Goal: Task Accomplishment & Management: Complete application form

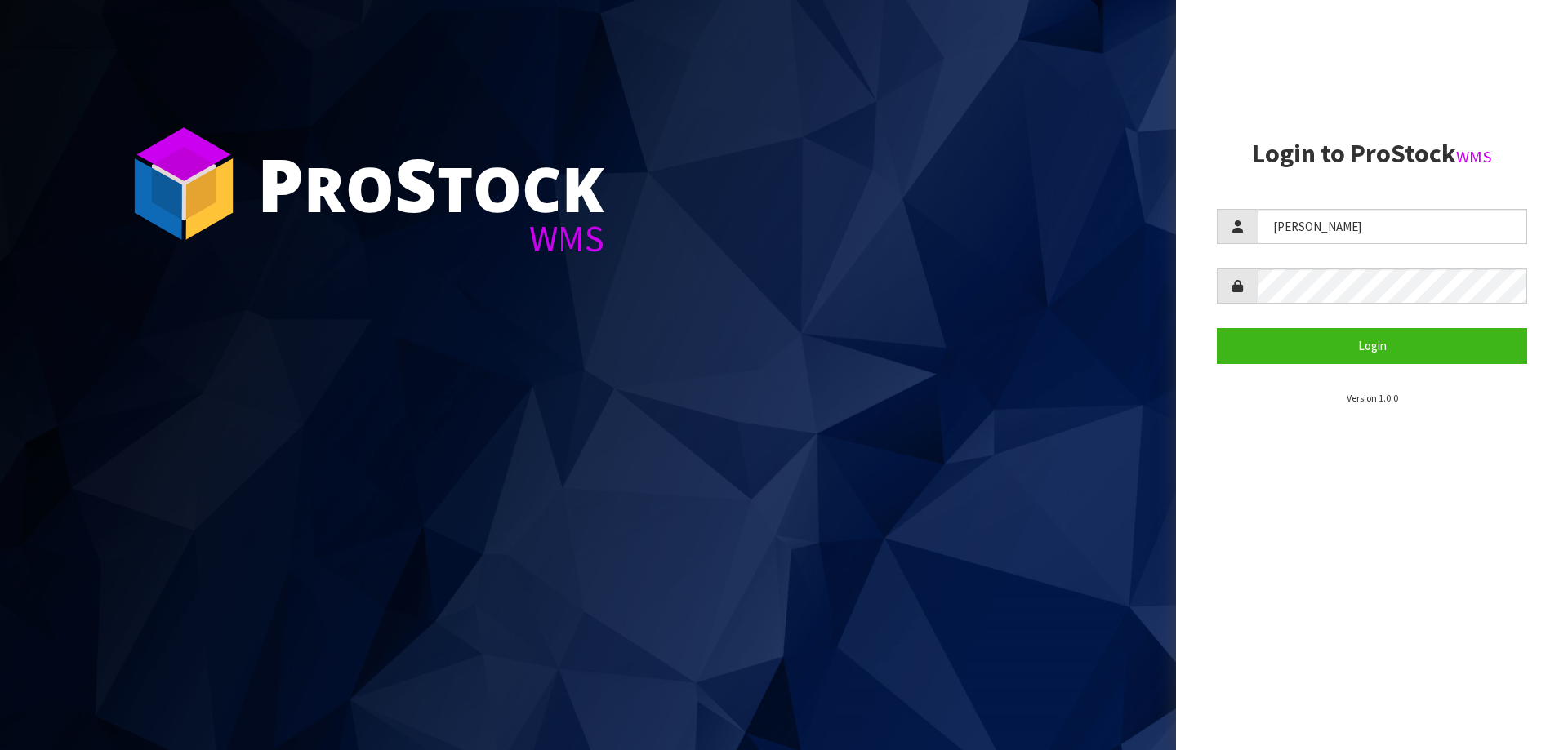
click at [1139, 238] on div "P ro S tock WMS Login to ProStock WMS [GEOGRAPHIC_DATA] Login Version 1.0.0" at bounding box center [784, 375] width 1568 height 750
type input "[PERSON_NAME]"
click at [1217, 329] on button "Login" at bounding box center [1371, 346] width 310 height 35
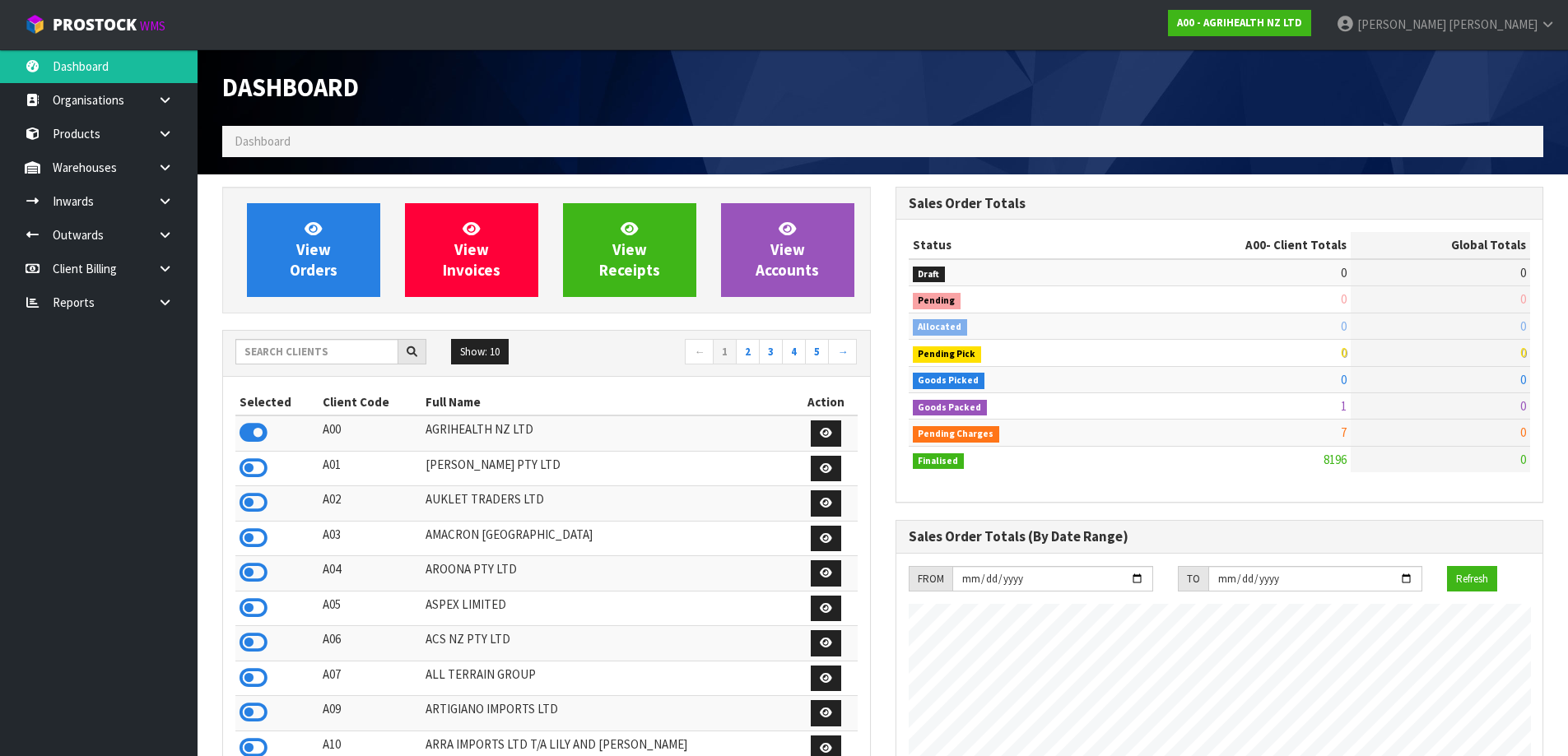
scroll to position [1247, 673]
click at [318, 362] on input "text" at bounding box center [316, 351] width 163 height 25
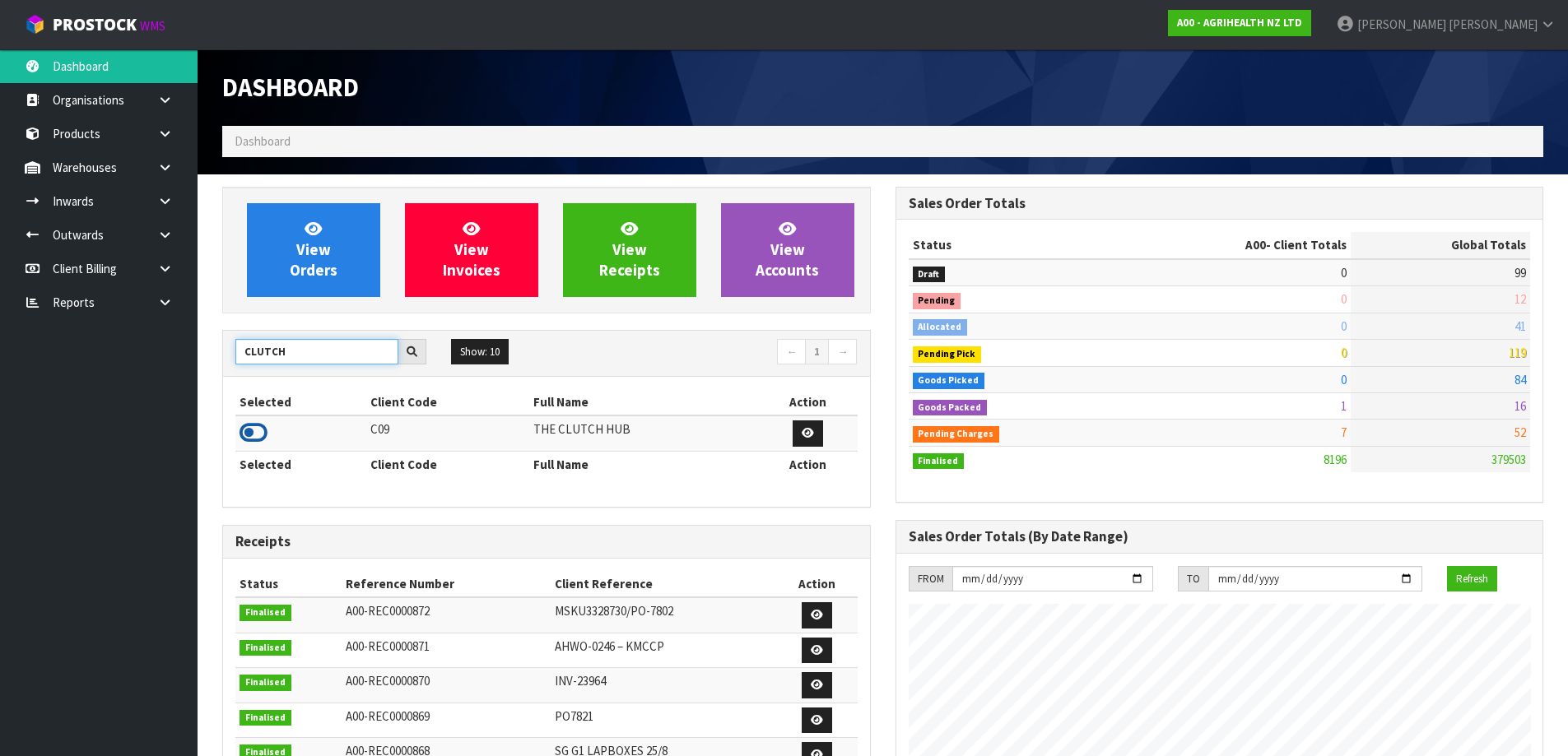
type input "CLUTCH"
click at [258, 428] on icon at bounding box center [253, 432] width 28 height 24
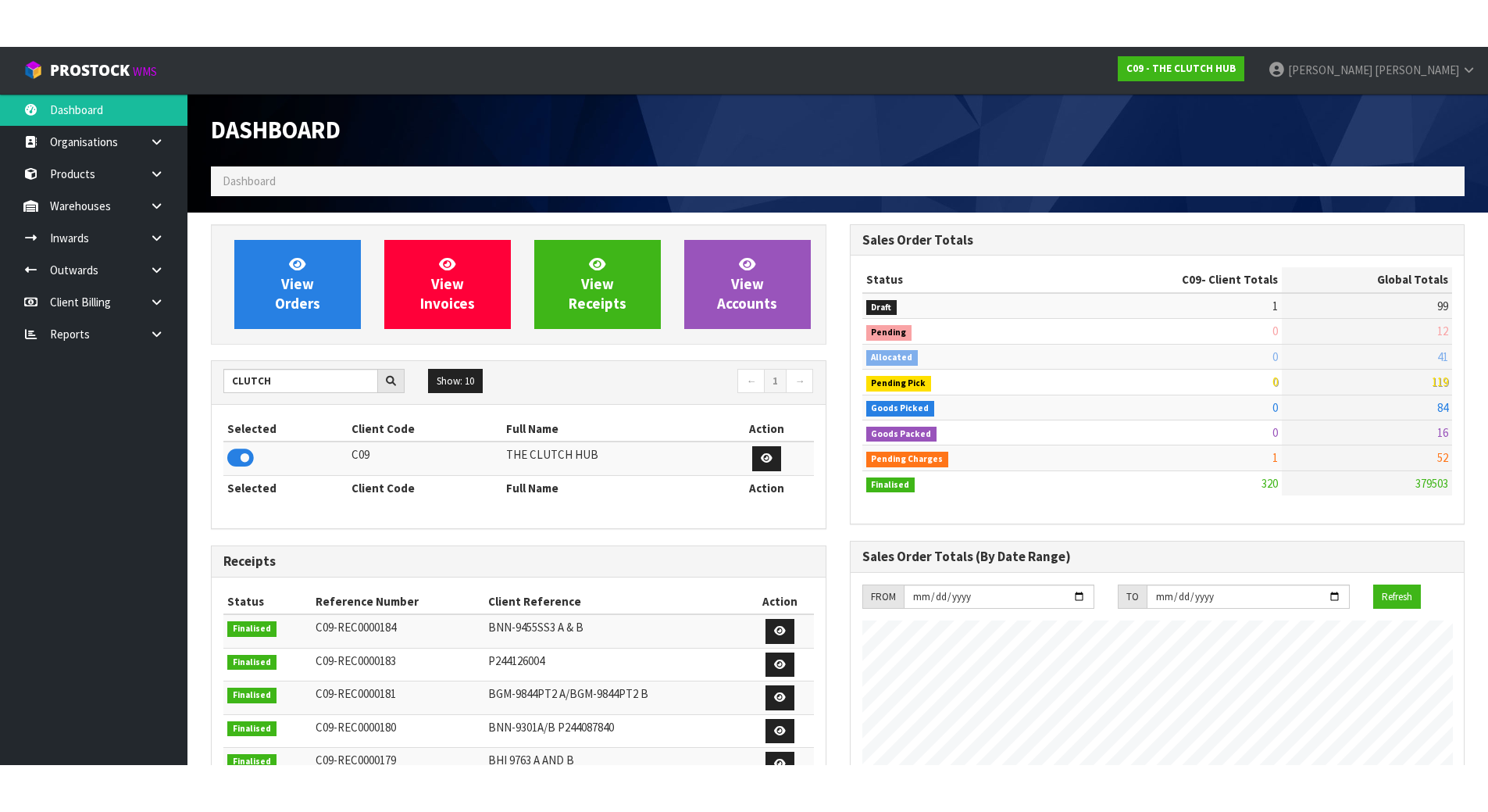
scroll to position [1133, 638]
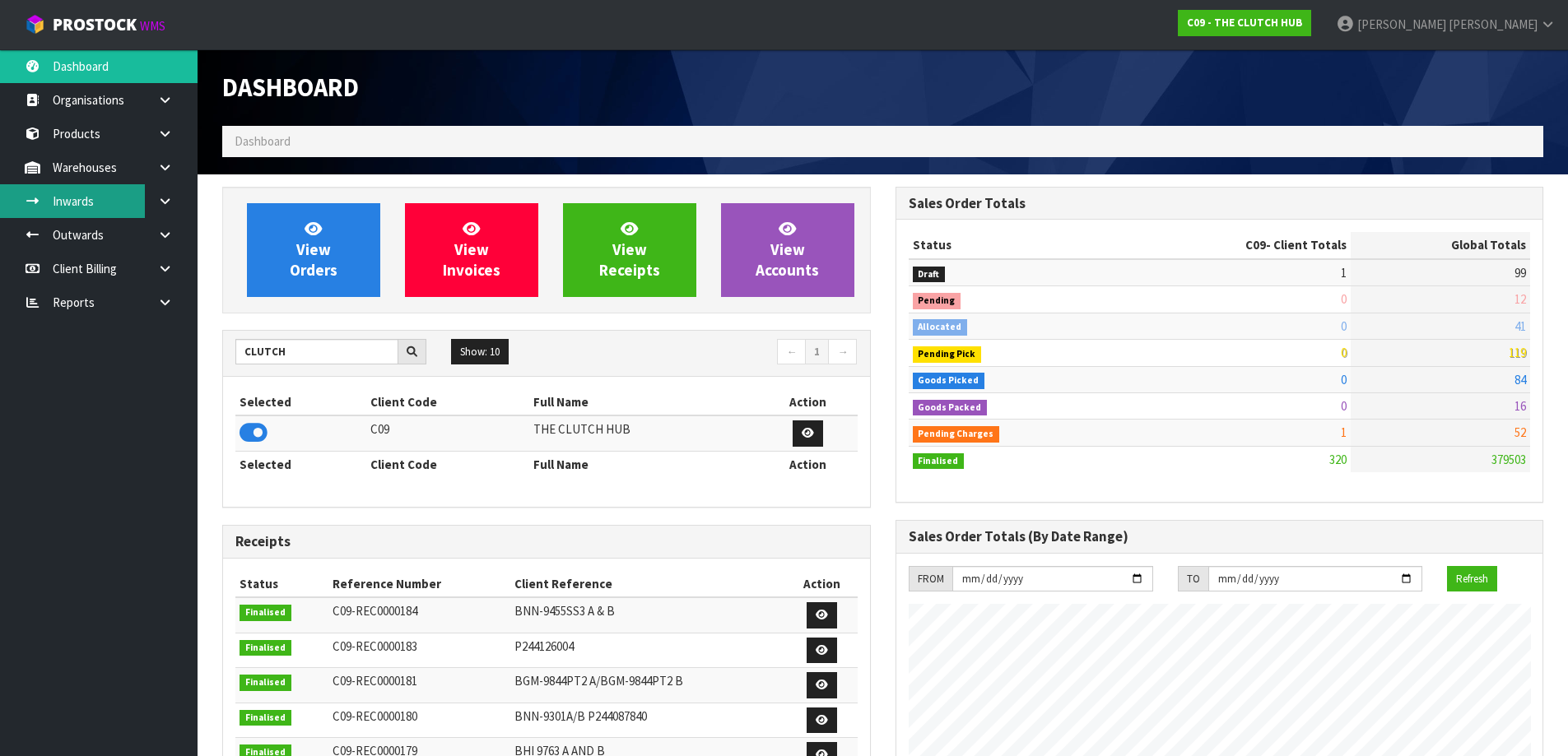
click at [93, 193] on link "Inwards" at bounding box center [99, 201] width 197 height 34
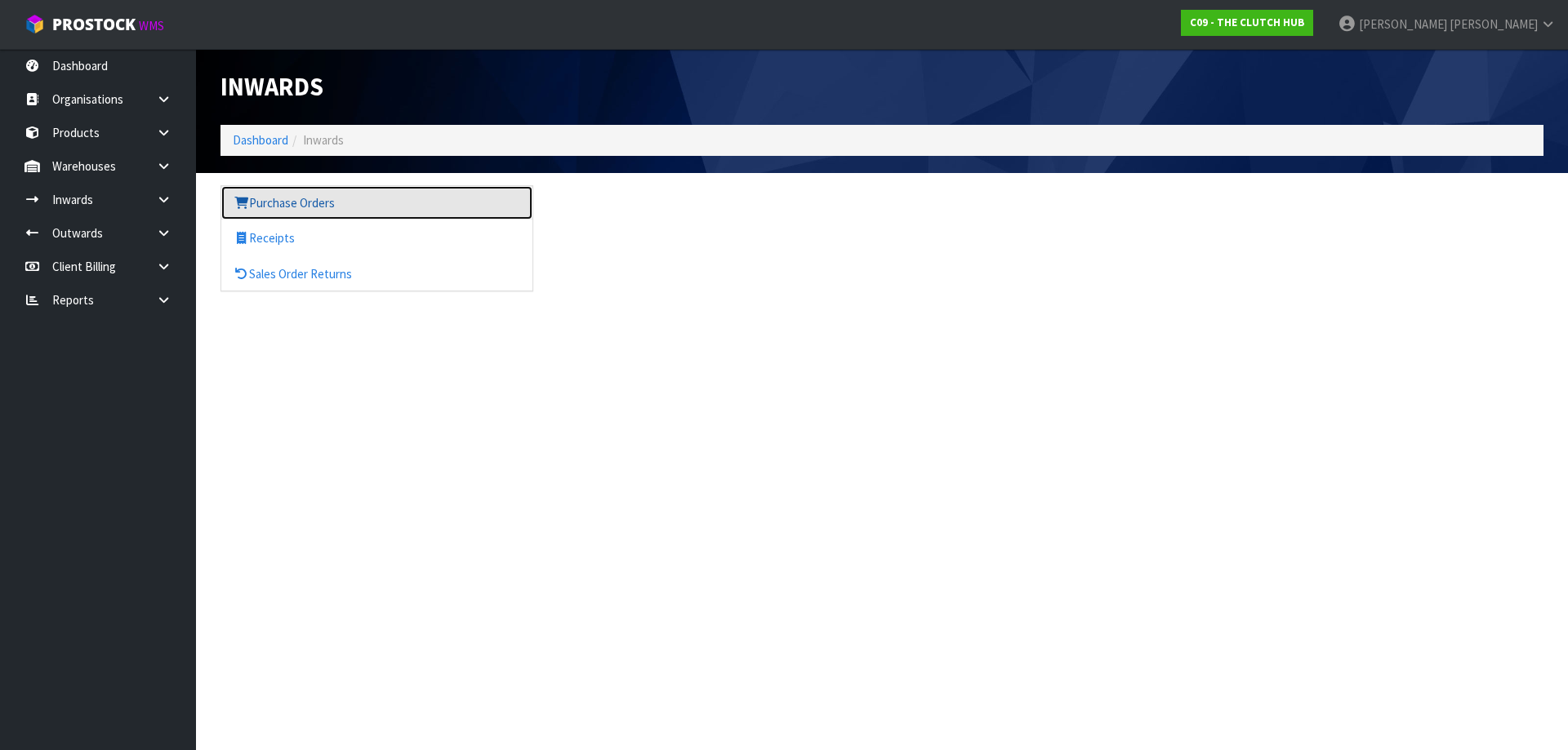
click at [381, 199] on link "Purchase Orders" at bounding box center [377, 203] width 311 height 33
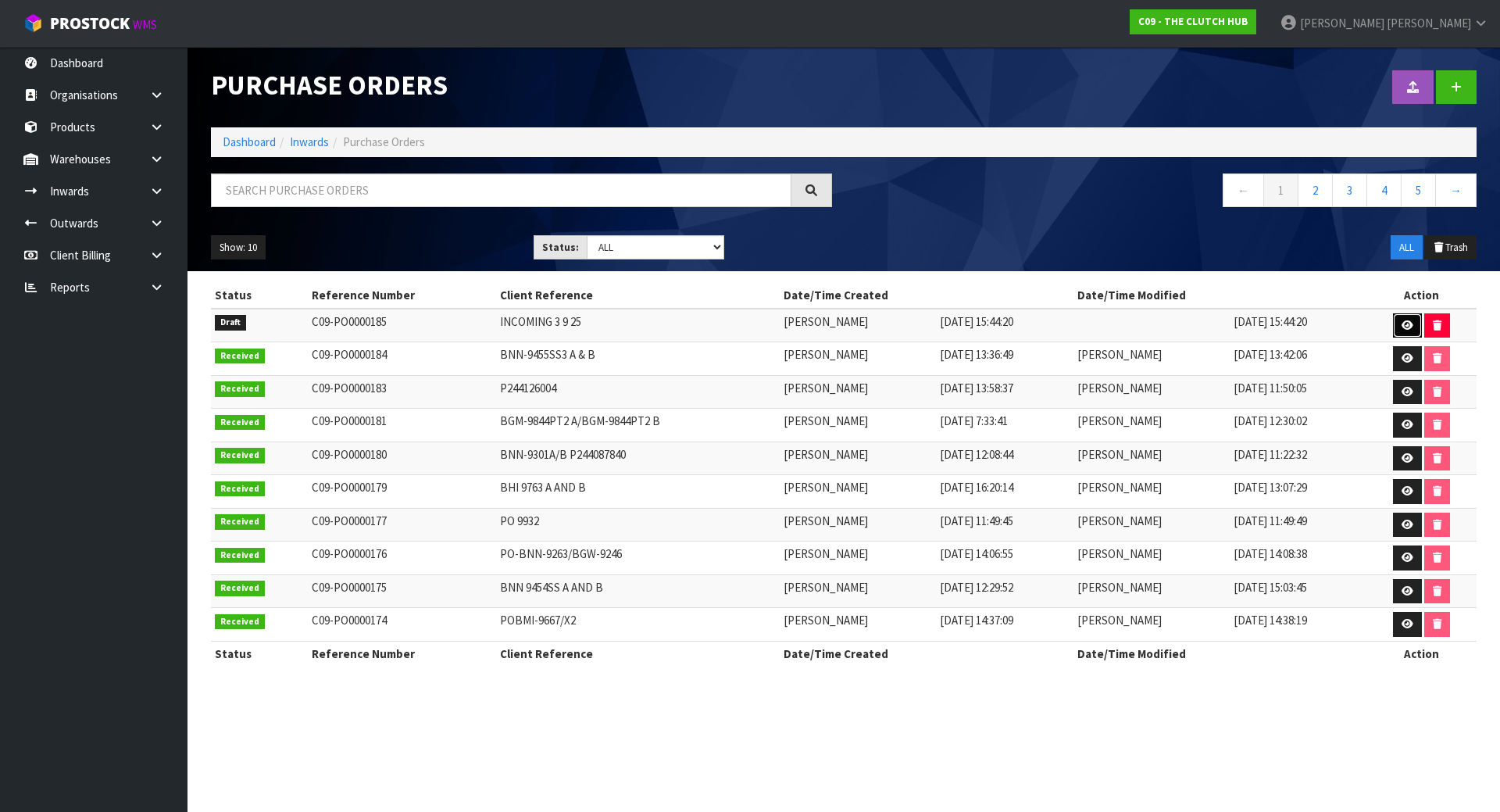
click at [1403, 326] on icon at bounding box center [1407, 325] width 12 height 10
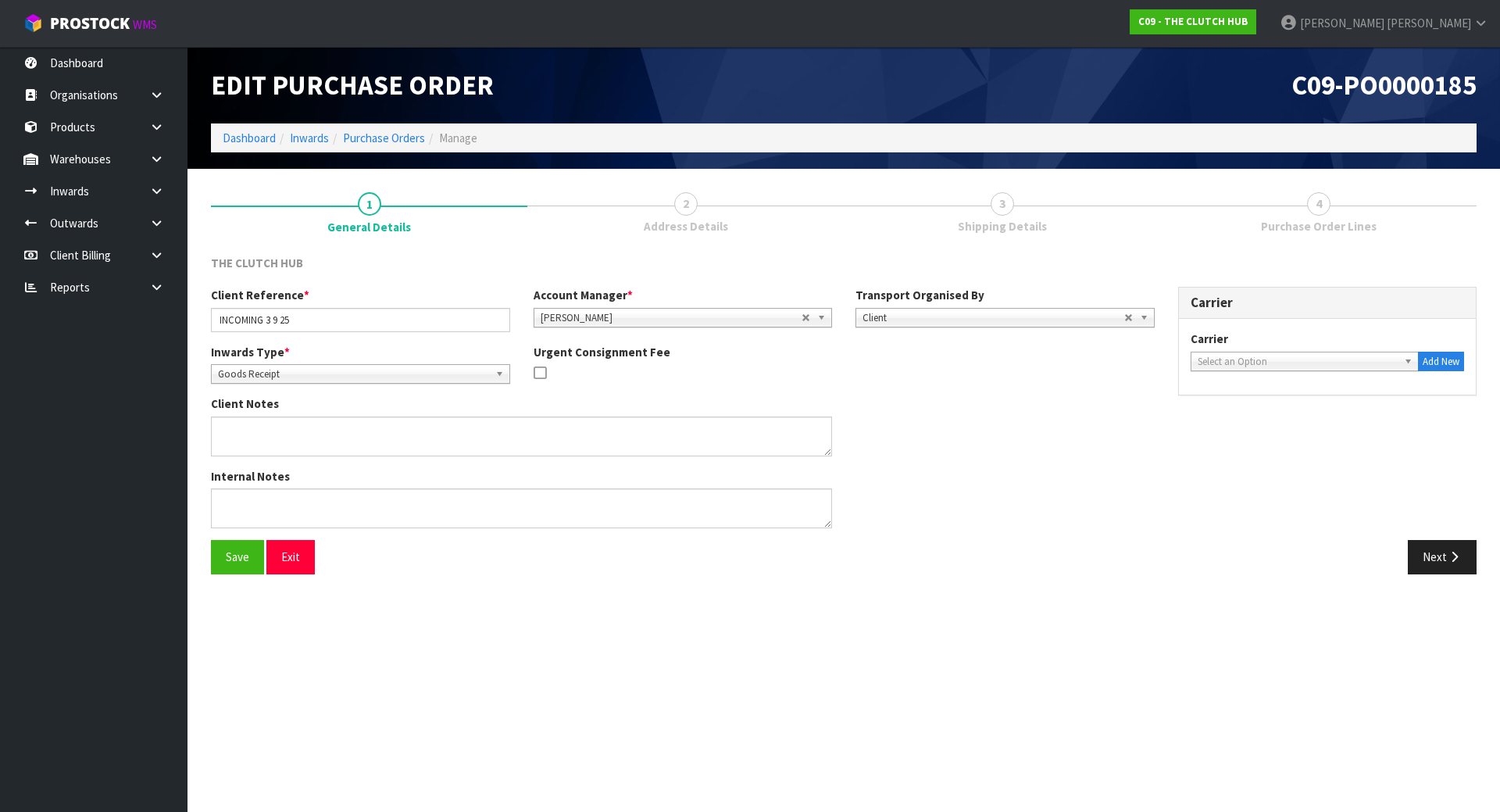
click at [1010, 222] on span "Shipping Details" at bounding box center [1002, 226] width 89 height 17
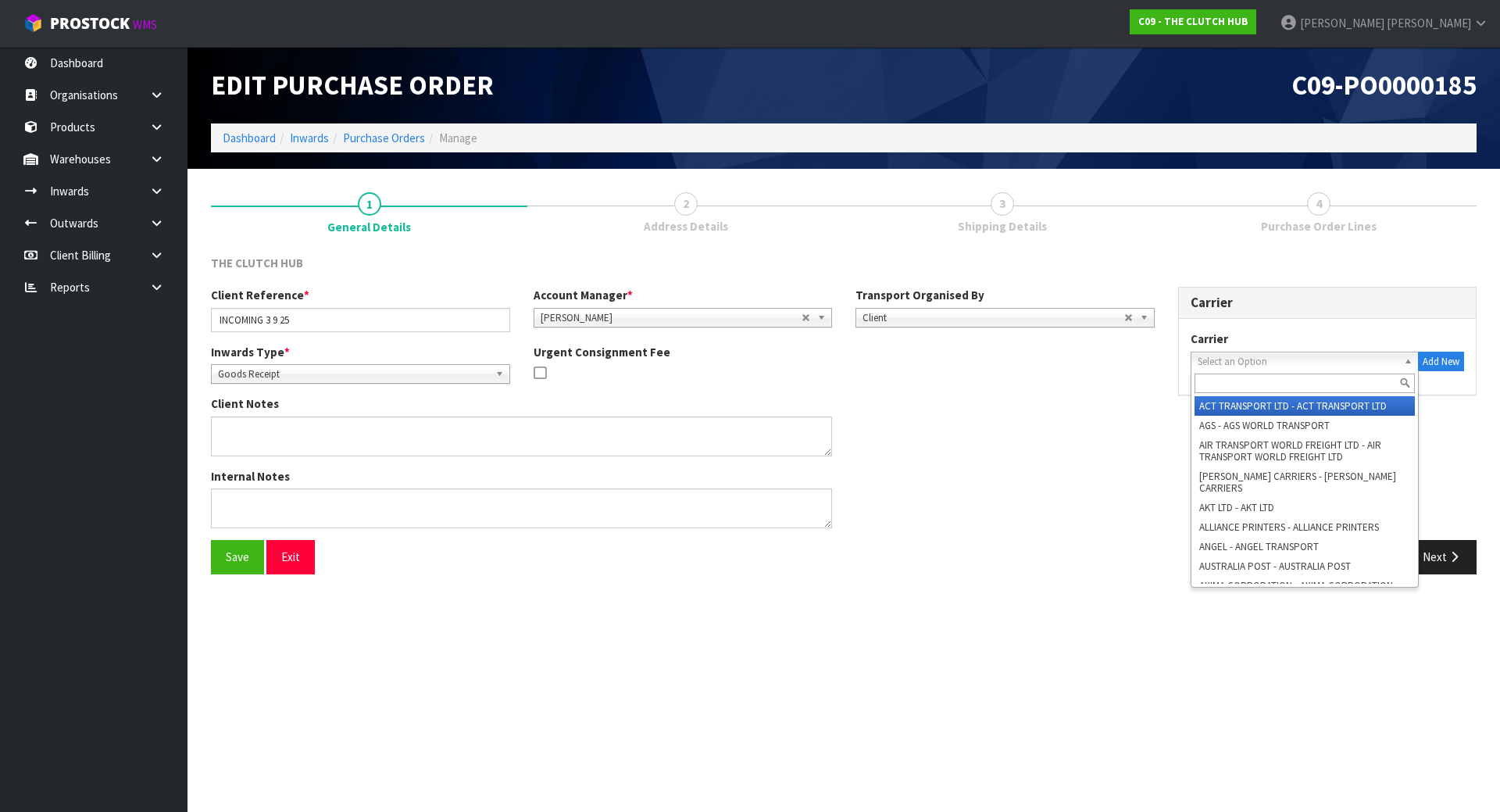
click at [1263, 366] on span "Select an Option" at bounding box center [1298, 361] width 201 height 18
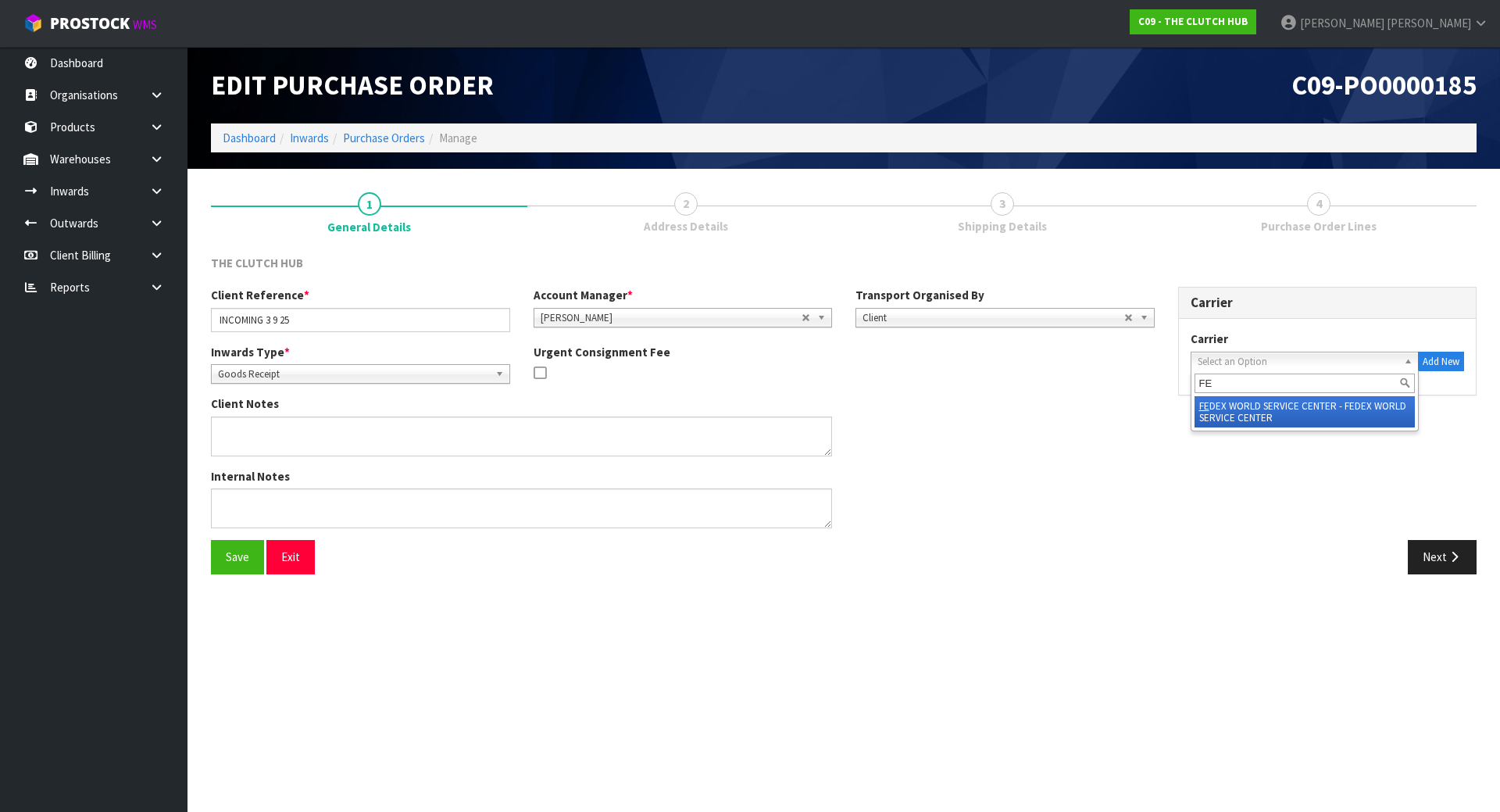
type input "FED"
drag, startPoint x: 1274, startPoint y: 388, endPoint x: 1288, endPoint y: 411, distance: 26.9
click at [1288, 411] on div "FED FED EX WORLD SERVICE CENTER - FEDEX WORLD SERVICE CENTER" at bounding box center [1305, 401] width 229 height 61
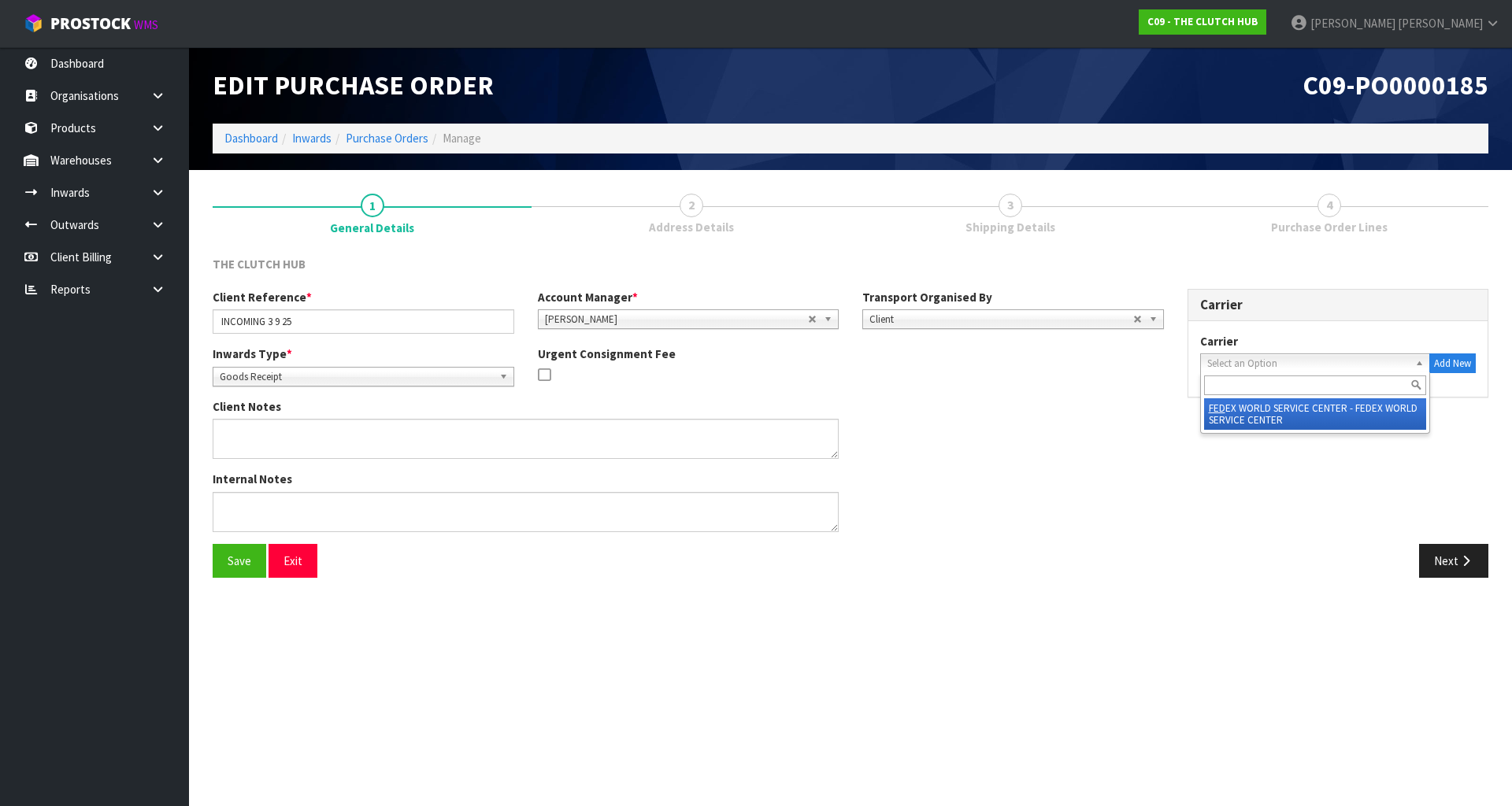
click at [1298, 414] on div "Carrier Carrier ACT TRANSPORT LTD - ACT TRANSPORT LTD AGS - AGS WORLD TRANSPORT…" at bounding box center [1338, 351] width 325 height 126
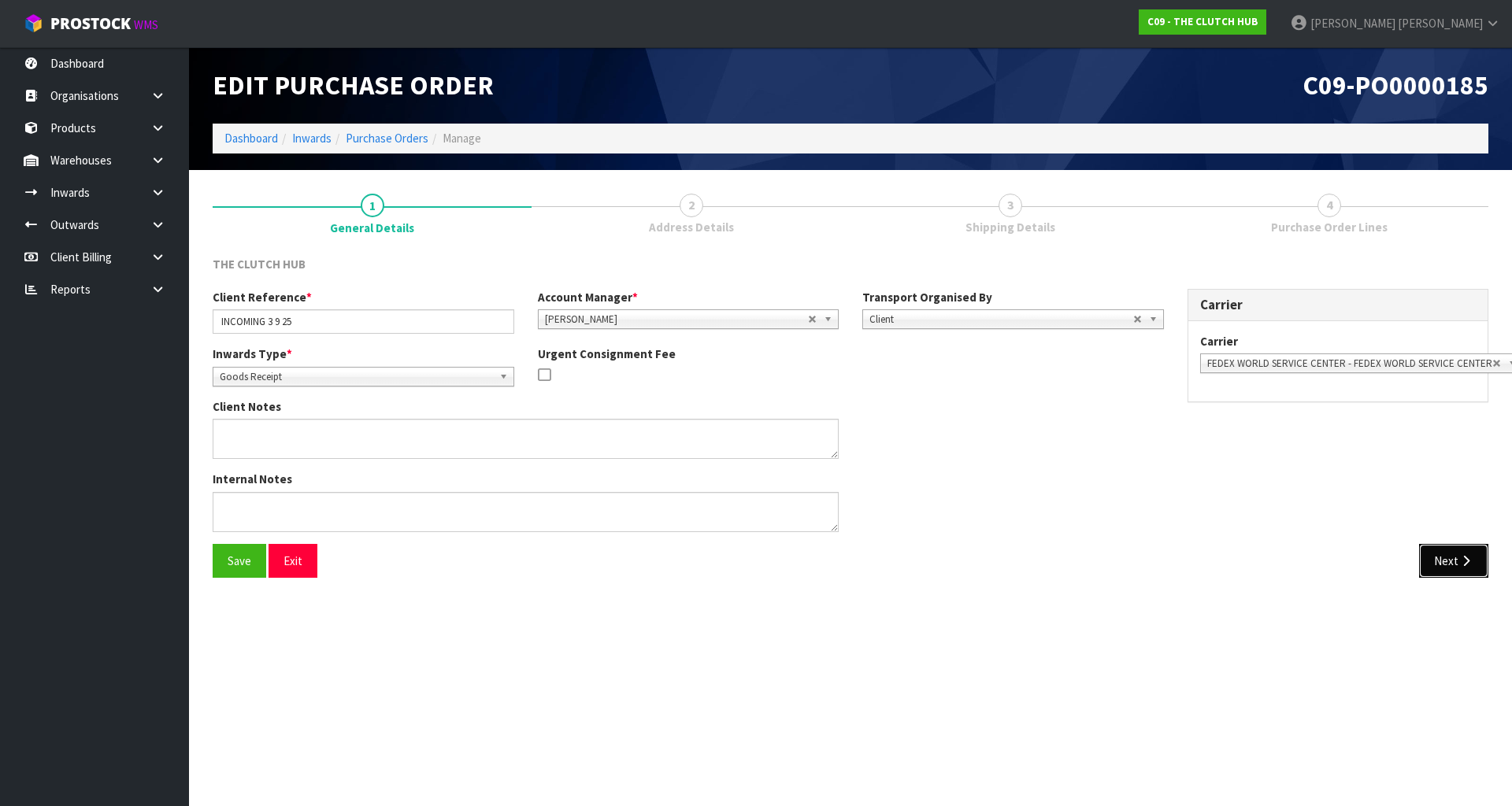
click at [1474, 567] on button "Next" at bounding box center [1454, 561] width 69 height 34
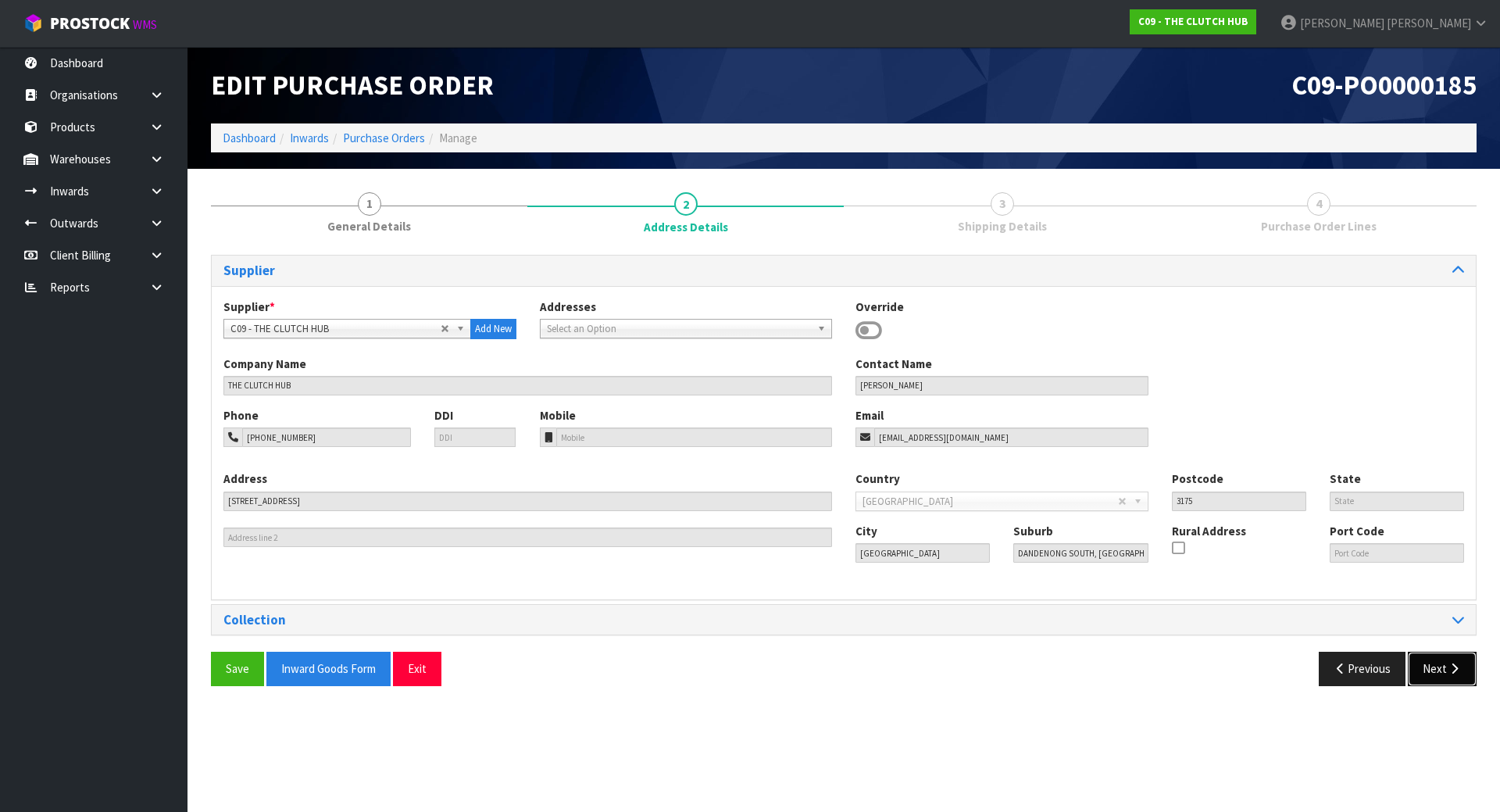
click at [1450, 666] on icon "button" at bounding box center [1454, 668] width 15 height 12
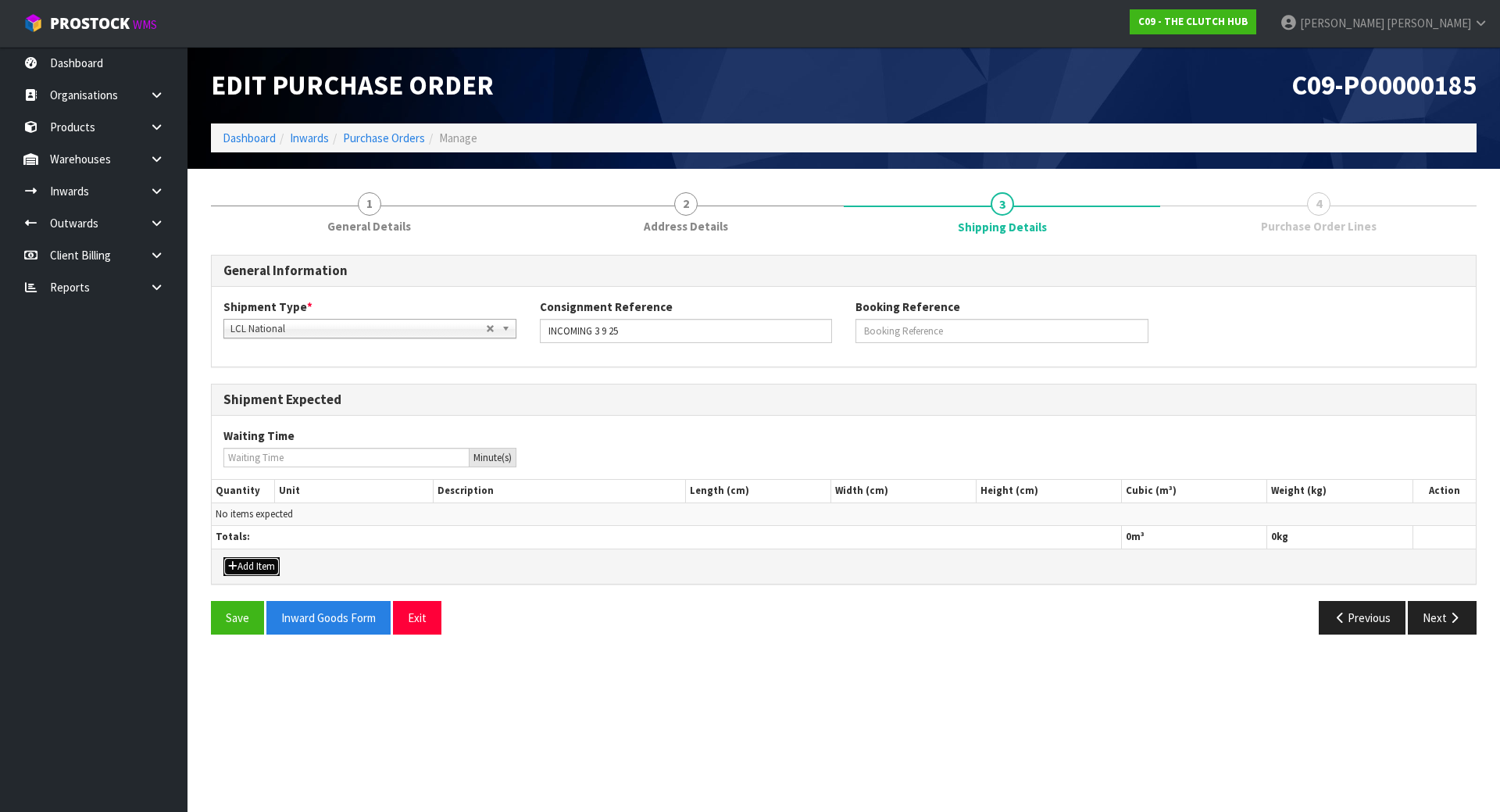
click at [225, 565] on button "Add Item" at bounding box center [251, 566] width 56 height 18
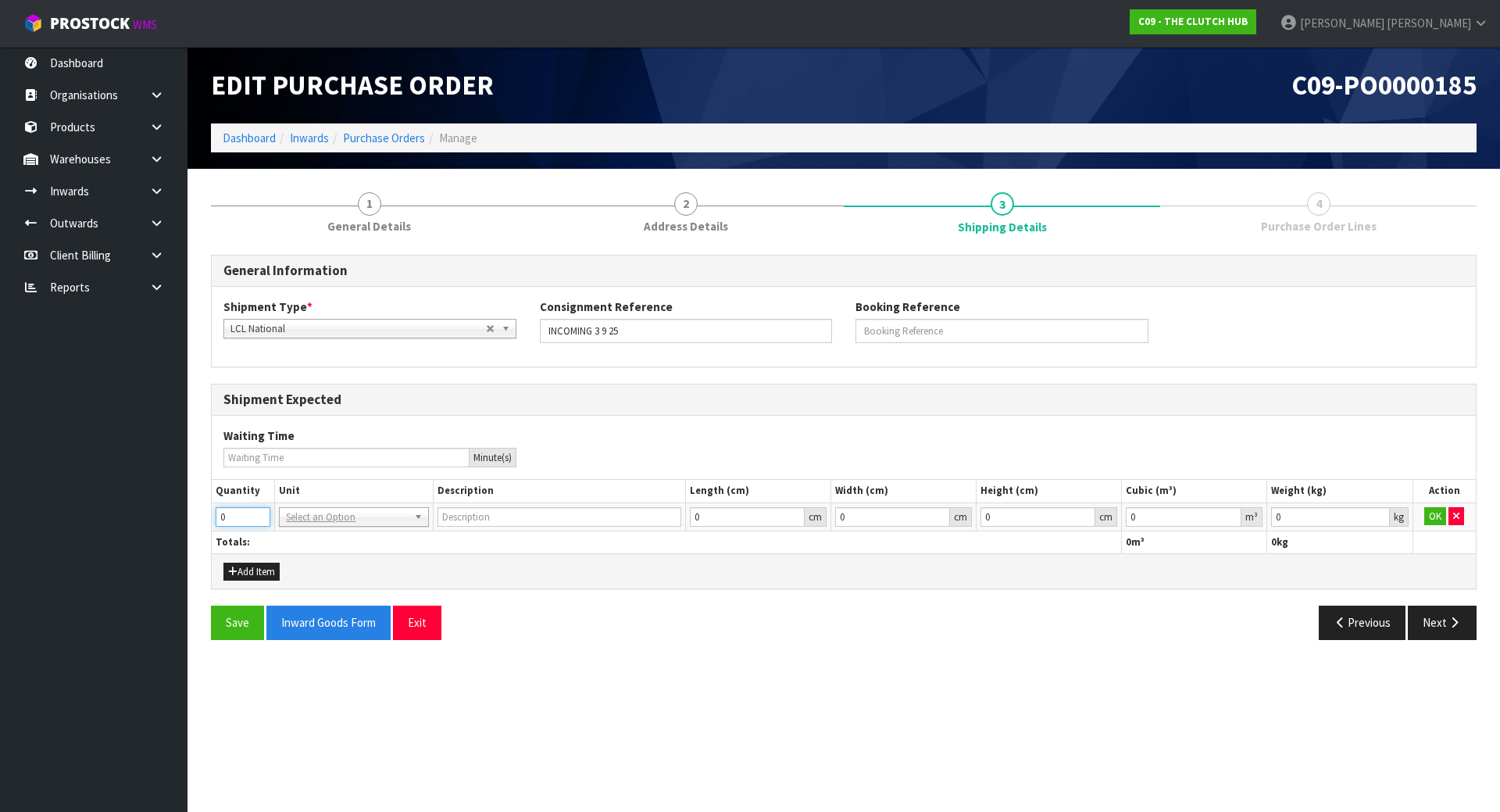
drag, startPoint x: 230, startPoint y: 516, endPoint x: 110, endPoint y: 516, distance: 120.0
click at [110, 516] on body "Toggle navigation ProStock WMS C09 - THE CLUTCH HUB [PERSON_NAME] Logout Dashbo…" at bounding box center [750, 406] width 1500 height 812
type input "5"
click at [466, 577] on div "Add Item" at bounding box center [844, 570] width 1264 height 35
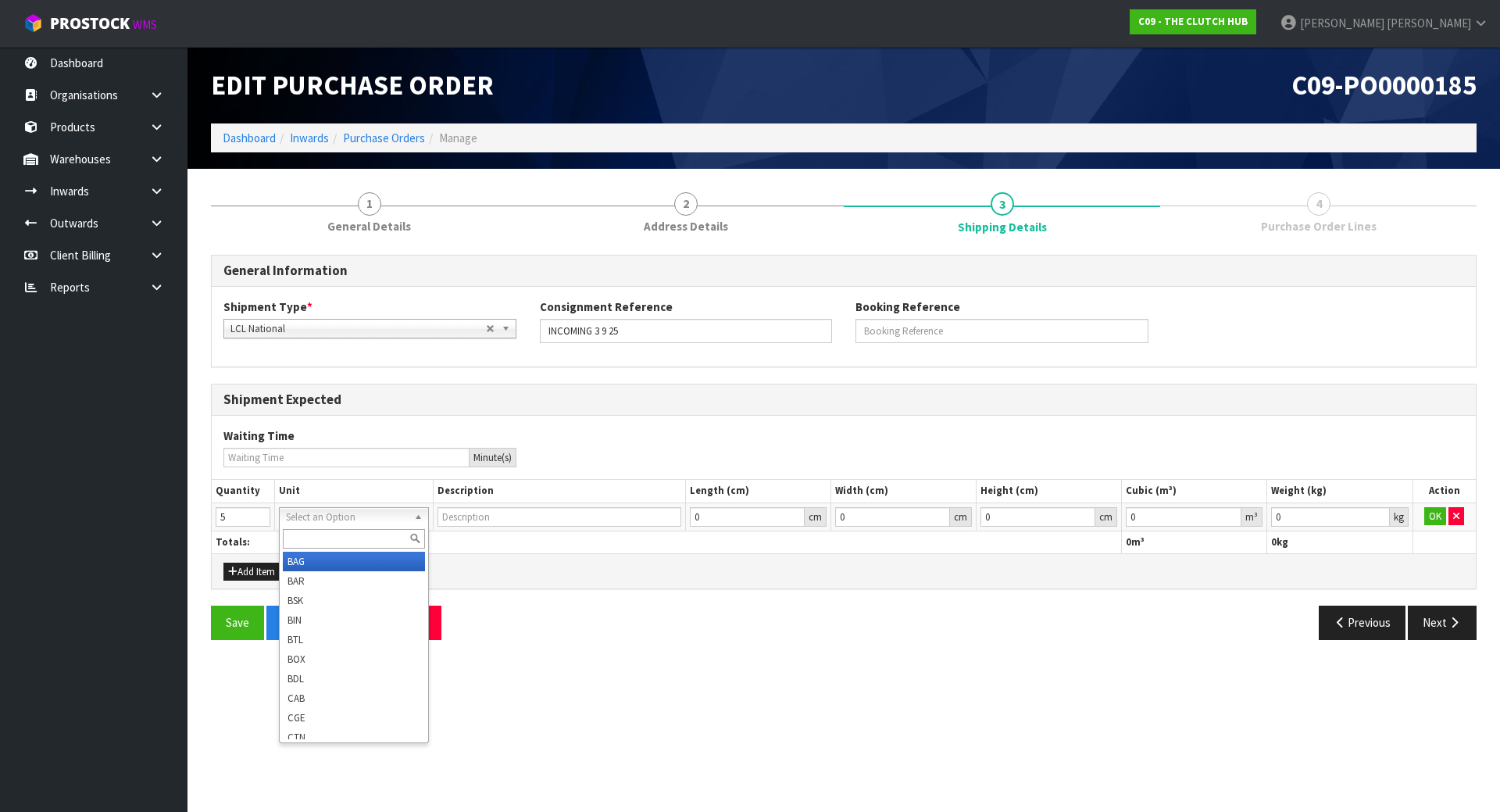
click at [367, 538] on input "text" at bounding box center [353, 538] width 142 height 19
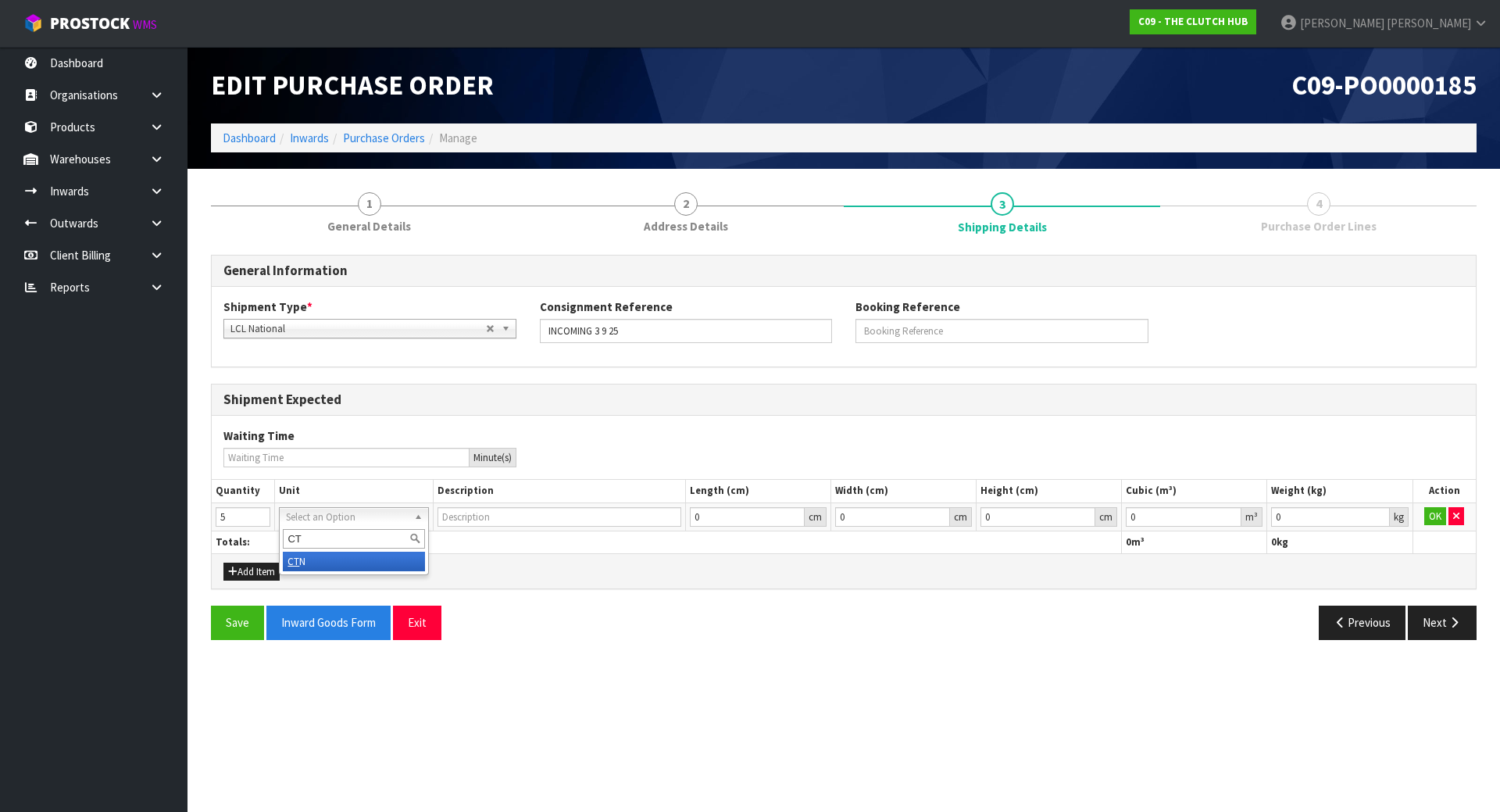
type input "CT"
type input "CARTON"
drag, startPoint x: 401, startPoint y: 565, endPoint x: 357, endPoint y: 566, distance: 44.0
click at [400, 566] on div "Add Item" at bounding box center [844, 570] width 1264 height 35
click at [231, 625] on button "Save" at bounding box center [238, 622] width 53 height 34
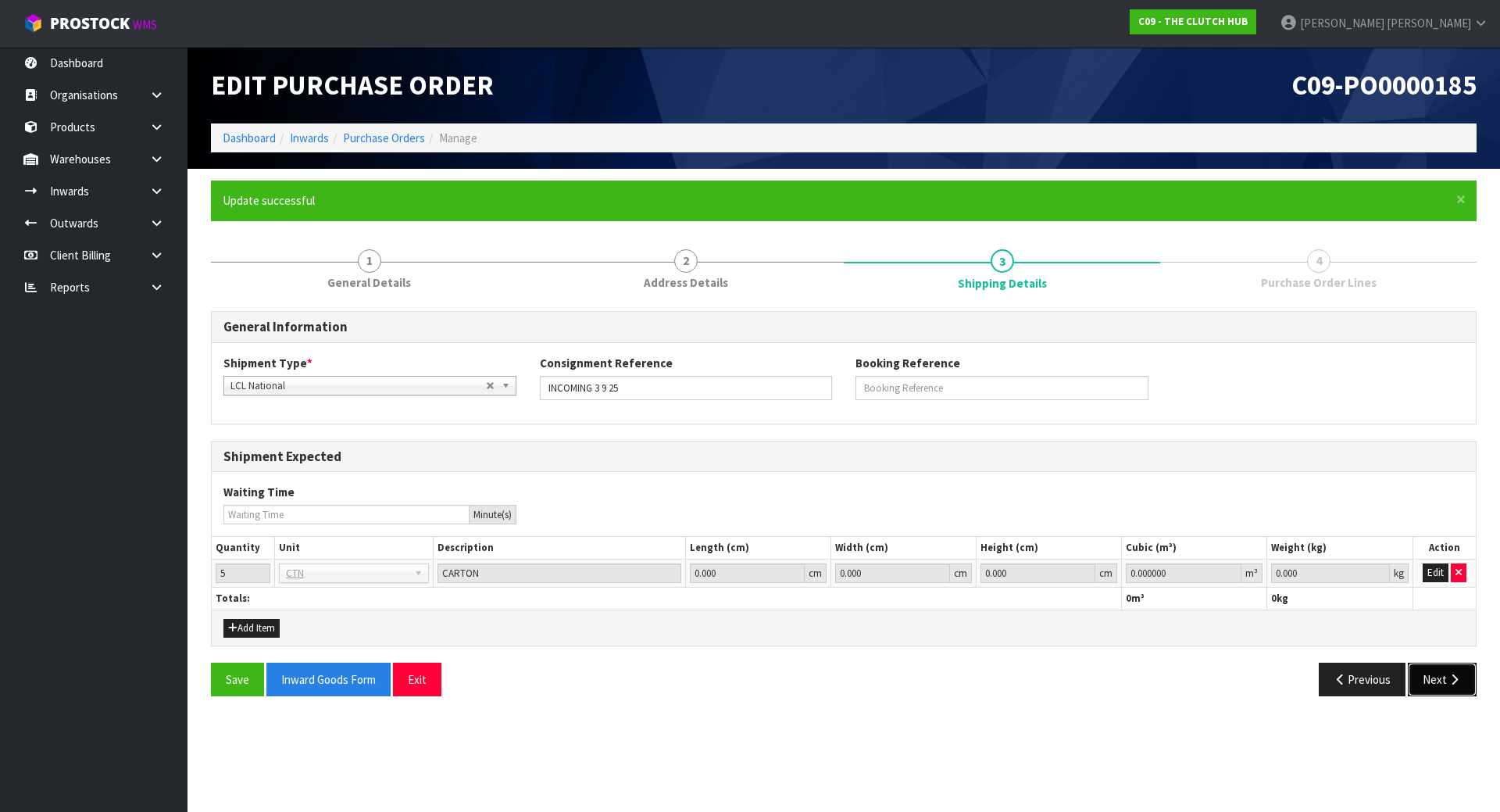
click at [1421, 686] on button "Next" at bounding box center [1442, 679] width 69 height 34
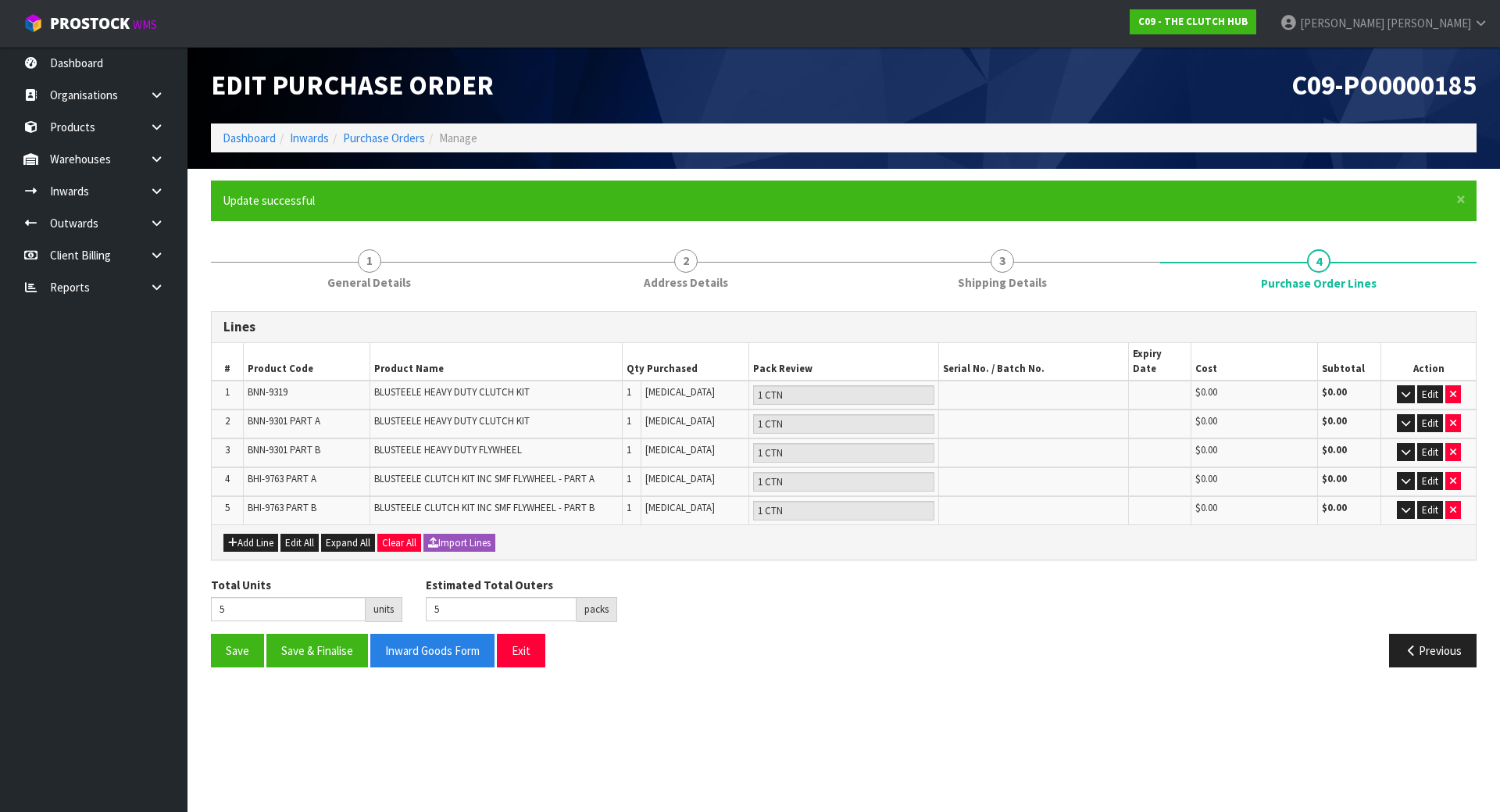
click at [1108, 666] on section "× Close Update successful 1 General Details 2 Address Details 3 Shipping Detail…" at bounding box center [843, 430] width 1312 height 522
click at [640, 381] on td "1" at bounding box center [631, 395] width 18 height 29
drag, startPoint x: 634, startPoint y: 414, endPoint x: 634, endPoint y: 435, distance: 21.0
click at [634, 419] on td "1" at bounding box center [631, 424] width 18 height 29
click at [635, 446] on td "1" at bounding box center [631, 453] width 18 height 29
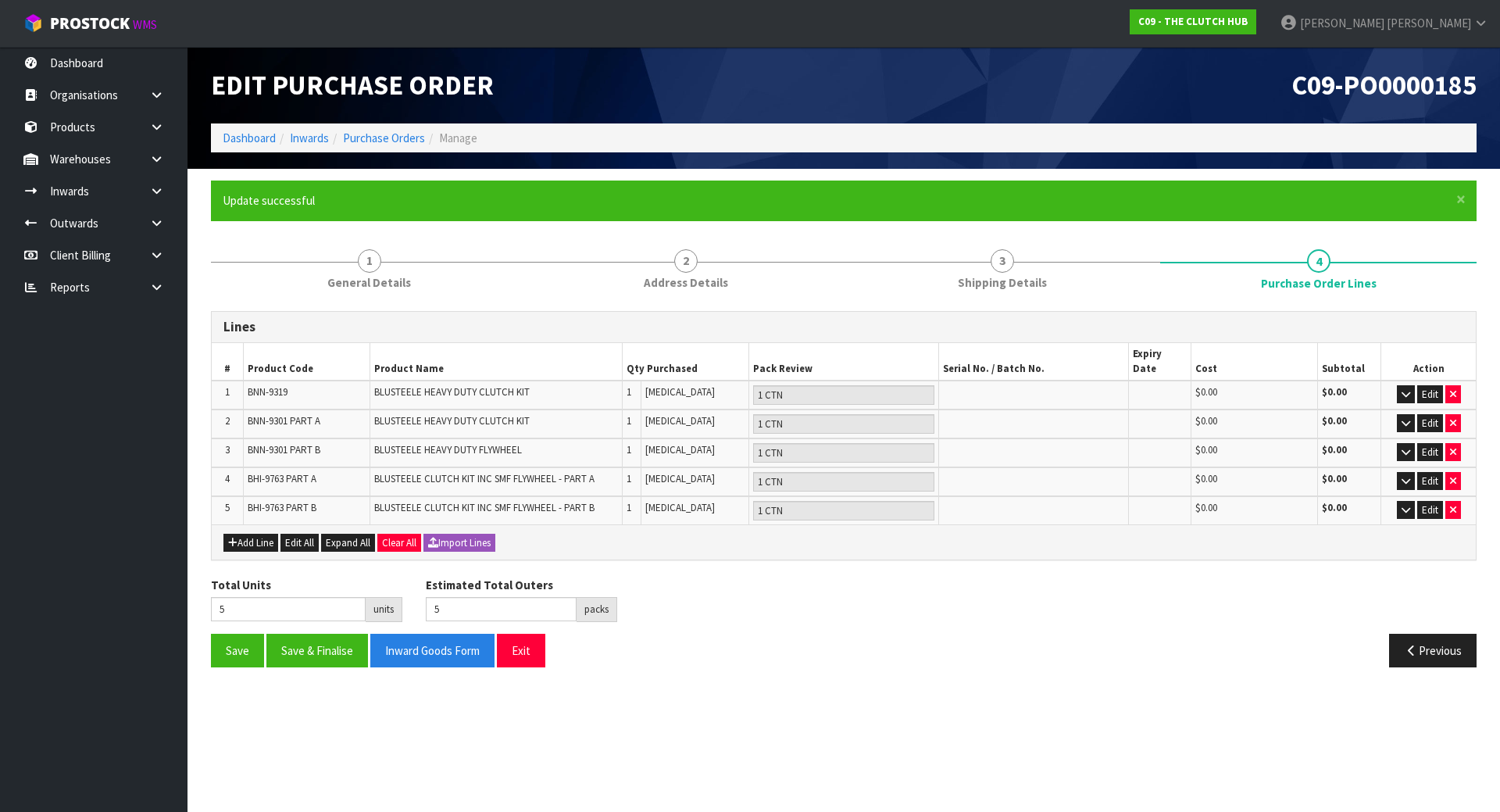
click at [638, 475] on td "1" at bounding box center [631, 482] width 18 height 29
click at [638, 496] on td "1" at bounding box center [631, 510] width 18 height 28
click at [314, 640] on button "Save & Finalise" at bounding box center [317, 650] width 102 height 34
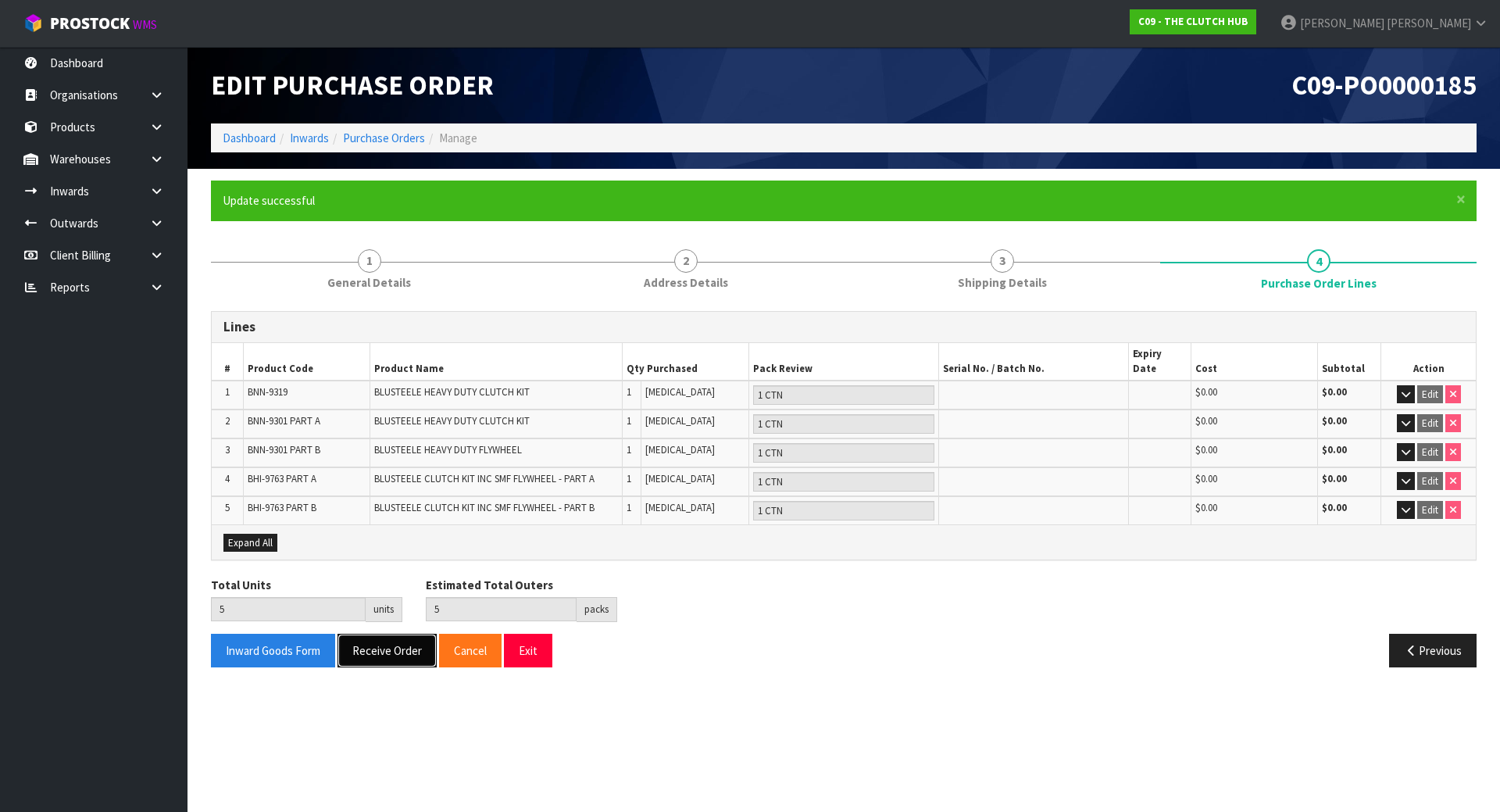
click at [393, 637] on button "Receive Order" at bounding box center [387, 650] width 99 height 34
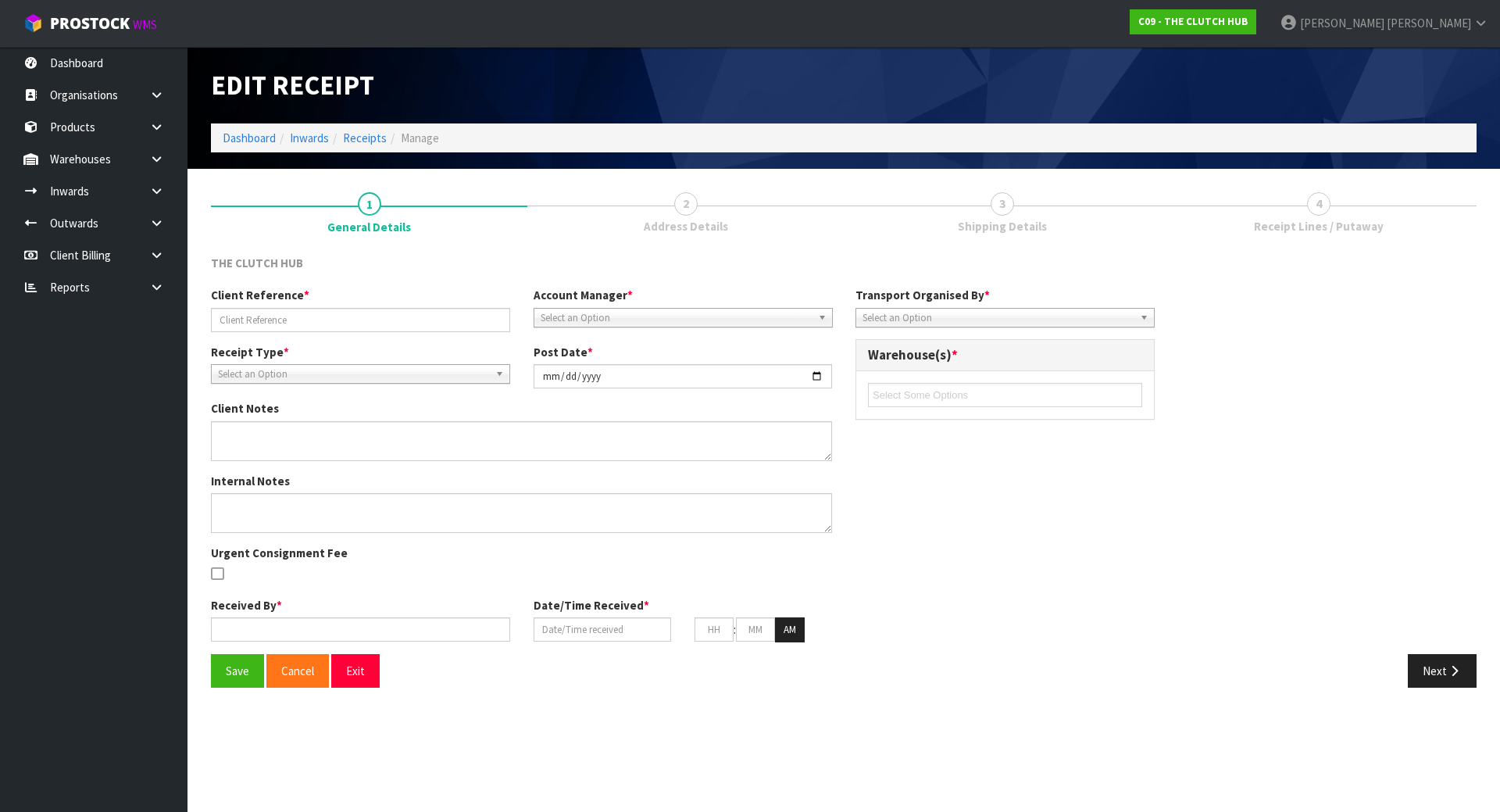
type input "INCOMING 3 9 25"
type input "[DATE]"
type input "[PERSON_NAME]"
type input "[DATE]"
type input "01"
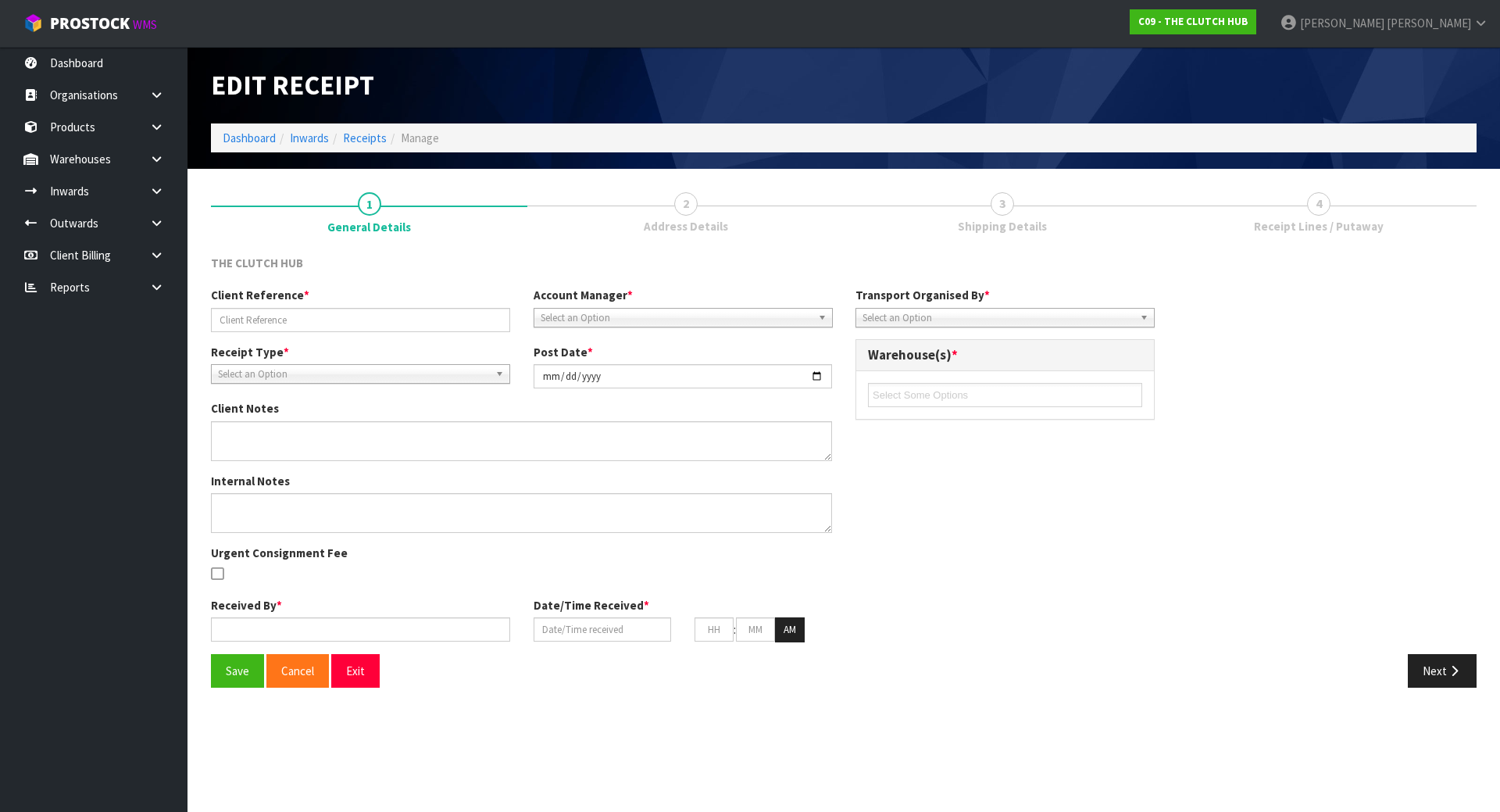
type input "11"
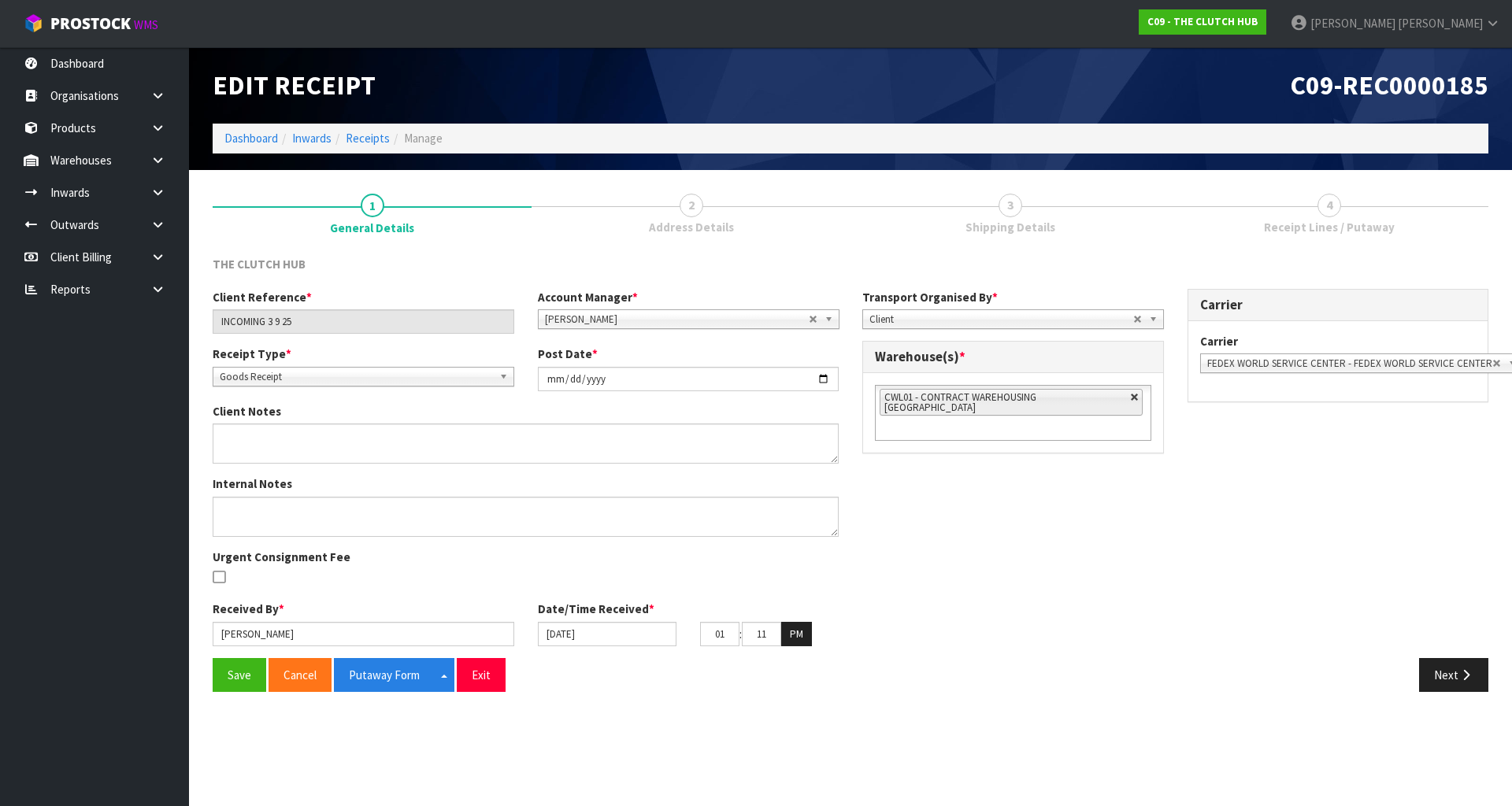
click at [1130, 393] on link at bounding box center [1135, 397] width 10 height 10
type input "Select Some Options"
click at [1102, 394] on ul at bounding box center [1013, 397] width 277 height 24
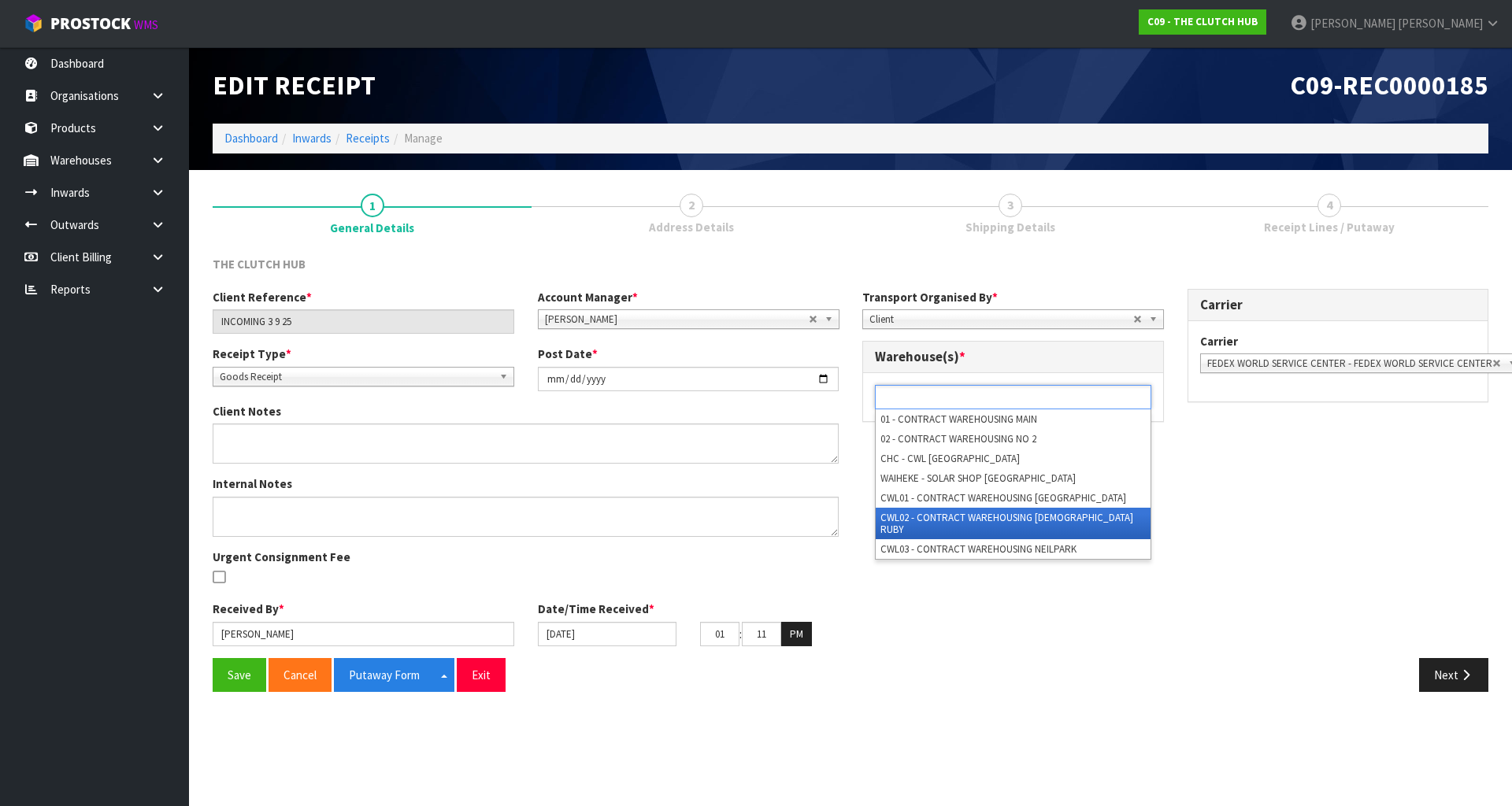
click at [972, 522] on li "CWL02 - CONTRACT WAREHOUSING [DEMOGRAPHIC_DATA] RUBY" at bounding box center [1013, 523] width 275 height 31
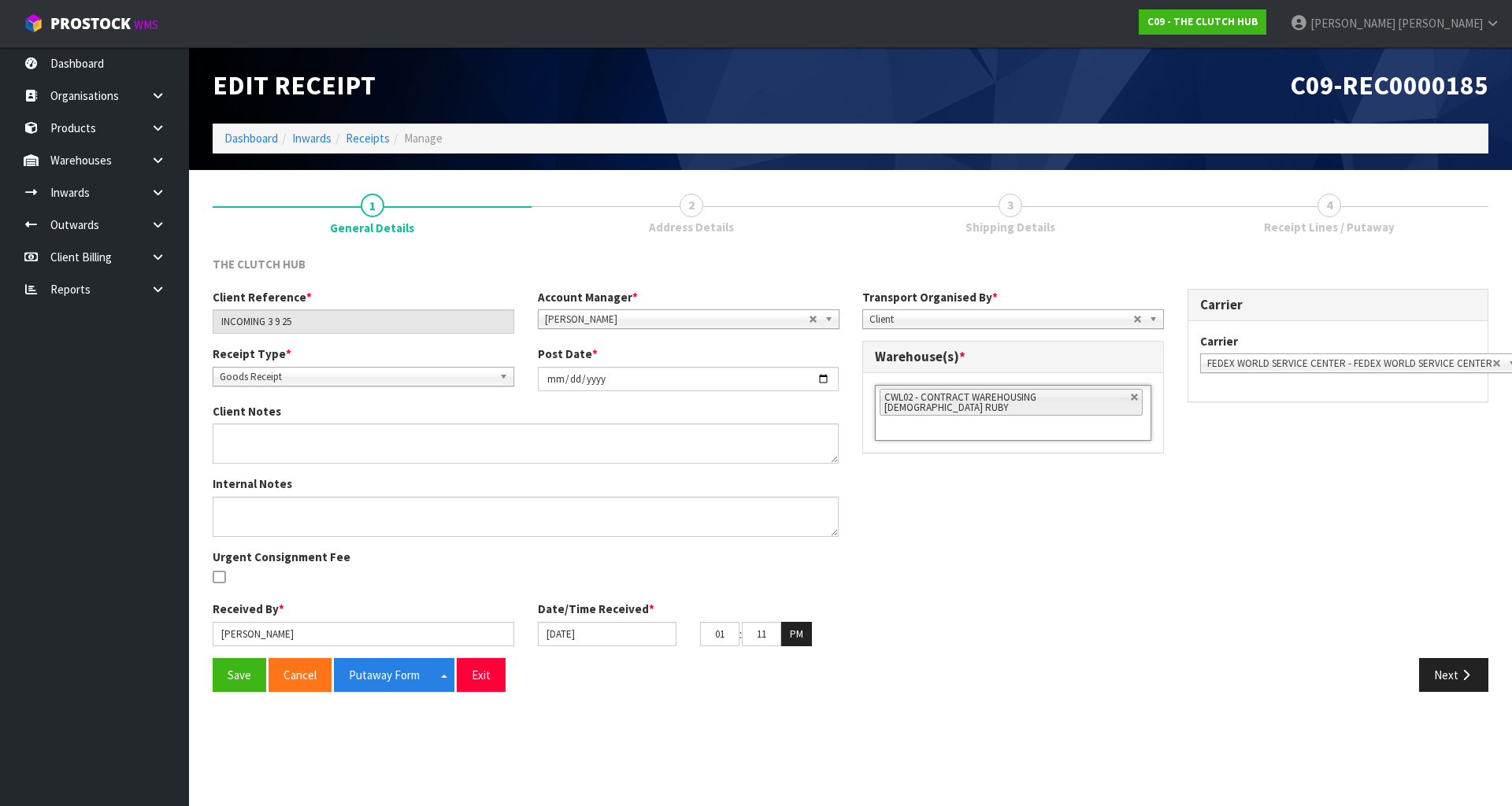
click at [977, 494] on div "Client Reference * INCOMING 3 9 25 Account Manager * [PERSON_NAME] [PERSON_NAME…" at bounding box center [850, 473] width 1299 height 369
click at [247, 671] on button "Save" at bounding box center [240, 675] width 53 height 34
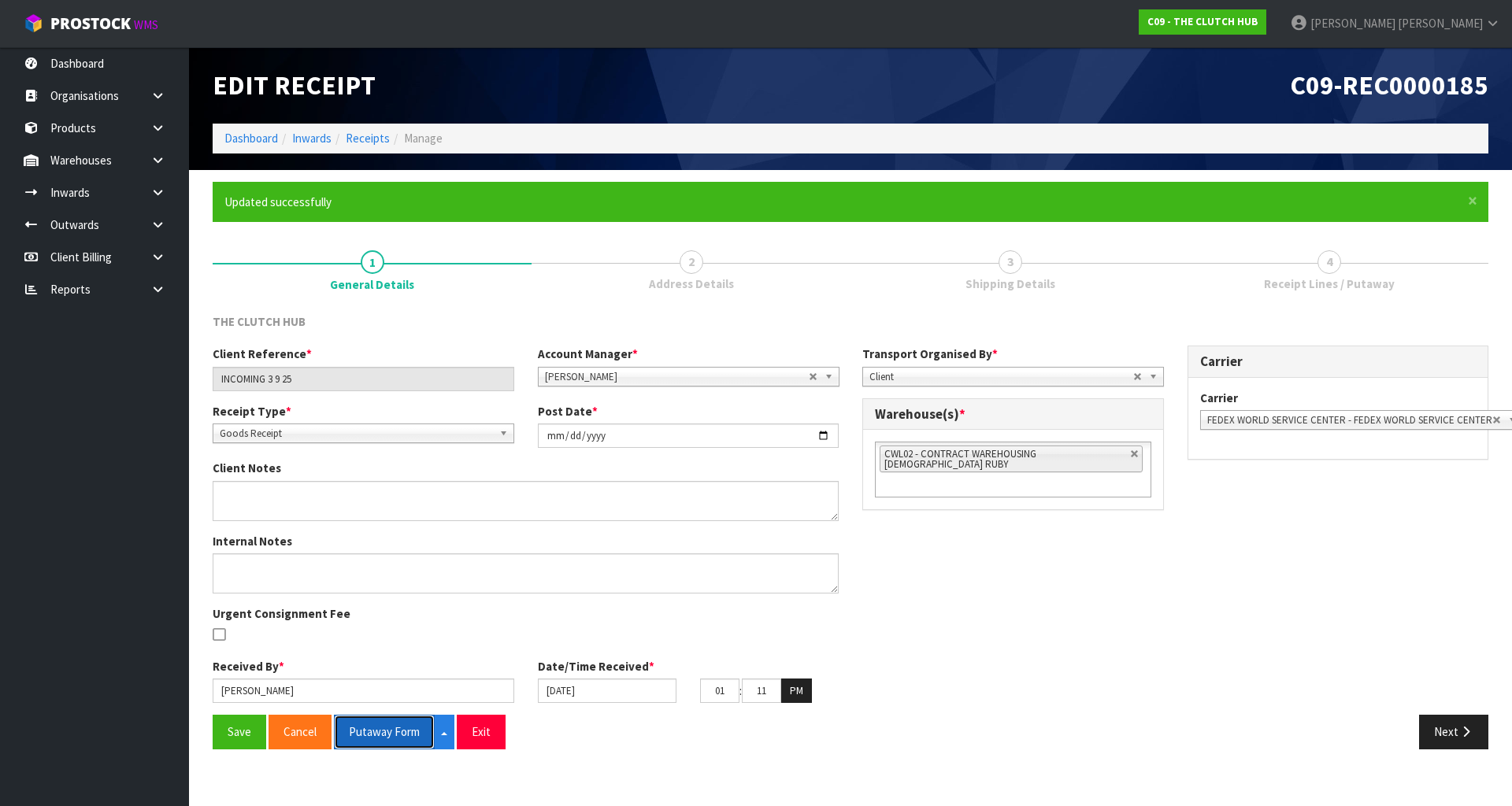
click at [383, 722] on button "Putaway Form" at bounding box center [384, 732] width 101 height 34
click at [662, 289] on span "Address Details" at bounding box center [691, 284] width 85 height 17
click at [1456, 722] on button "Next" at bounding box center [1454, 732] width 69 height 34
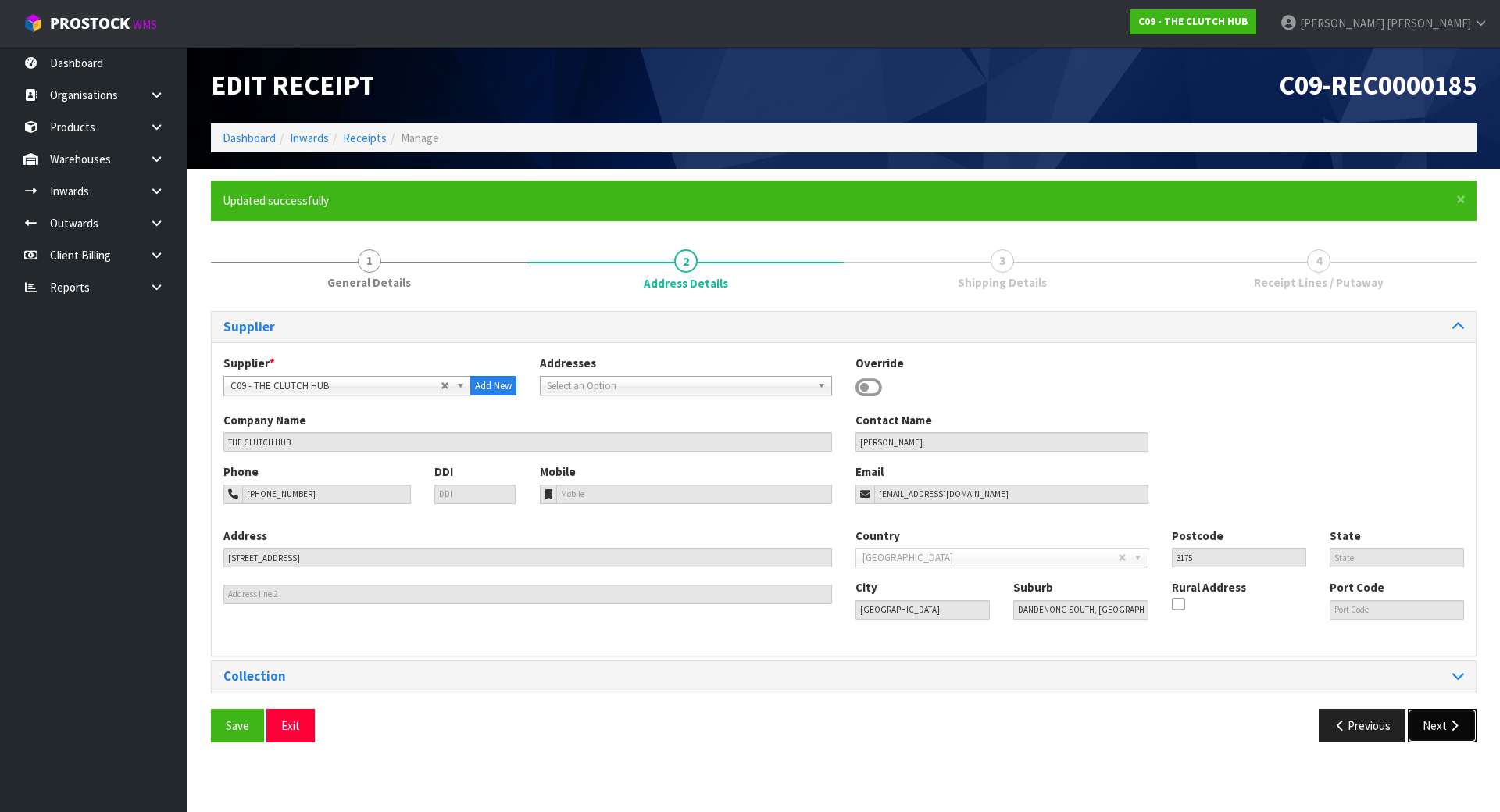
click at [1442, 717] on button "Next" at bounding box center [1442, 726] width 69 height 34
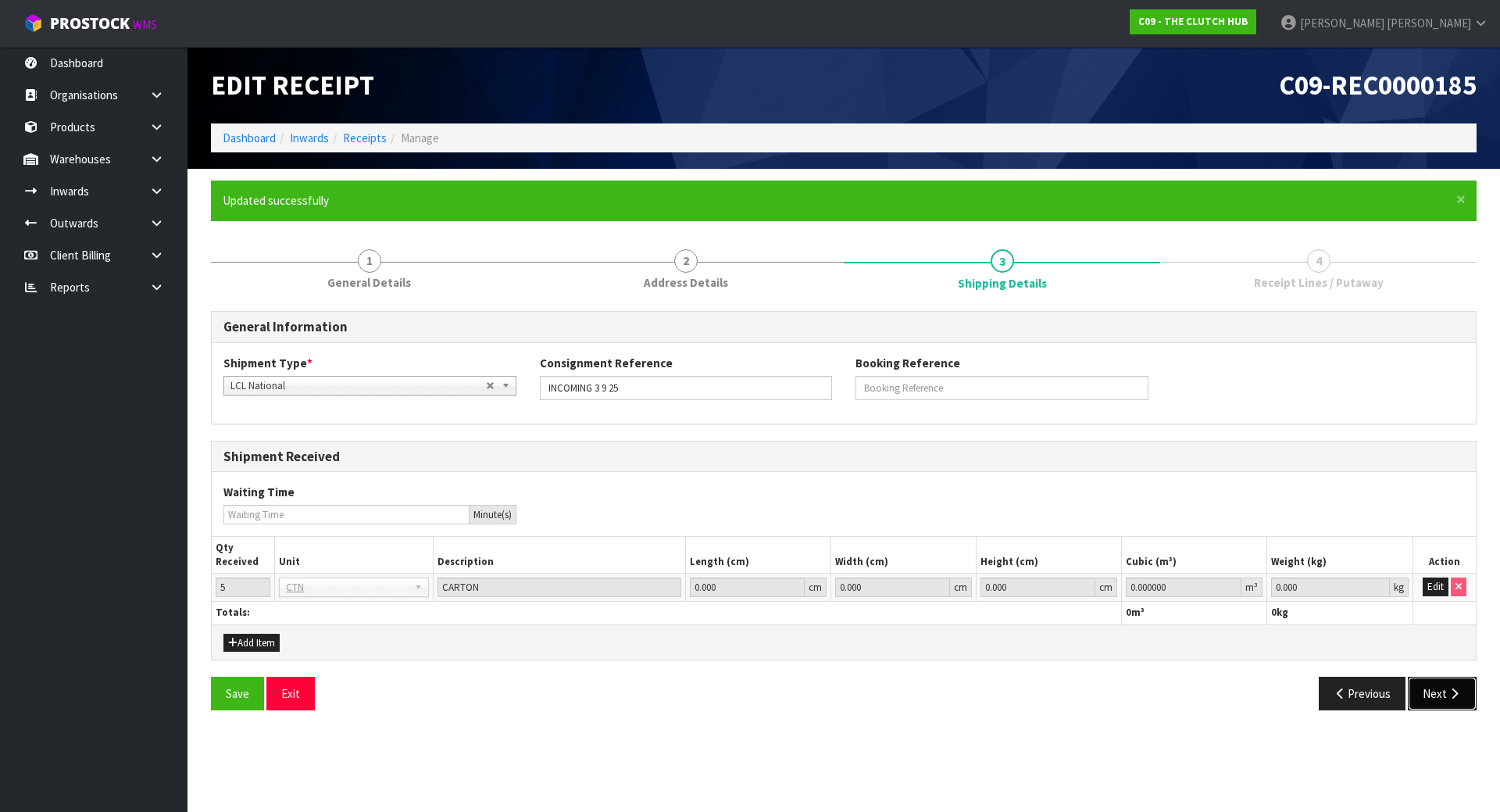
click at [1456, 694] on icon "button" at bounding box center [1454, 693] width 15 height 12
click at [1435, 580] on button "Edit" at bounding box center [1435, 586] width 26 height 18
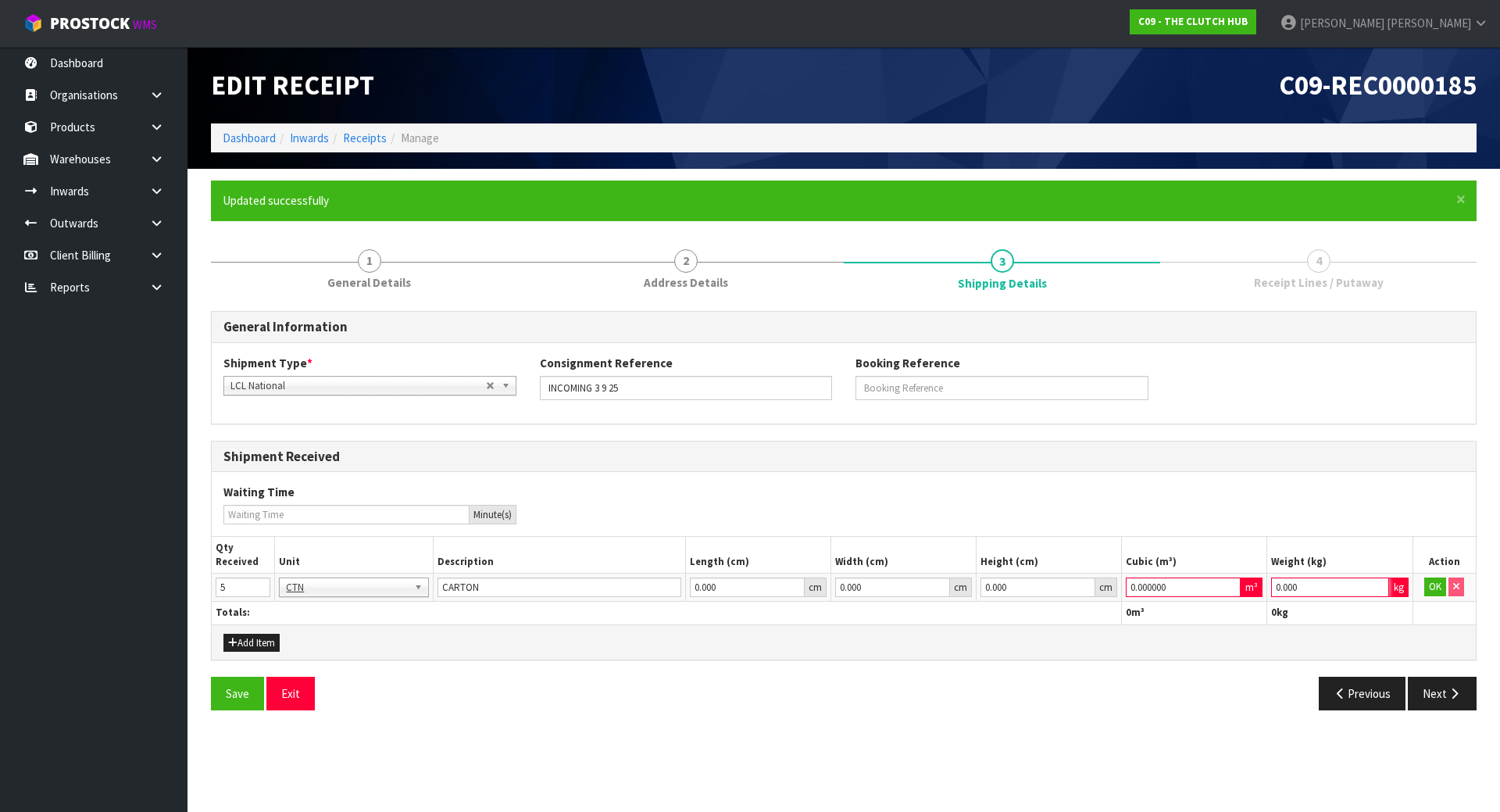
drag, startPoint x: 1358, startPoint y: 578, endPoint x: 994, endPoint y: 581, distance: 364.0
click at [994, 581] on tr "5 BAG BAR BSK BIN BTL BOX BDL CAB CGE CTN CSE COI CRA CRT CBE CYL DRM JAR MTR P…" at bounding box center [844, 587] width 1264 height 28
type input "1"
drag, startPoint x: 1182, startPoint y: 591, endPoint x: 921, endPoint y: 593, distance: 261.0
click at [921, 593] on tr "5 BAG BAR BSK BIN BTL BOX BDL CAB CGE CTN CSE COI CRA CRT CBE CYL DRM JAR MTR P…" at bounding box center [844, 587] width 1264 height 28
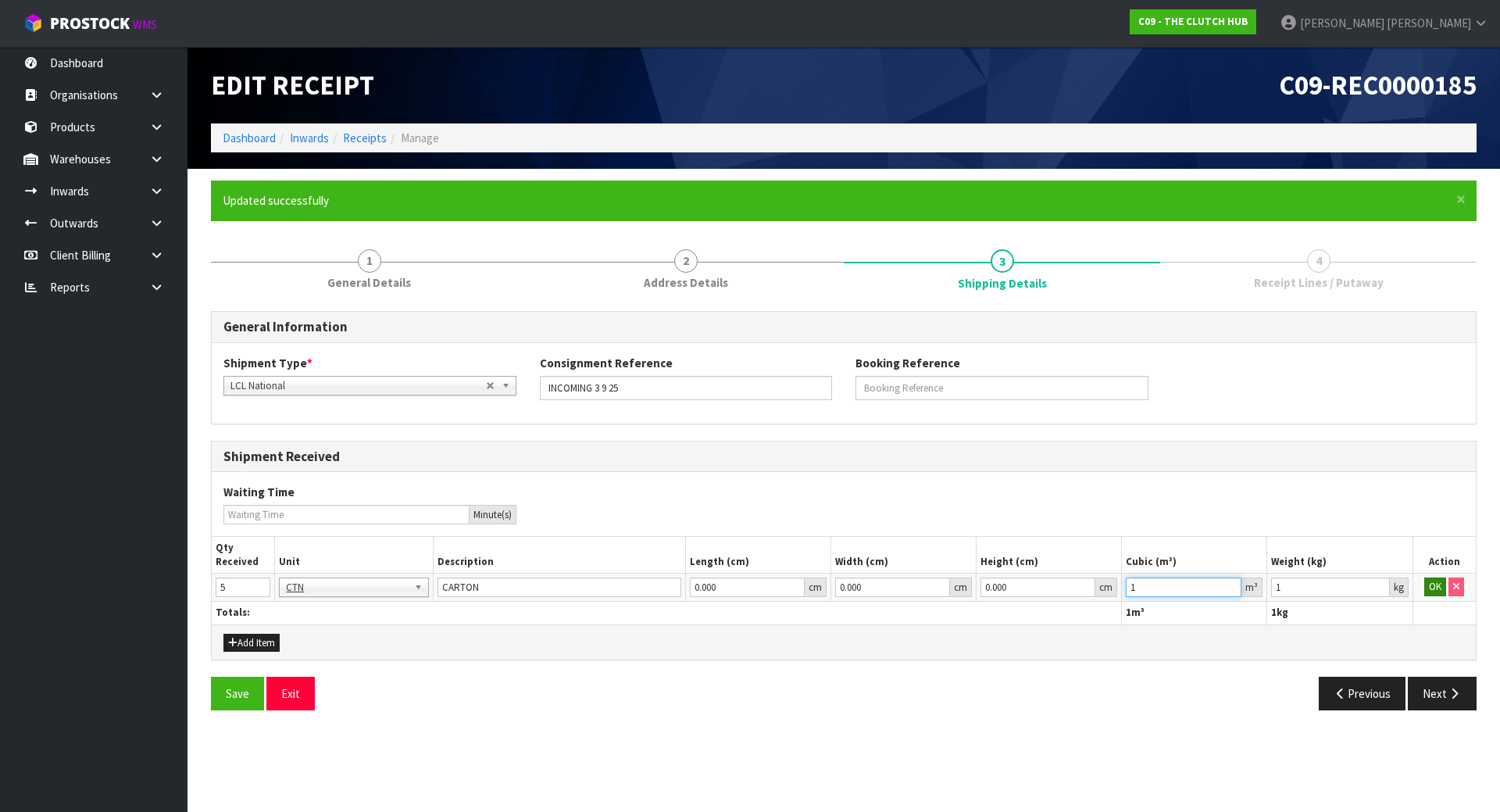
type input "1"
click at [1434, 592] on button "OK" at bounding box center [1434, 586] width 22 height 18
click at [1444, 690] on button "Next" at bounding box center [1442, 694] width 69 height 34
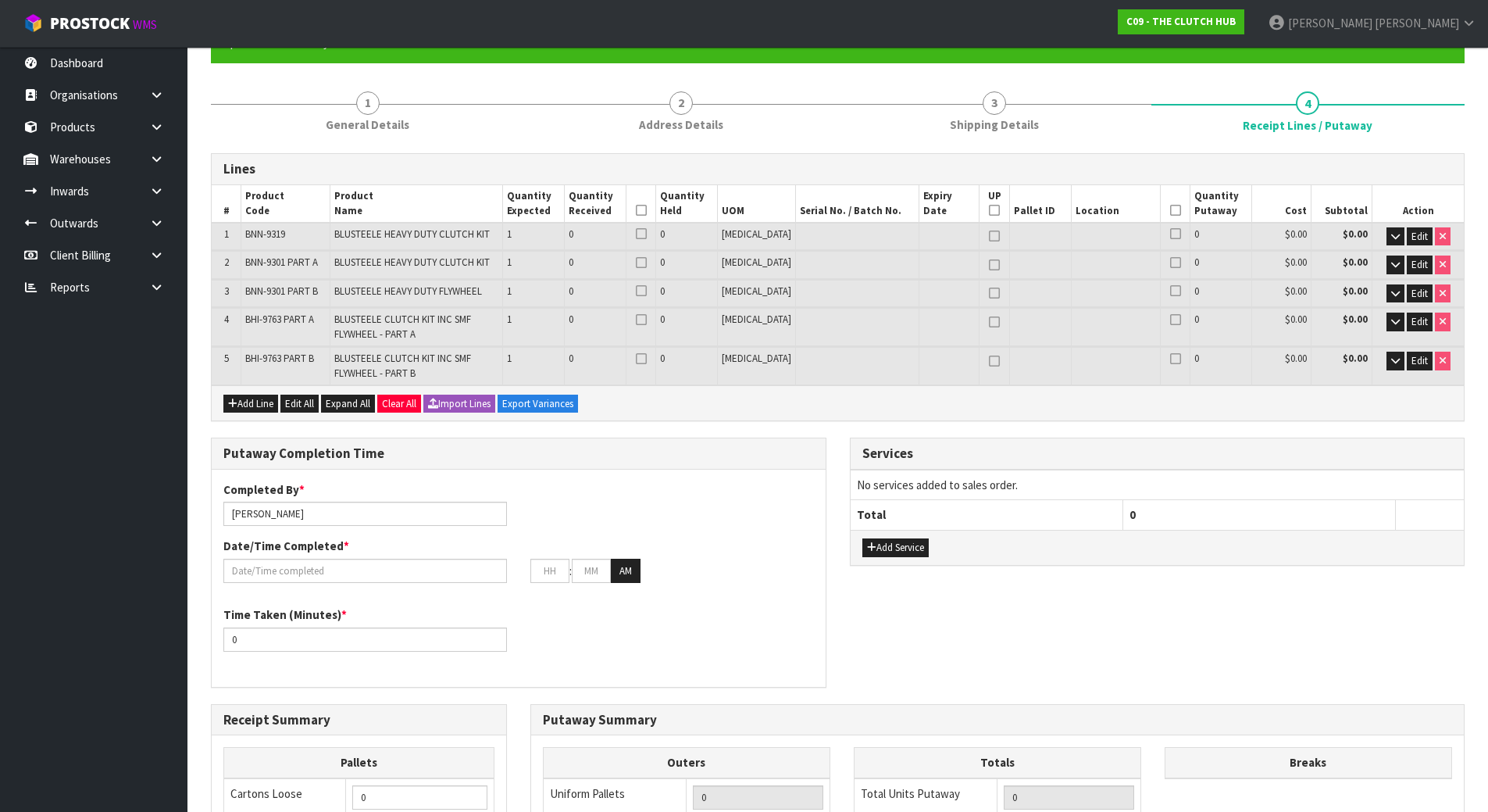
scroll to position [156, 0]
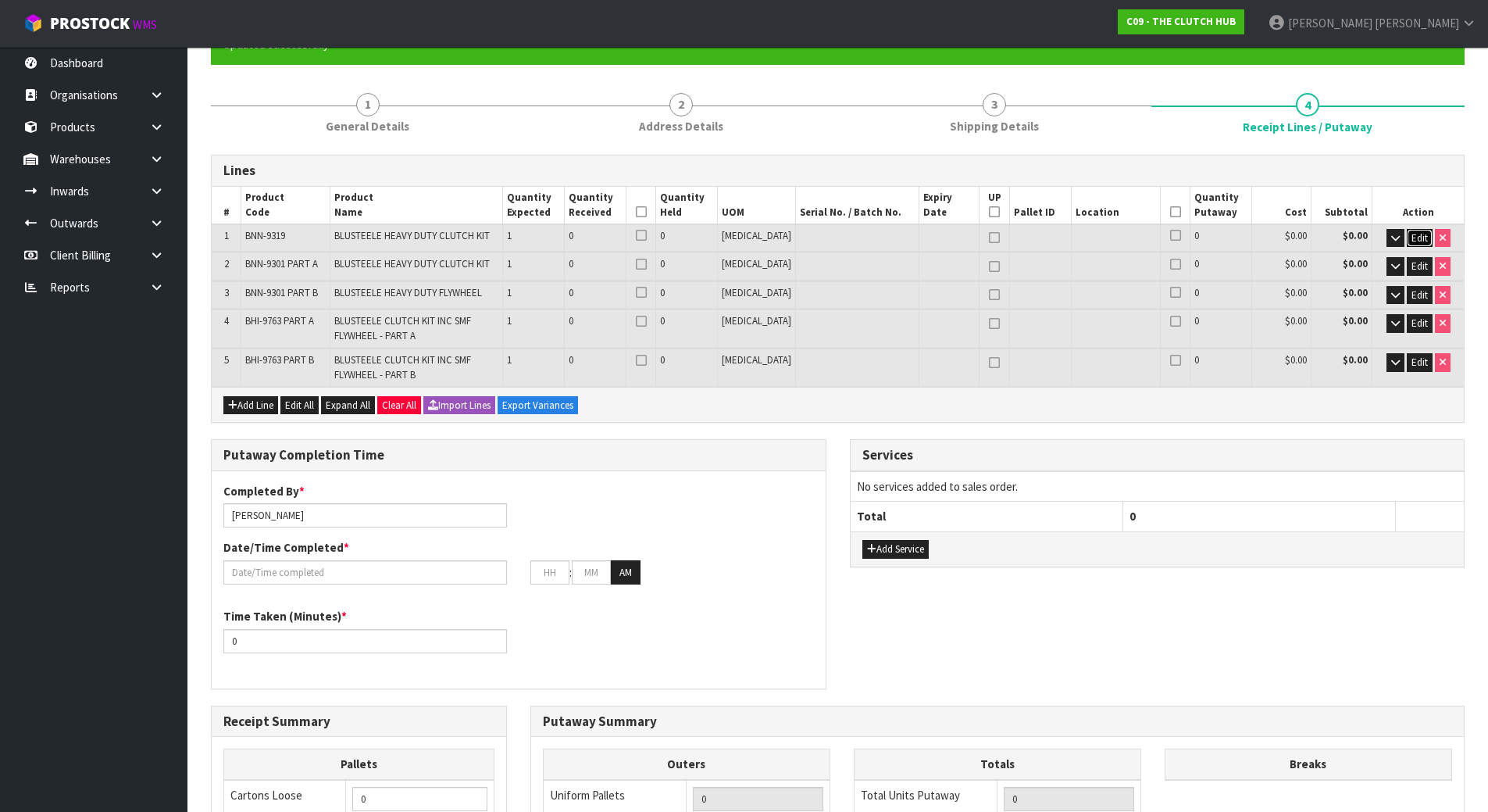
click at [1414, 241] on span "Edit" at bounding box center [1419, 238] width 17 height 14
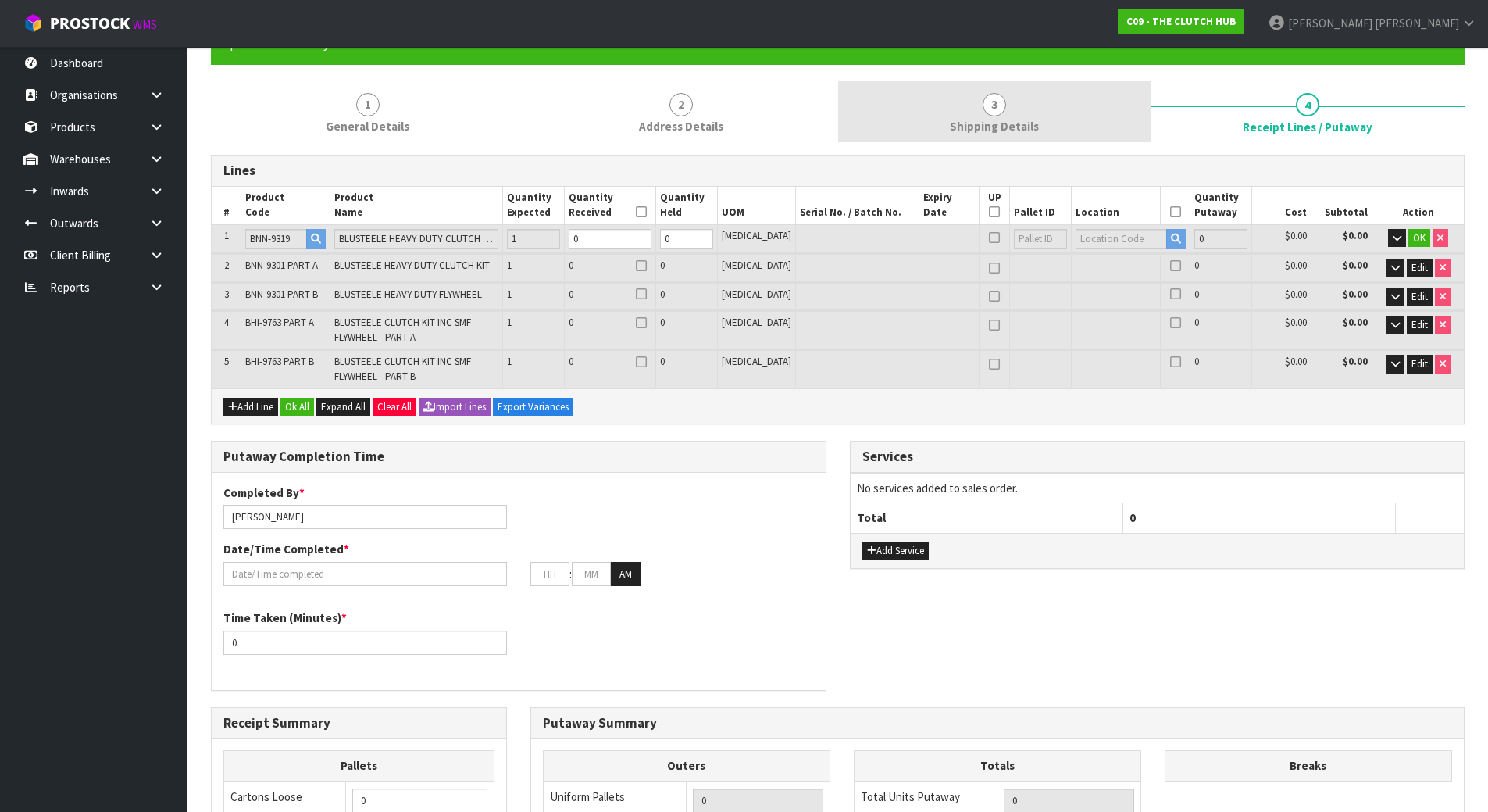
click at [1072, 127] on link "3 Shipping Details" at bounding box center [995, 112] width 314 height 62
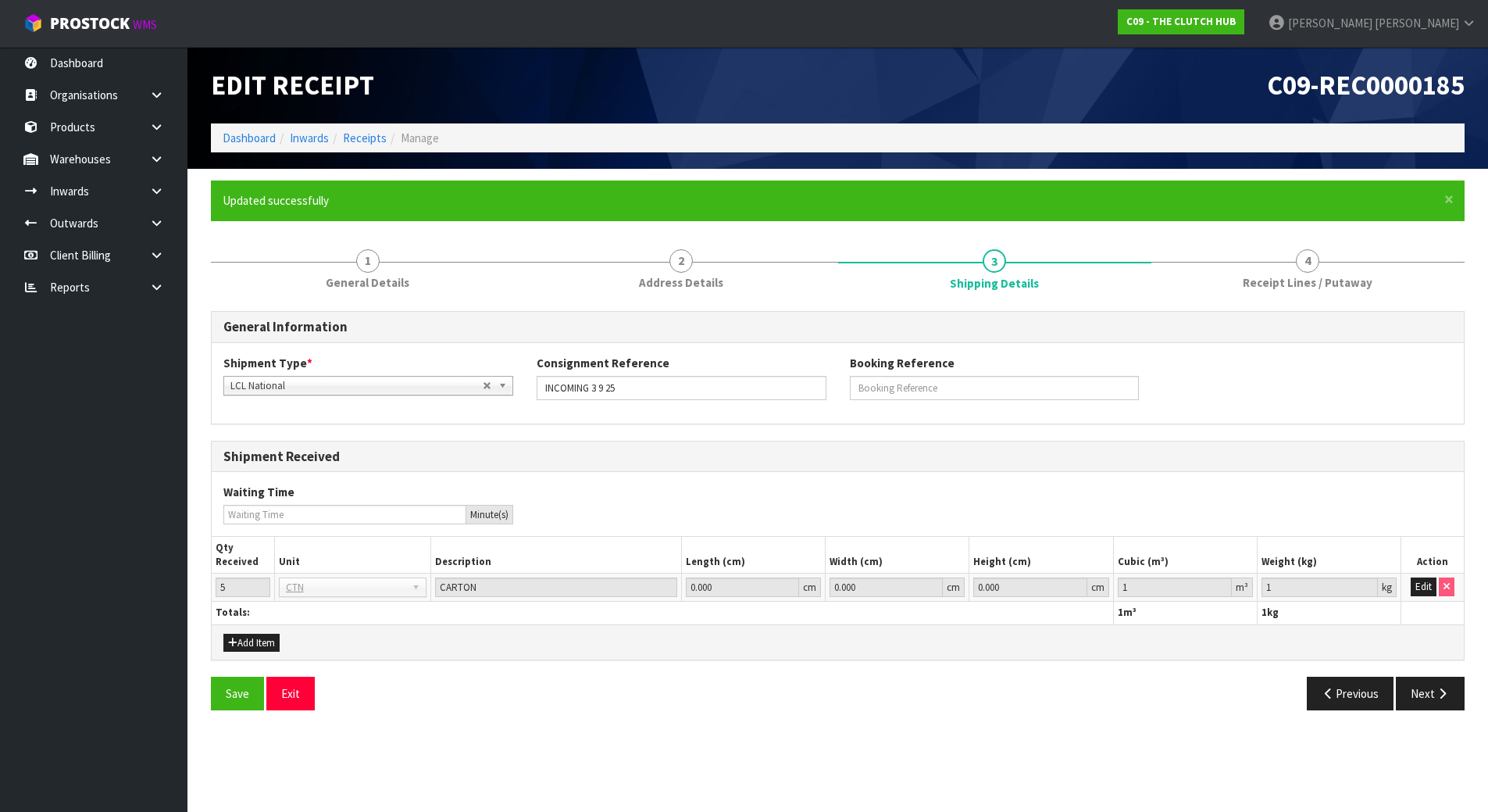
scroll to position [0, 0]
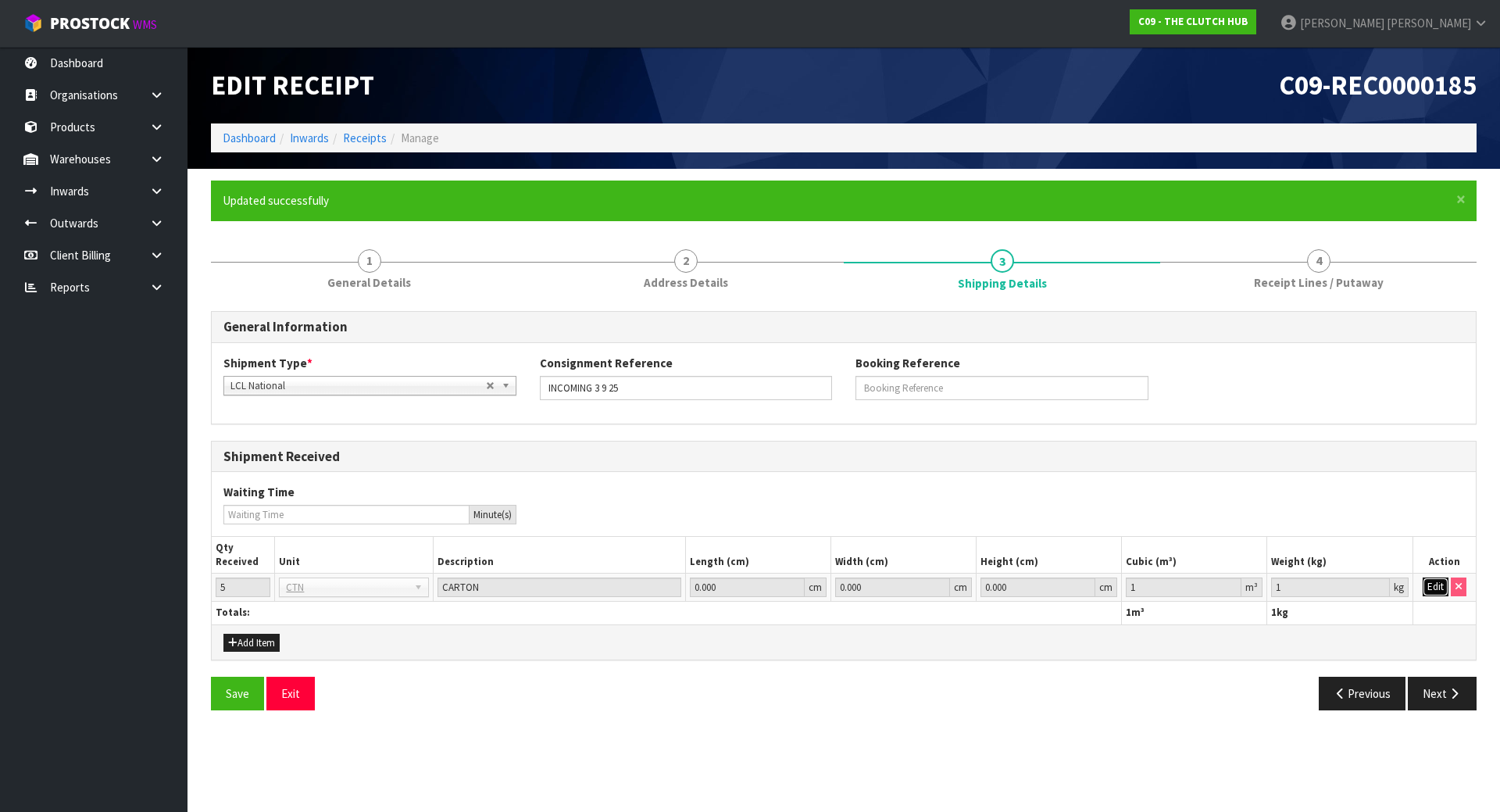
click at [1440, 579] on button "Edit" at bounding box center [1435, 586] width 26 height 18
drag, startPoint x: 1292, startPoint y: 583, endPoint x: 770, endPoint y: 524, distance: 525.3
click at [831, 527] on div "Shipment Received Waiting Time Minute(s) Qty Received Unit Description Length (…" at bounding box center [844, 550] width 1266 height 220
type input "0"
drag, startPoint x: 1172, startPoint y: 585, endPoint x: 1116, endPoint y: 563, distance: 60.2
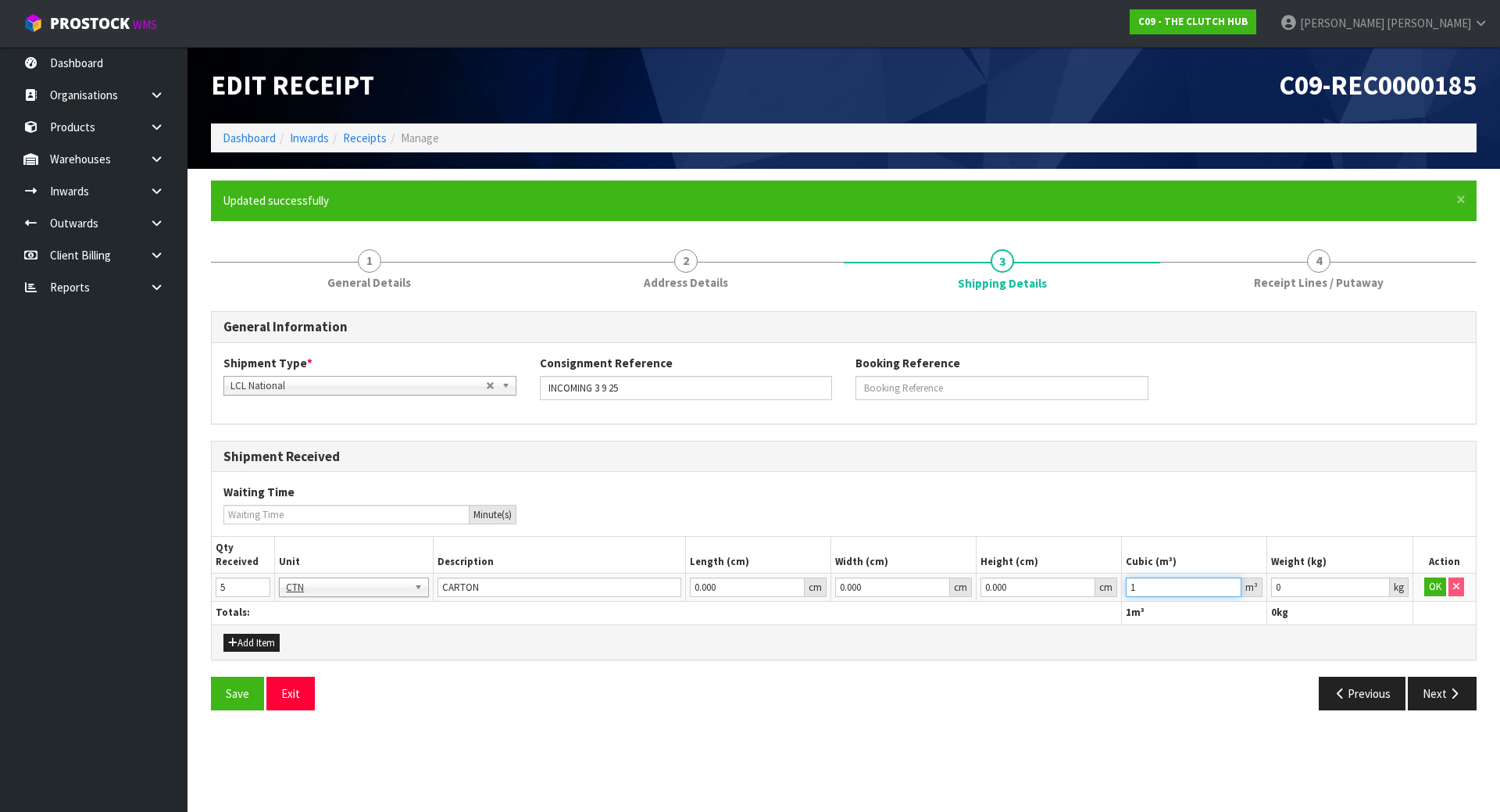
click at [938, 569] on table "Qty Received Unit Description Length (cm) Width (cm) Height (cm) Cubic (m³) Wei…" at bounding box center [844, 580] width 1264 height 87
type input "0"
click at [1434, 682] on button "Next" at bounding box center [1442, 694] width 69 height 34
drag, startPoint x: 1317, startPoint y: 582, endPoint x: 1200, endPoint y: 582, distance: 117.0
click at [1203, 582] on tr "5 BAG BAR BSK BIN BTL BOX BDL CAB CGE CTN CSE COI CRA CRT CBE CYL DRM JAR MTR P…" at bounding box center [844, 587] width 1264 height 28
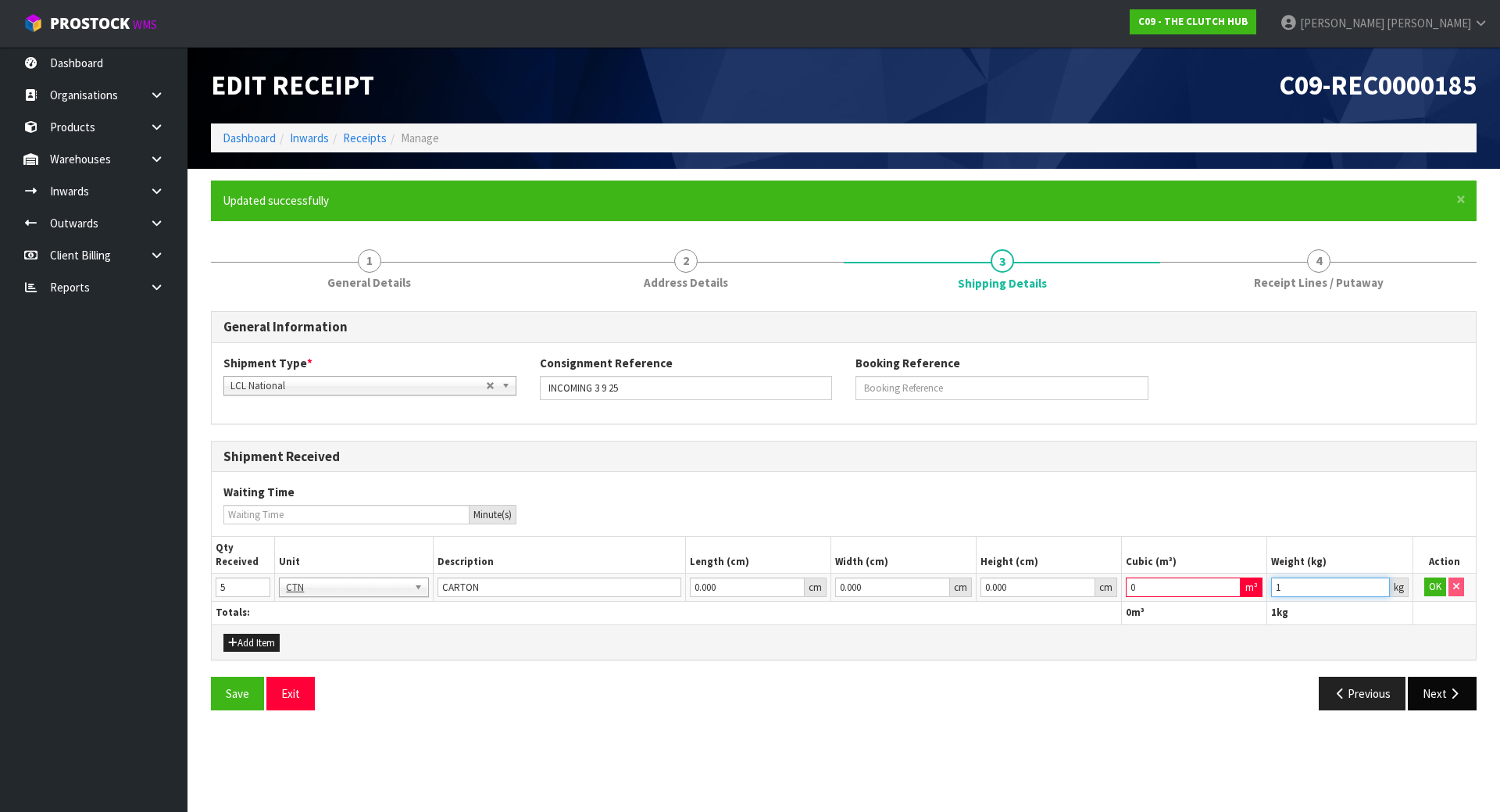
type input "1"
click at [1450, 688] on icon "button" at bounding box center [1454, 693] width 15 height 12
drag, startPoint x: 1207, startPoint y: 586, endPoint x: 1065, endPoint y: 578, distance: 142.2
click at [1064, 580] on tr "5 BAG BAR BSK BIN BTL BOX BDL CAB CGE CTN CSE COI CRA CRT CBE CYL DRM JAR MTR P…" at bounding box center [844, 587] width 1264 height 28
type input "1"
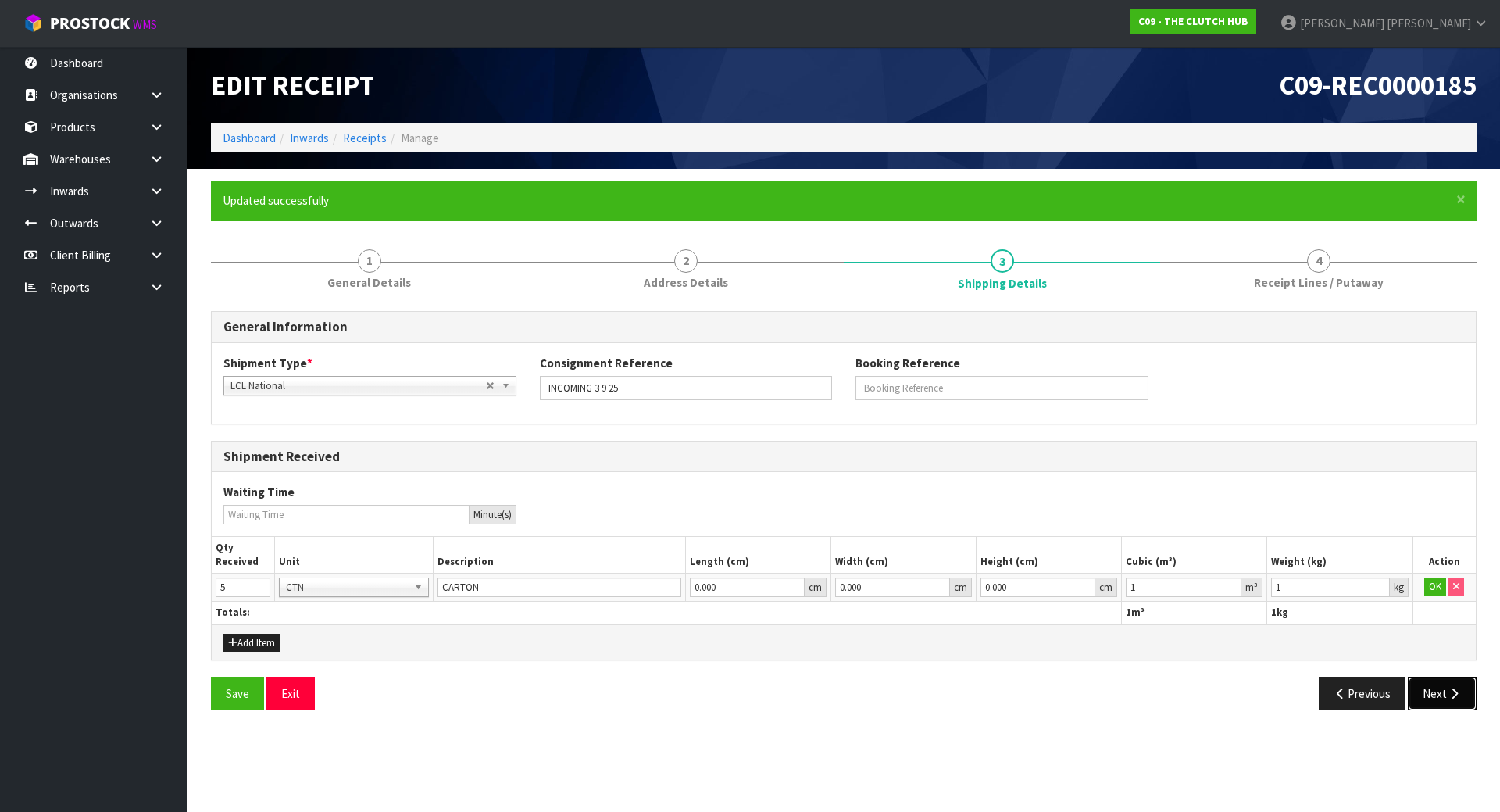
click at [1451, 691] on icon "button" at bounding box center [1454, 693] width 15 height 12
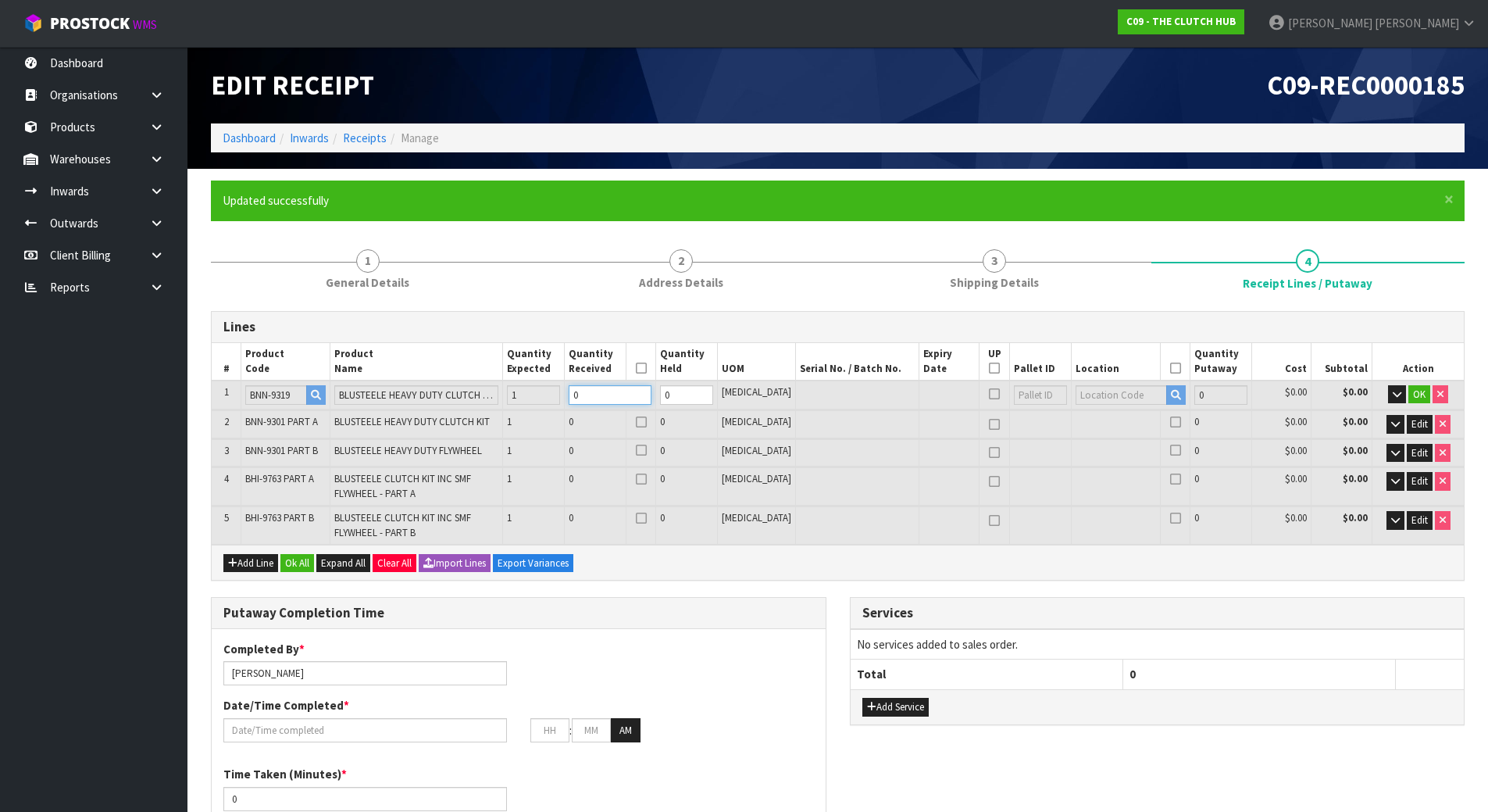
click at [633, 393] on input "0" at bounding box center [610, 394] width 83 height 19
click at [1402, 397] on button "button" at bounding box center [1397, 394] width 18 height 18
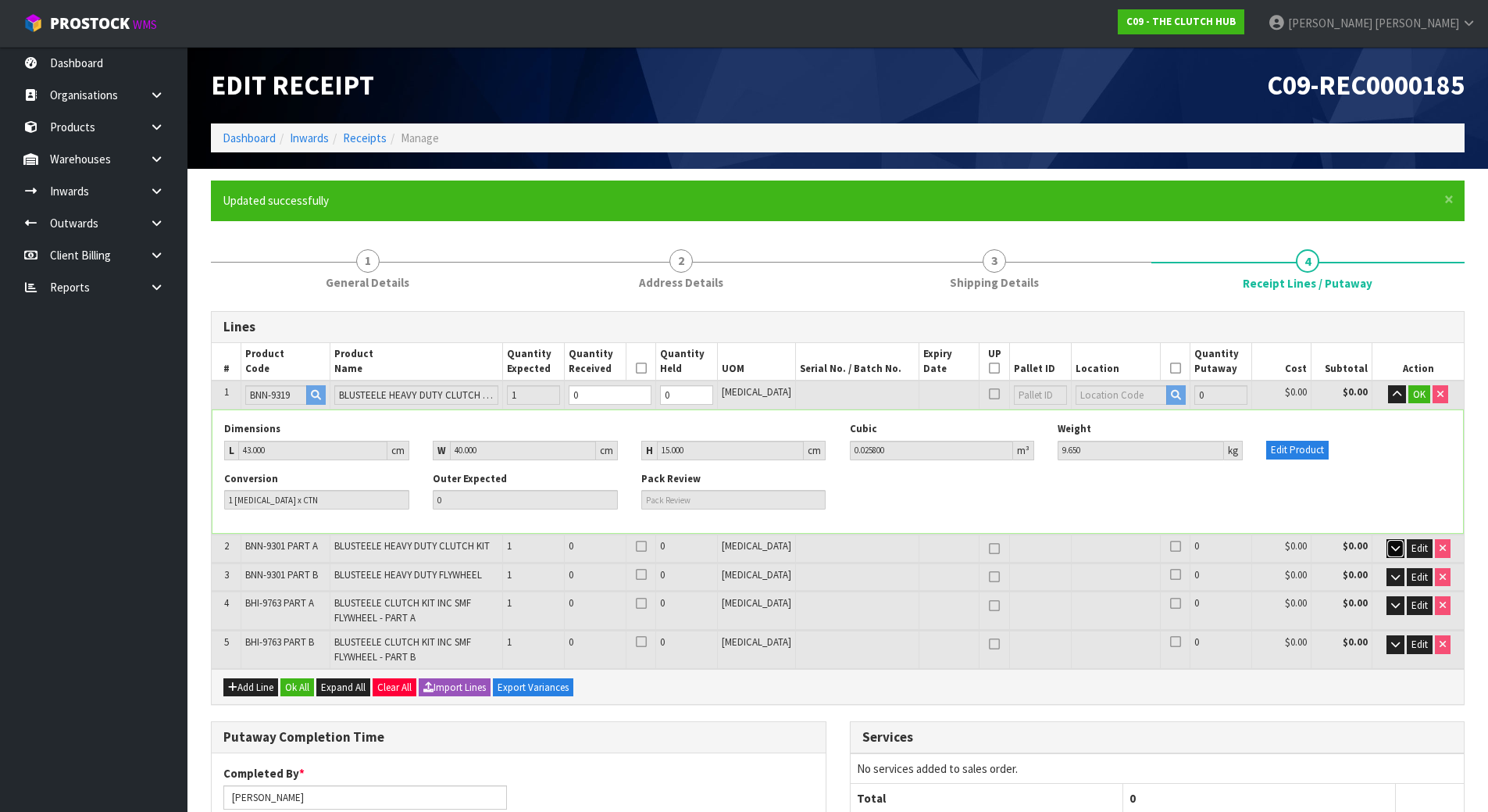
click at [1395, 545] on icon "button" at bounding box center [1395, 548] width 9 height 10
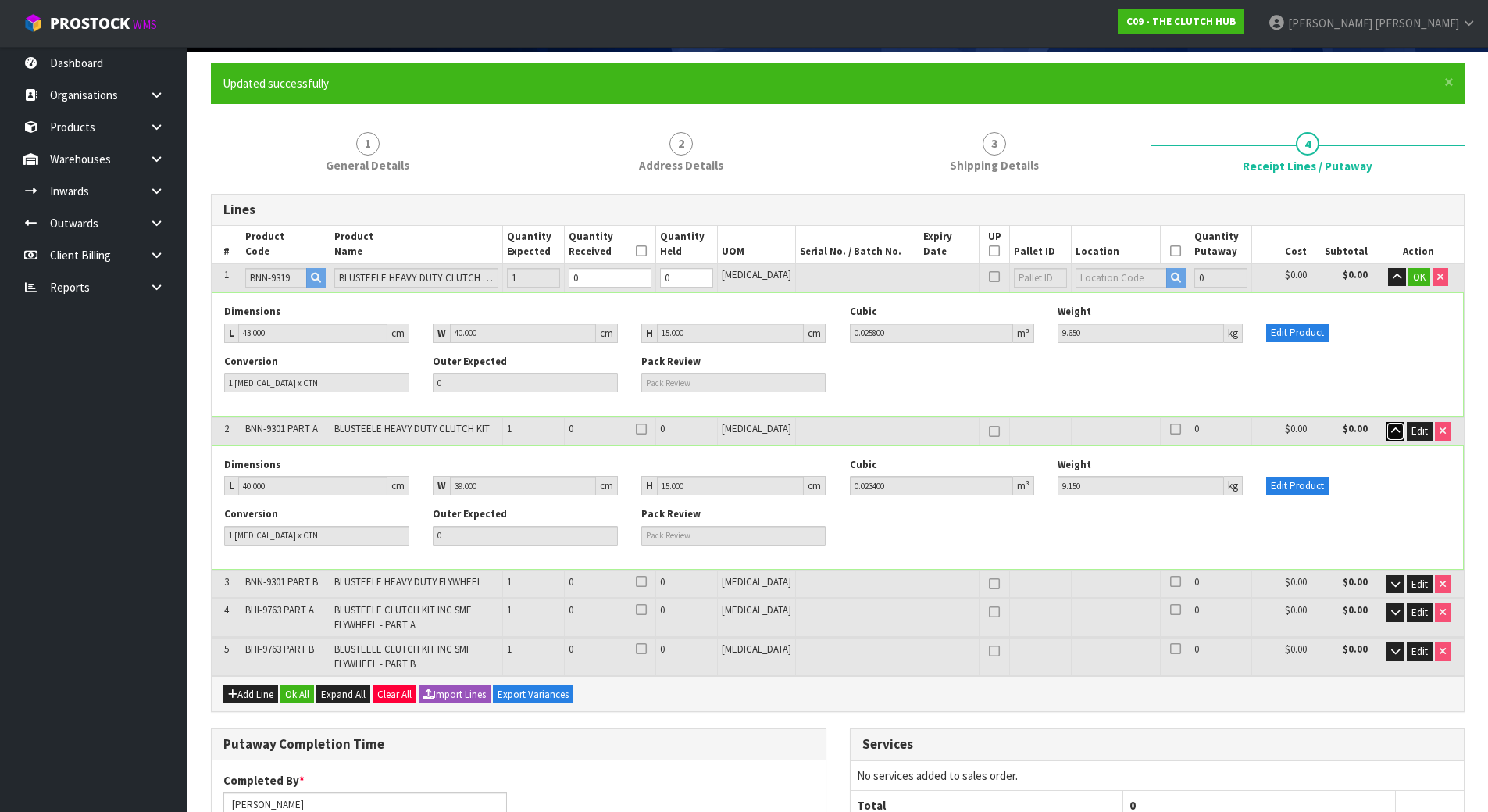
scroll to position [313, 0]
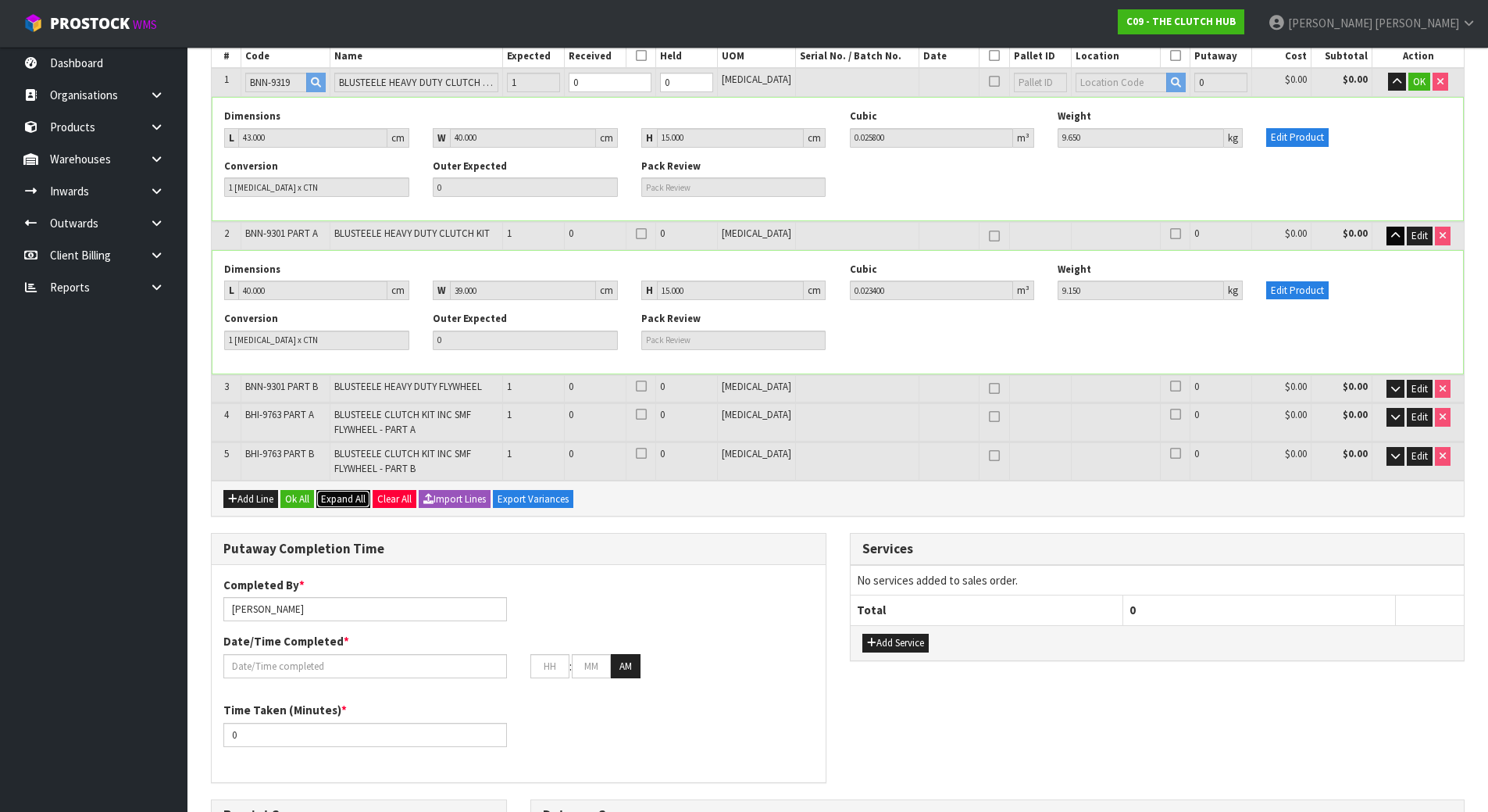
click at [353, 507] on button "Expand All" at bounding box center [342, 498] width 54 height 18
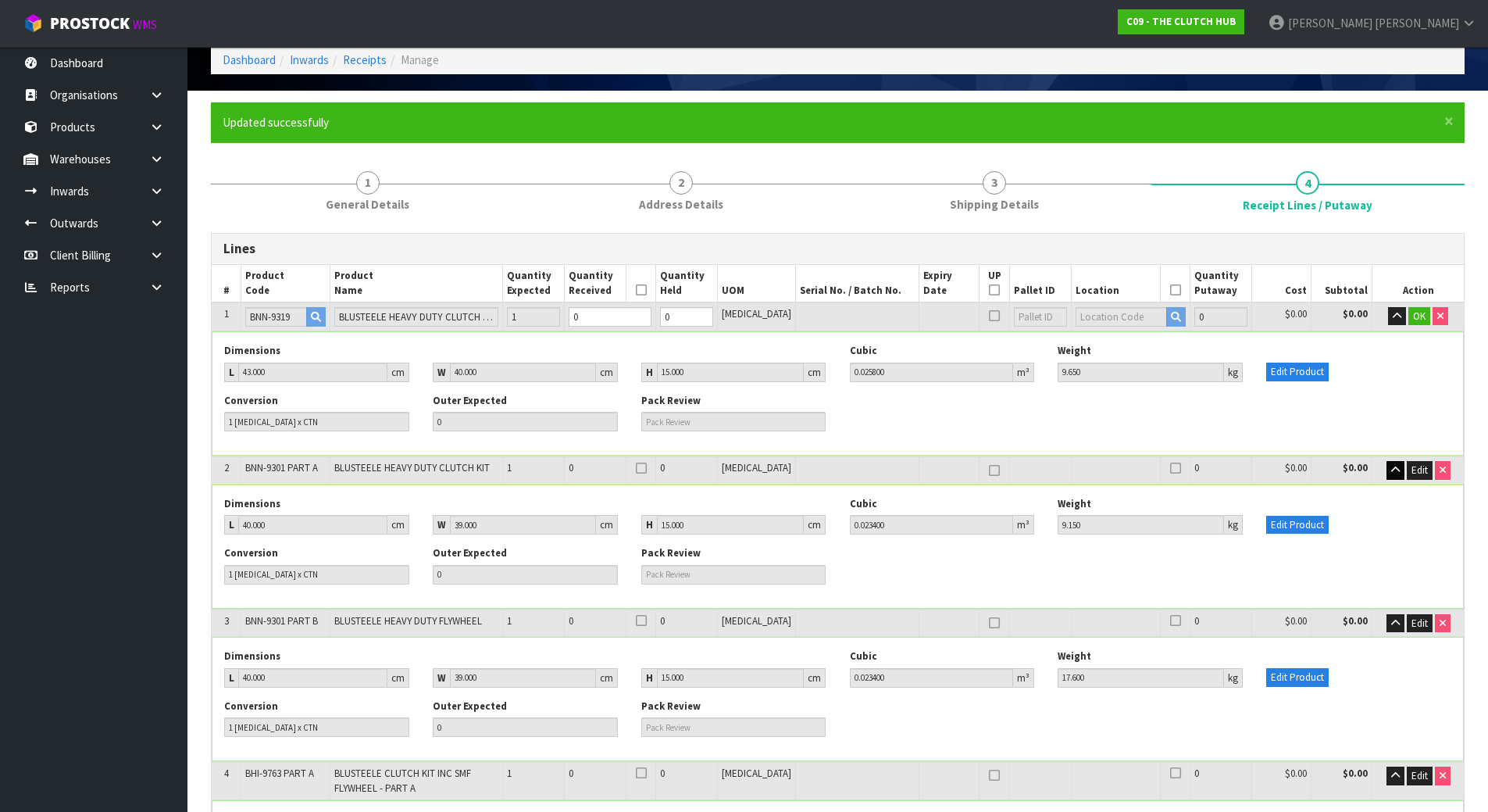
scroll to position [0, 0]
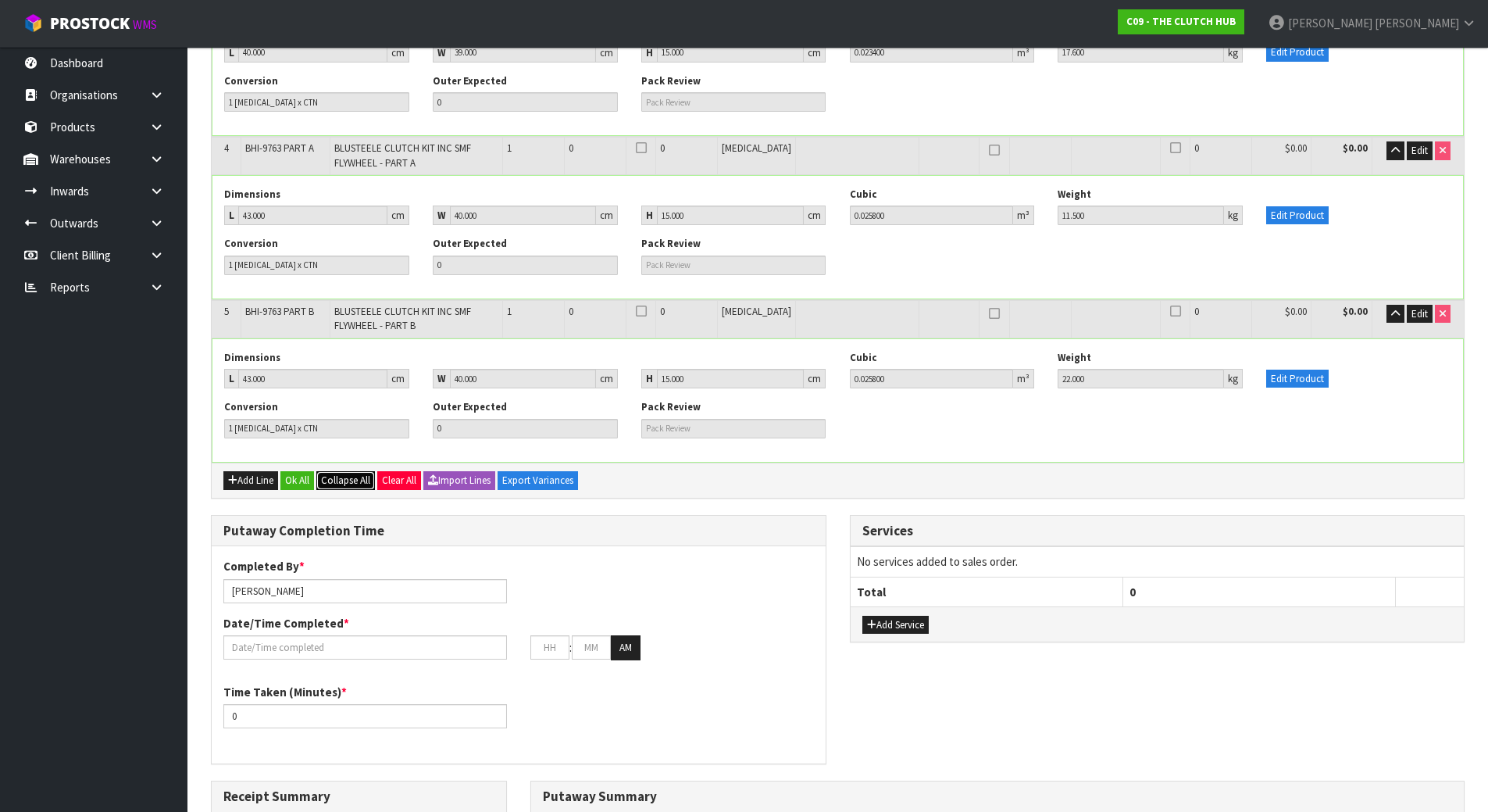
click at [349, 487] on button "Collapse All" at bounding box center [345, 480] width 58 height 18
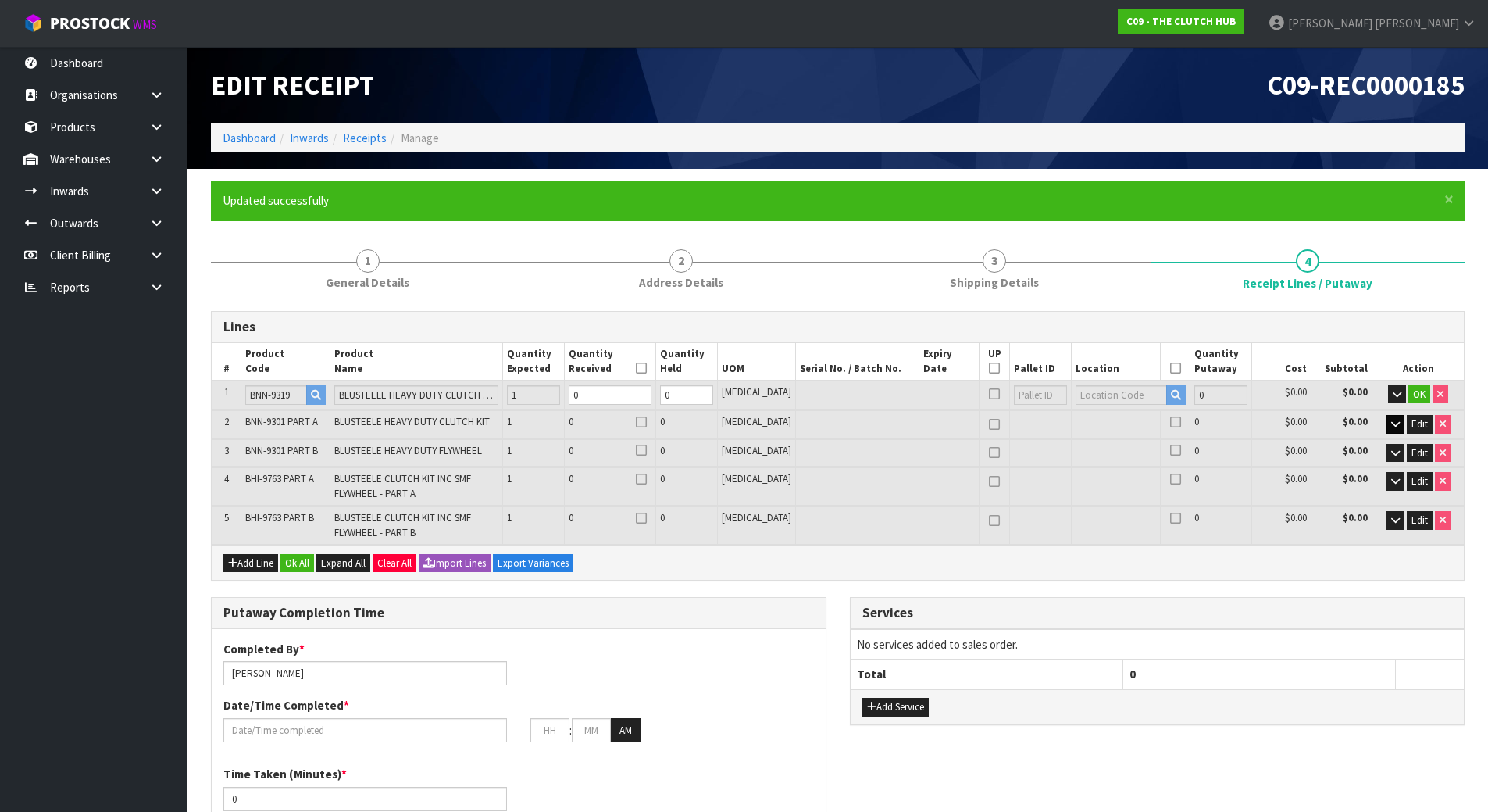
click at [852, 524] on td at bounding box center [858, 525] width 123 height 38
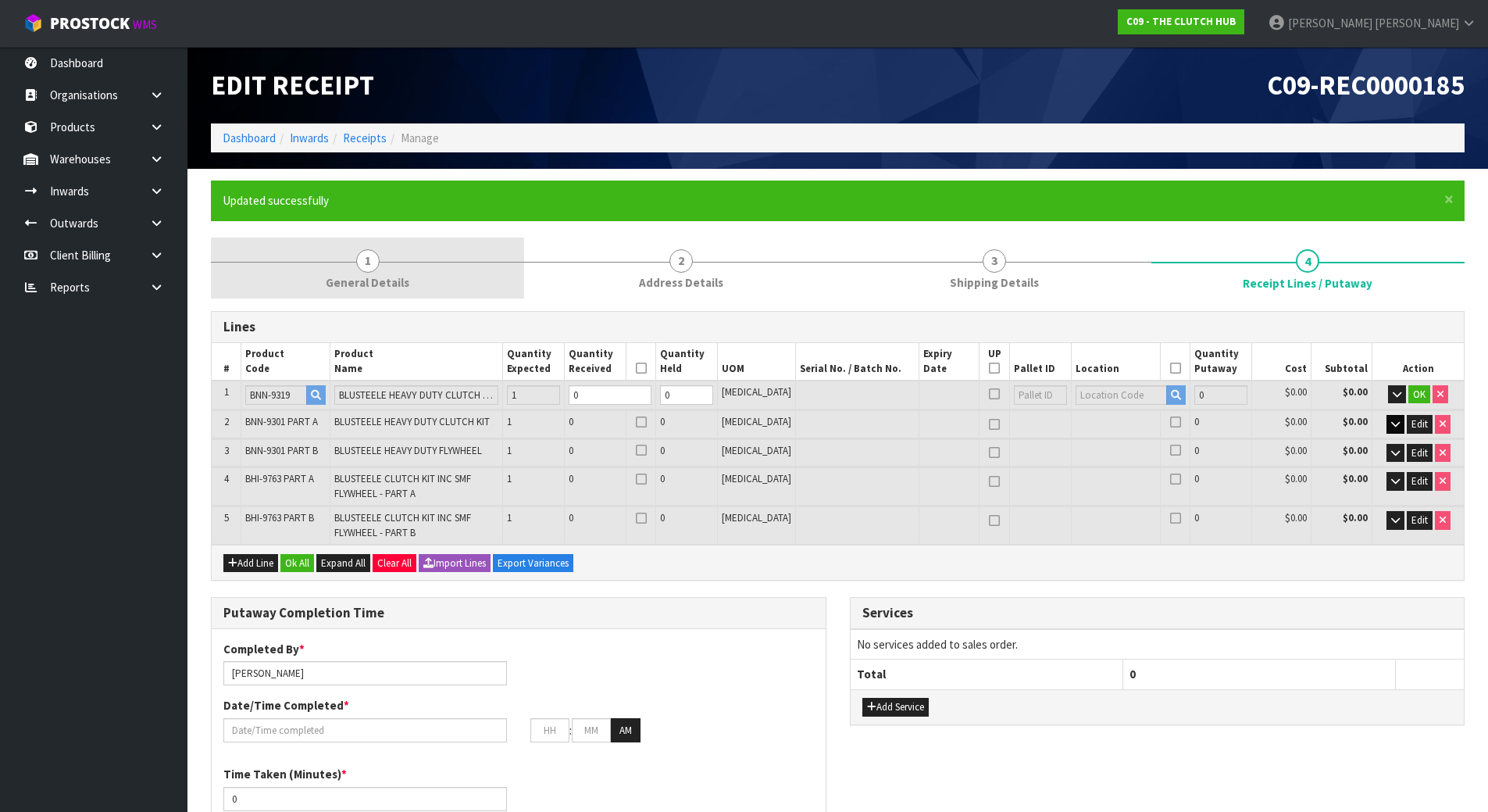
click at [414, 259] on link "1 General Details" at bounding box center [368, 268] width 314 height 62
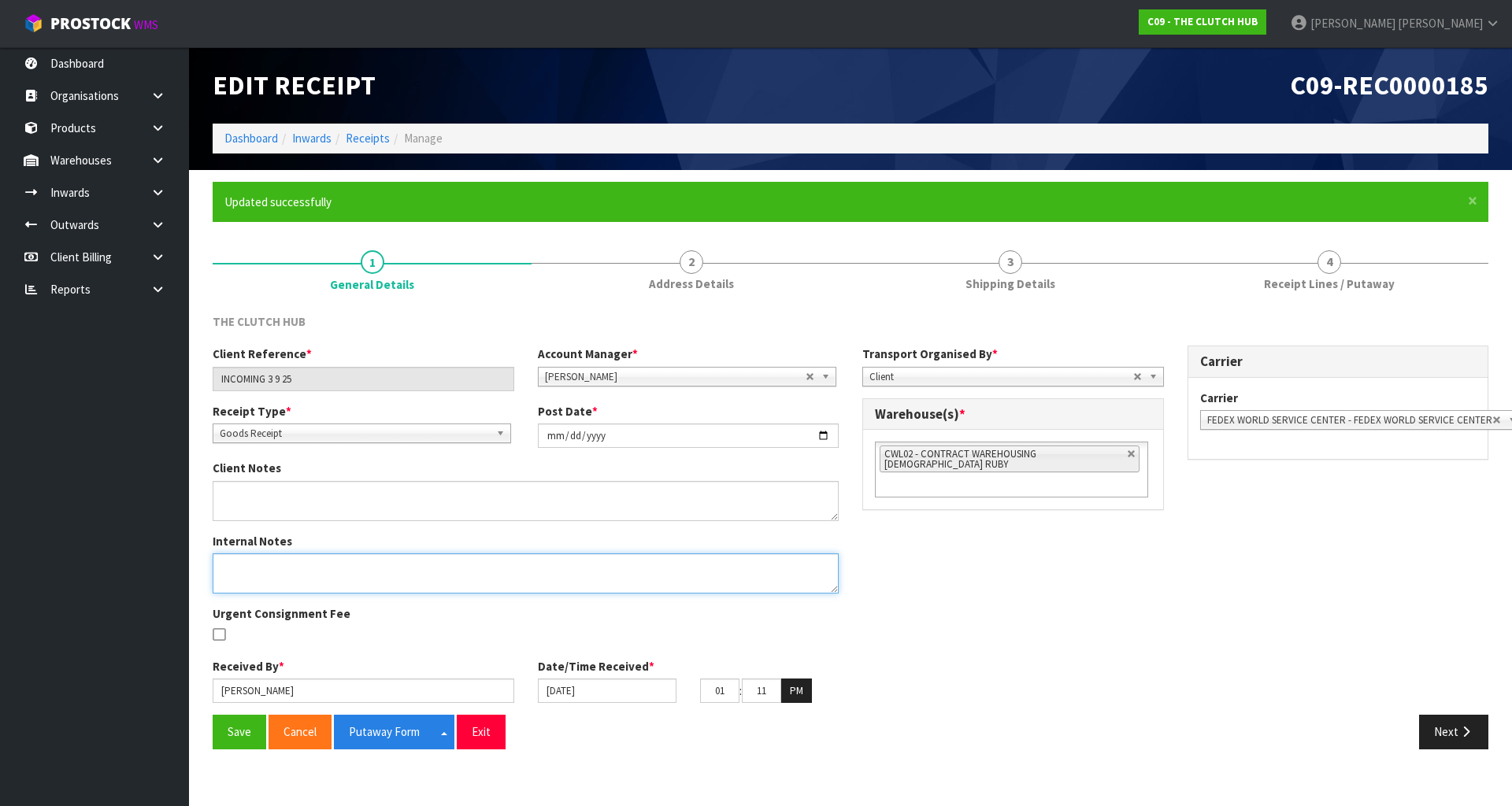
click at [344, 576] on textarea at bounding box center [526, 573] width 626 height 40
paste textarea "BHI 9763 PART A AND B IS FOR AN ORDER BNN-9319 BNN-9301 PART A AND B IS FOR STO…"
click at [378, 581] on textarea at bounding box center [526, 573] width 626 height 40
type textarea "BHI 9763 PART A AND B IS FOR AN ORDER BNN-9319 BNN-9301 PART A AND B IS FOR STO…"
click at [240, 722] on button "Save" at bounding box center [240, 732] width 53 height 34
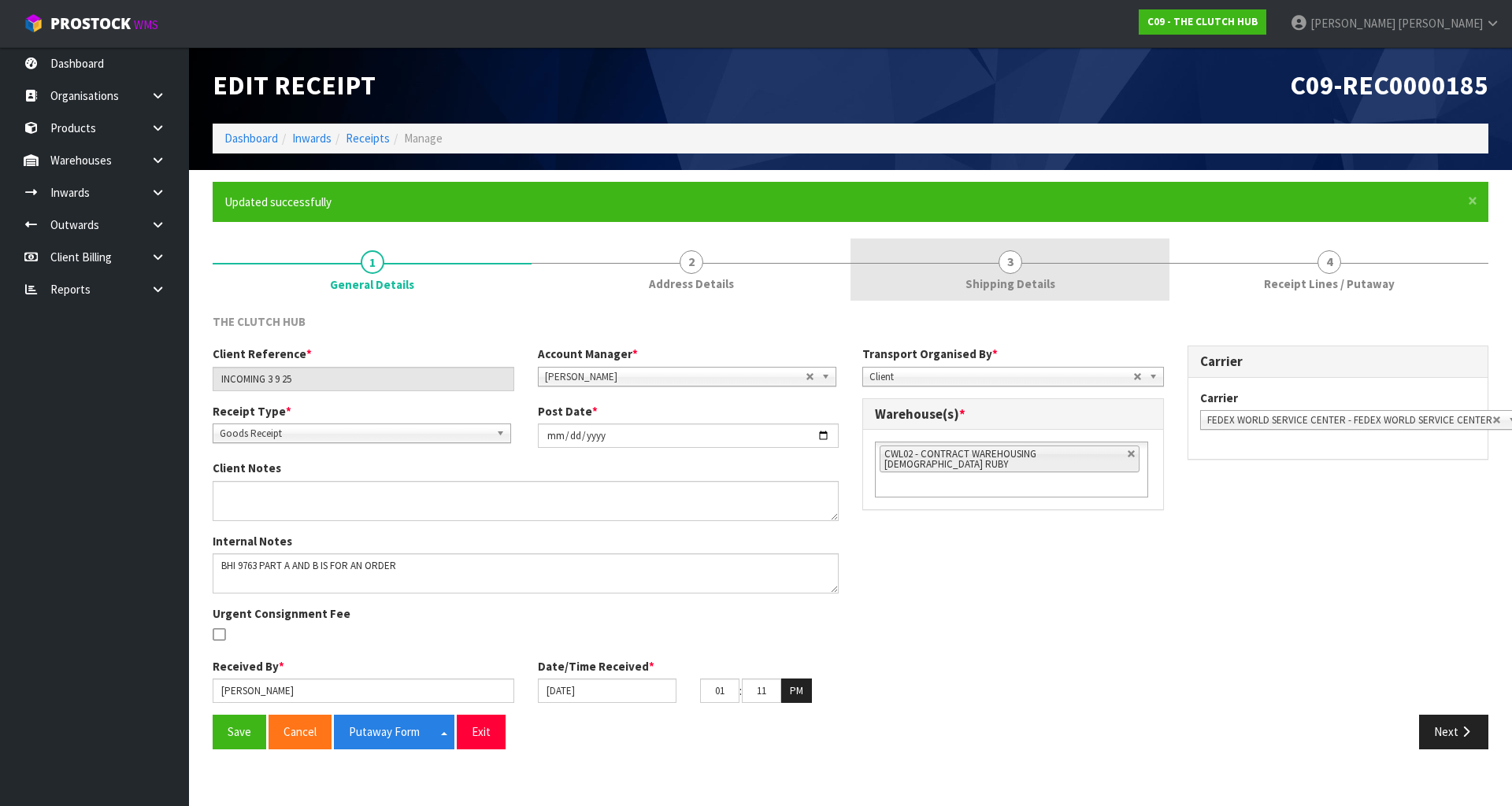
click at [973, 275] on link "3 Shipping Details" at bounding box center [1010, 269] width 319 height 62
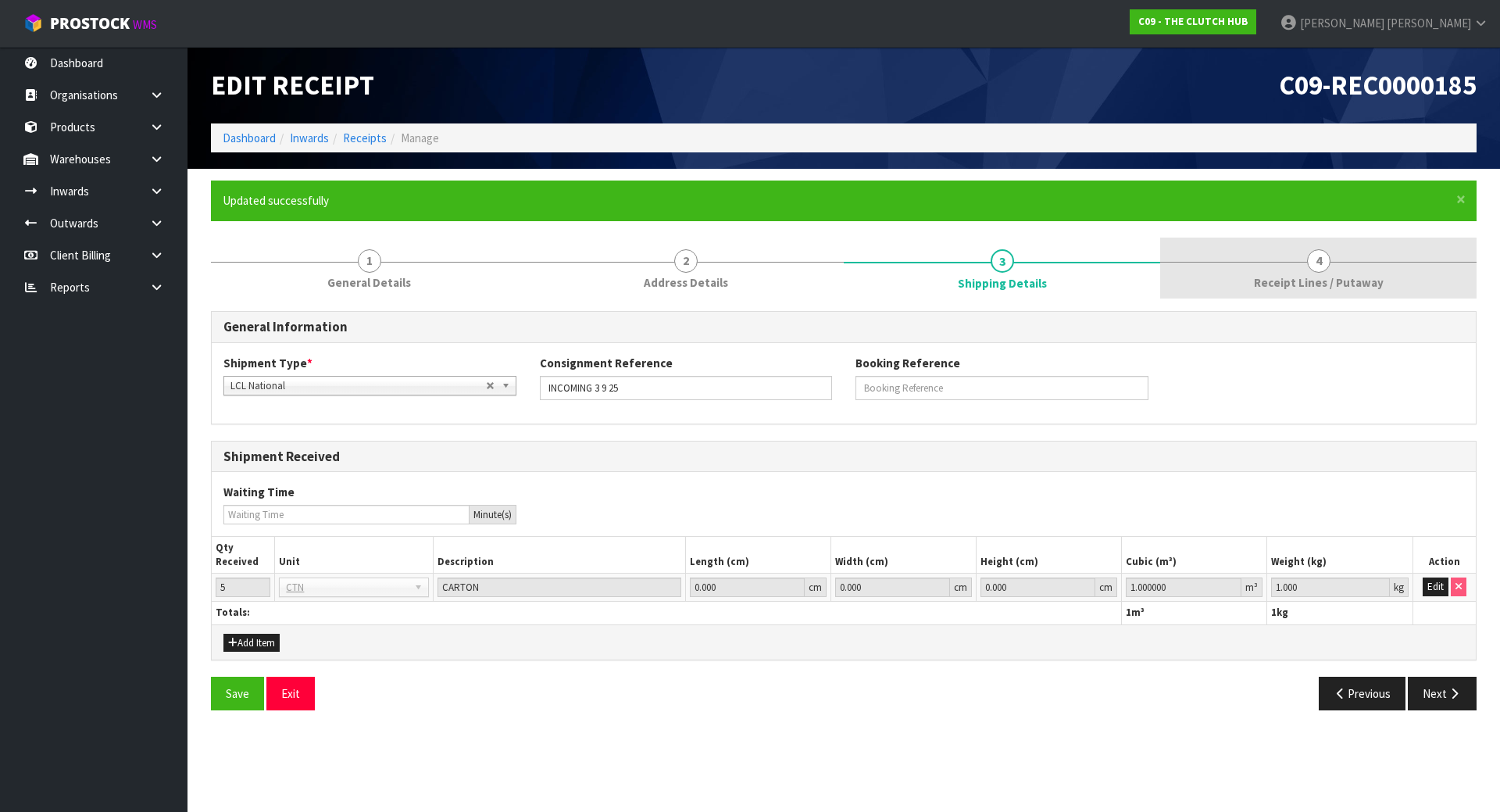
click at [1302, 295] on link "4 Receipt Lines / Putaway" at bounding box center [1318, 268] width 316 height 62
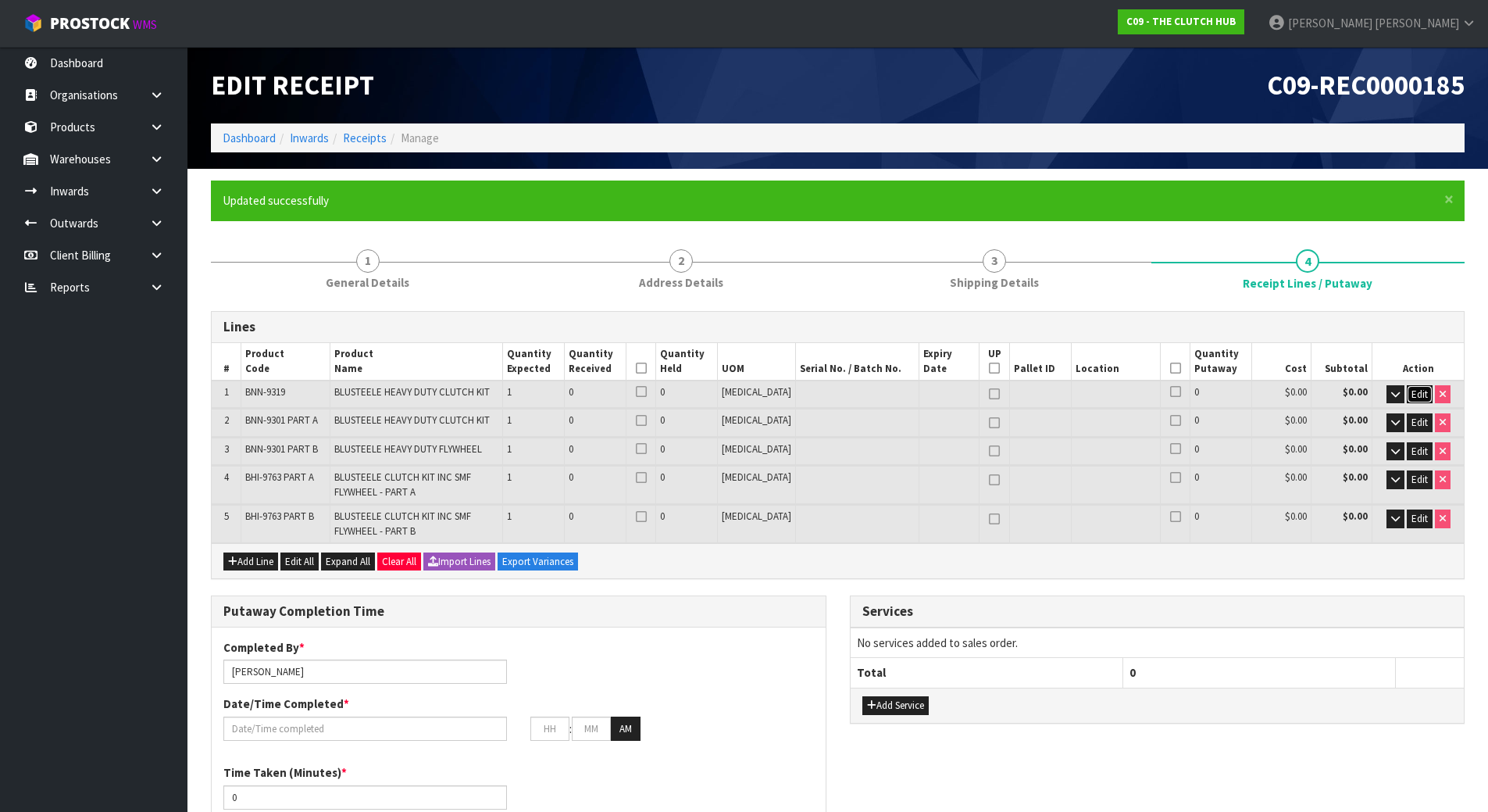
click at [1428, 398] on button "Edit" at bounding box center [1420, 394] width 26 height 18
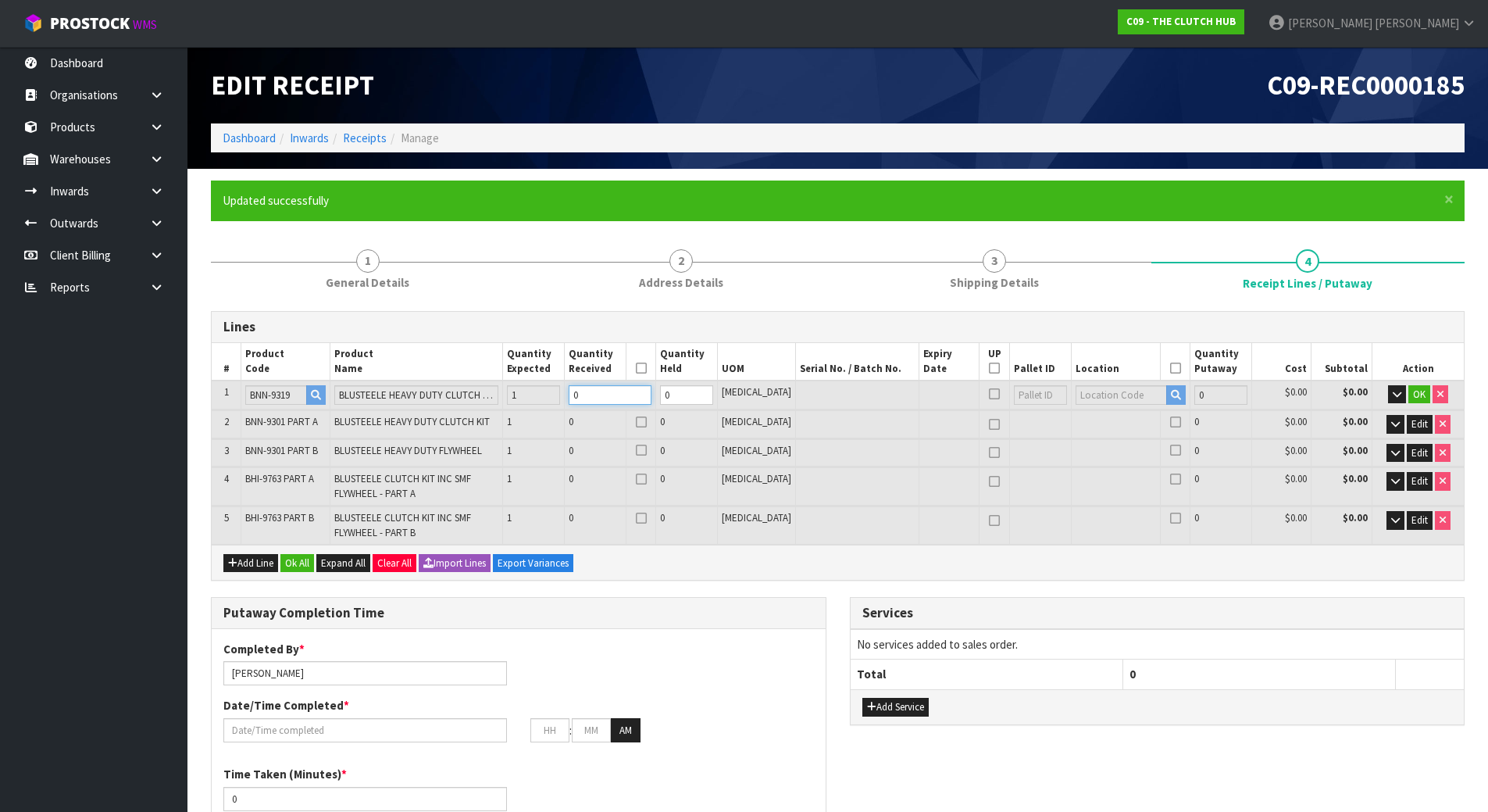
drag, startPoint x: 615, startPoint y: 386, endPoint x: 462, endPoint y: 373, distance: 153.6
click at [462, 373] on table "# Product Code Product Name Quantity Expected Quantity Received Quantity Held U…" at bounding box center [838, 444] width 1252 height 202
type input "1"
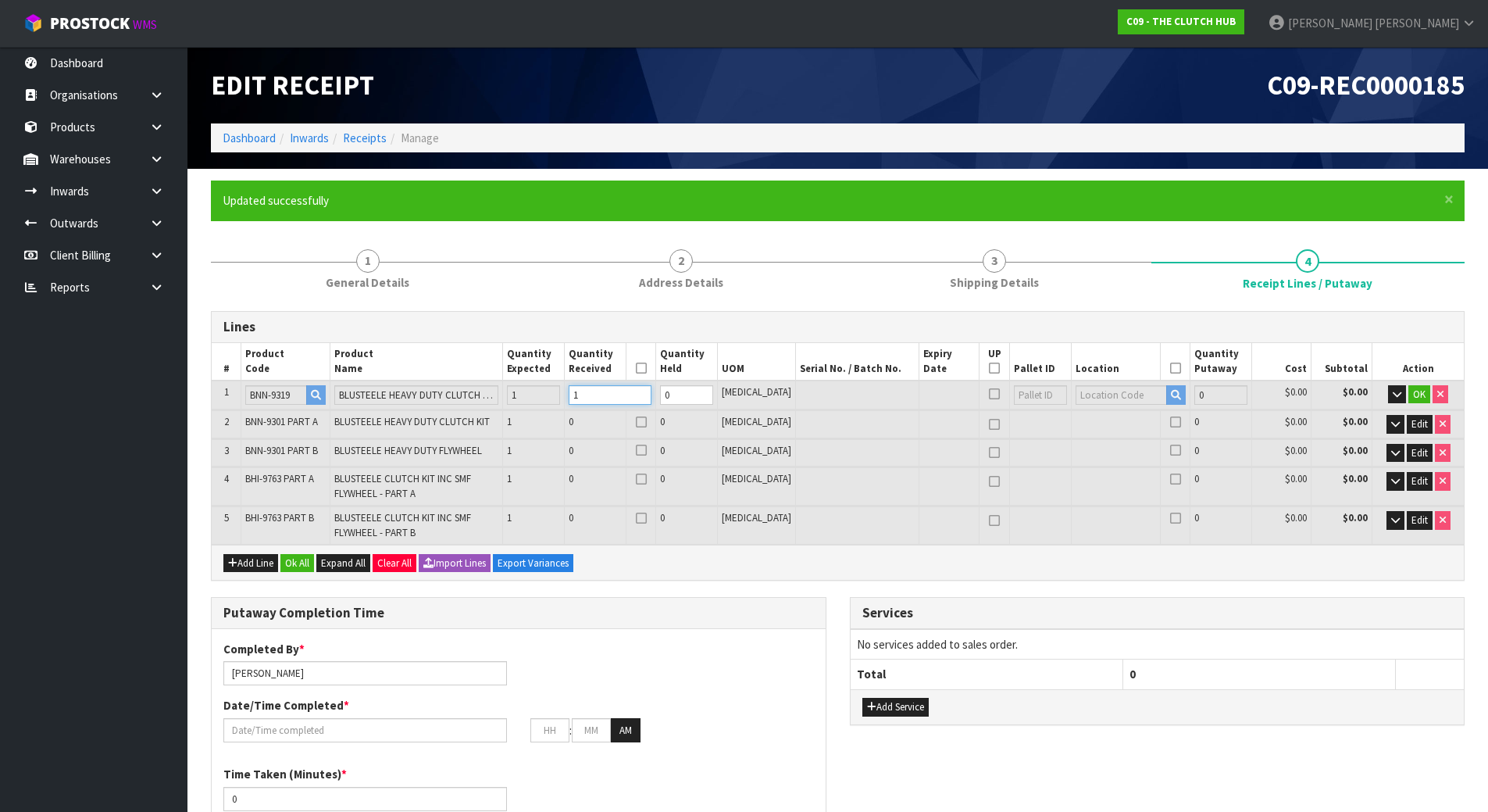
type input "0.0258"
type input "9.65"
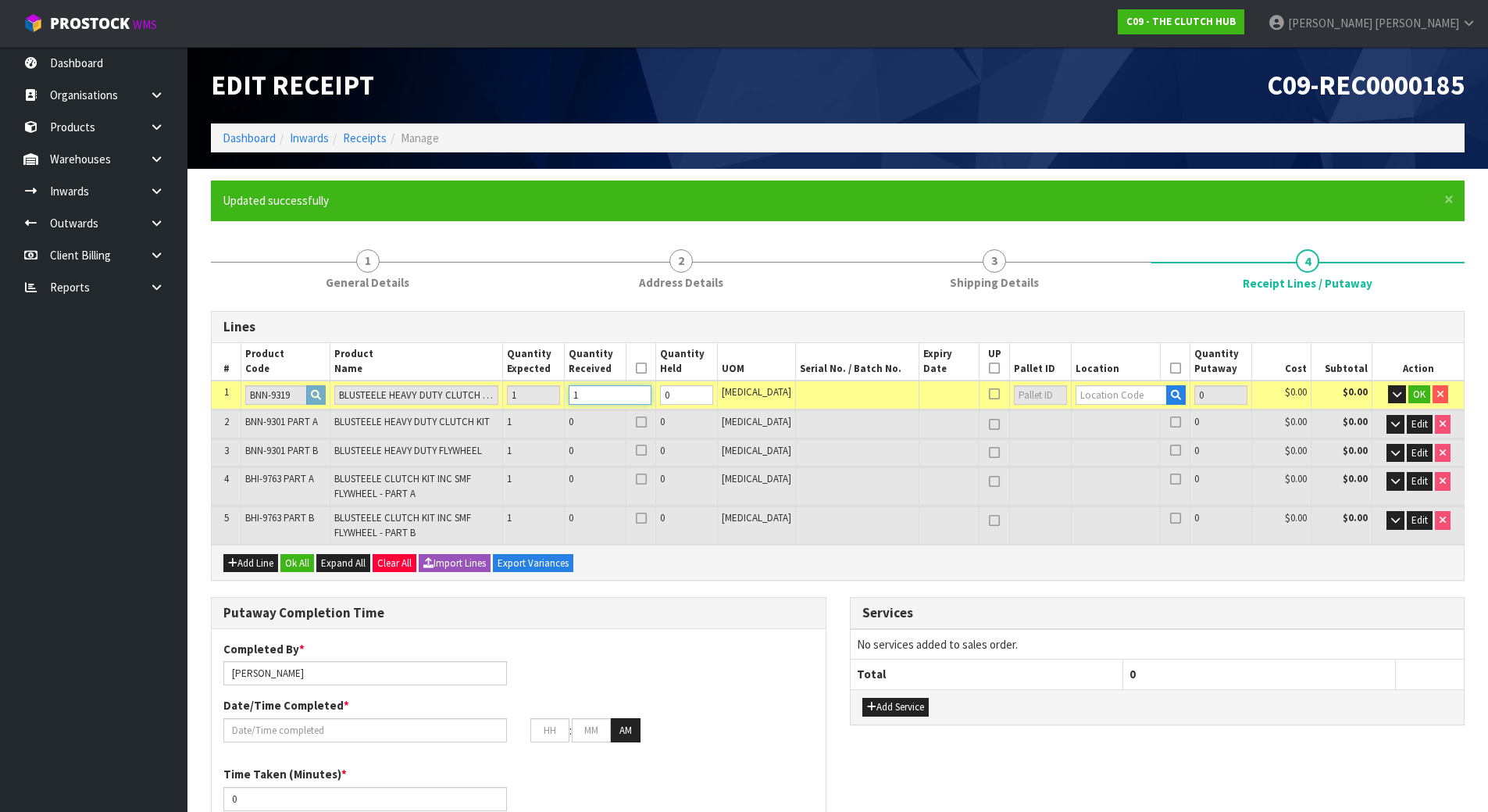
type input "1"
click at [1087, 394] on input "text" at bounding box center [1122, 394] width 92 height 19
type input "01-19-3-B"
type input "1"
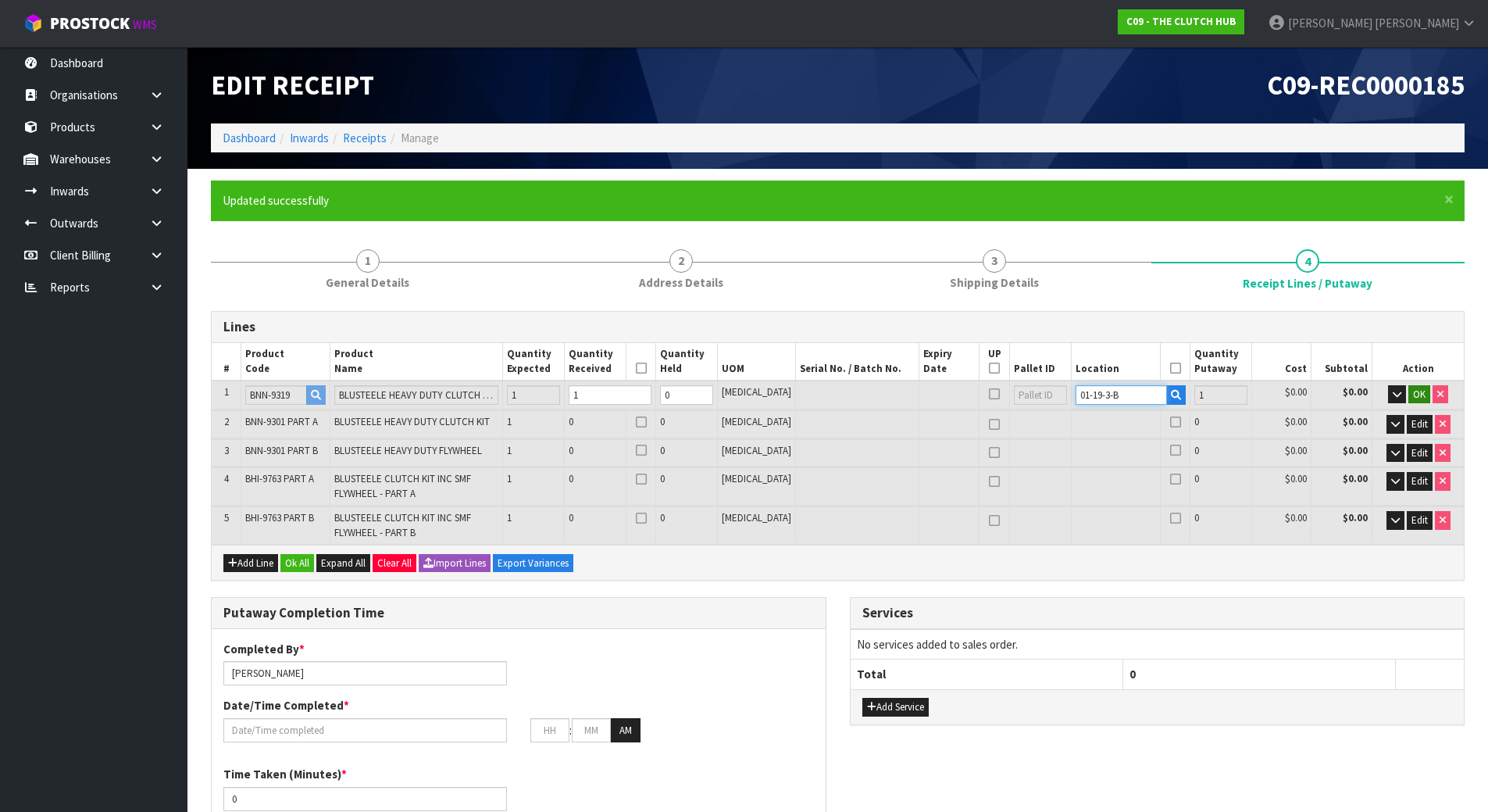
type input "01-19-3-B"
click at [1413, 390] on span "OK" at bounding box center [1419, 394] width 13 height 14
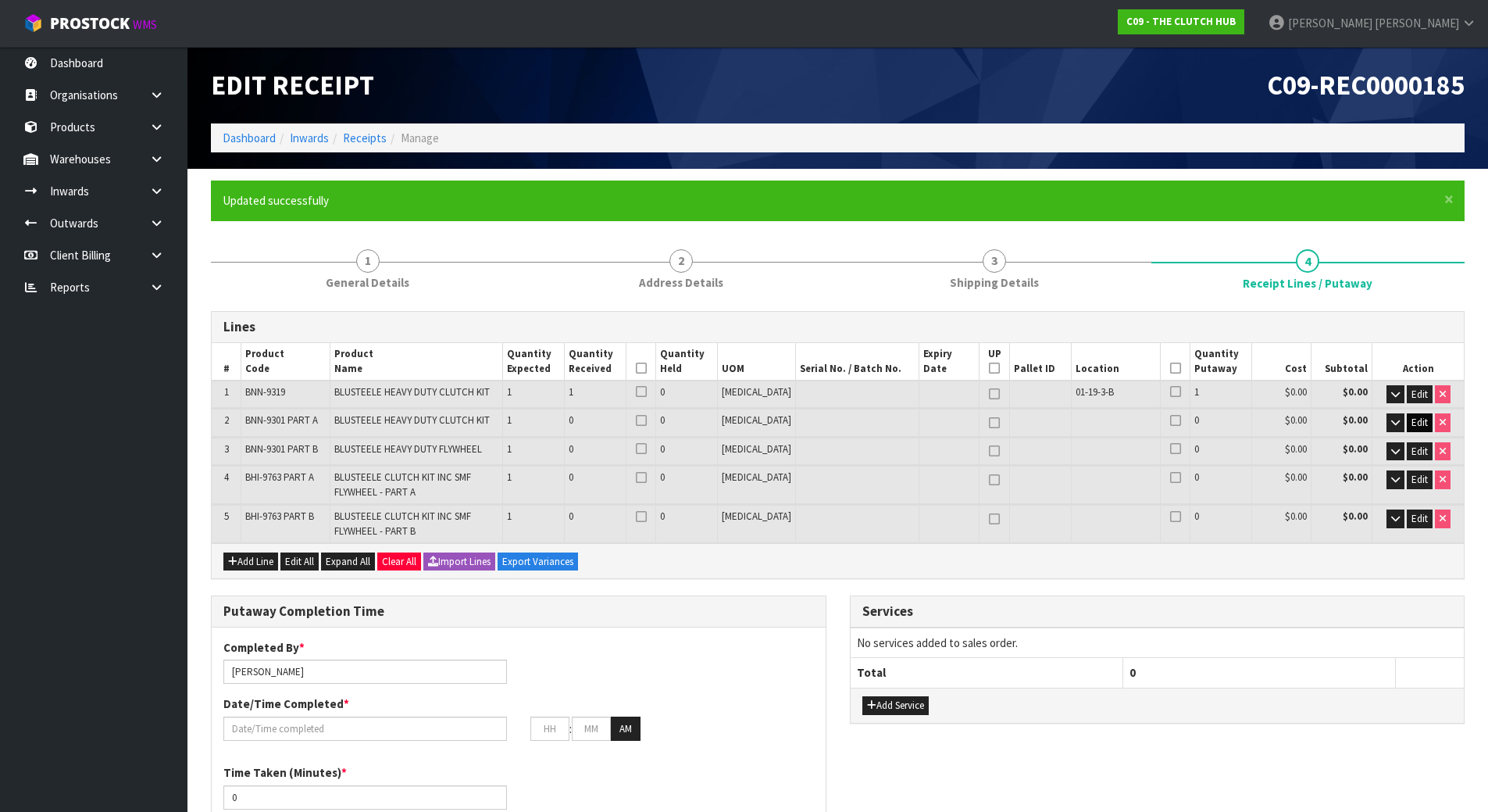
click at [1410, 414] on td "Edit" at bounding box center [1418, 422] width 91 height 27
click at [1413, 424] on span "Edit" at bounding box center [1419, 422] width 17 height 14
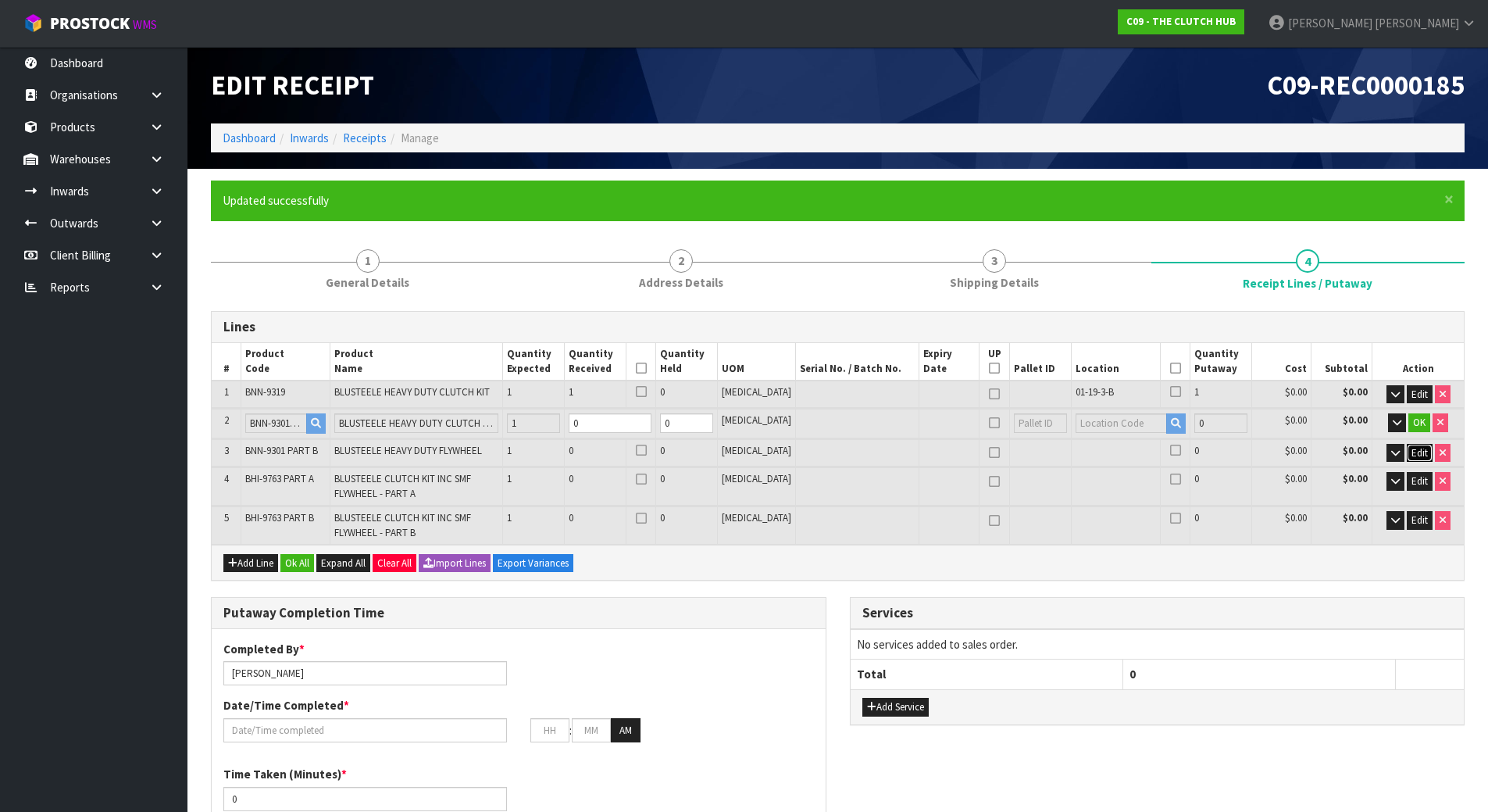
click at [1418, 452] on span "Edit" at bounding box center [1419, 453] width 17 height 14
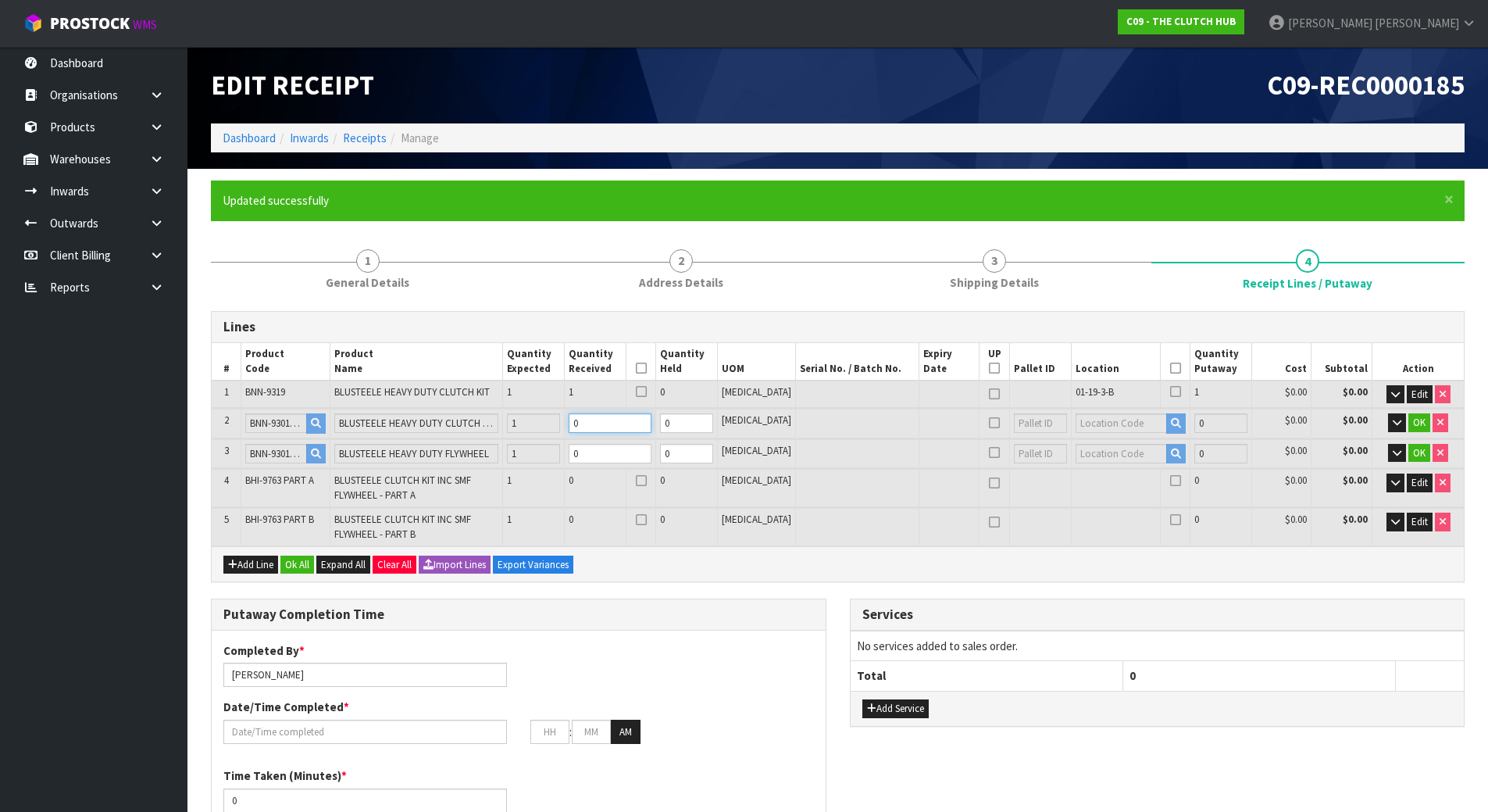
drag, startPoint x: 639, startPoint y: 423, endPoint x: 589, endPoint y: 417, distance: 50.4
click at [590, 421] on td "0" at bounding box center [610, 423] width 91 height 29
type input "2"
type input "0.0492"
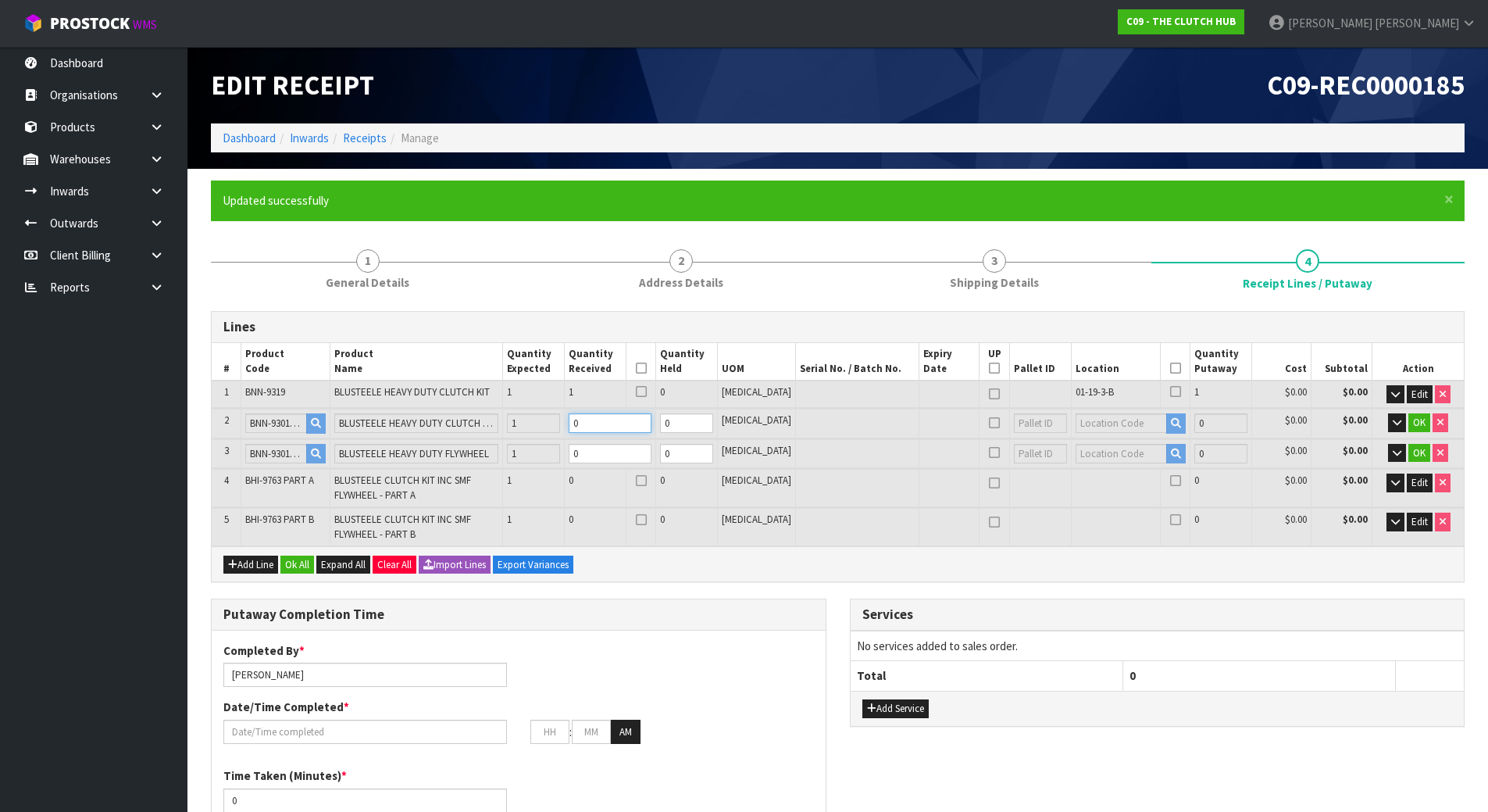
type input "18.8"
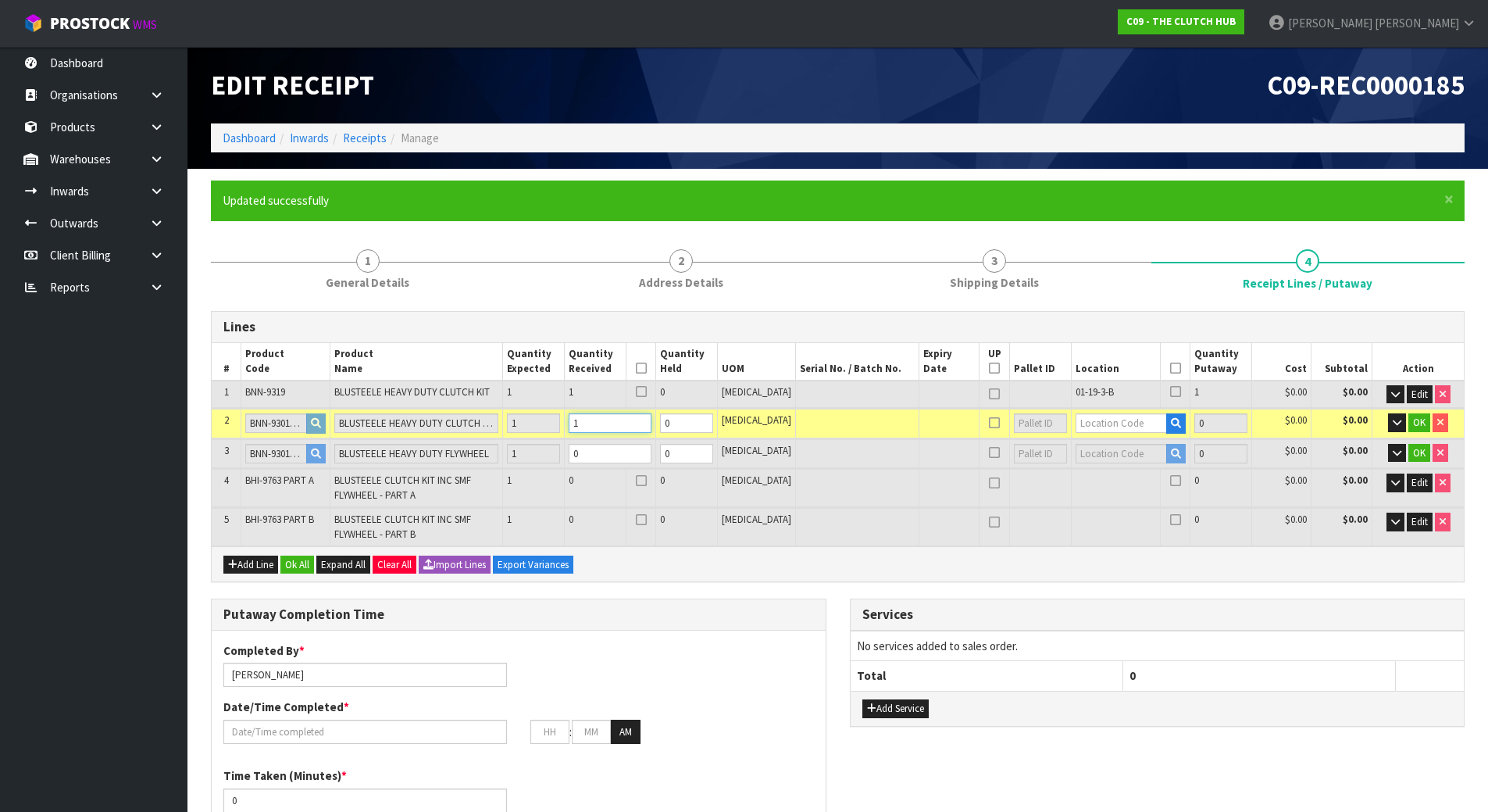
type input "1"
click at [546, 458] on tr "3 BNN-9301 PART B BLUSTEELE HEAVY DUTY FLYWHEEL 1 0 0 [MEDICAL_DATA] 0 $0.00 $0…" at bounding box center [838, 454] width 1252 height 29
type input "3"
type input "0.0726"
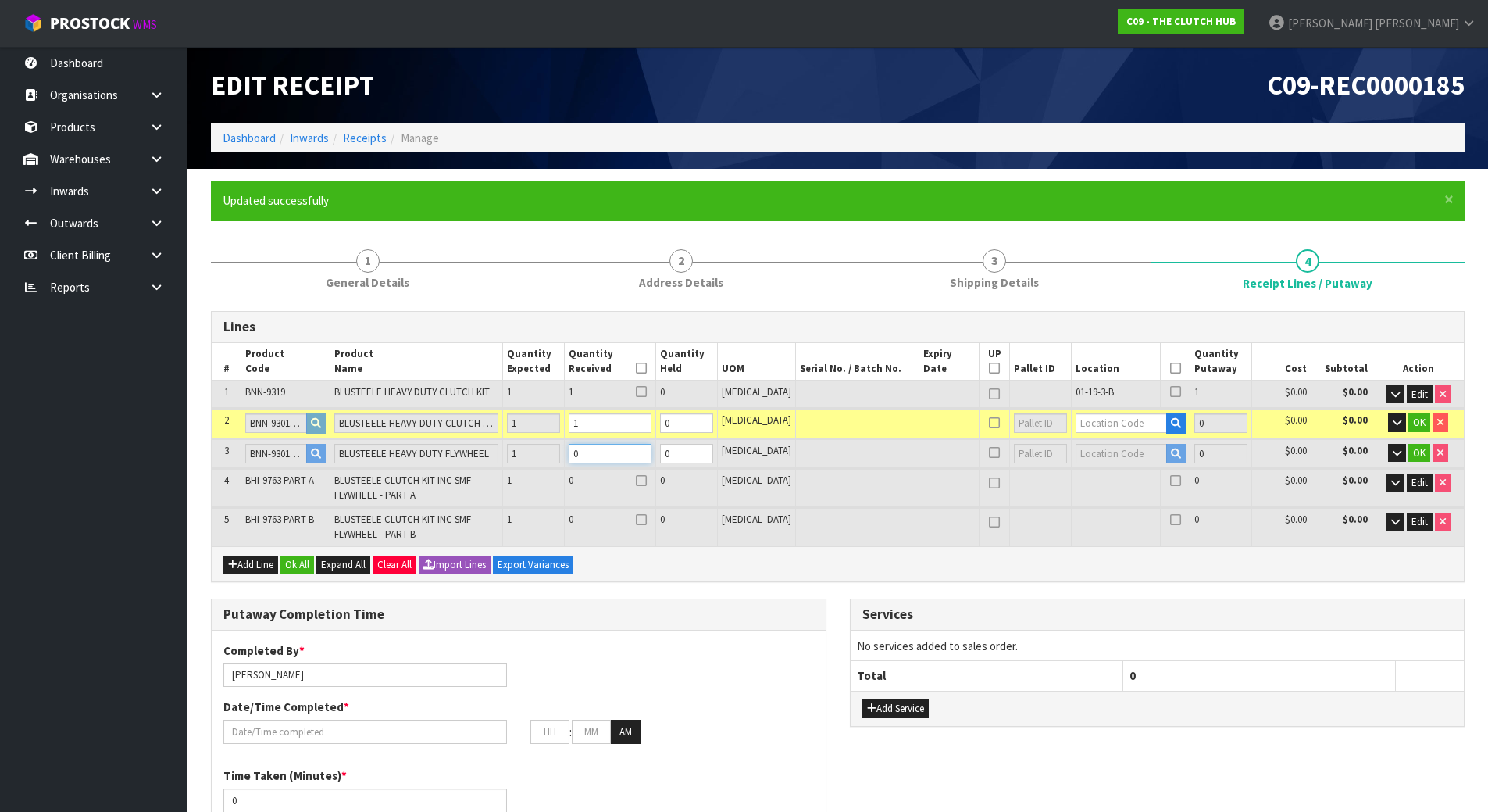
type input "36.4"
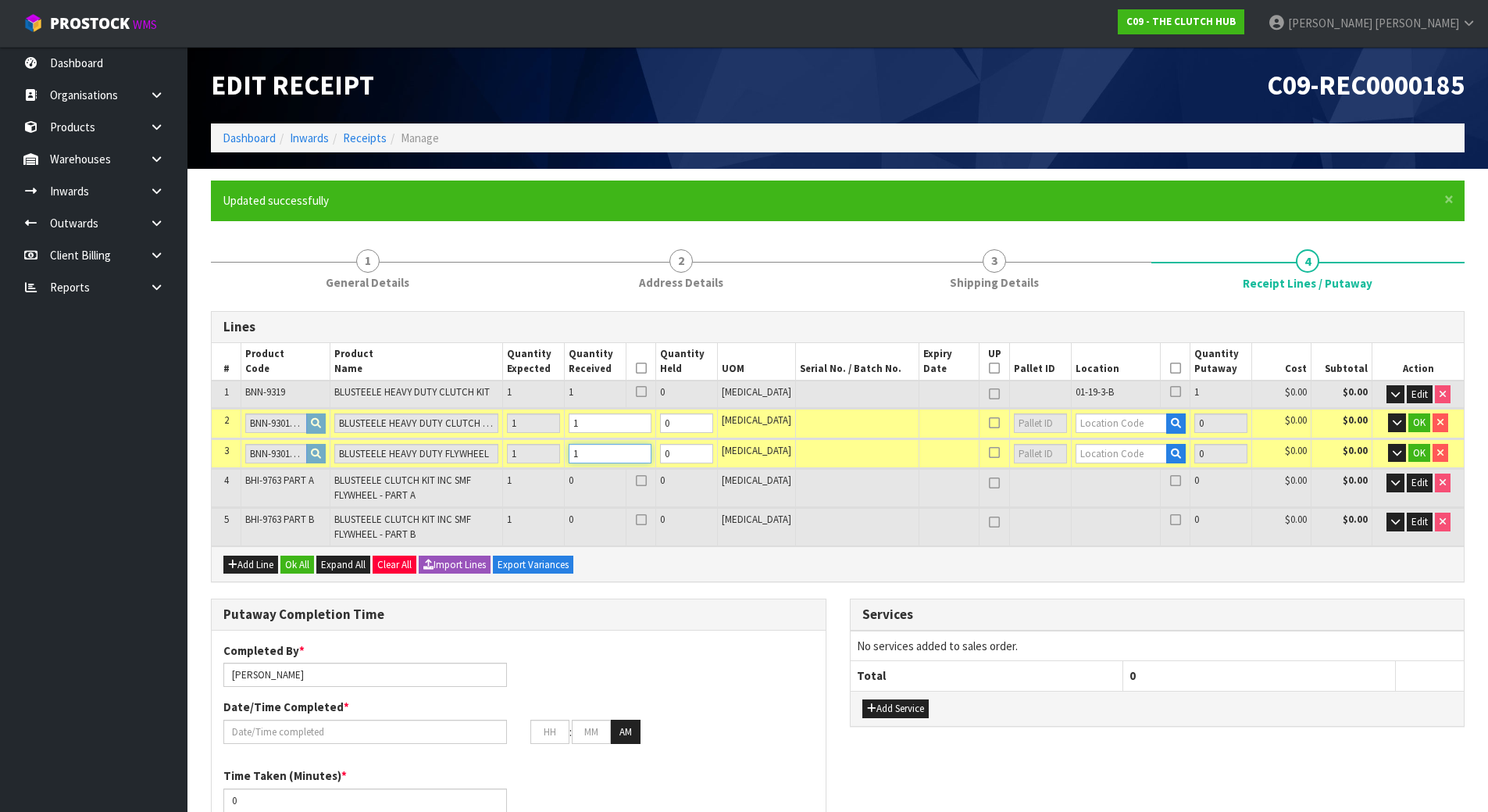
type input "1"
drag, startPoint x: 1119, startPoint y: 390, endPoint x: 1056, endPoint y: 389, distance: 63.0
click at [1071, 389] on td "01-19-3-B" at bounding box center [1115, 394] width 89 height 27
copy span "01-19-3-B"
click at [1090, 423] on input "text" at bounding box center [1122, 423] width 92 height 19
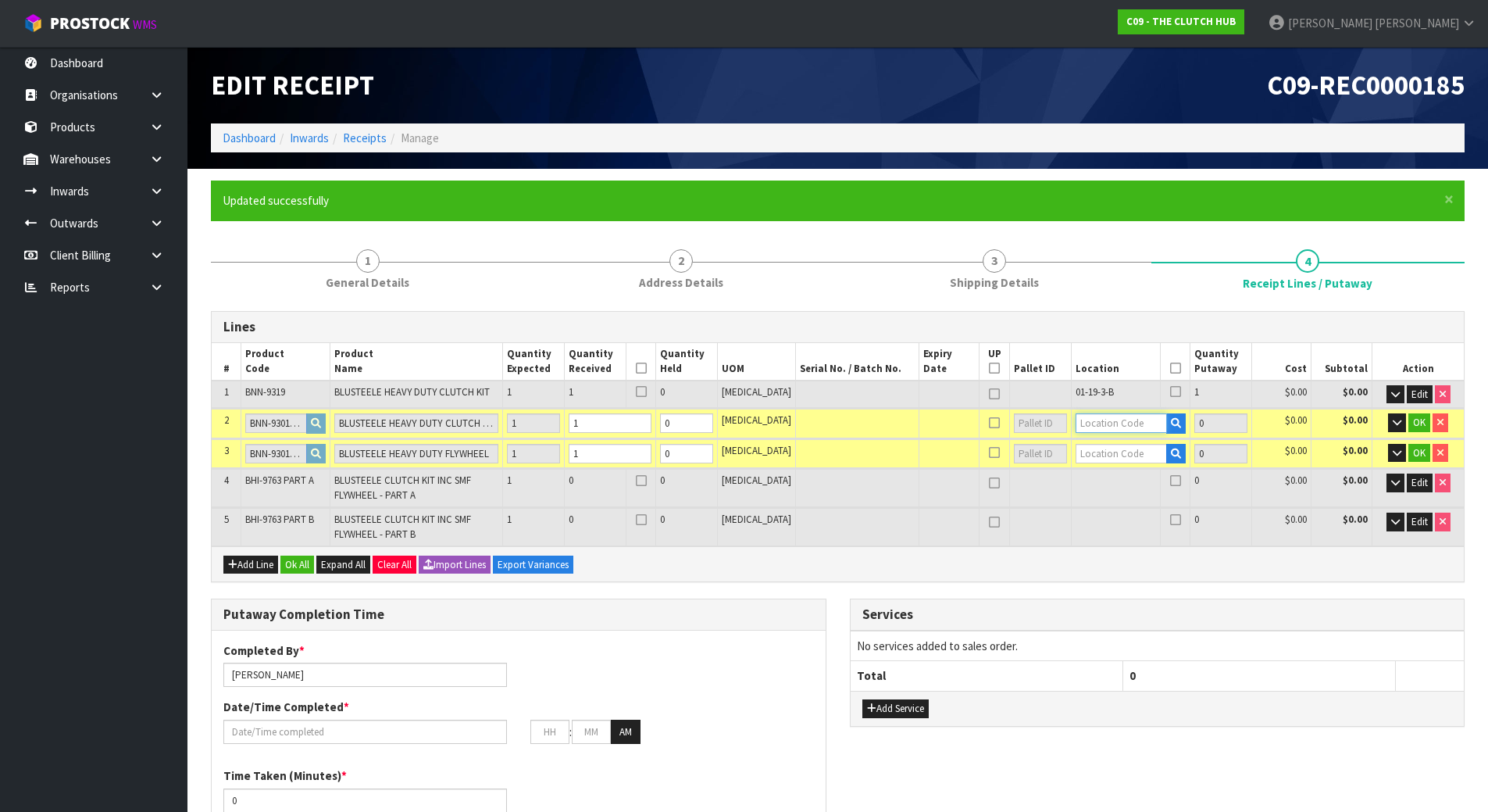
paste input "01-19-3-B"
type input "01-19-3-B"
click at [1091, 449] on input "text" at bounding box center [1122, 454] width 92 height 19
paste input "01-19-3-B"
type input "01-19-3-B"
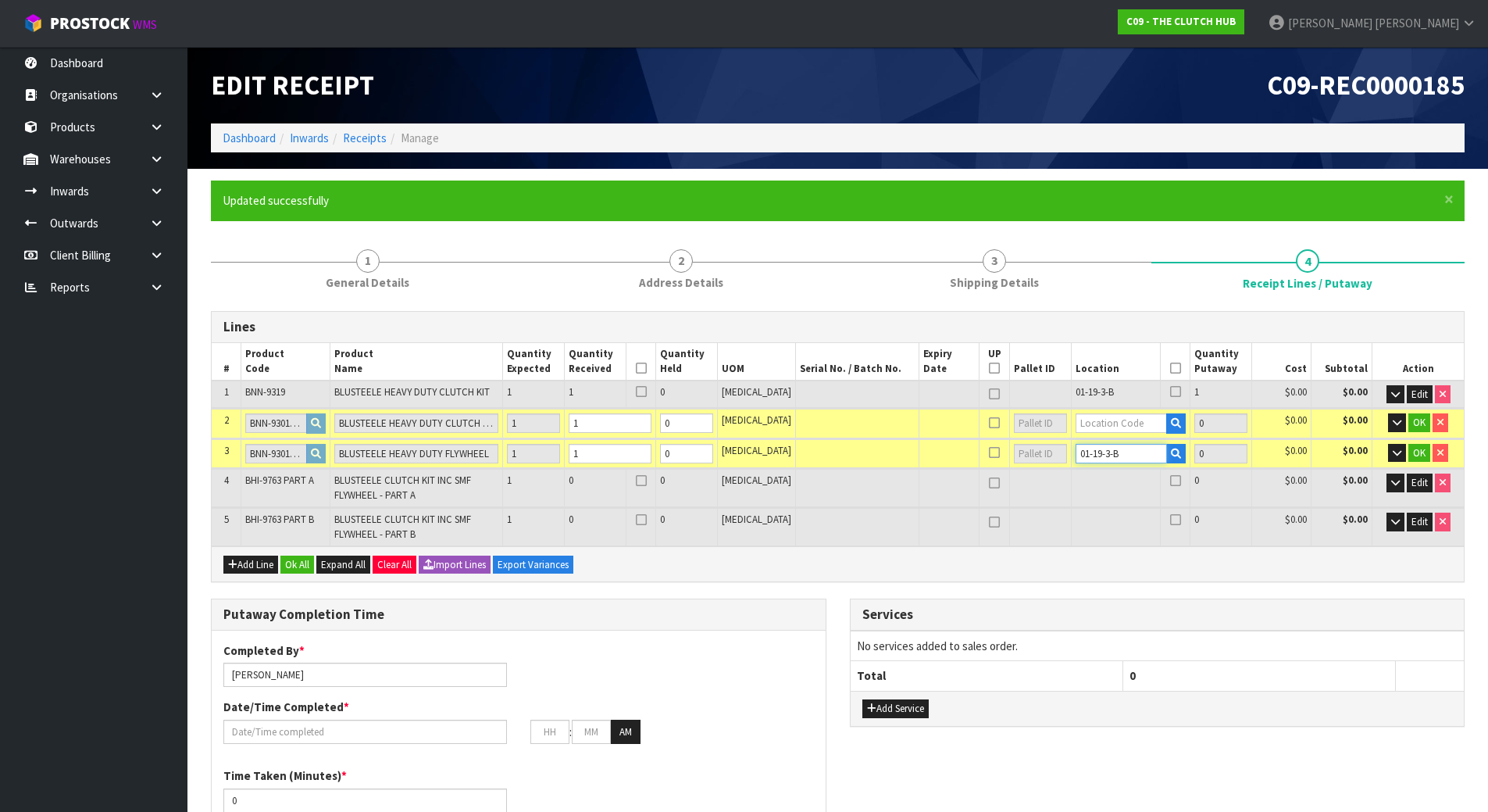
type input "2"
type input "1"
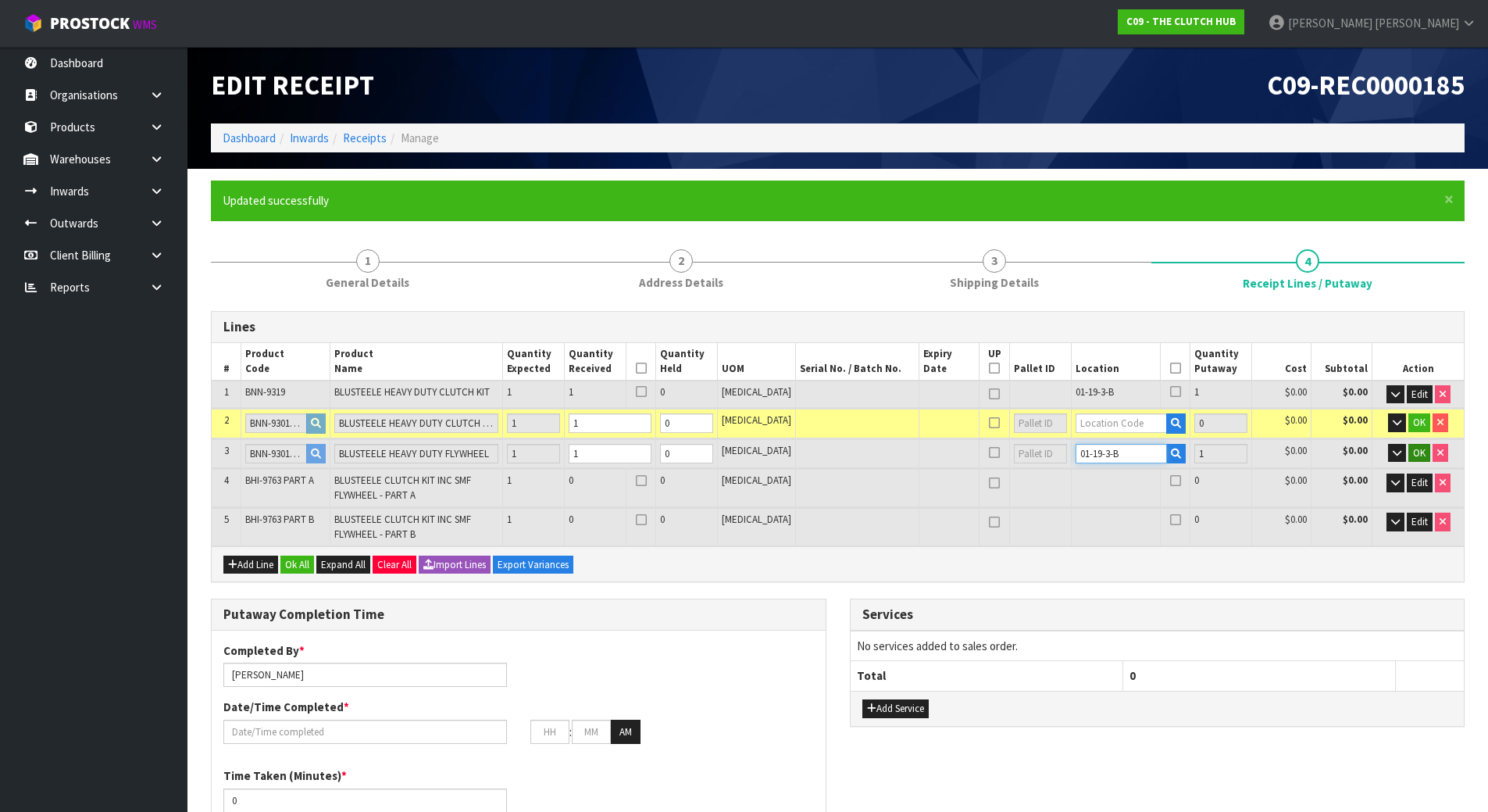
type input "01-19-3-B"
click at [1414, 452] on span "OK" at bounding box center [1419, 453] width 13 height 14
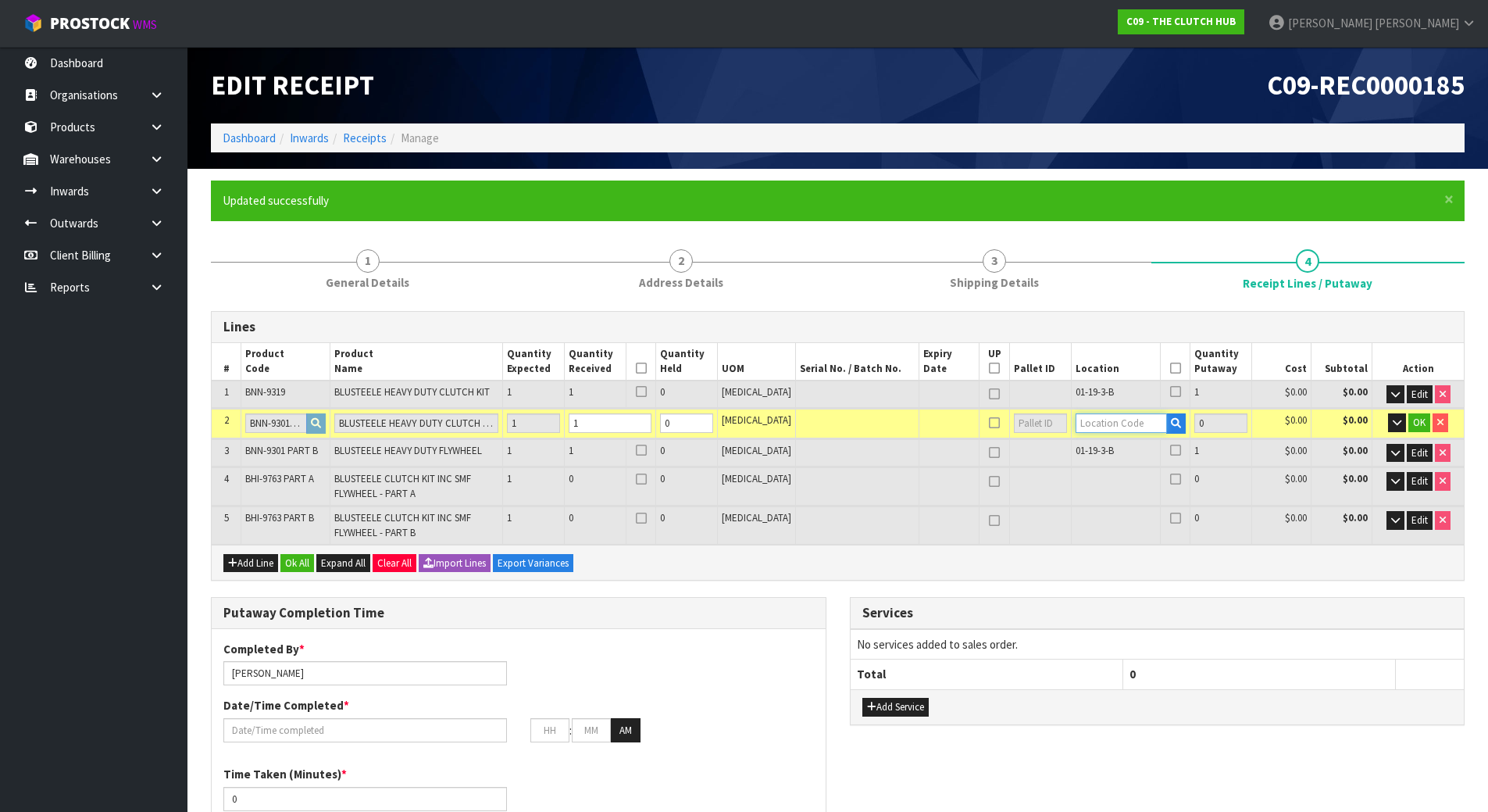
click at [1083, 418] on input "text" at bounding box center [1122, 423] width 92 height 19
paste input "01-19-3-B"
type input "01-19-3-B"
type input "3"
type input "1"
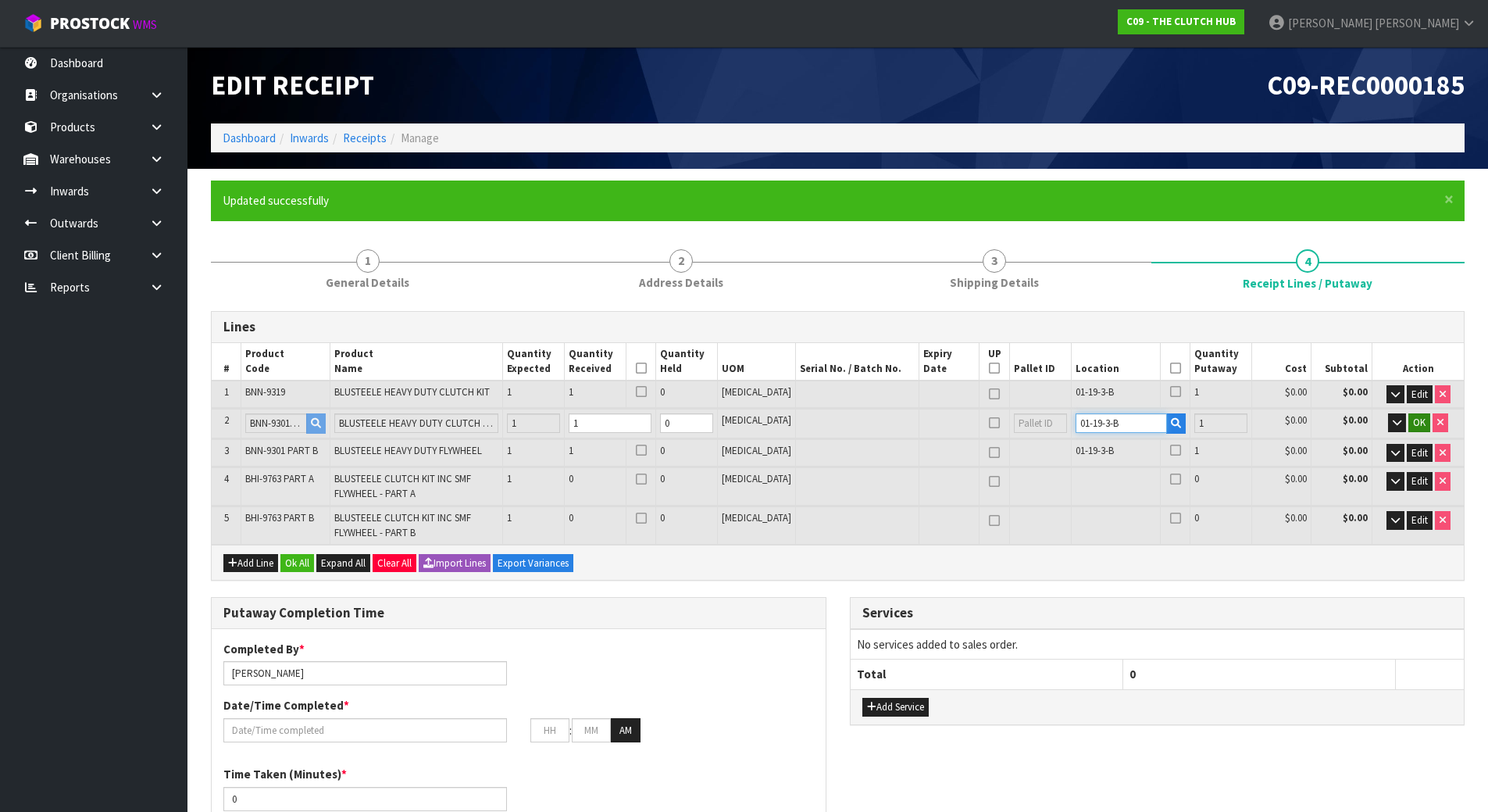
type input "01-19-3-B"
click at [1422, 425] on span "OK" at bounding box center [1419, 422] width 13 height 14
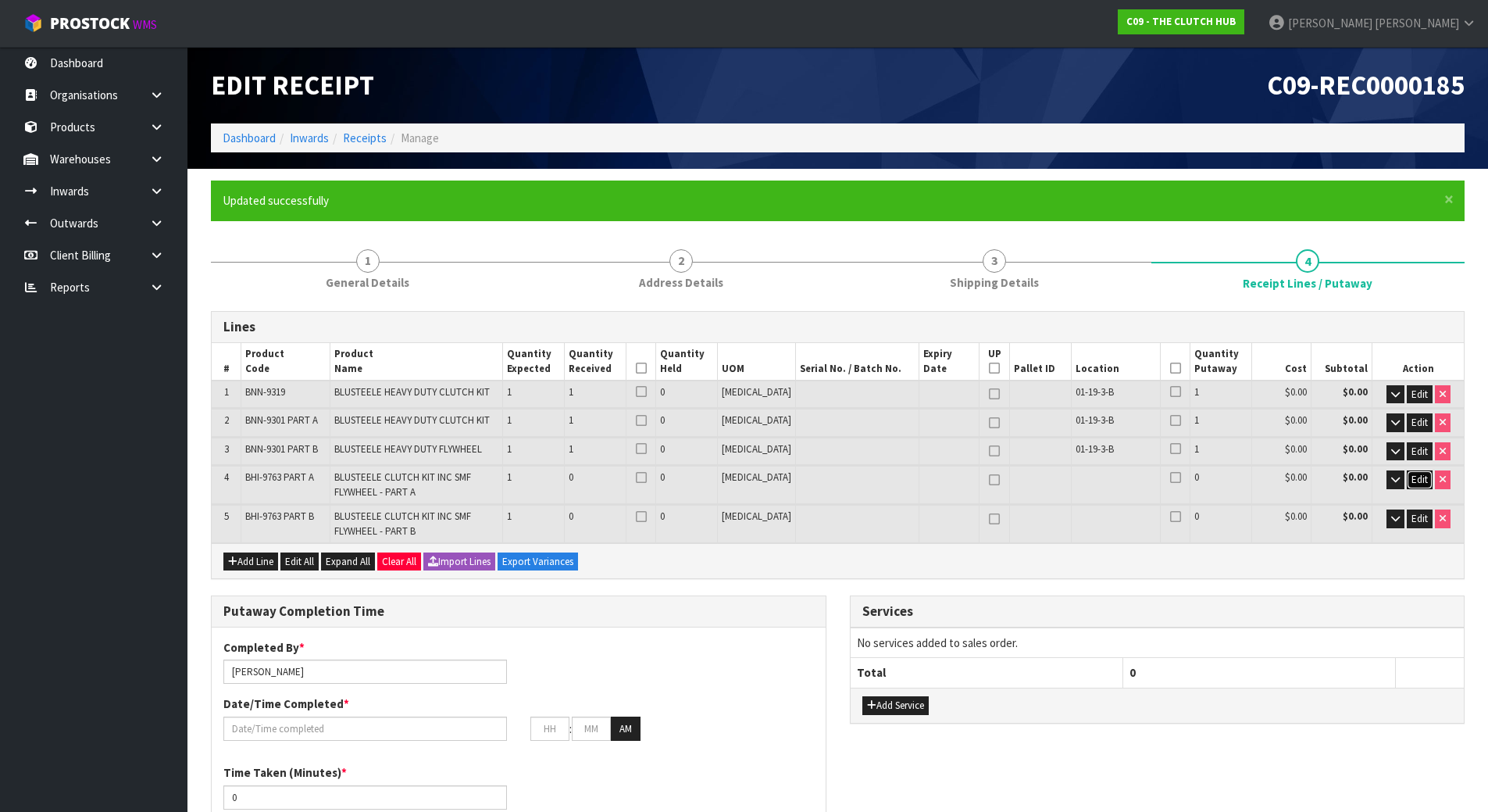
click at [1414, 481] on span "Edit" at bounding box center [1419, 479] width 17 height 14
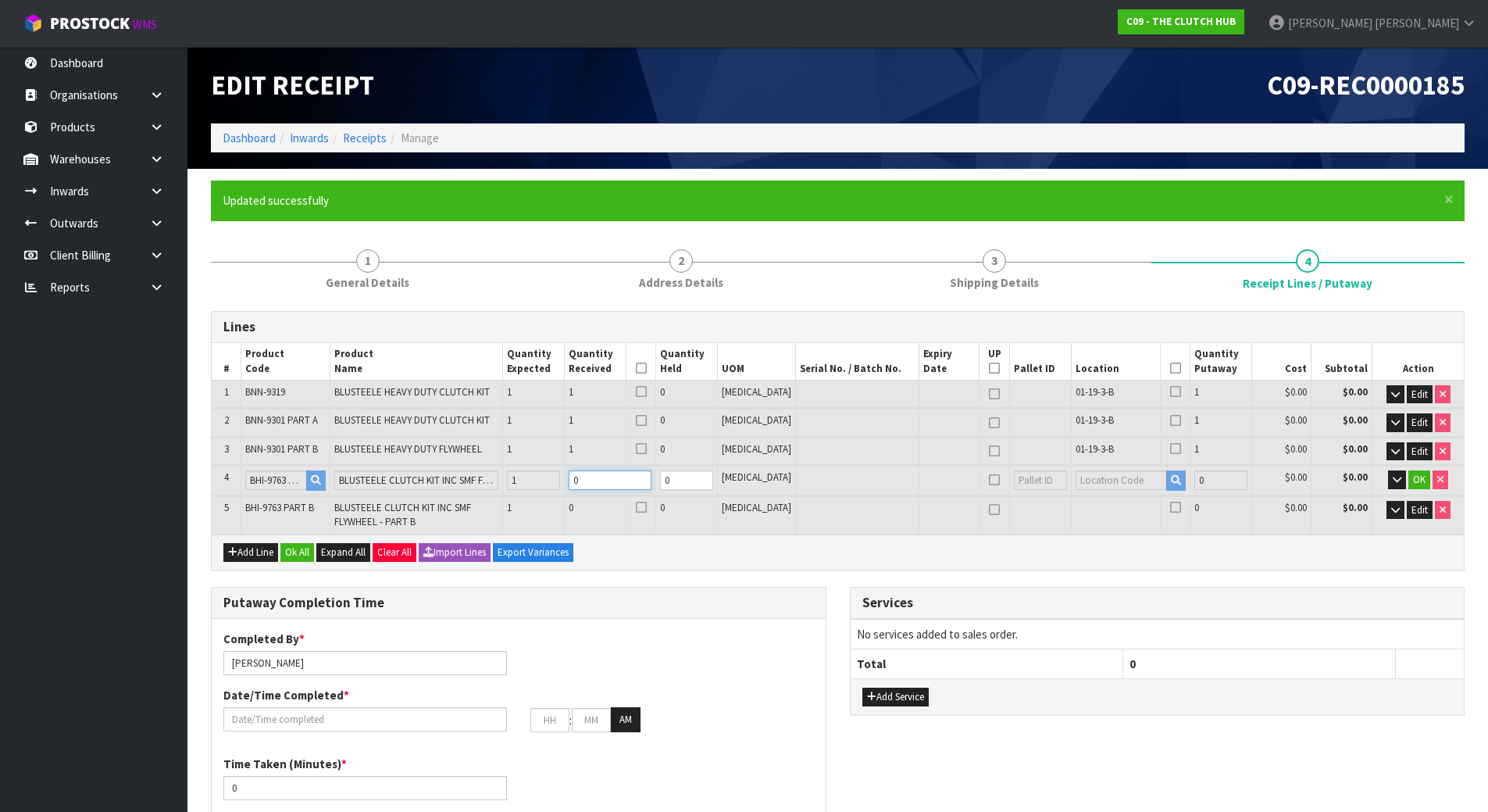
click at [516, 479] on tr "4 BHI-9763 PART A BLUSTEELE CLUTCH KIT INC SMF FLYWHEEL - PART A 1 0 0 [MEDICAL…" at bounding box center [838, 480] width 1252 height 29
type input "4"
type input "0.0984"
type input "47.9"
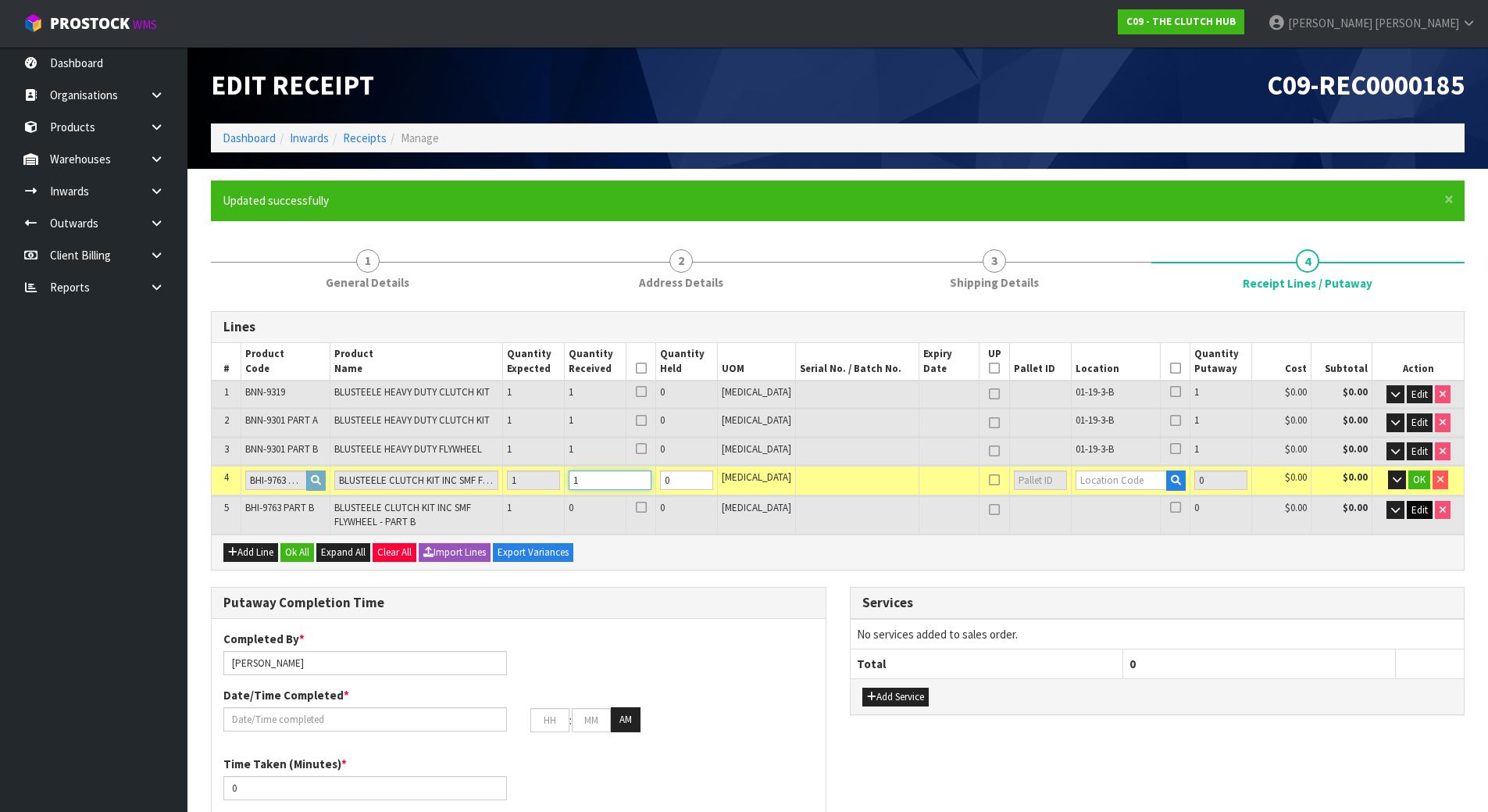
type input "1"
click at [1421, 504] on span "Edit" at bounding box center [1419, 510] width 17 height 14
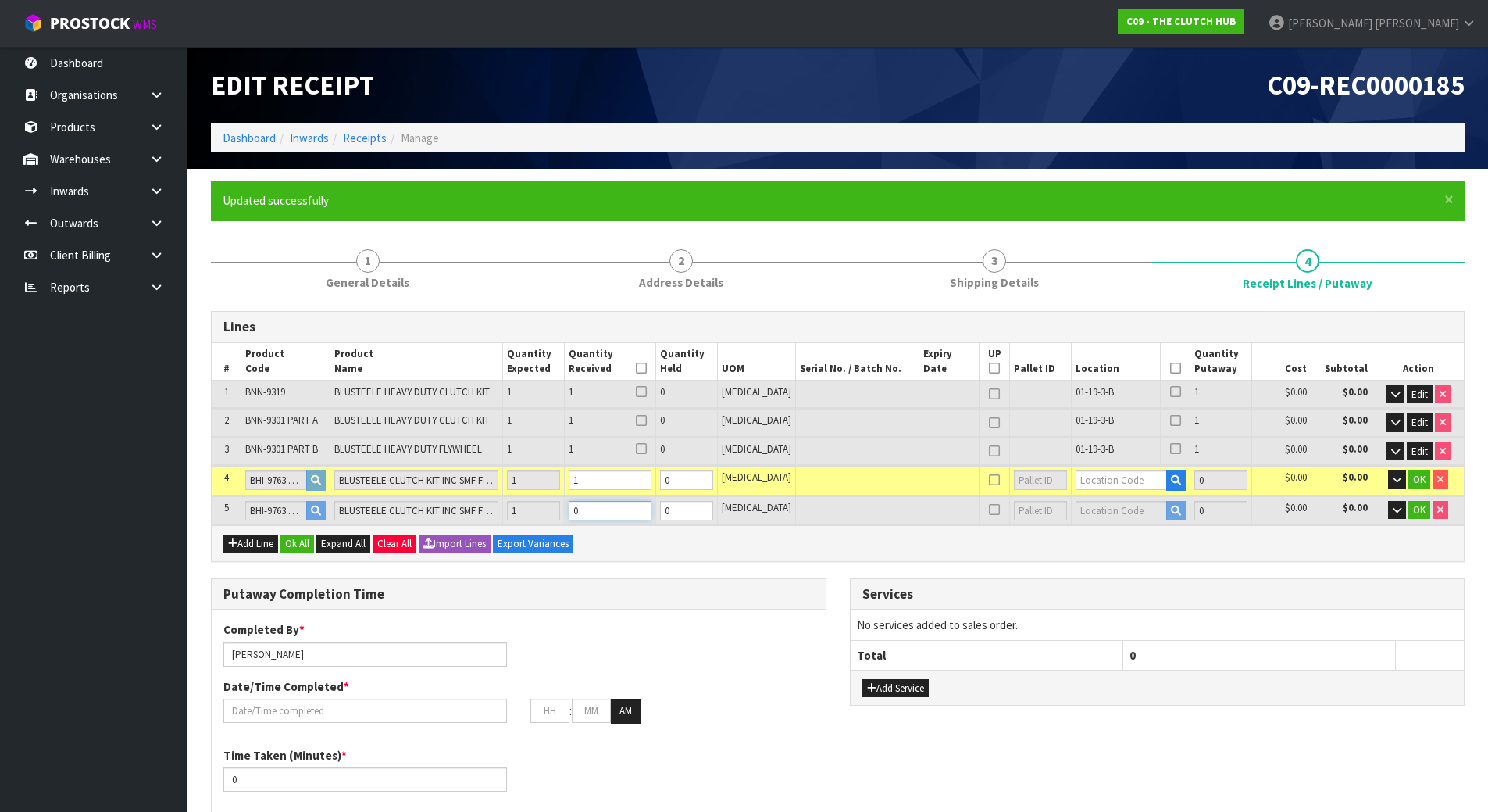
click at [454, 506] on tr "5 BHI-9763 PART B BLUSTEELE CLUTCH KIT INC SMF FLYWHEEL - PART B 1 0 0 [MEDICAL…" at bounding box center [838, 510] width 1252 height 29
type input "5"
type input "0.1242"
type input "69.9"
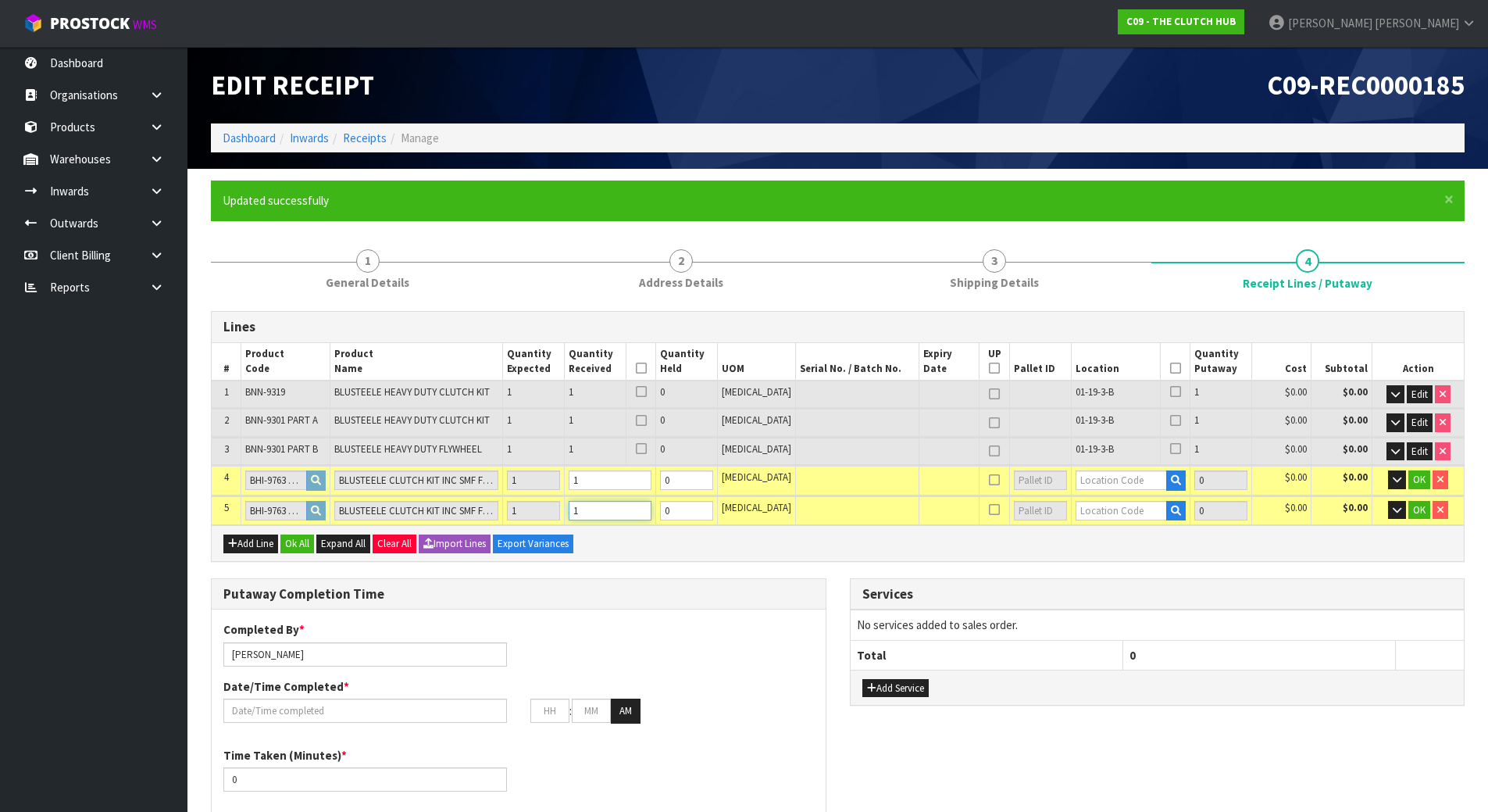
type input "1"
click at [1096, 482] on input "text" at bounding box center [1122, 480] width 92 height 19
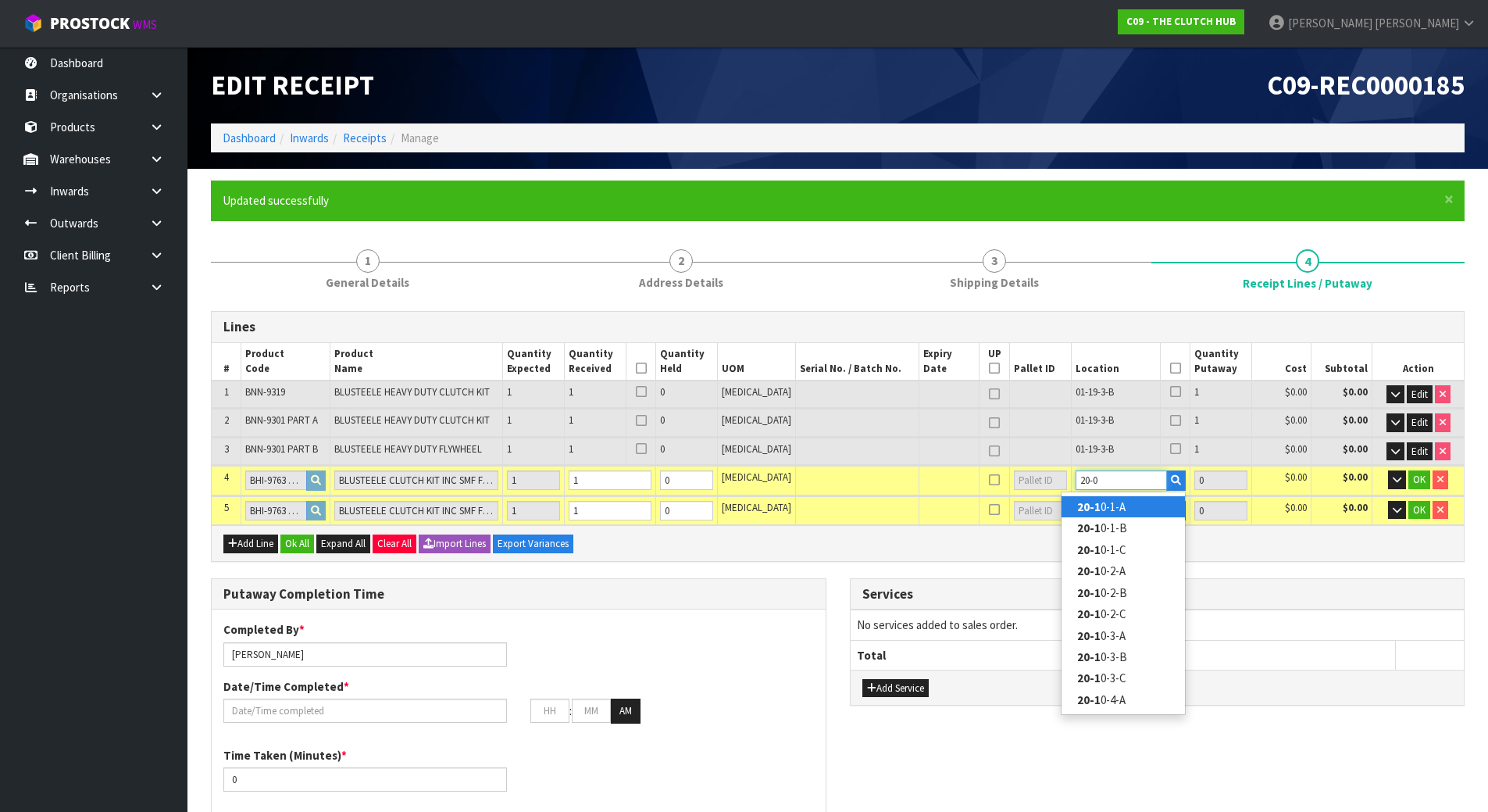
type input "20-01"
type input "4"
type input "20-01-1-A"
type input "1"
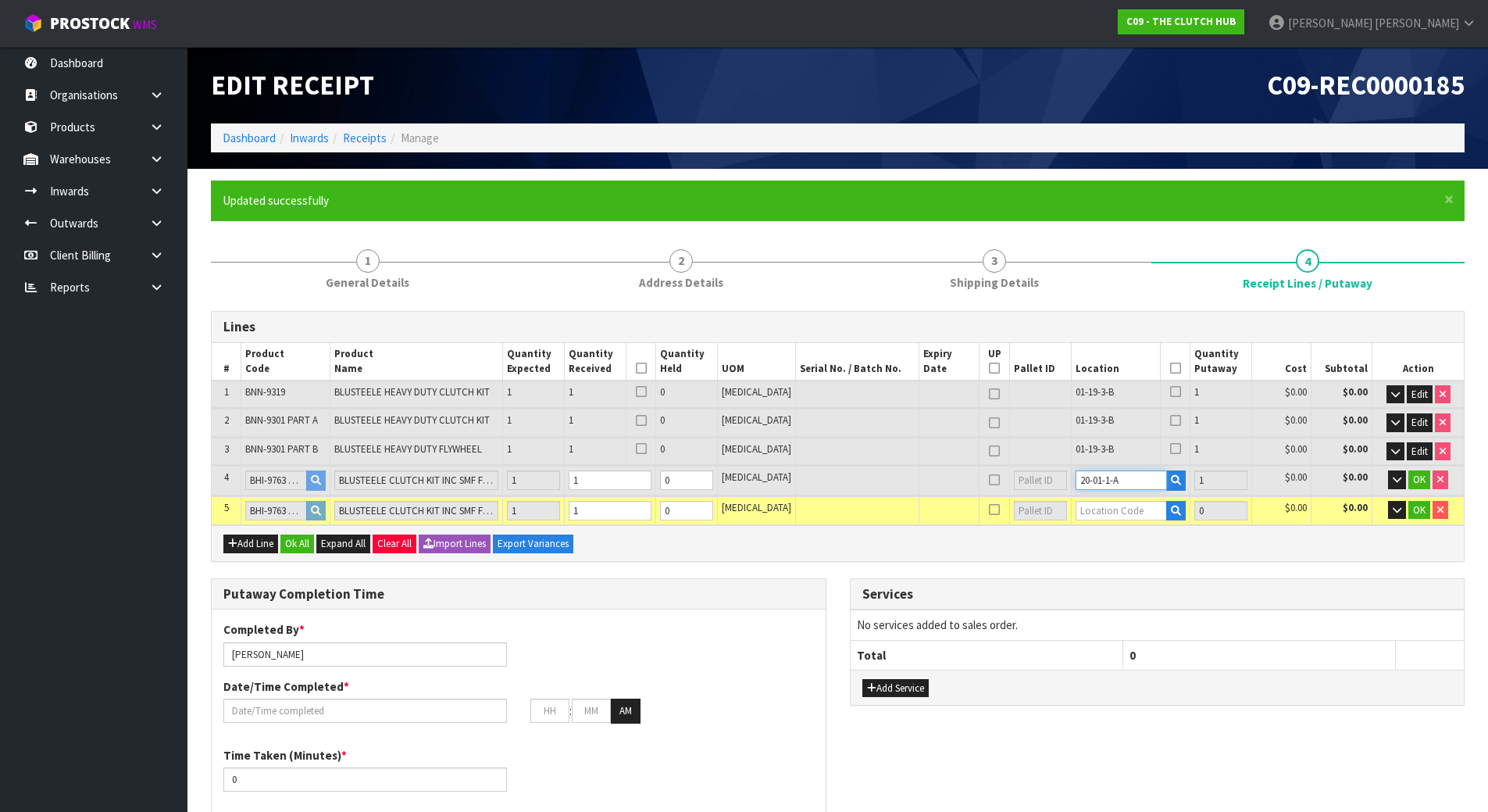
type input "20-01-1-A"
click at [1089, 508] on input "text" at bounding box center [1122, 510] width 92 height 19
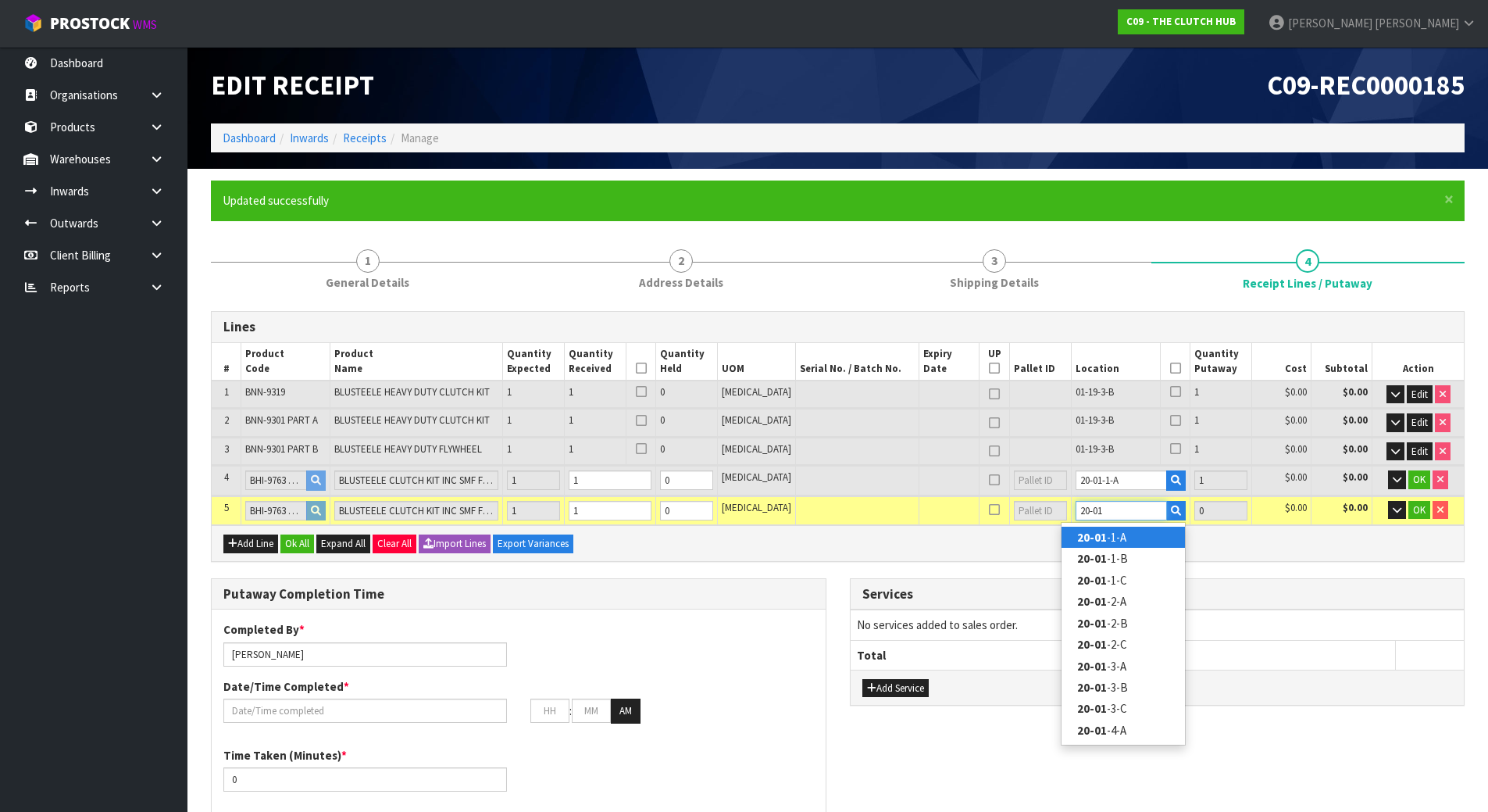
type input "20-01"
click at [1090, 542] on strong "20-01" at bounding box center [1091, 537] width 30 height 15
type input "5"
type input "20-01-1-A"
type input "1"
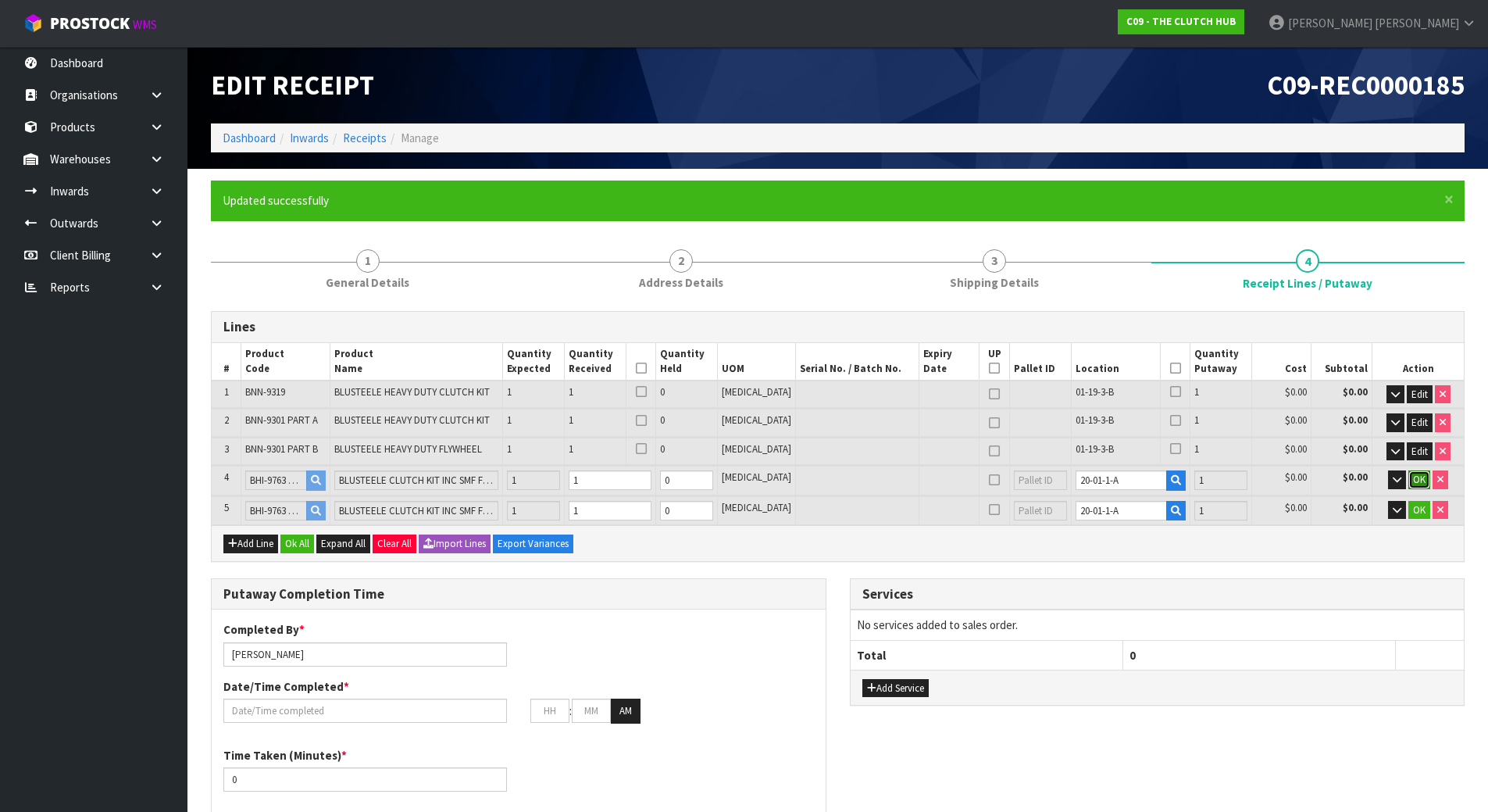
click at [1420, 482] on span "OK" at bounding box center [1419, 479] width 13 height 14
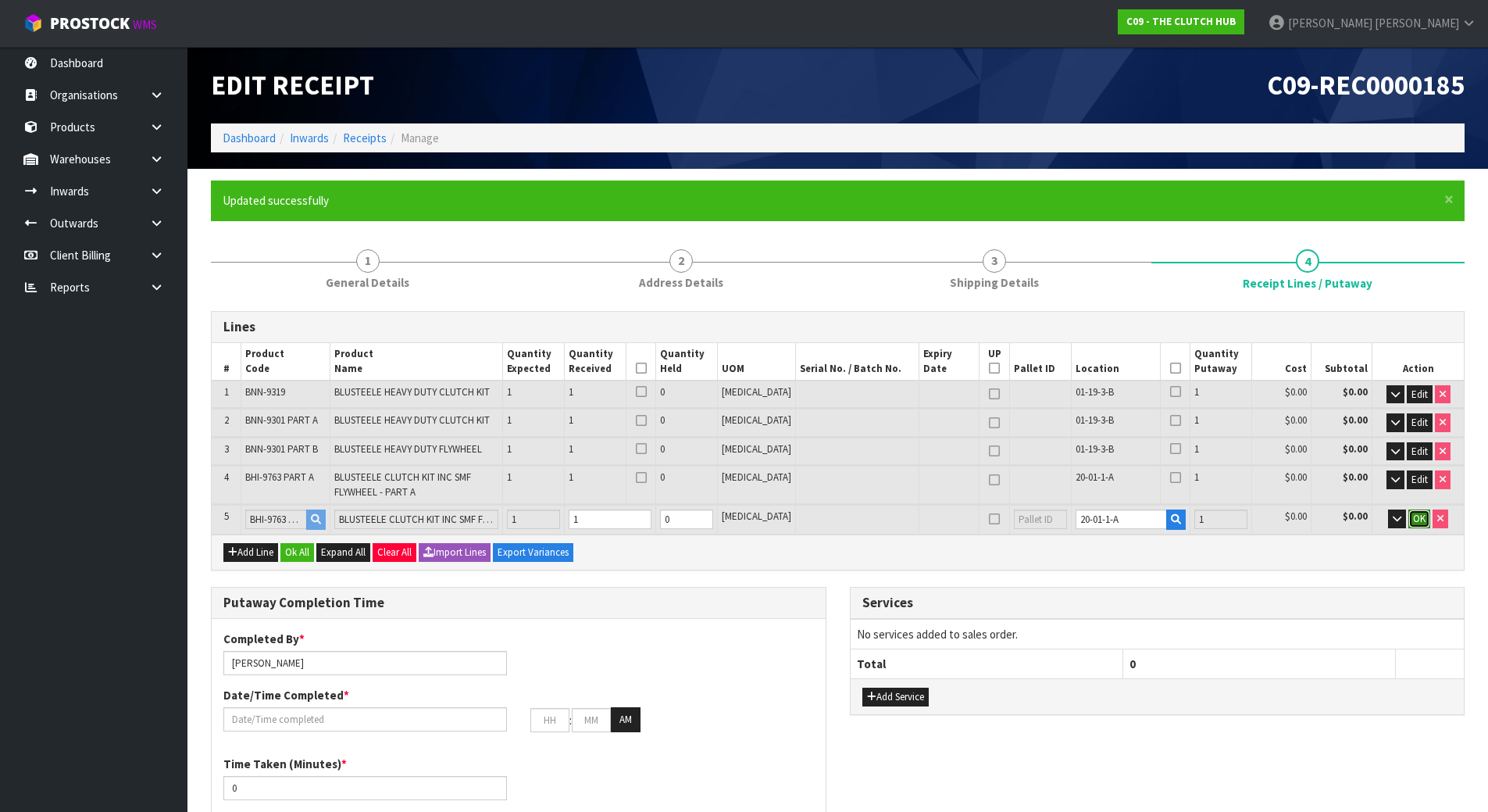
click at [1422, 514] on span "OK" at bounding box center [1419, 518] width 13 height 14
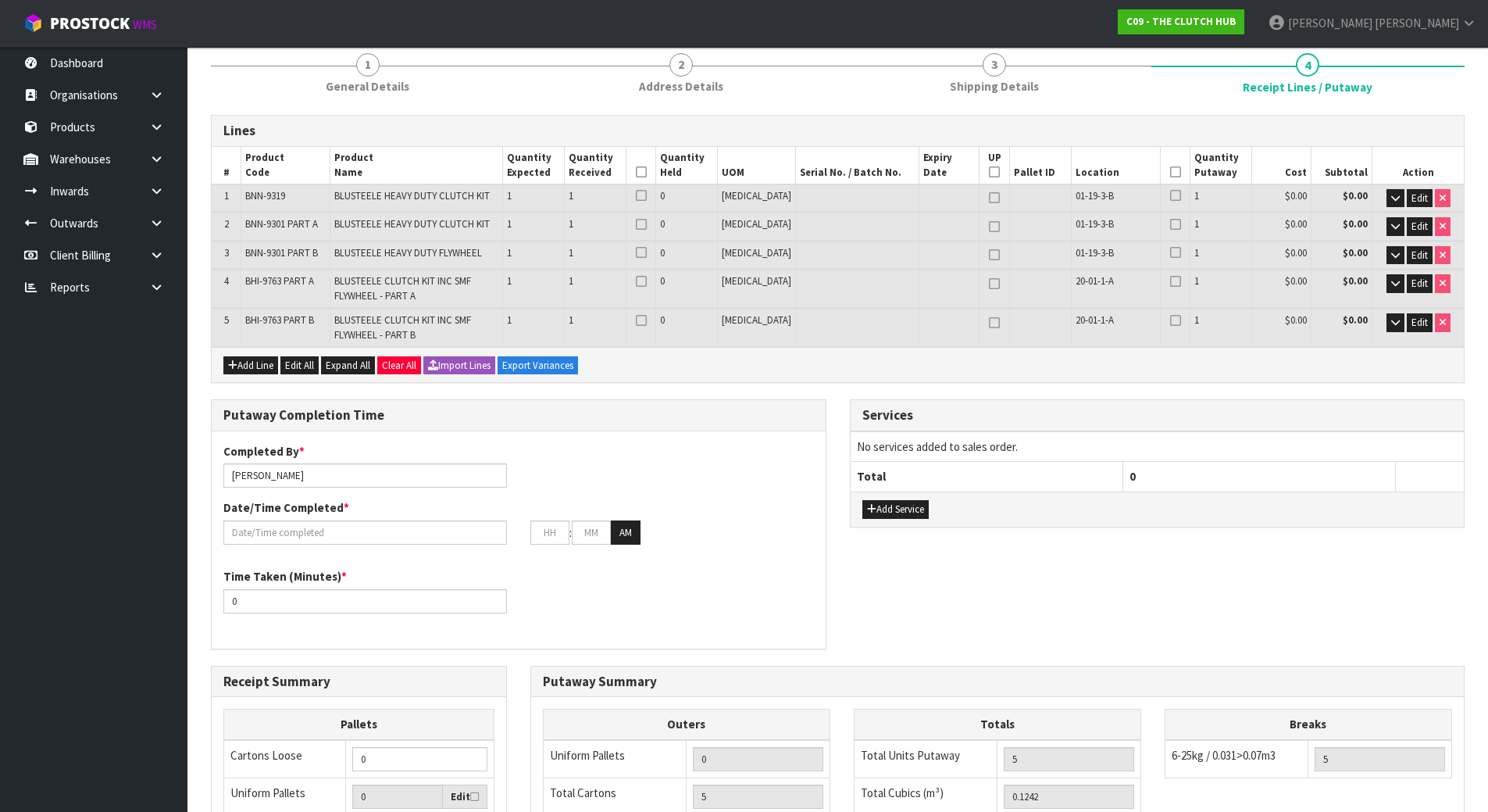
scroll to position [390, 0]
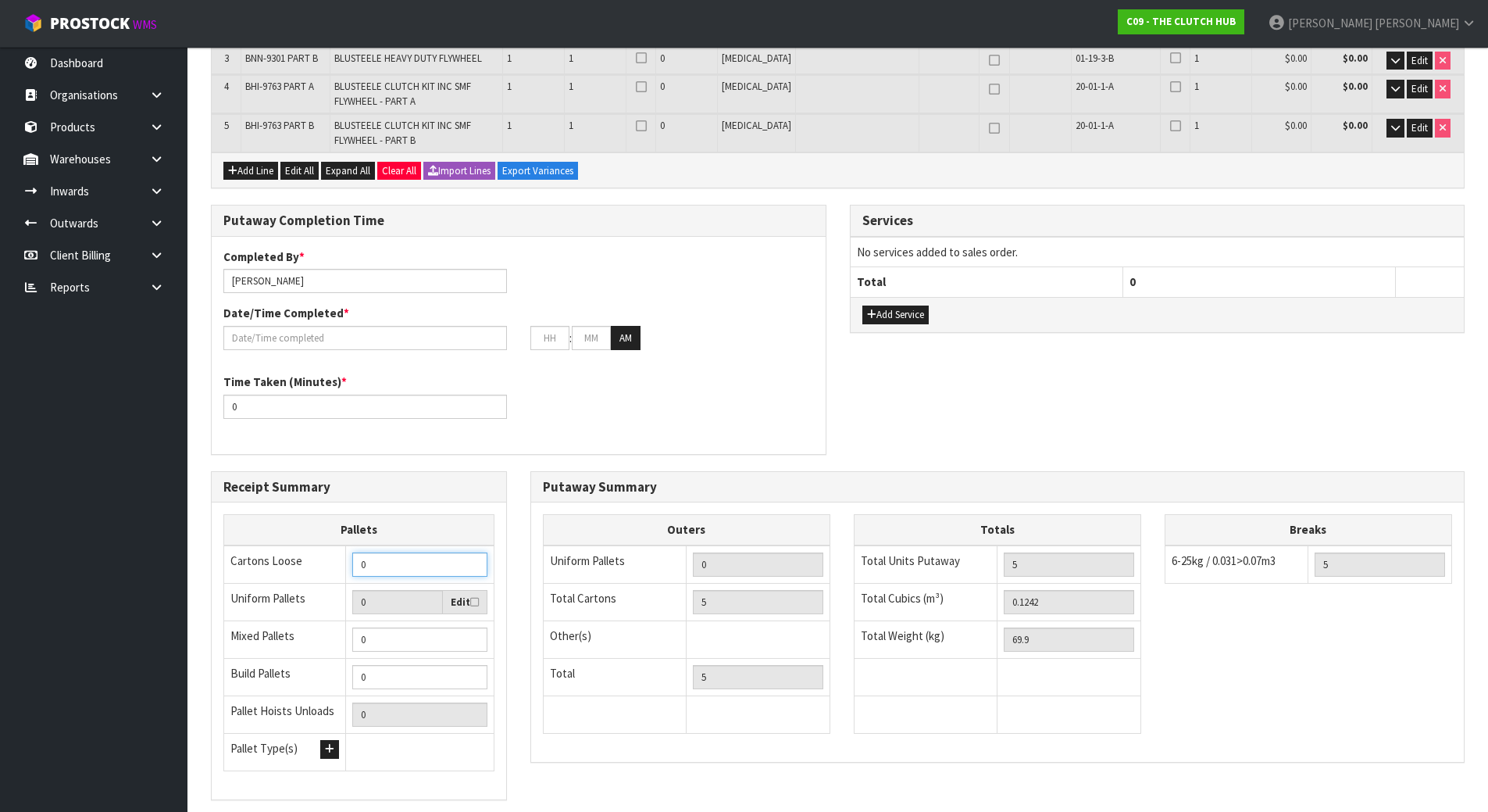
click at [426, 562] on input "0" at bounding box center [419, 564] width 135 height 24
drag, startPoint x: 426, startPoint y: 562, endPoint x: 270, endPoint y: 555, distance: 156.2
click at [270, 555] on tr "Cartons Loose 0" at bounding box center [359, 565] width 270 height 38
type input "6"
type input "5"
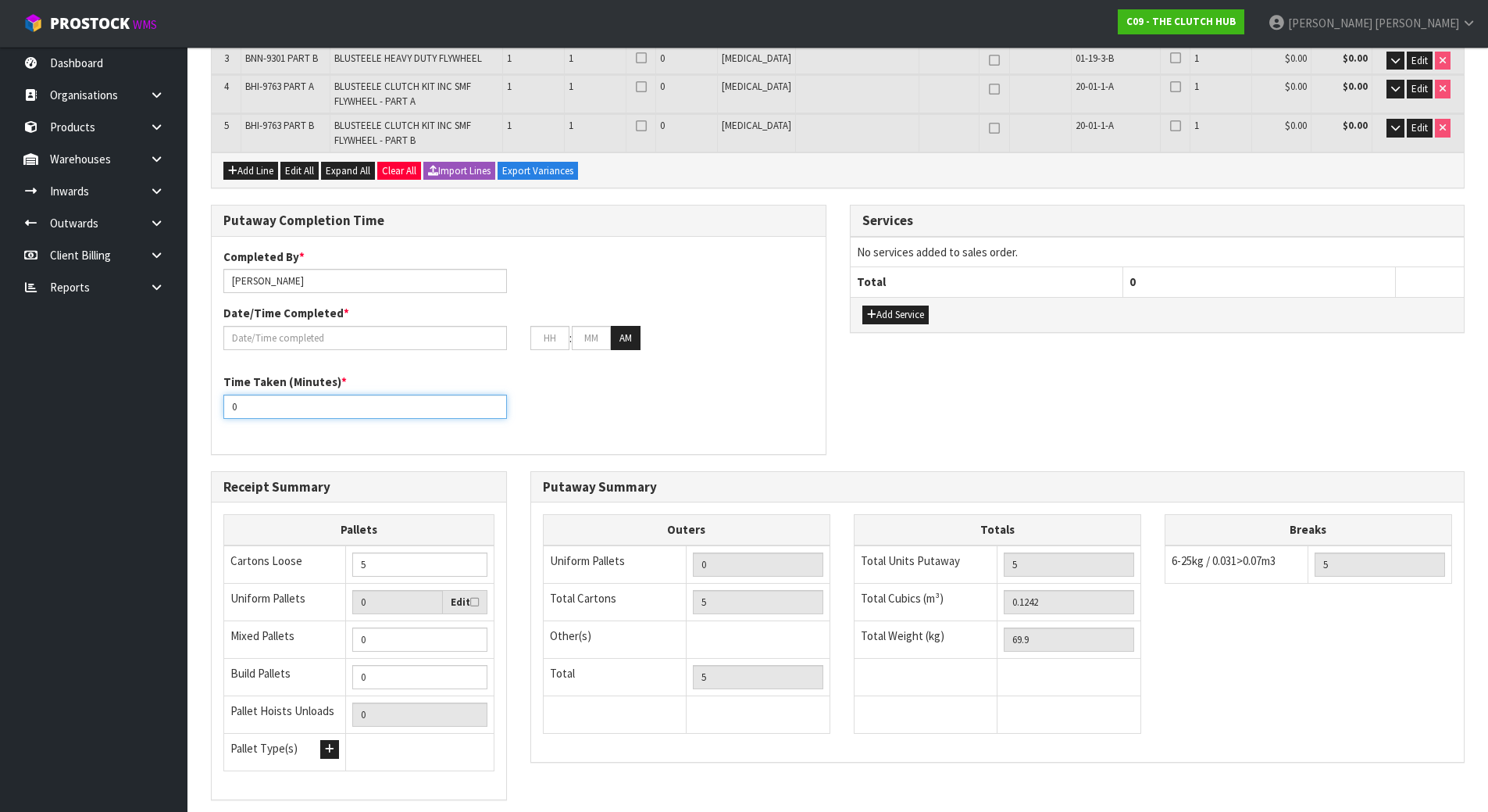
drag, startPoint x: 815, startPoint y: 436, endPoint x: 818, endPoint y: 428, distance: 8.5
click at [816, 432] on div "Completed By * [PERSON_NAME] Date/Time Completed * : : AM Time Taken (Minutes) …" at bounding box center [518, 346] width 614 height 194
click at [426, 351] on div "Completed By * [PERSON_NAME] Date/Time Completed * : : AM" at bounding box center [518, 306] width 614 height 114
click at [430, 334] on input "text" at bounding box center [365, 338] width 283 height 24
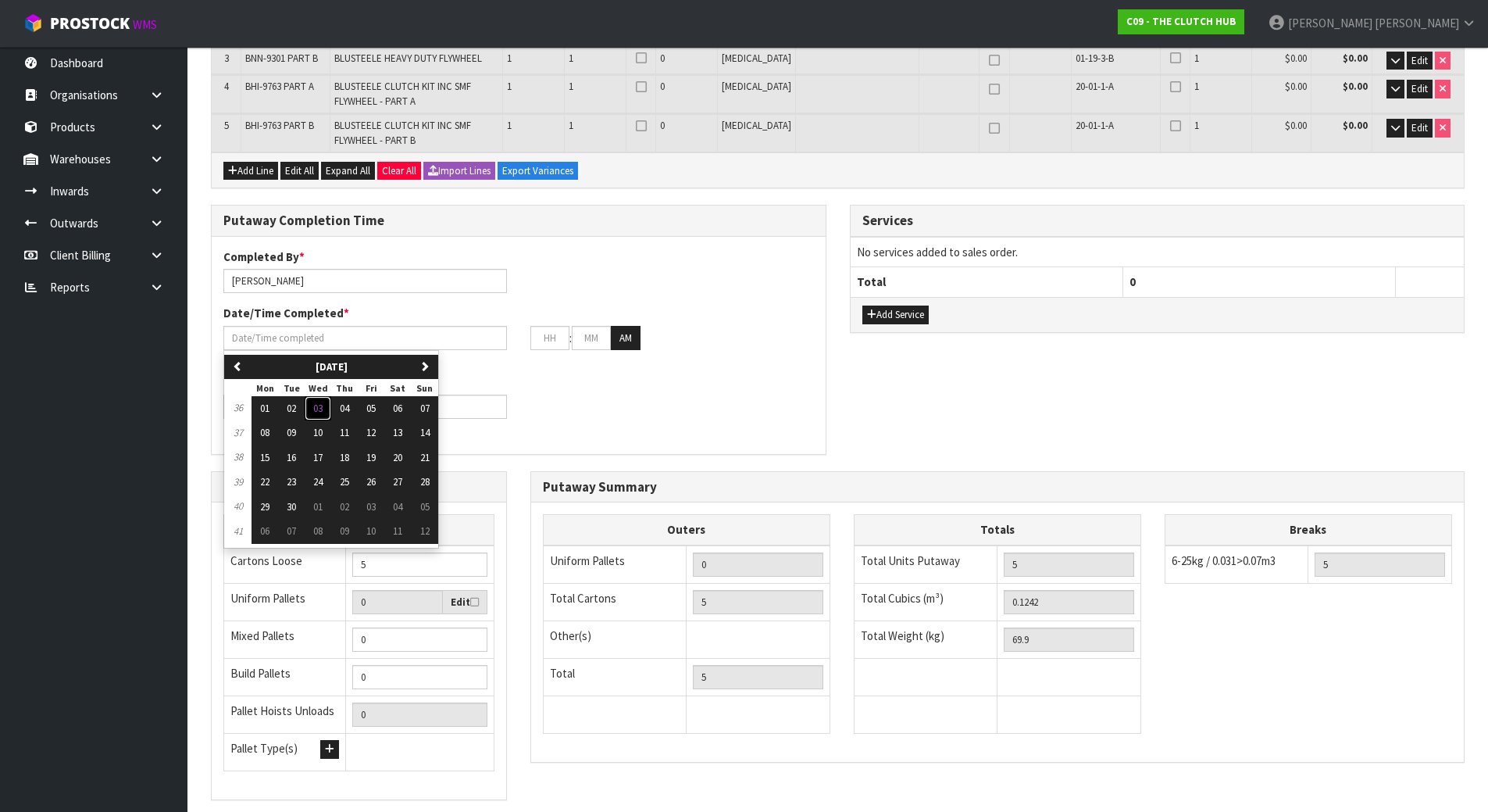
click at [322, 406] on span "03" at bounding box center [318, 408] width 10 height 14
type input "[DATE]"
type input "12"
type input "00"
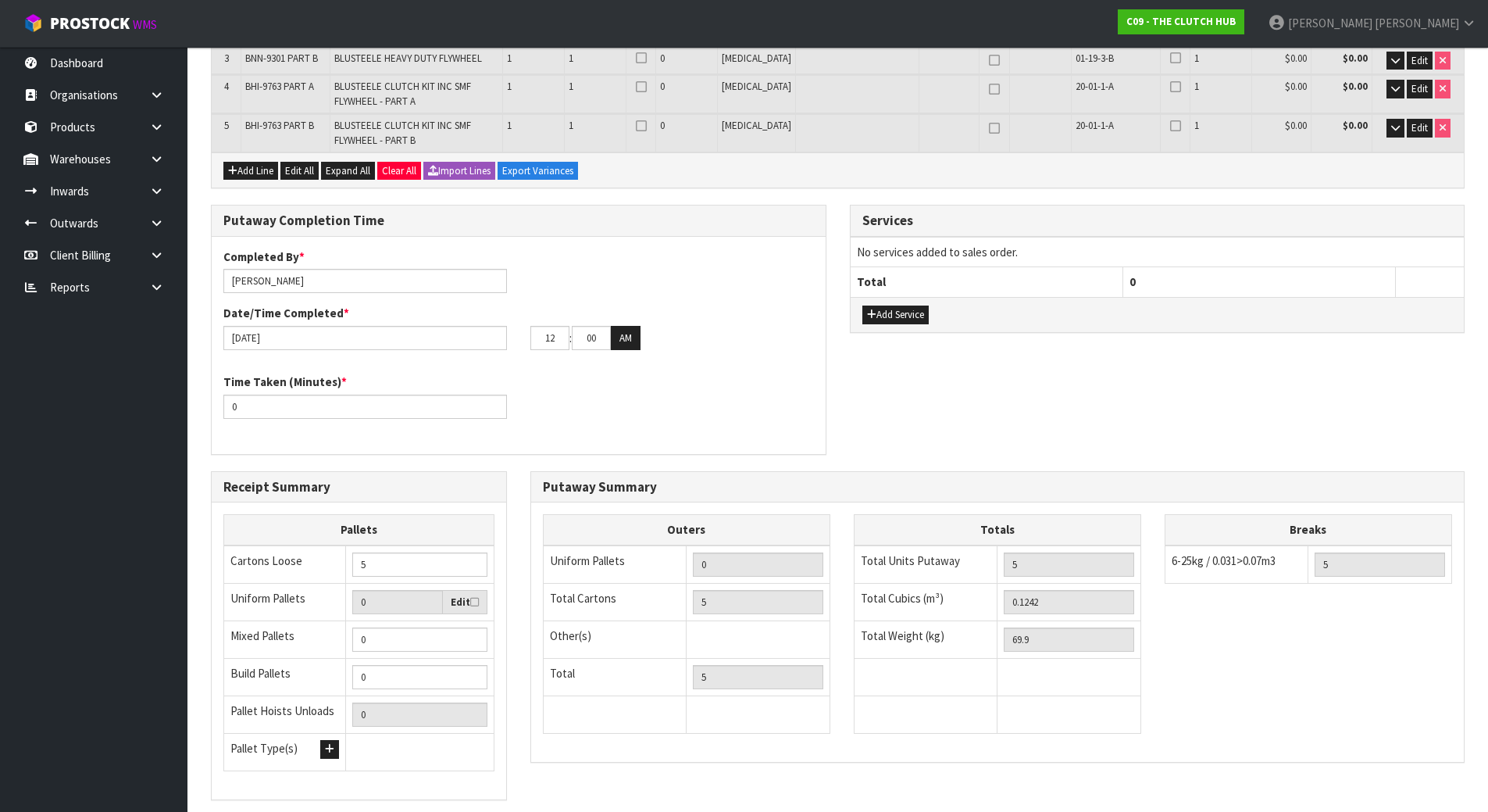
click at [630, 402] on div "Time Taken (Minutes) * 0" at bounding box center [518, 402] width 614 height 56
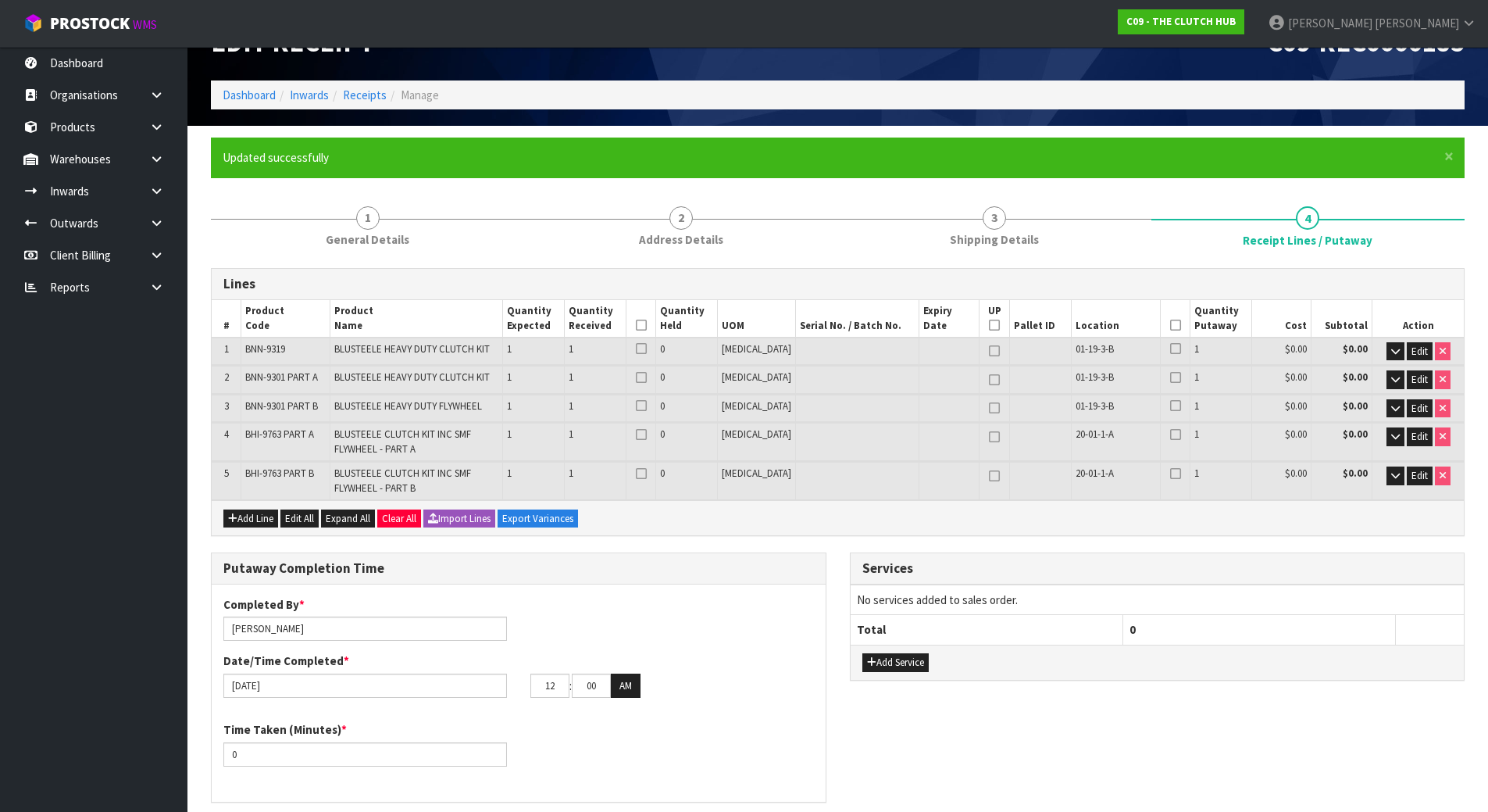
scroll to position [0, 0]
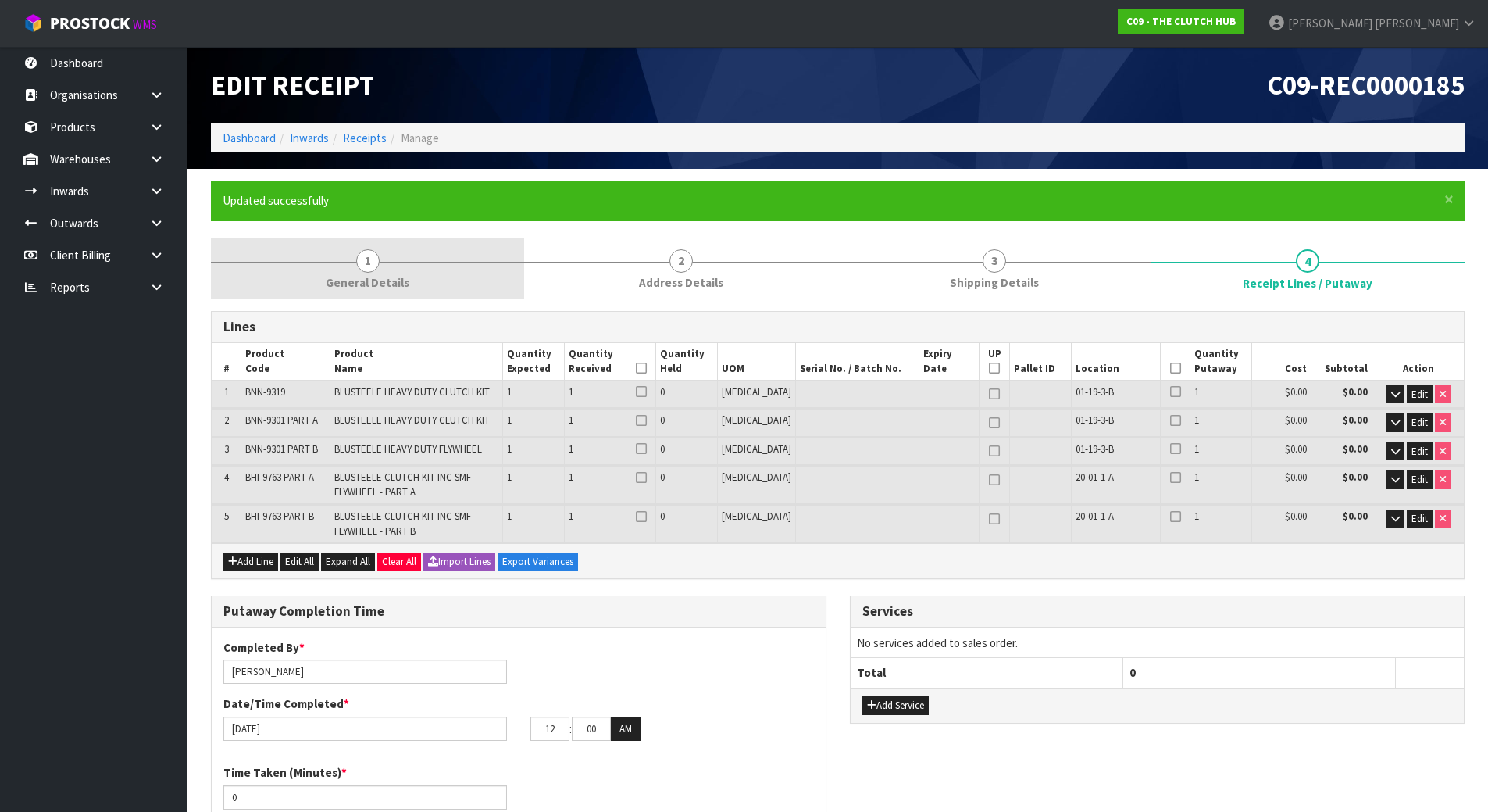
click at [412, 251] on link "1 General Details" at bounding box center [368, 268] width 314 height 62
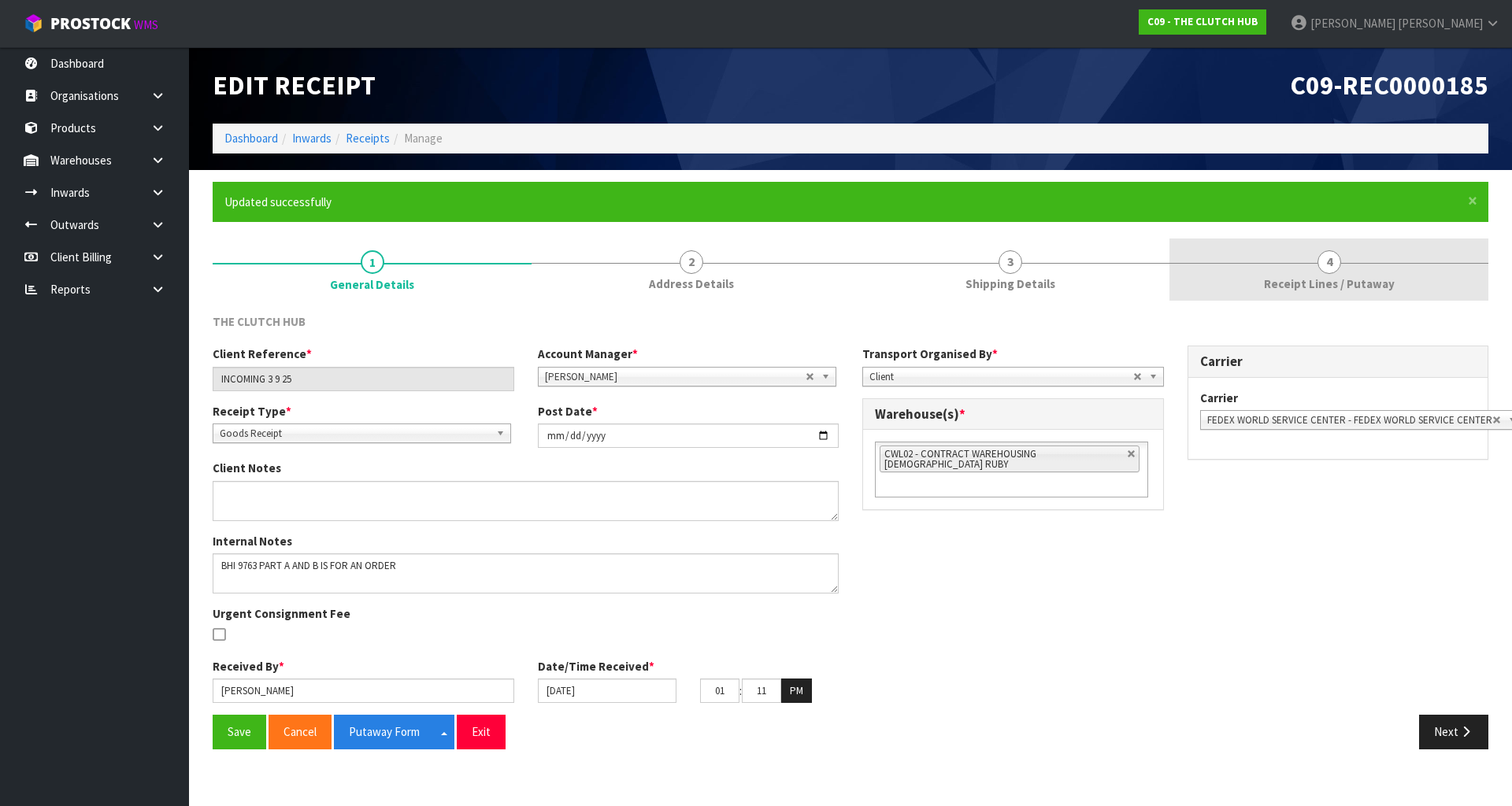
drag, startPoint x: 1245, startPoint y: 277, endPoint x: 1160, endPoint y: 297, distance: 87.3
click at [1246, 276] on link "4 Receipt Lines / Putaway" at bounding box center [1328, 269] width 319 height 62
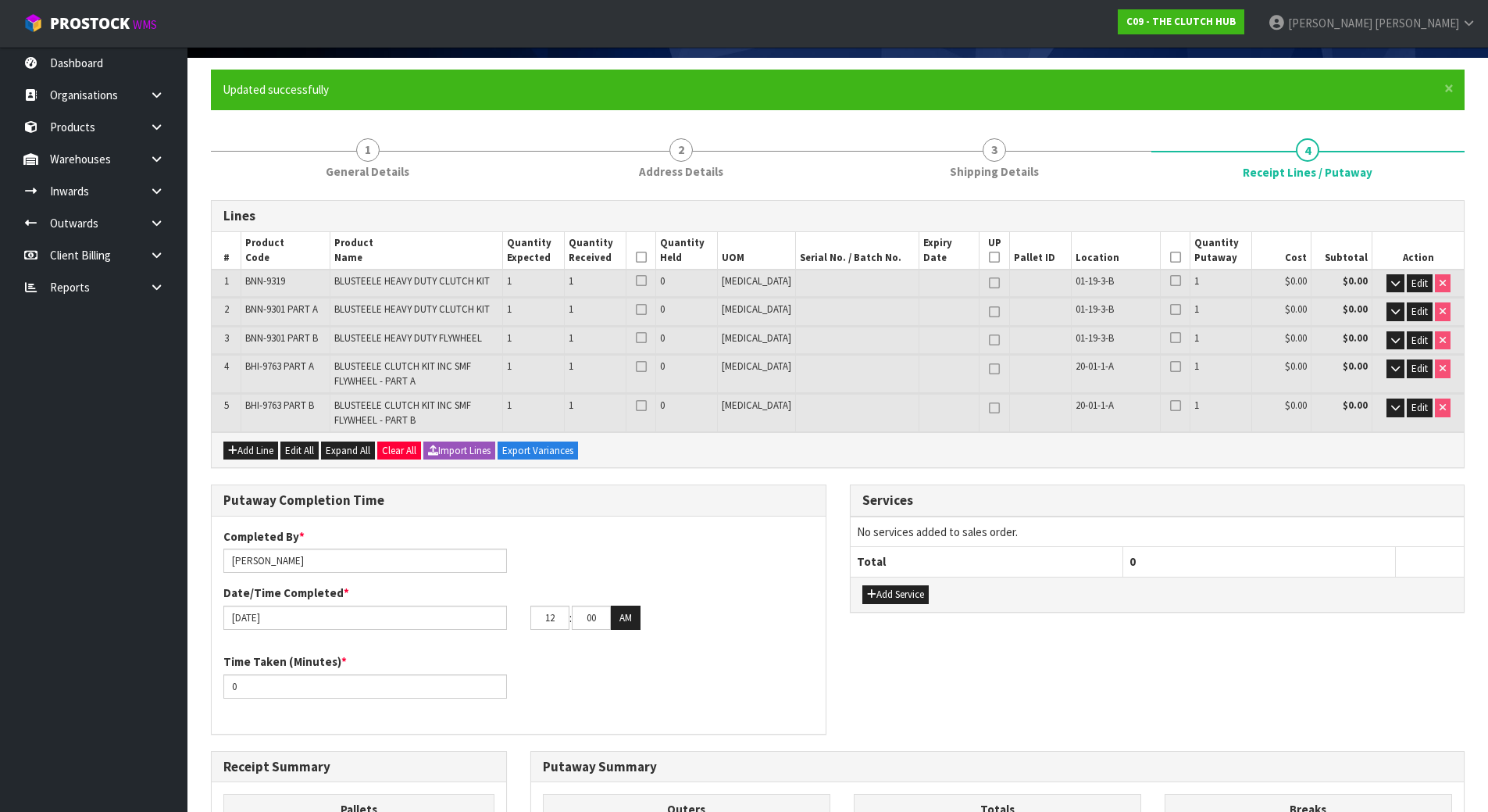
scroll to position [390, 0]
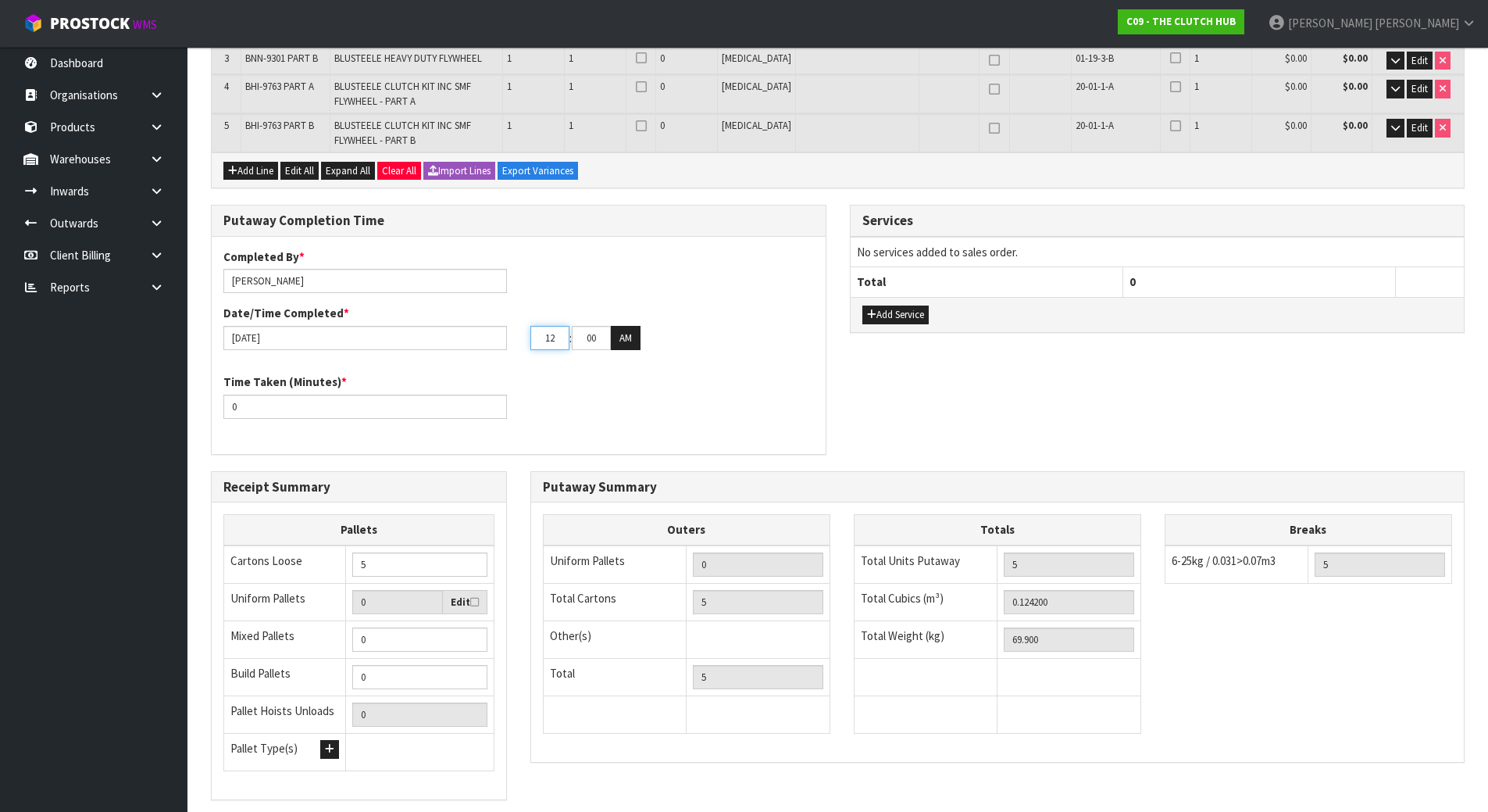
drag, startPoint x: 493, startPoint y: 343, endPoint x: 361, endPoint y: 343, distance: 132.0
click at [361, 343] on div "[DATE] 12 : 00 : 00 AM" at bounding box center [518, 338] width 614 height 25
type input "01"
drag, startPoint x: 598, startPoint y: 340, endPoint x: 554, endPoint y: 342, distance: 44.0
click at [554, 342] on tr "01 : 00 : 00 AM" at bounding box center [586, 338] width 110 height 25
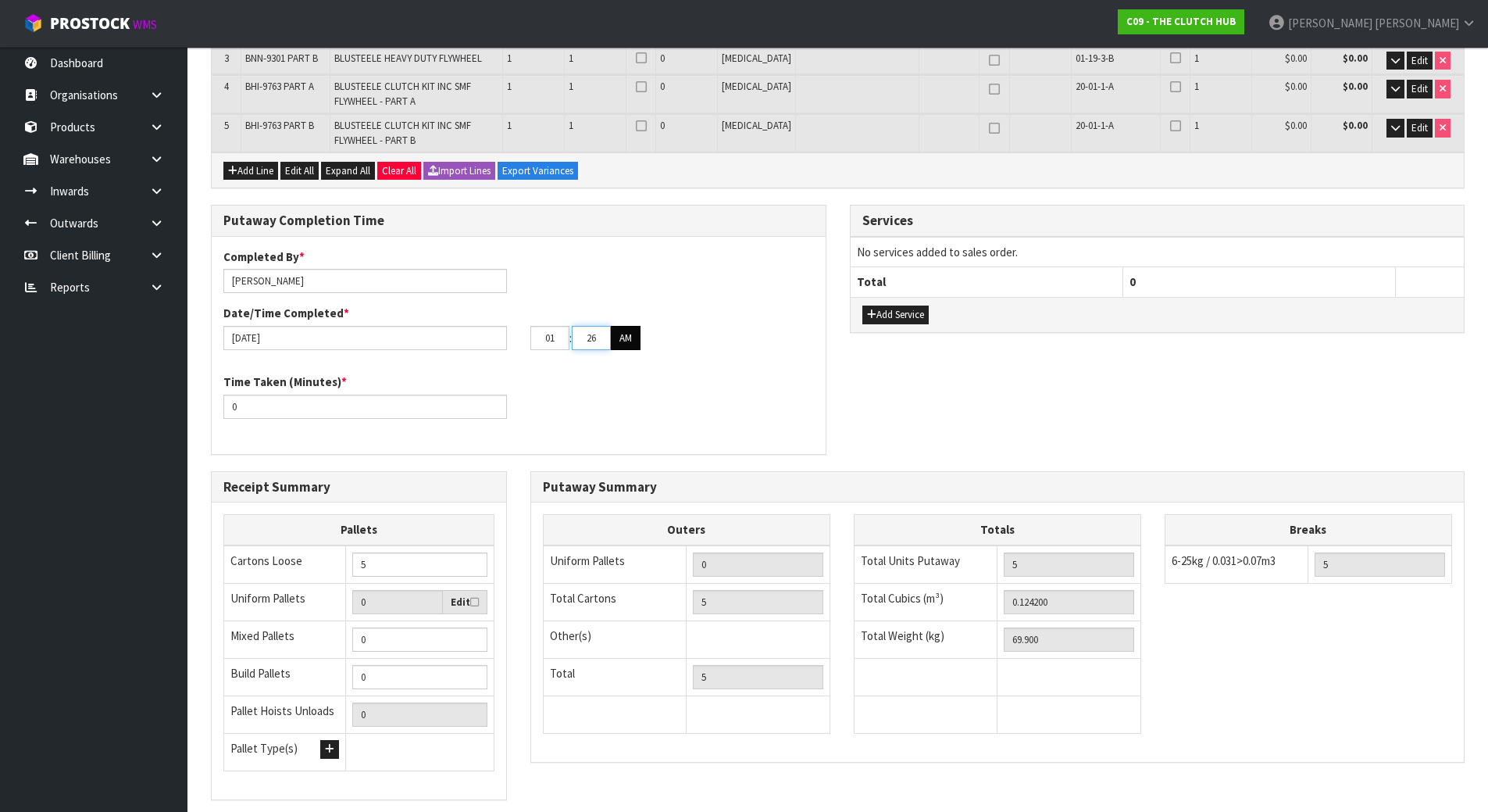
type input "26"
click at [632, 336] on button "AM" at bounding box center [626, 338] width 30 height 25
click at [642, 378] on div "Time Taken (Minutes) * 0" at bounding box center [518, 402] width 614 height 56
drag, startPoint x: 285, startPoint y: 401, endPoint x: 182, endPoint y: 394, distance: 103.2
click at [182, 394] on body "Toggle navigation ProStock WMS C09 - THE CLUTCH HUB [PERSON_NAME] Logout Dashbo…" at bounding box center [744, 15] width 1488 height 812
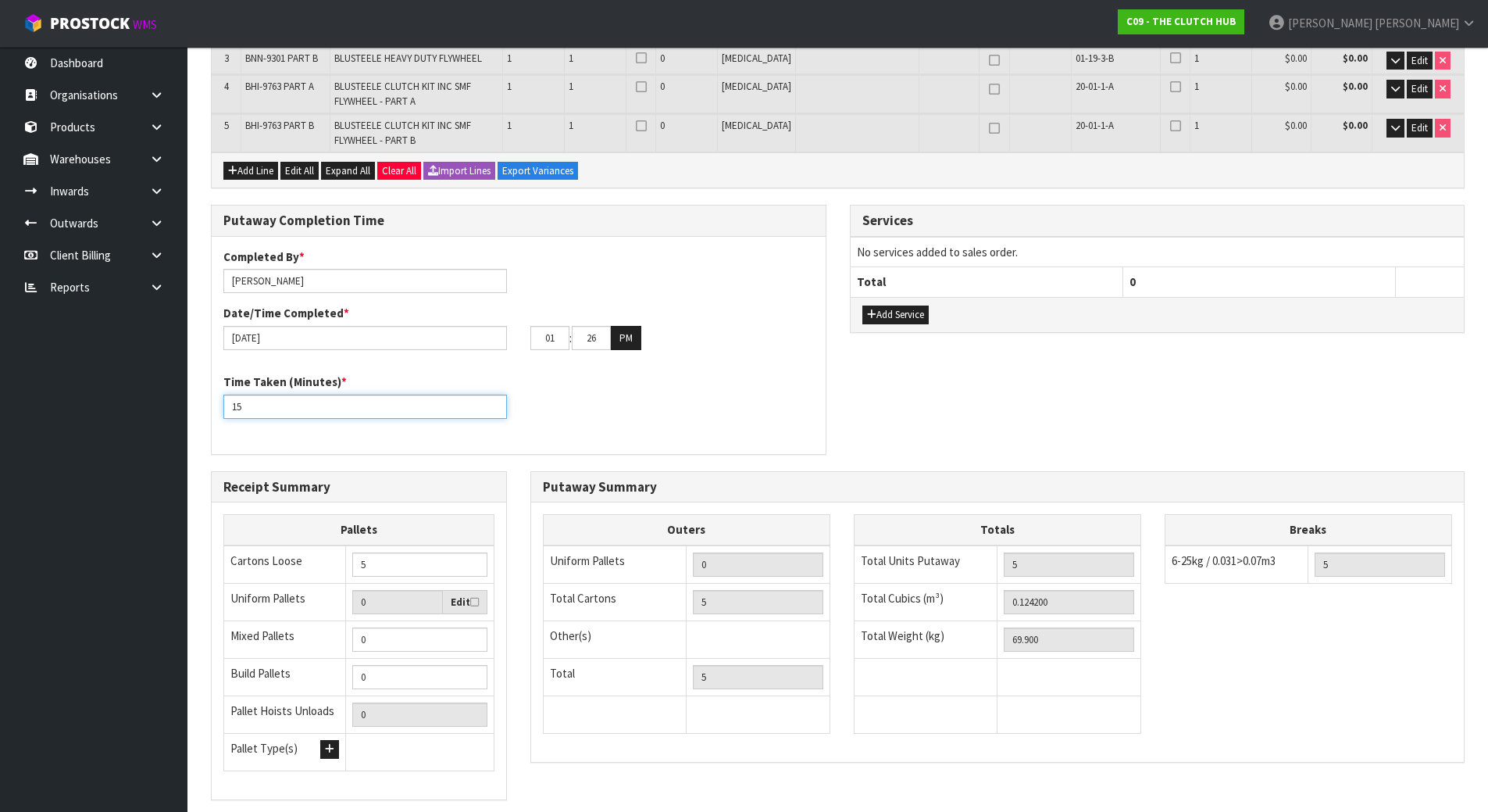
type input "15"
click at [660, 415] on div "Time Taken (Minutes) * 15" at bounding box center [518, 402] width 614 height 56
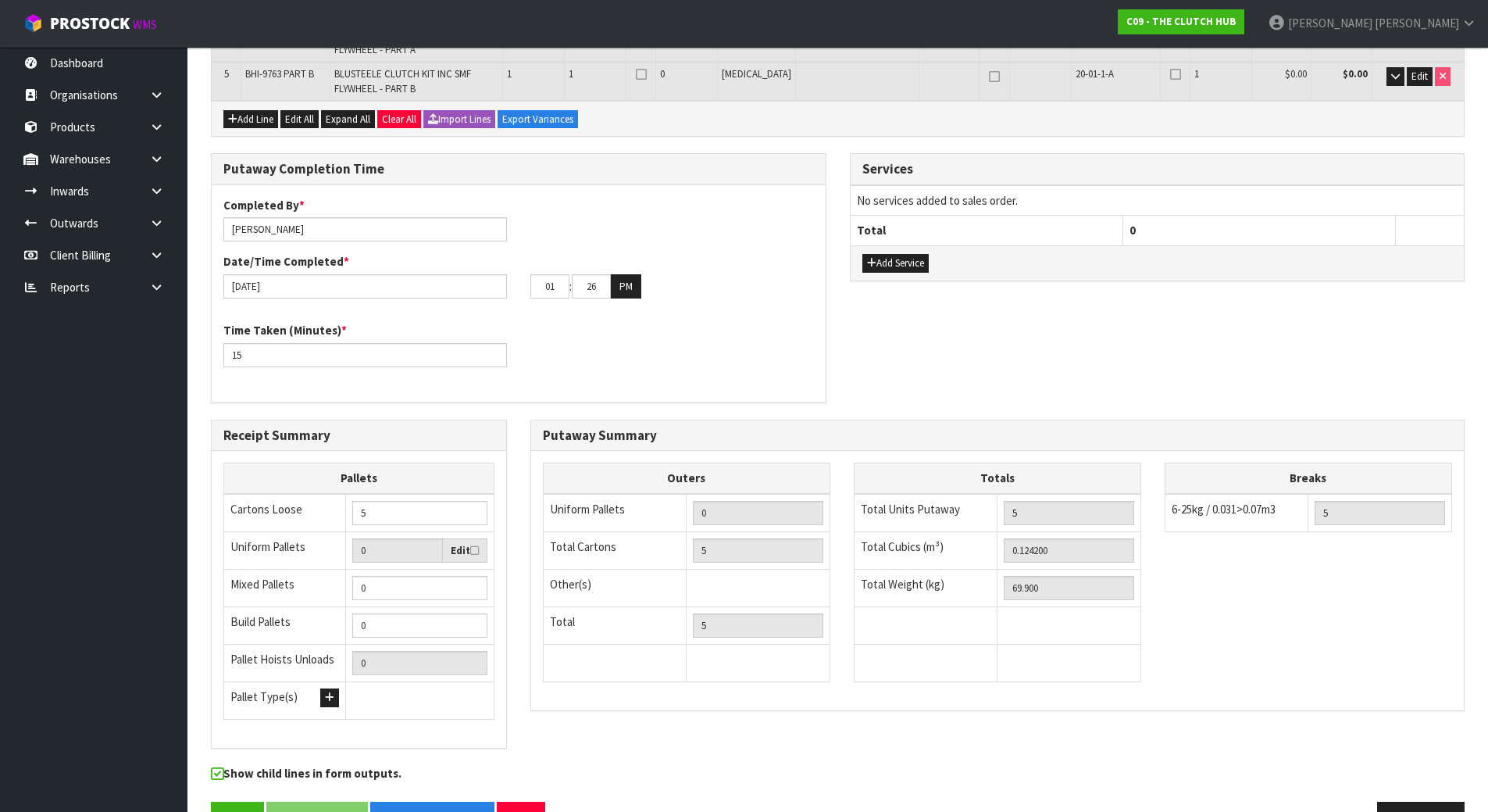
scroll to position [489, 0]
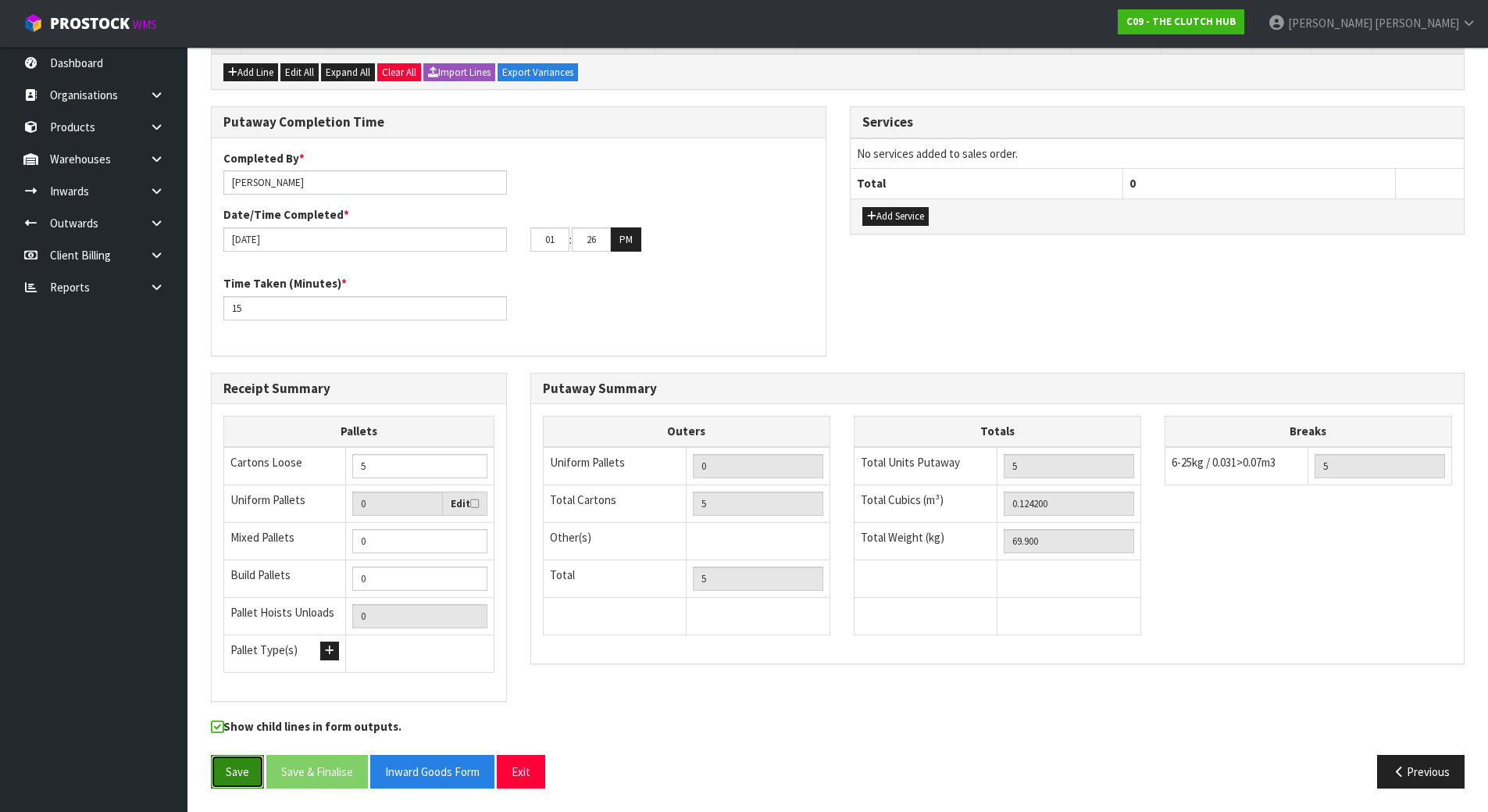
click at [234, 717] on button "Save" at bounding box center [238, 771] width 53 height 34
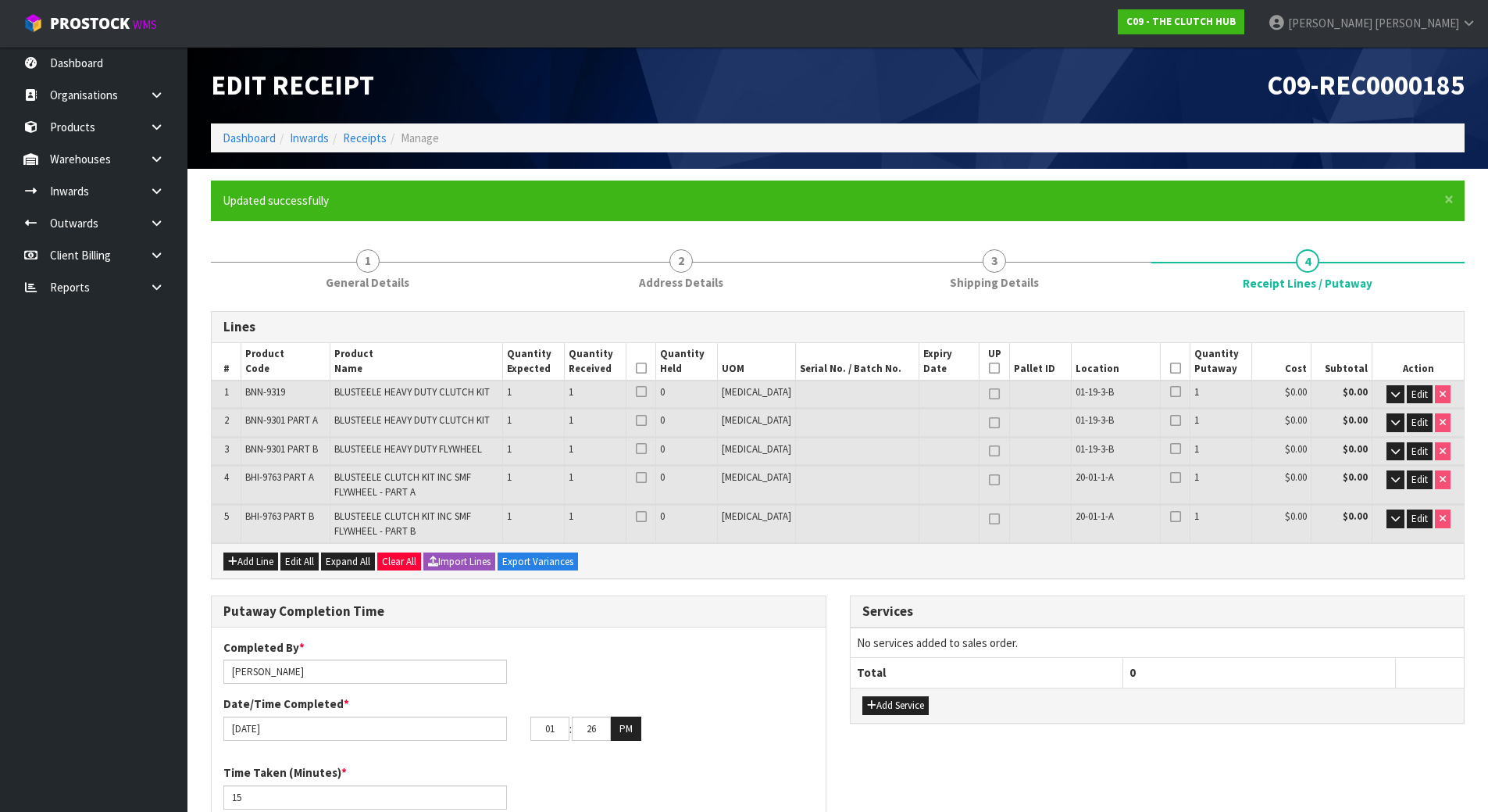
click at [840, 595] on div "Services No services added to sales order. Total 0 Add Service" at bounding box center [1158, 667] width 639 height 145
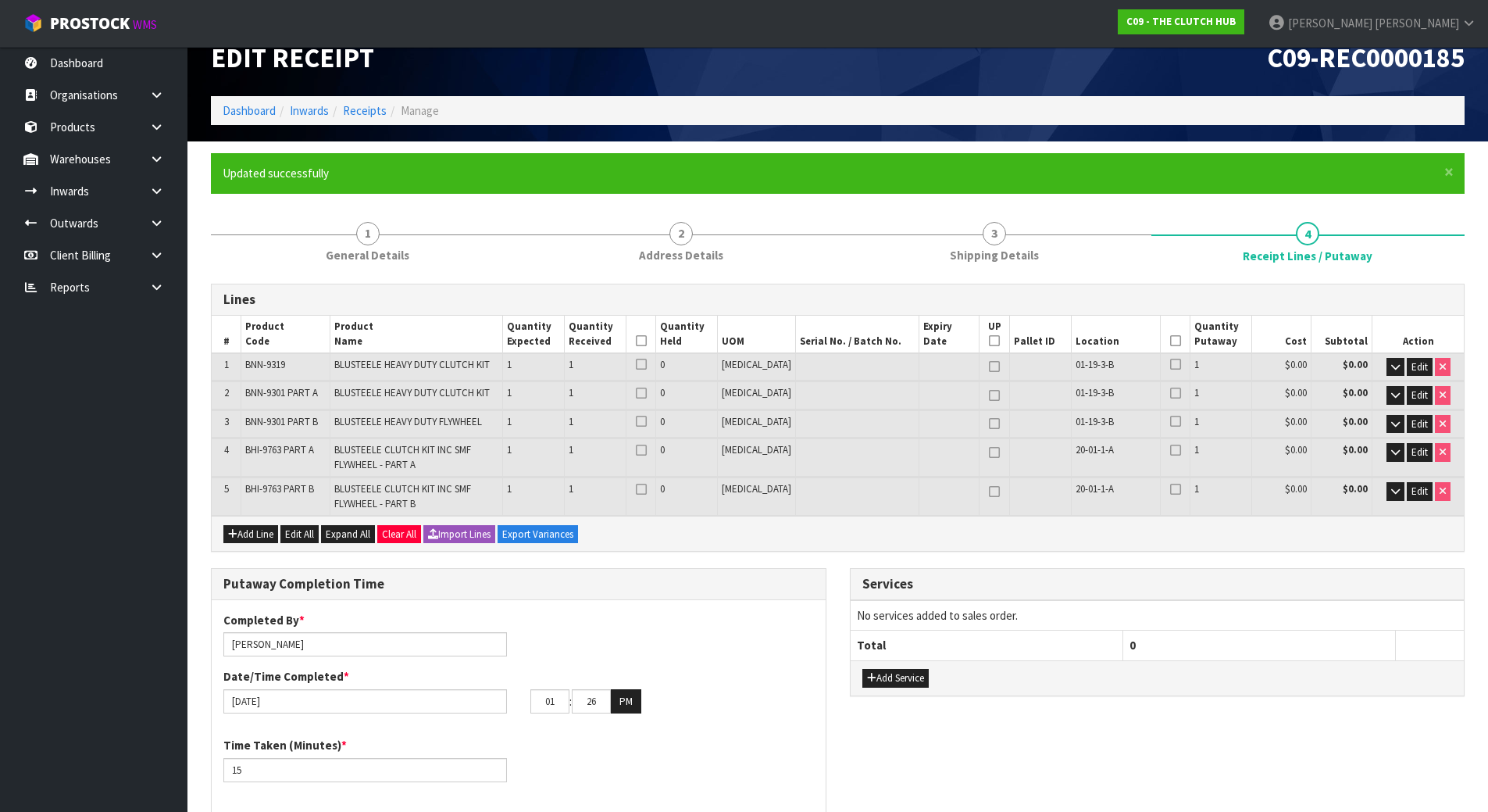
scroll to position [20, 0]
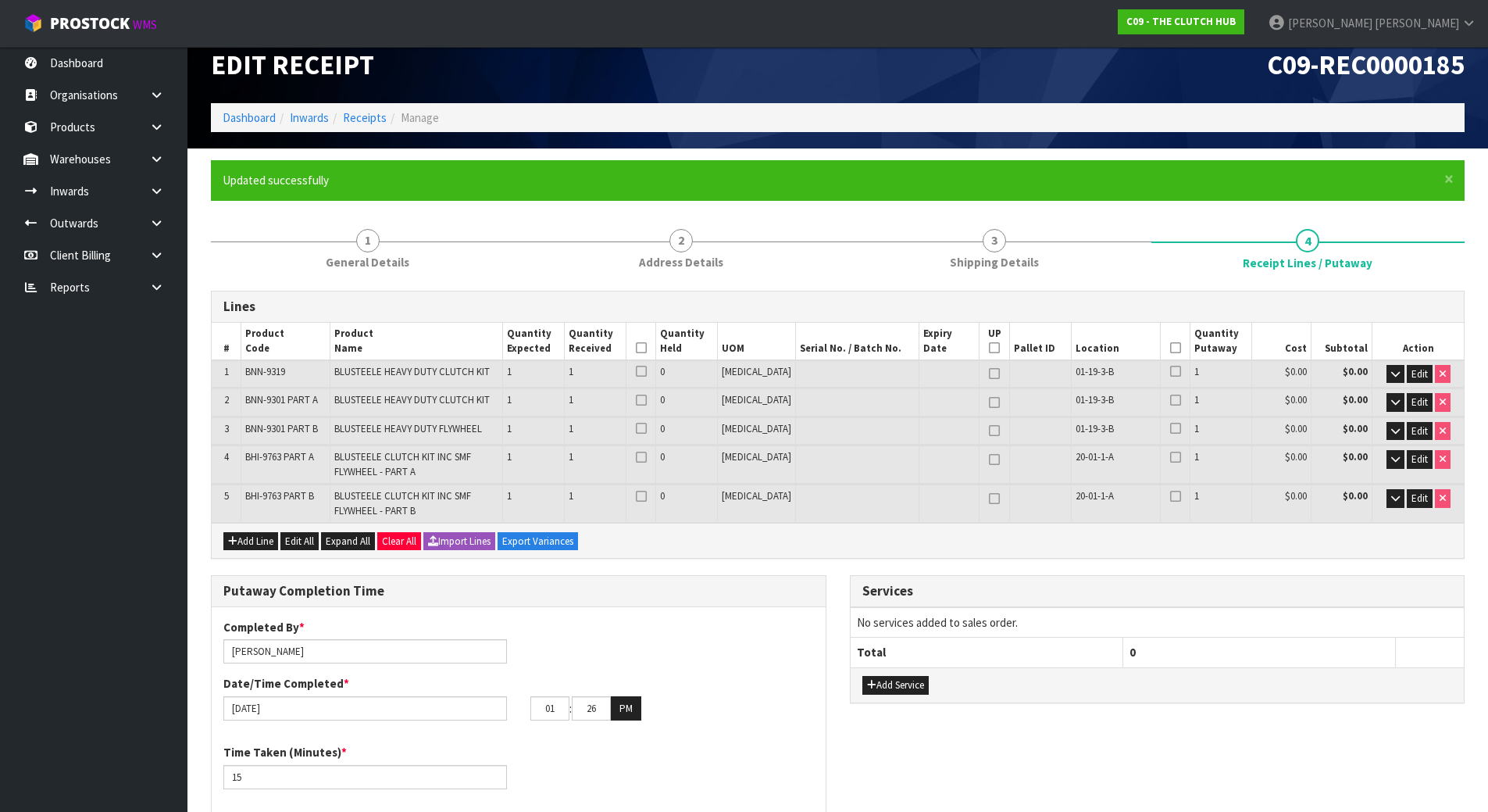
click at [830, 595] on div "Putaway Completion Time Completed By * [PERSON_NAME] Date/Time Completed * [DAT…" at bounding box center [518, 708] width 639 height 266
click at [655, 340] on th at bounding box center [640, 341] width 30 height 38
click at [646, 348] on icon at bounding box center [642, 348] width 11 height 1
click at [1171, 348] on icon at bounding box center [1176, 348] width 11 height 1
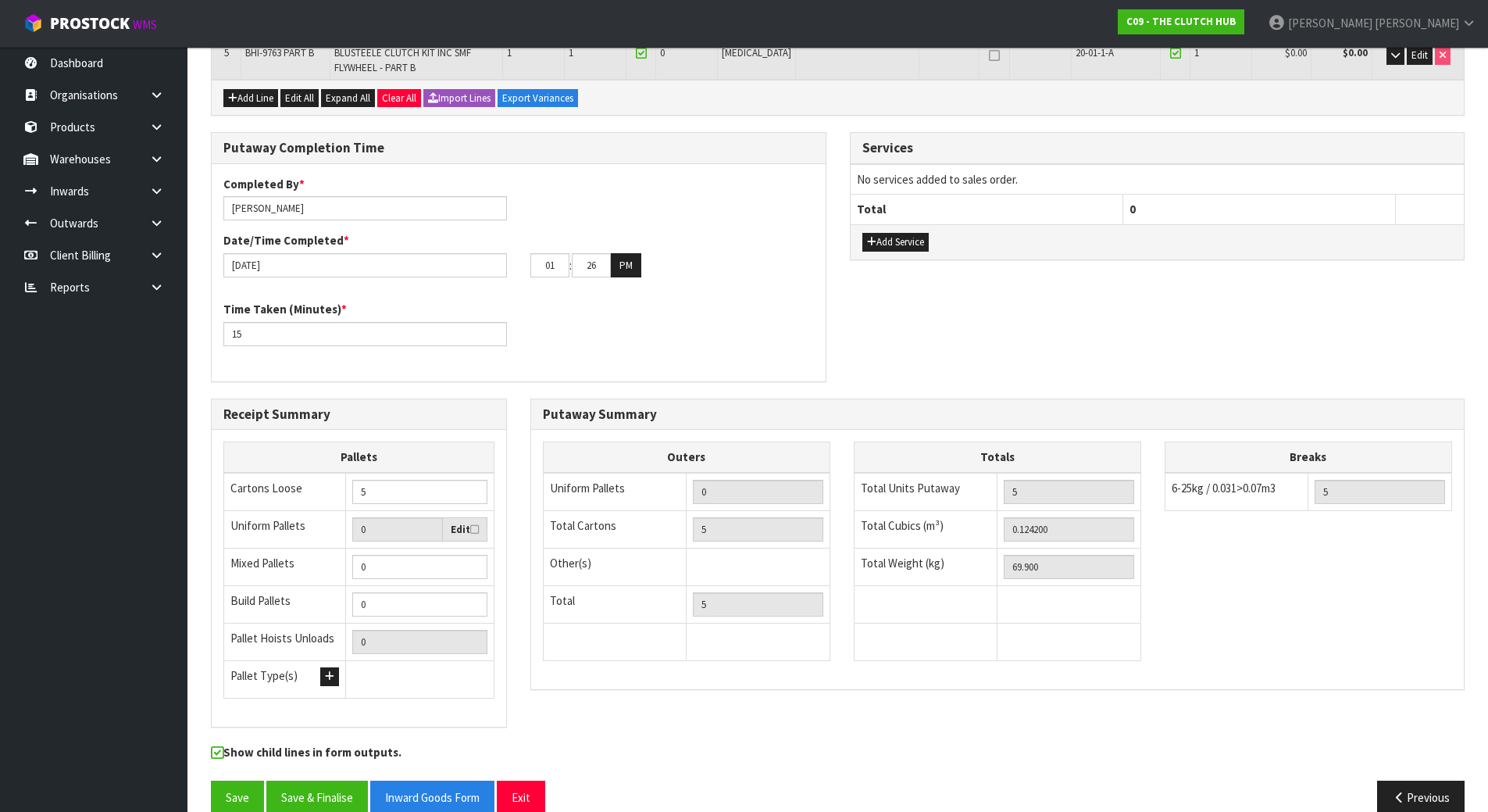
scroll to position [489, 0]
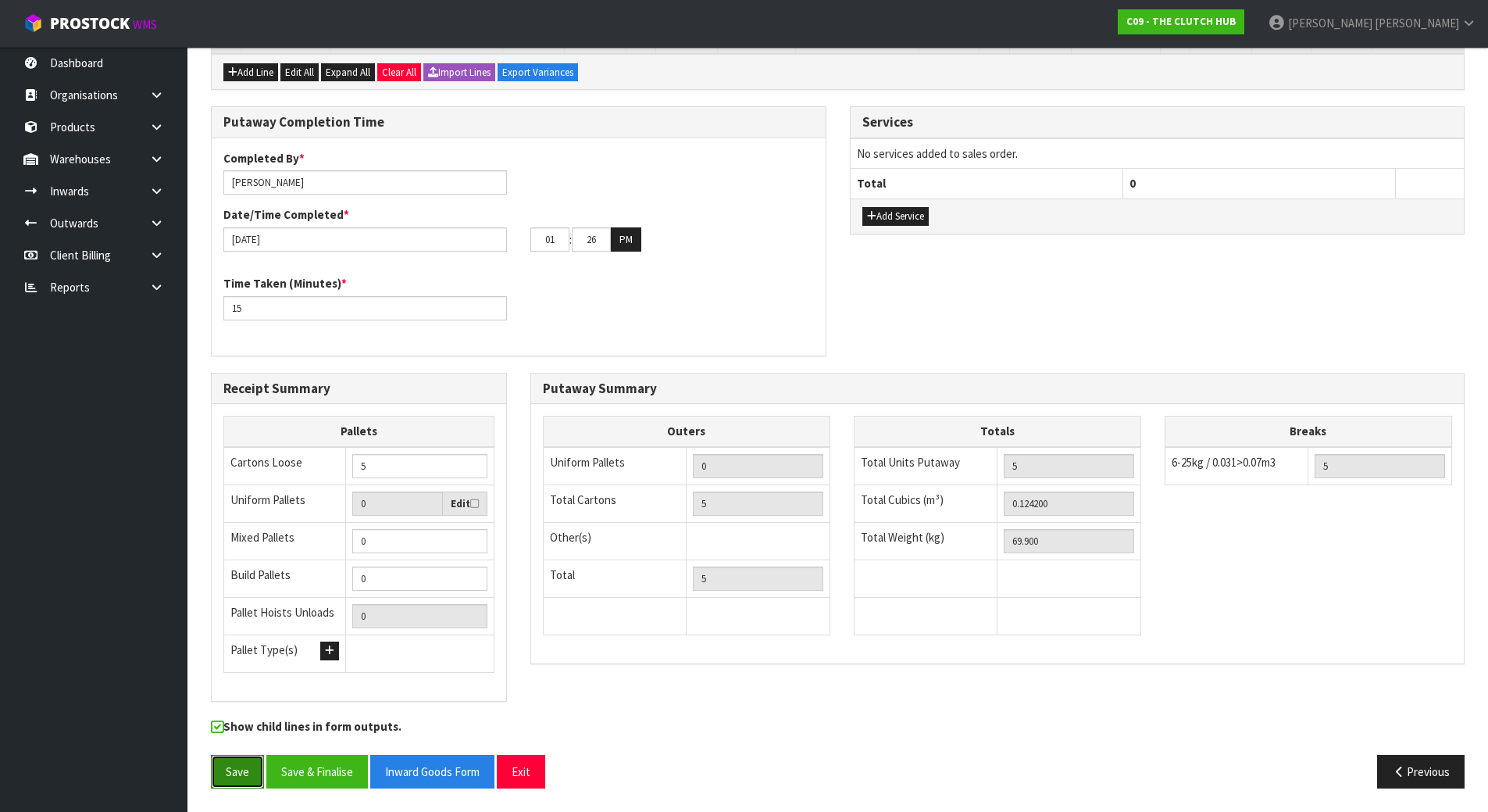
click at [219, 717] on button "Save" at bounding box center [238, 771] width 53 height 34
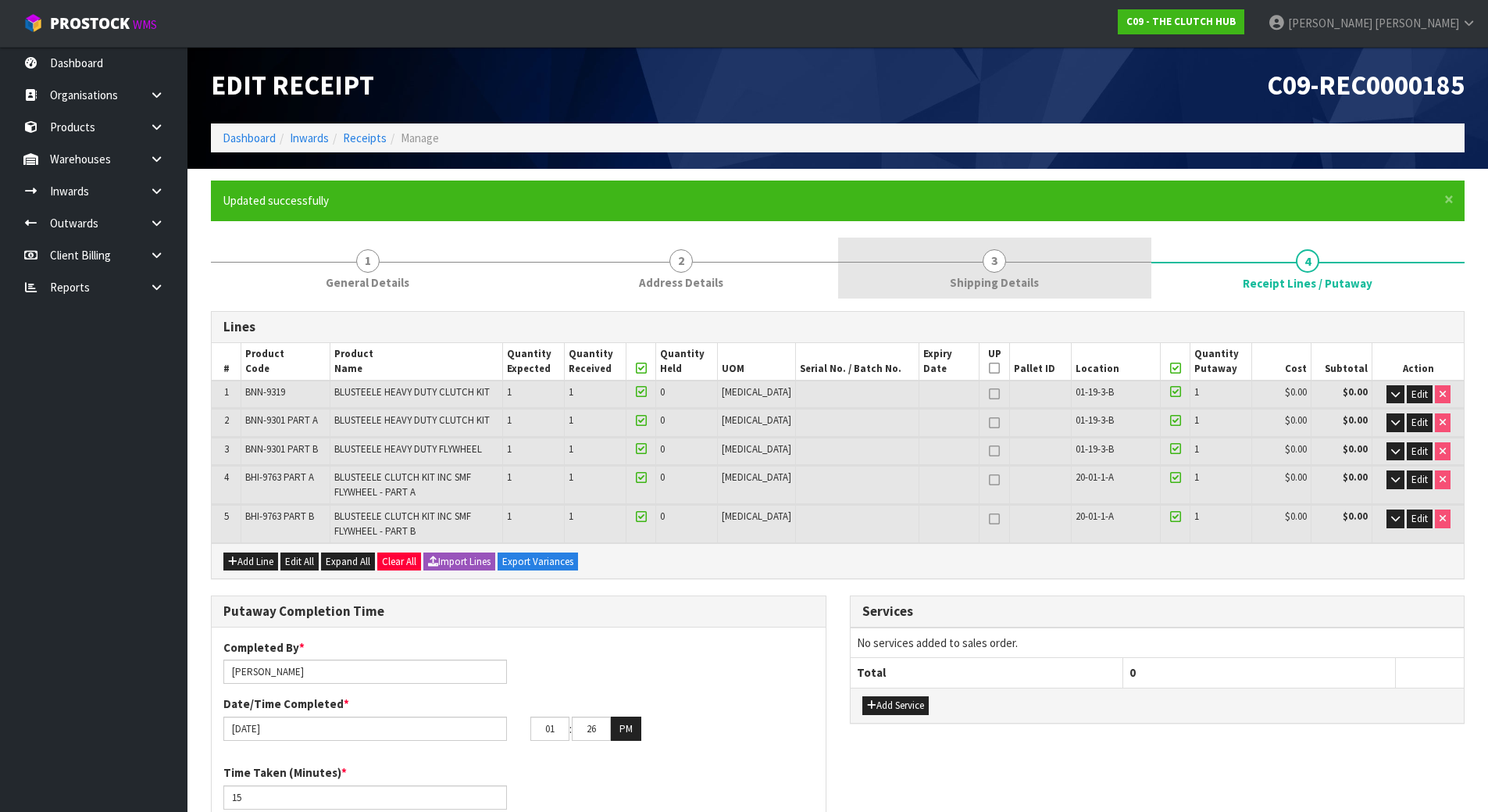
click at [1022, 251] on link "3 Shipping Details" at bounding box center [995, 268] width 314 height 62
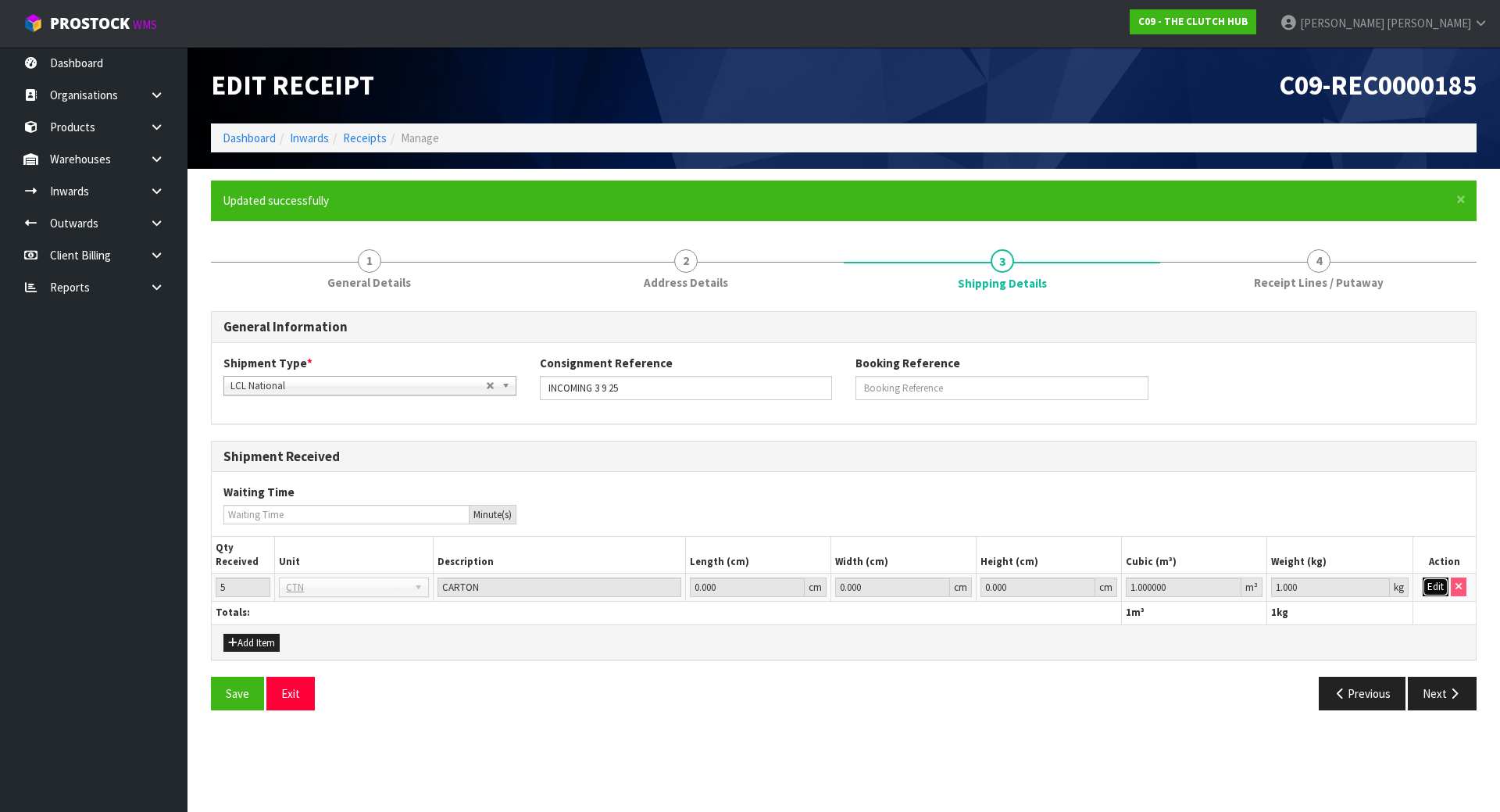
click at [1434, 590] on button "Edit" at bounding box center [1435, 586] width 26 height 18
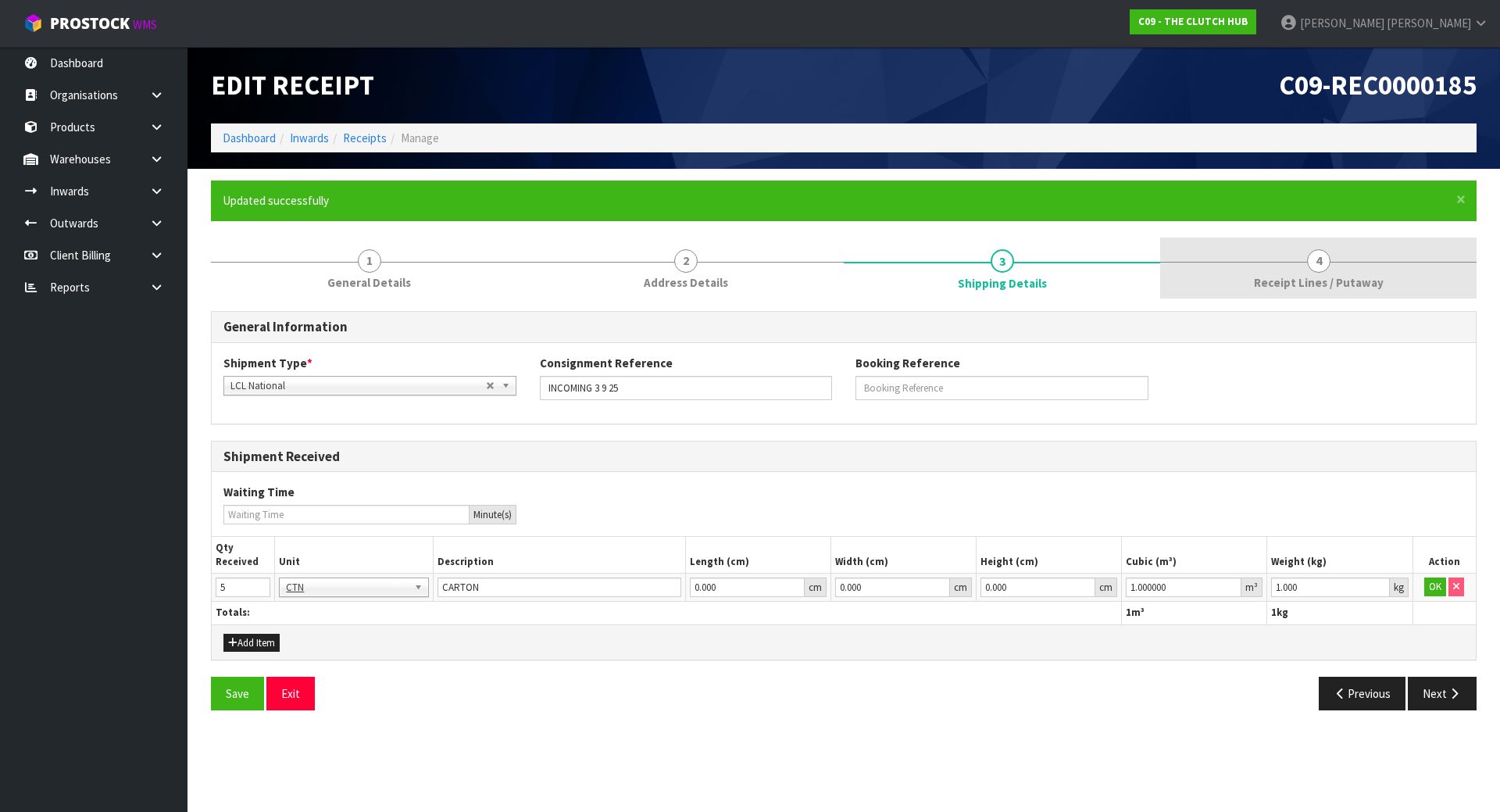
click at [1325, 286] on span "Receipt Lines / Putaway" at bounding box center [1318, 282] width 130 height 17
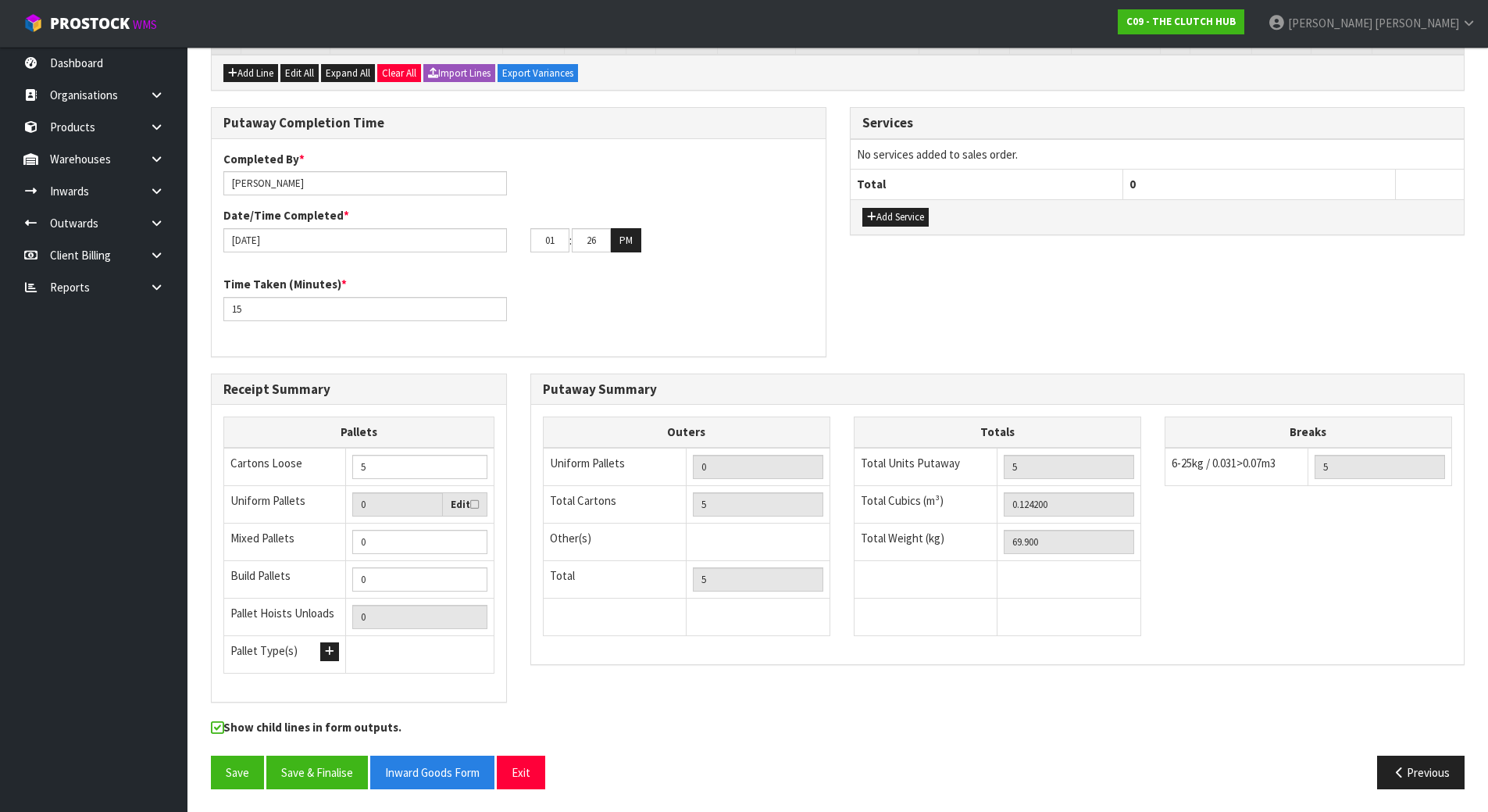
scroll to position [489, 0]
drag, startPoint x: 927, startPoint y: 501, endPoint x: 768, endPoint y: 484, distance: 159.9
click at [832, 491] on div "Outers Uniform Pallets 0 Total Cartons 5 Other(s) Bag x 0 Bar x 0 Basket x 0 Bi…" at bounding box center [998, 533] width 933 height 235
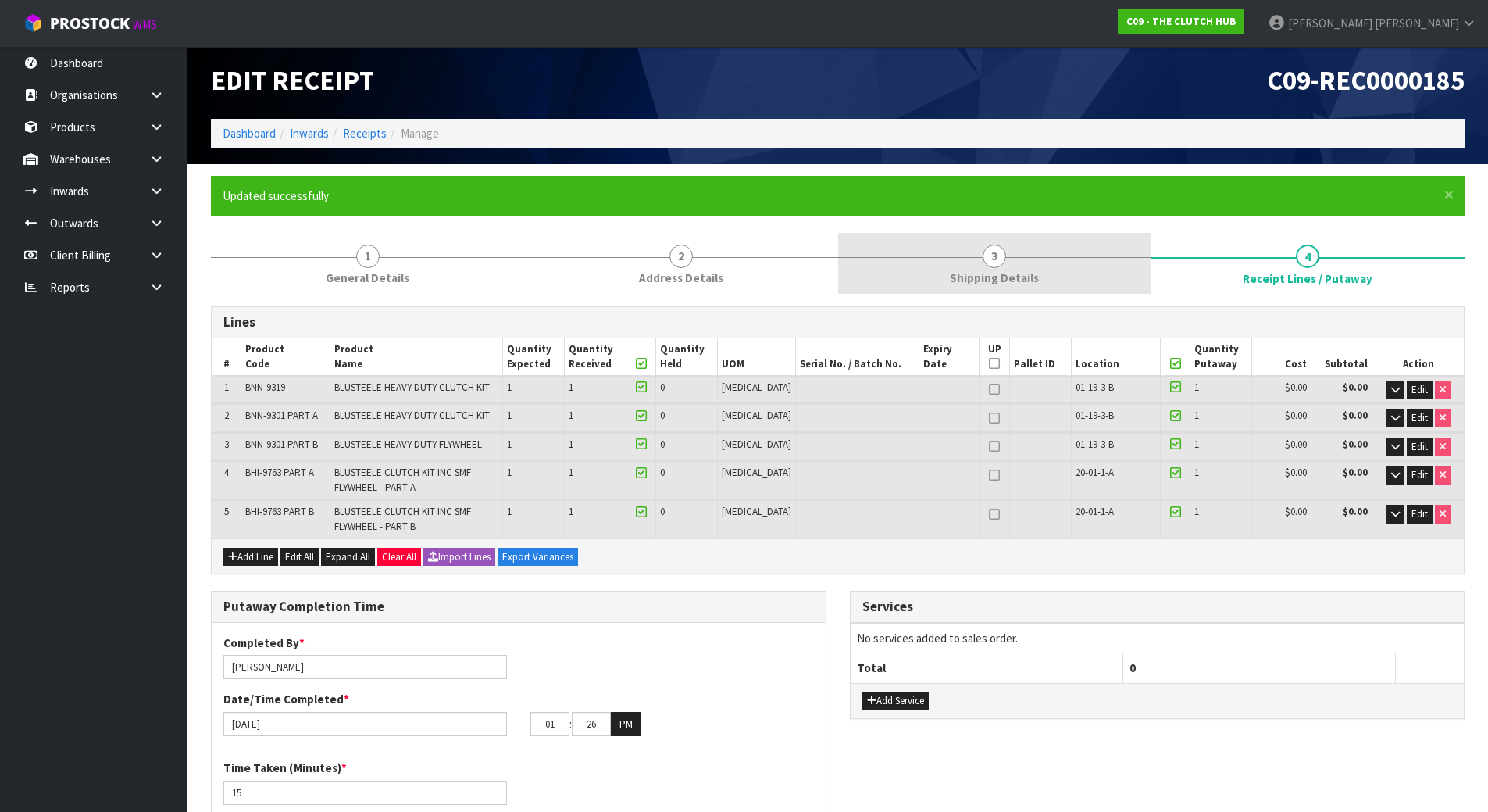
scroll to position [0, 0]
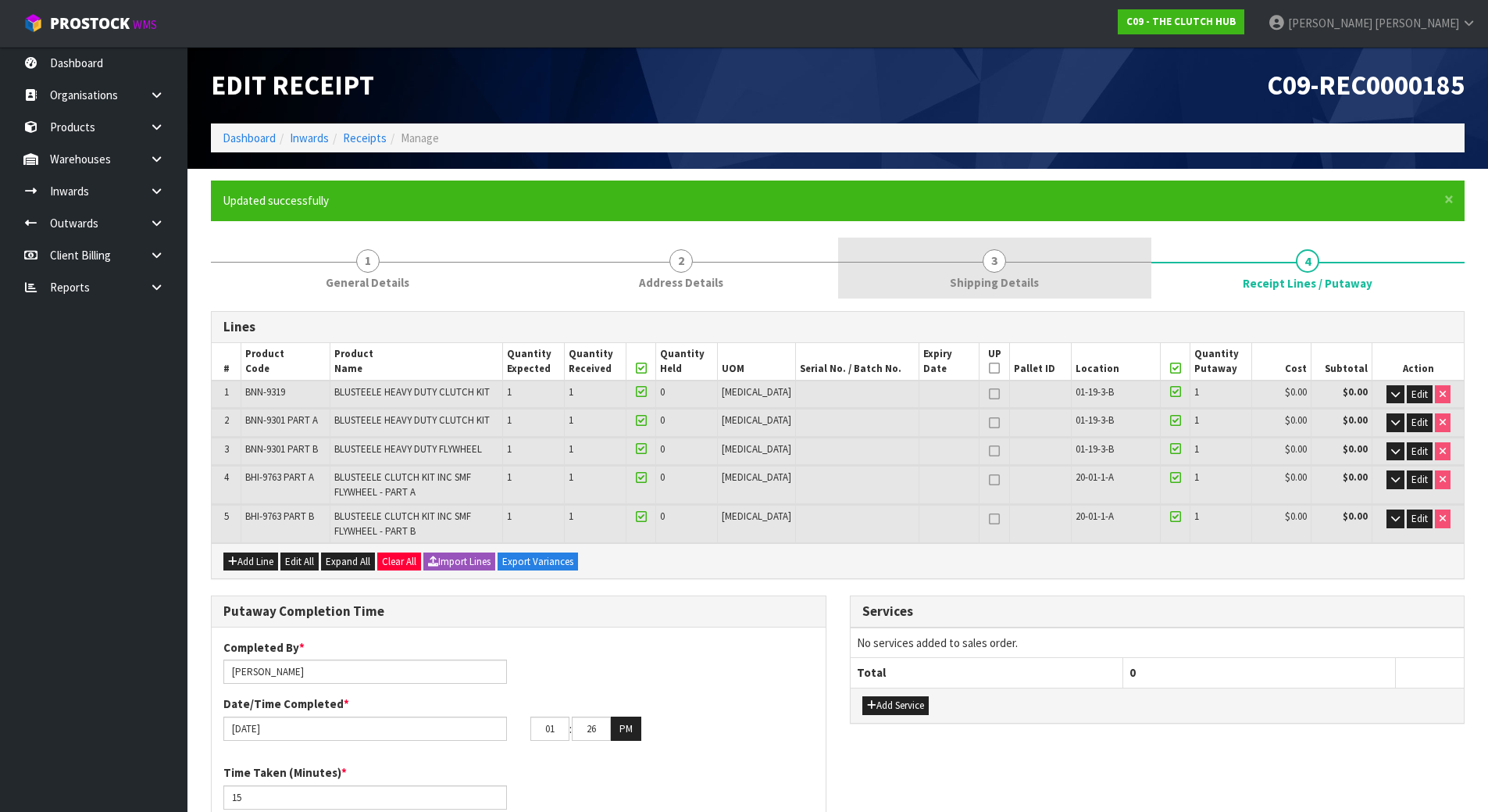
click at [1023, 280] on span "Shipping Details" at bounding box center [994, 282] width 89 height 17
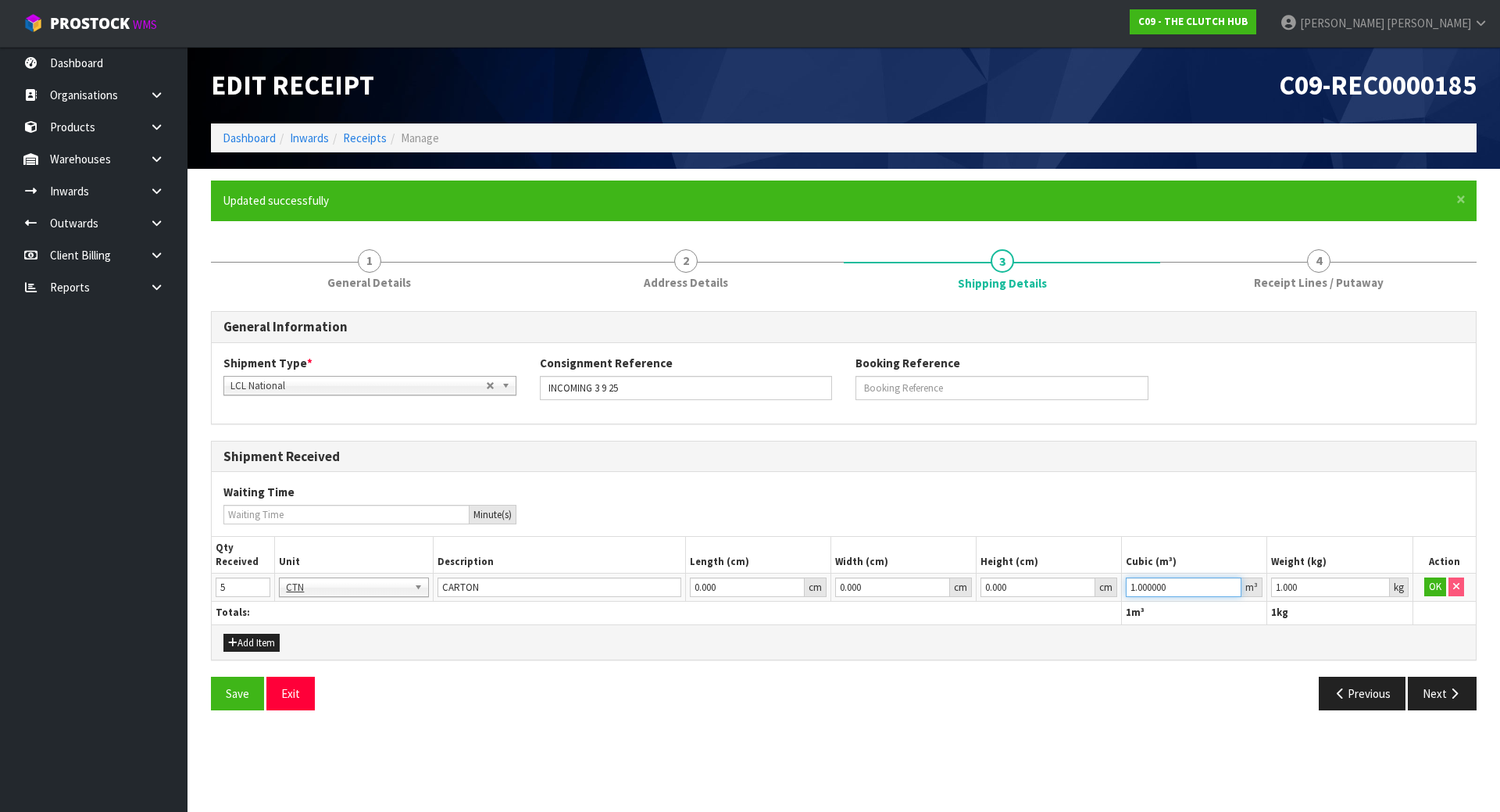
drag, startPoint x: 1189, startPoint y: 593, endPoint x: 1003, endPoint y: 575, distance: 186.9
click at [1003, 575] on tr "5 BAG BAR BSK BIN BTL BOX BDL CAB CGE CTN CSE COI CRA CRT CBE CYL DRM JAR MTR P…" at bounding box center [844, 587] width 1264 height 28
paste input "0.1242"
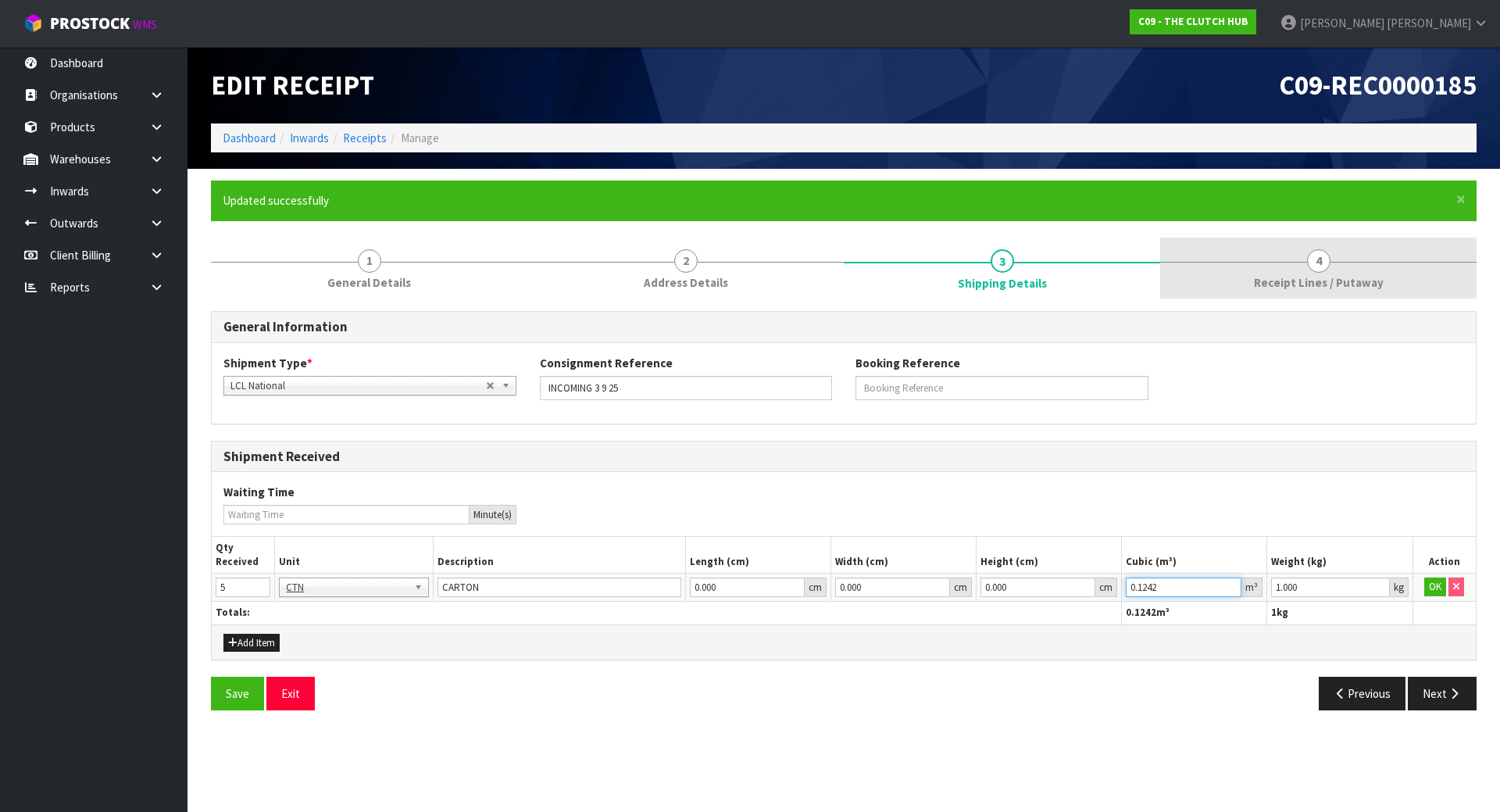
type input "0.1242"
click at [1344, 255] on link "4 Receipt Lines / Putaway" at bounding box center [1318, 268] width 316 height 62
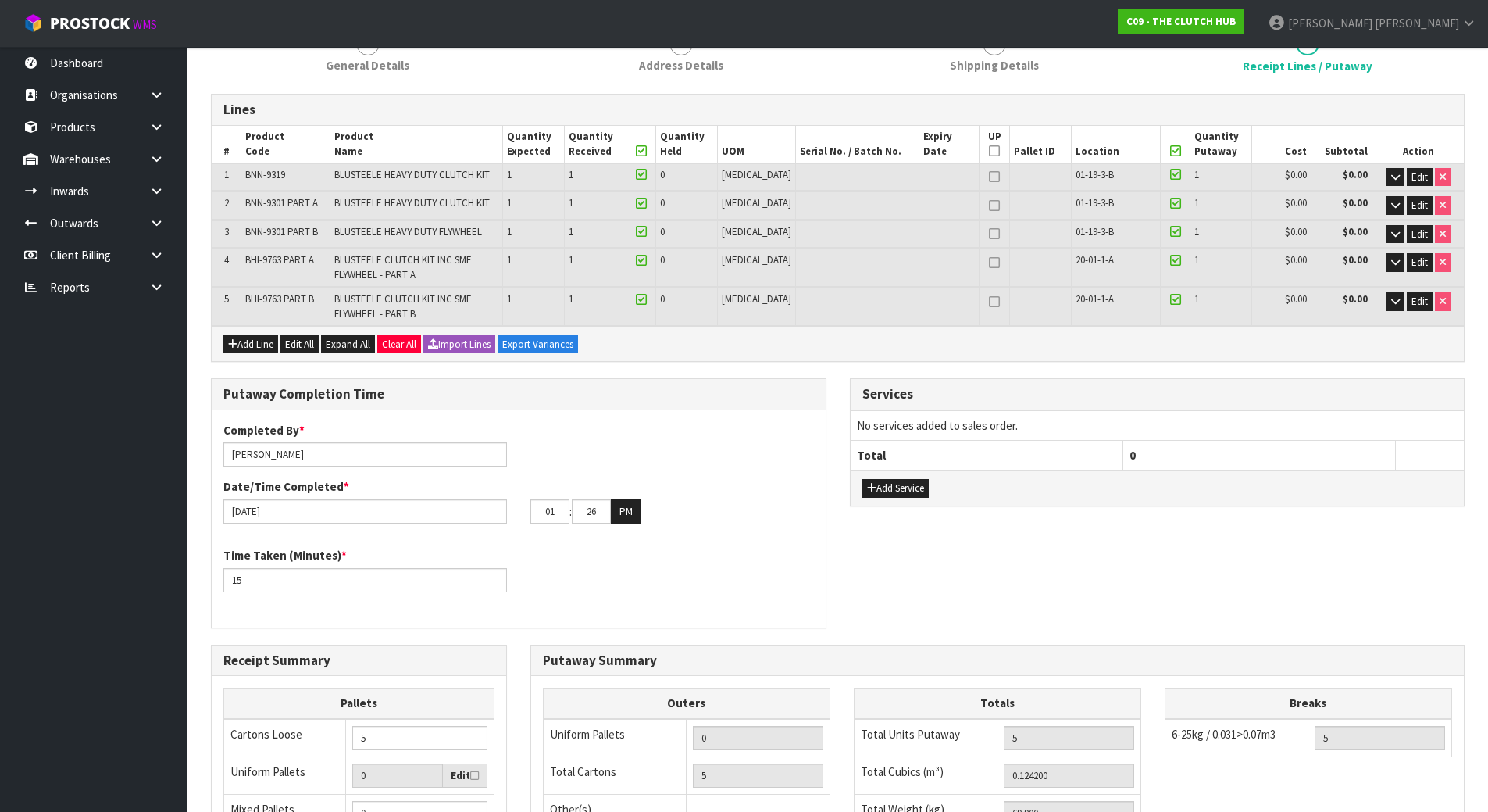
scroll to position [489, 0]
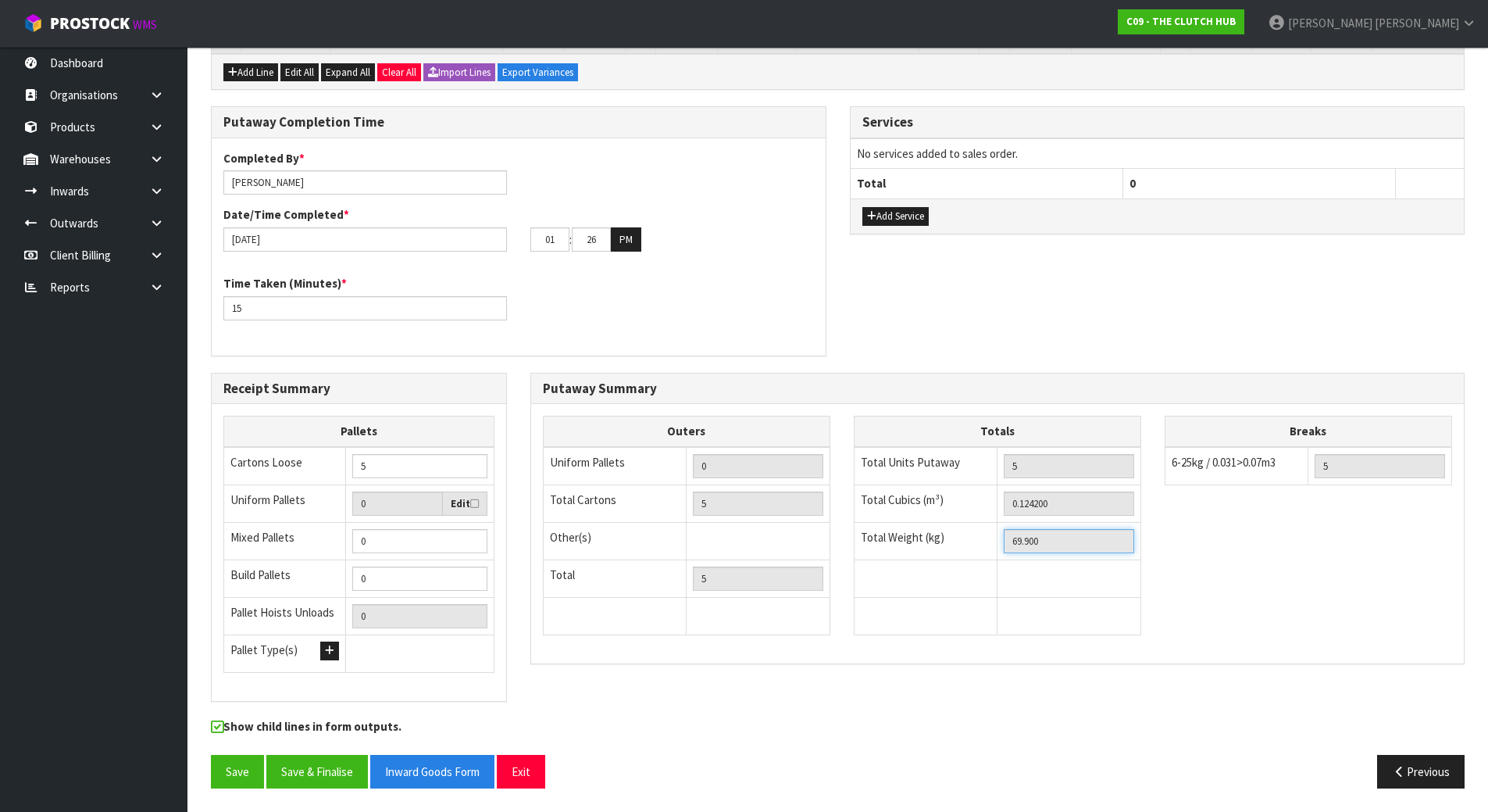
drag, startPoint x: 1050, startPoint y: 542, endPoint x: 667, endPoint y: 541, distance: 383.0
click at [670, 541] on div "Outers Uniform Pallets 0 Total Cartons 5 Other(s) Bag x 0 Bar x 0 Basket x 0 Bi…" at bounding box center [998, 533] width 933 height 235
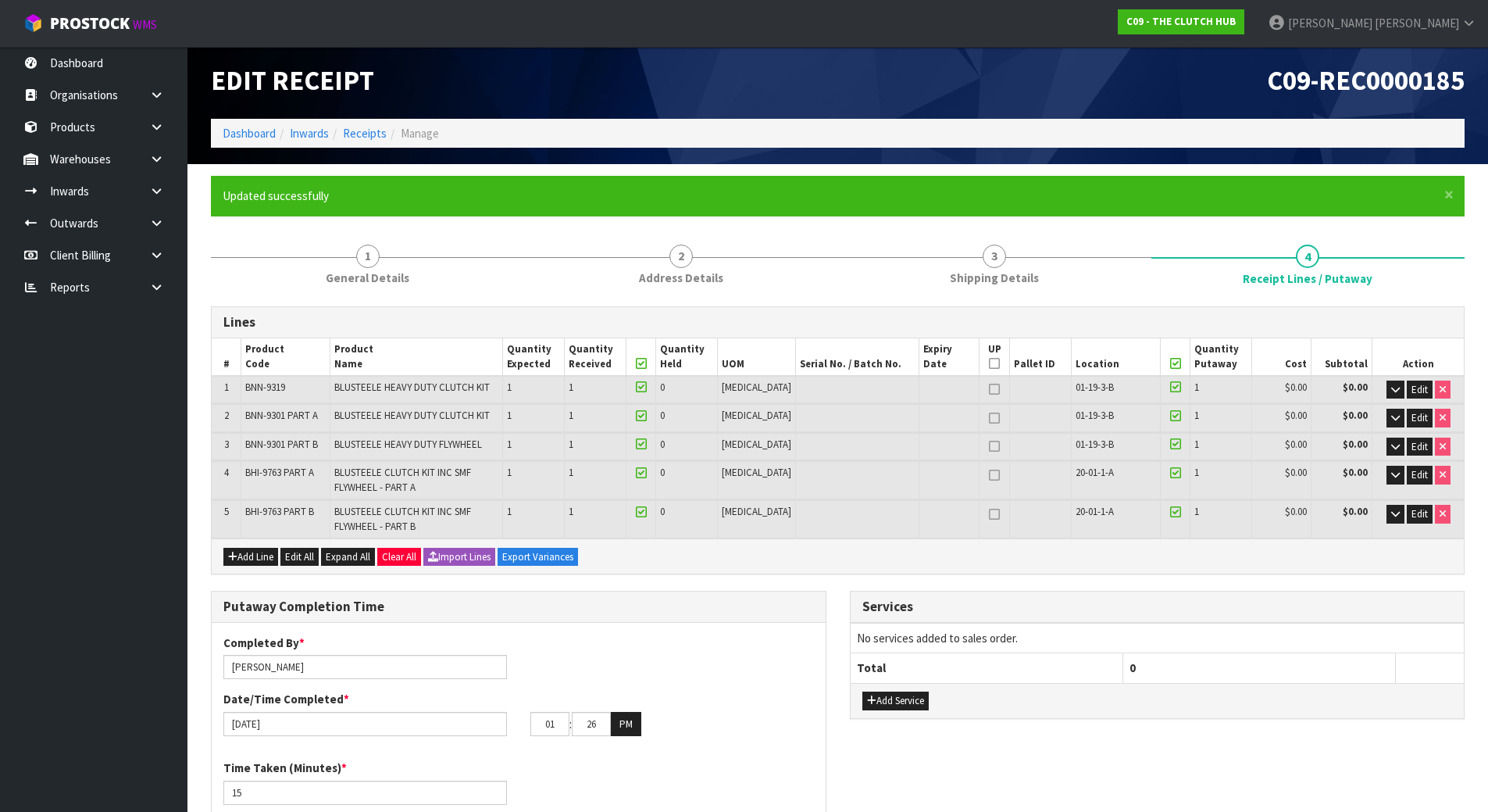
scroll to position [0, 0]
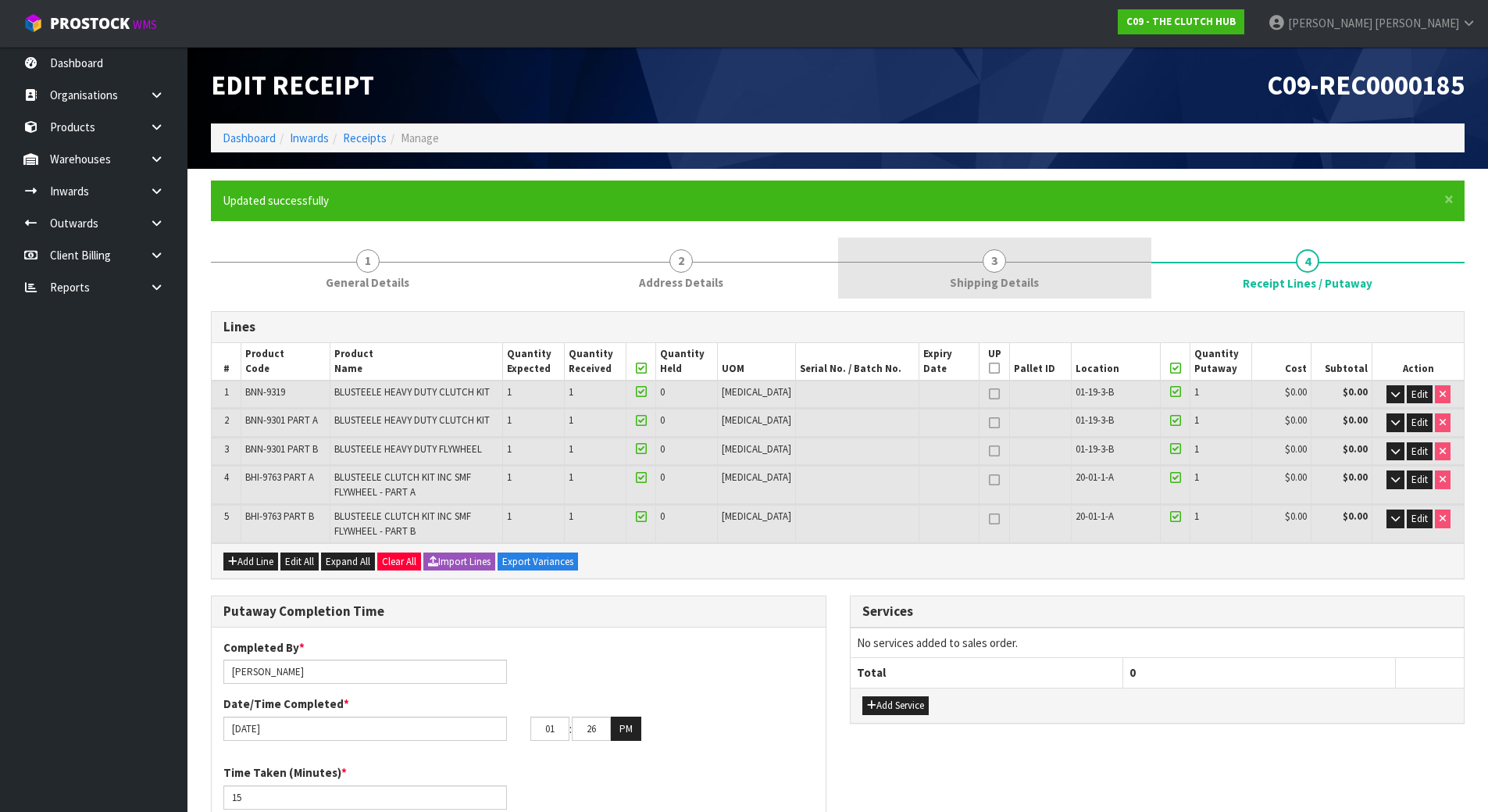
click at [1070, 260] on link "3 Shipping Details" at bounding box center [995, 268] width 314 height 62
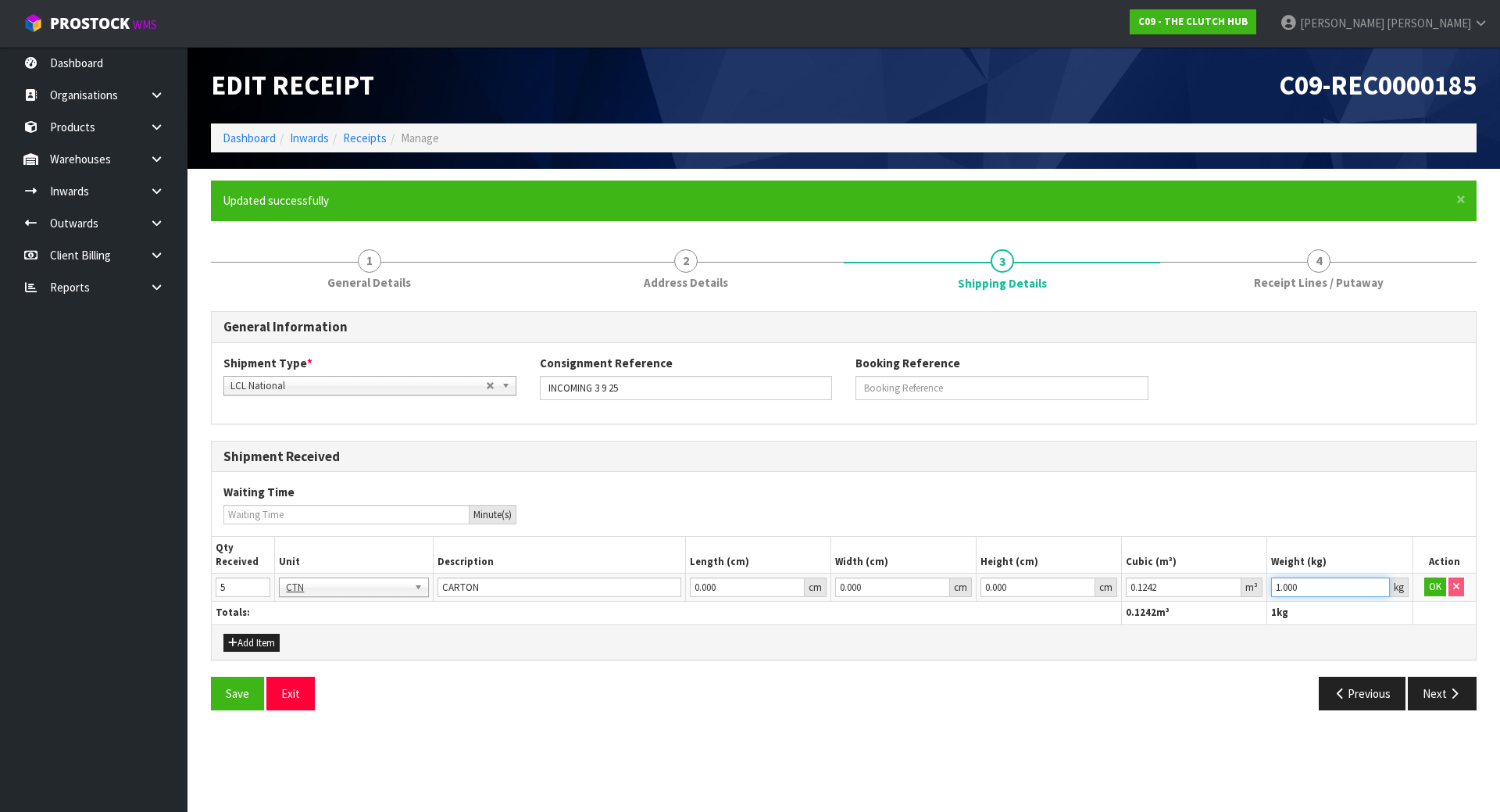
drag, startPoint x: 1316, startPoint y: 595, endPoint x: 1086, endPoint y: 572, distance: 231.1
click at [1094, 575] on tr "5 BAG BAR BSK BIN BTL BOX BDL CAB CGE CTN CSE COI CRA CRT CBE CYL DRM JAR MTR P…" at bounding box center [844, 587] width 1264 height 28
paste input "69.9"
type input "69.9"
click at [1426, 582] on button "OK" at bounding box center [1434, 586] width 22 height 18
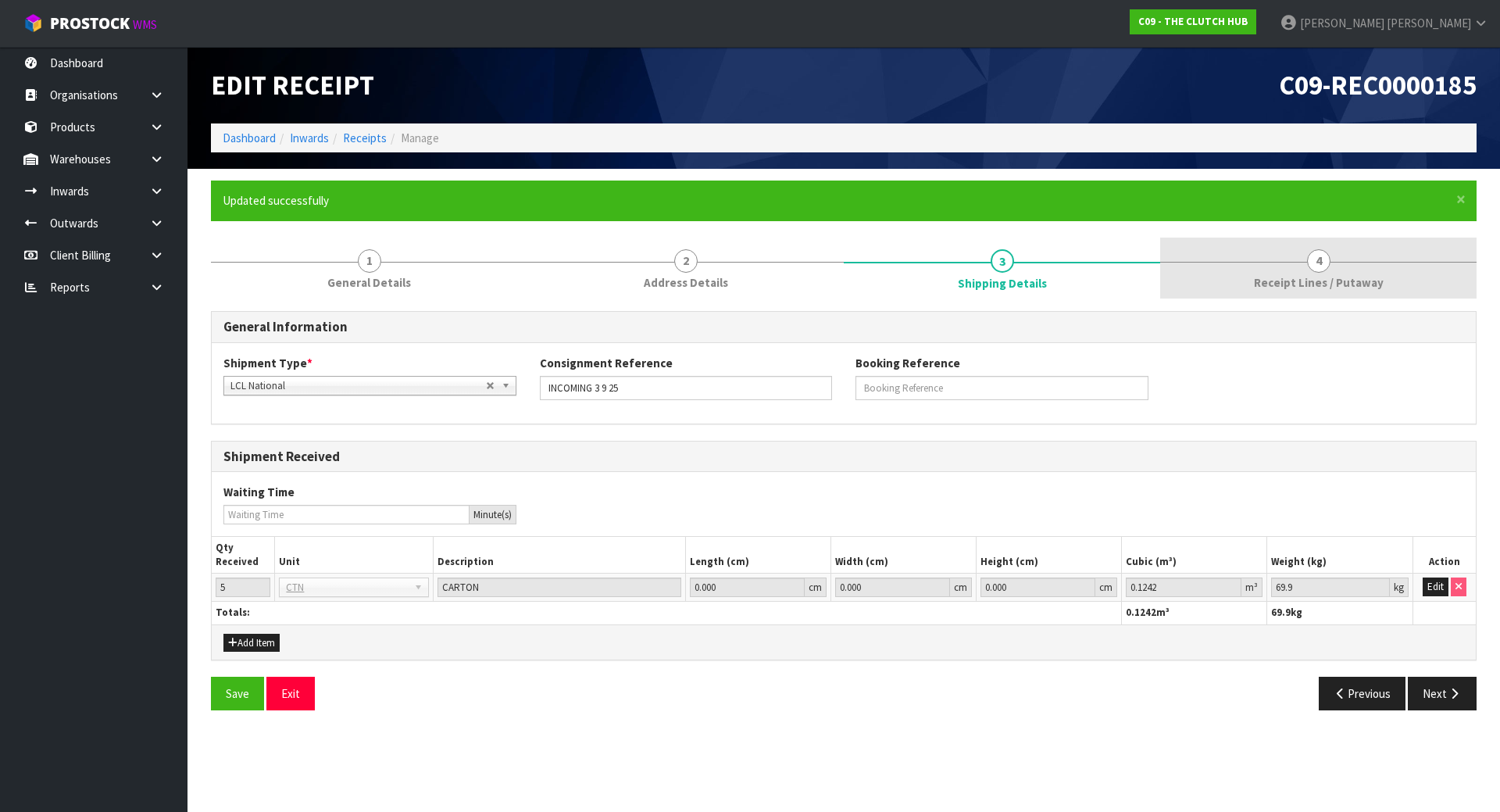
click at [1287, 288] on span "Receipt Lines / Putaway" at bounding box center [1318, 282] width 130 height 17
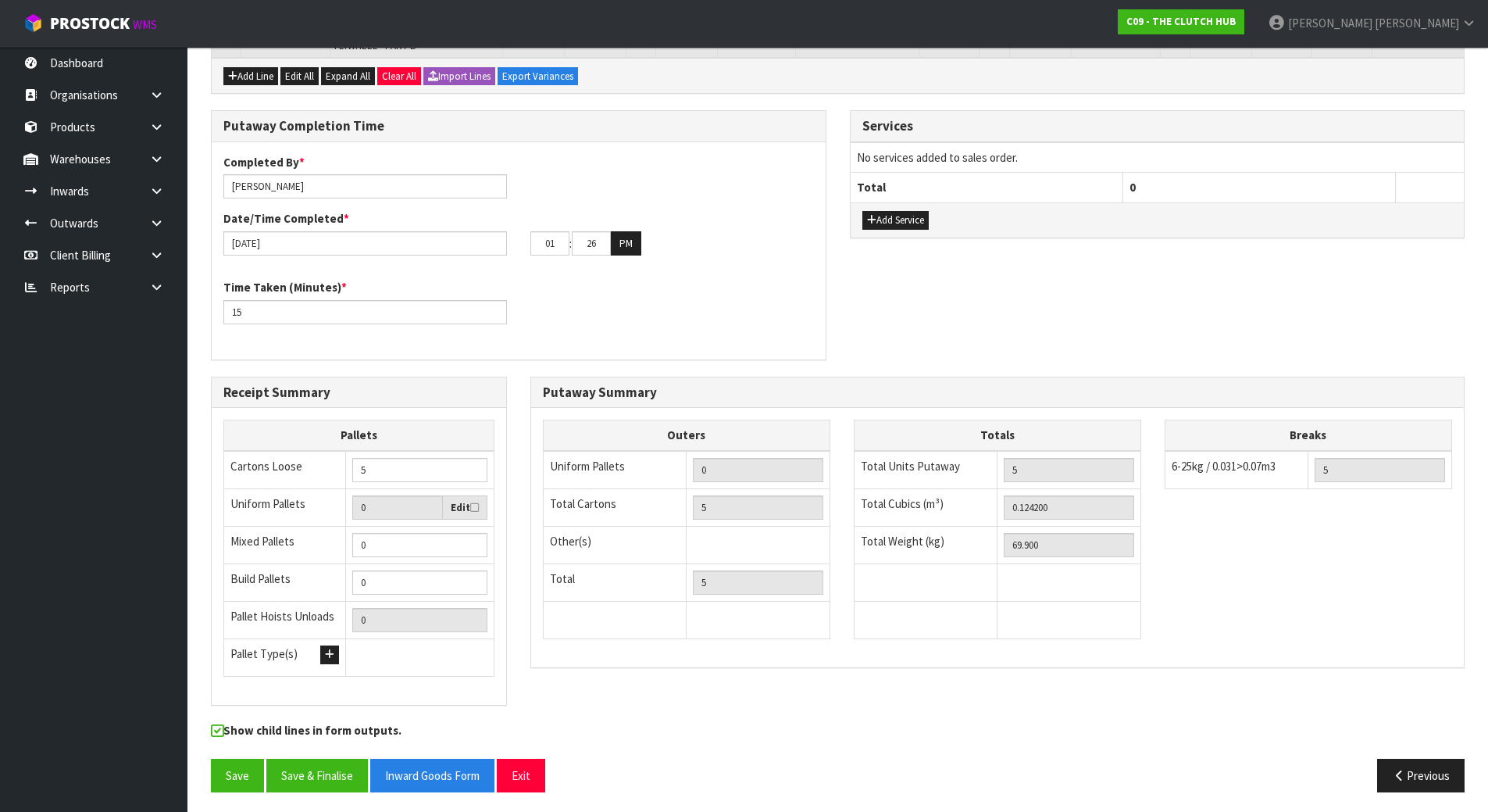
scroll to position [489, 0]
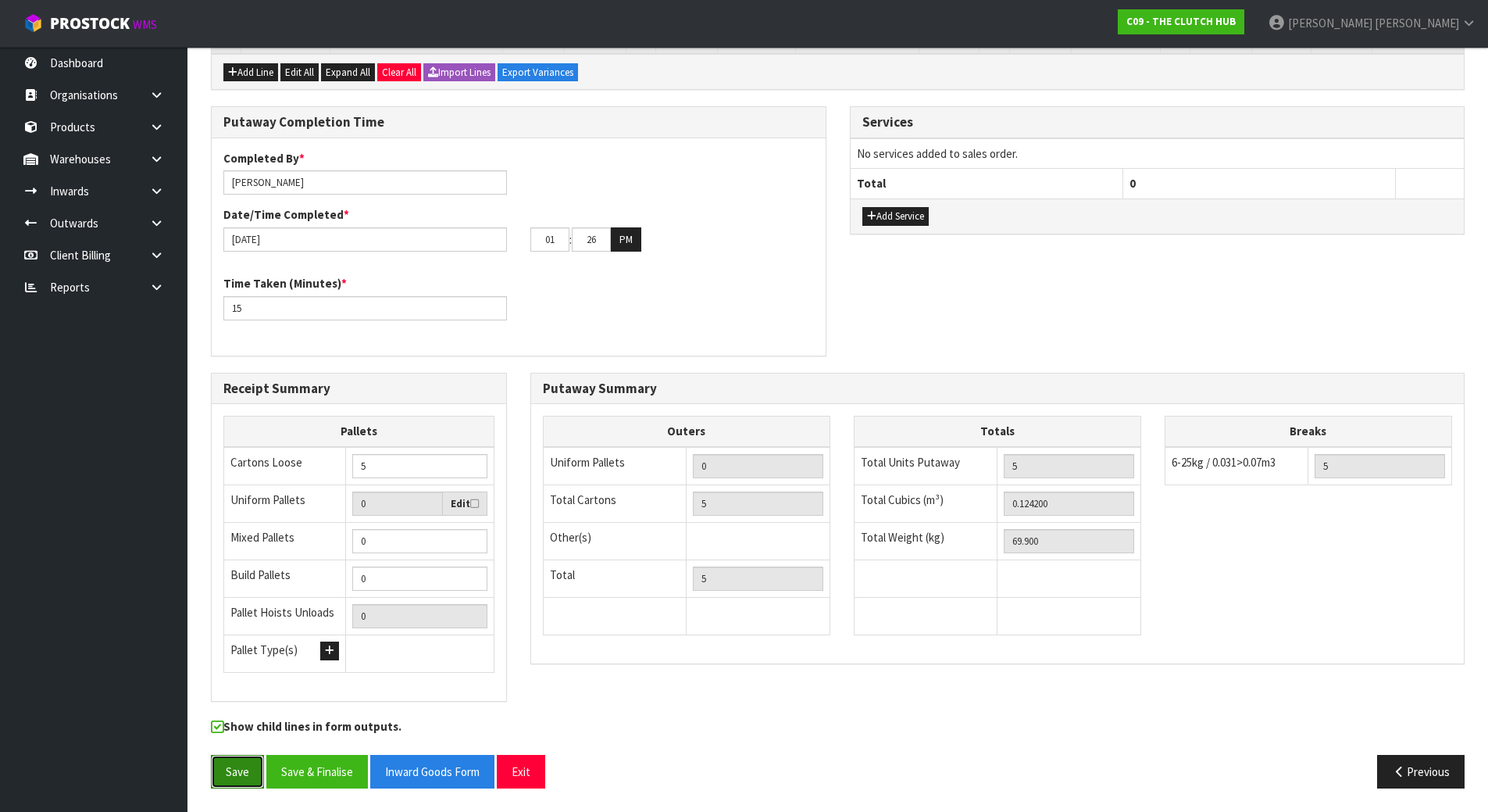
click at [238, 717] on button "Save" at bounding box center [238, 771] width 53 height 34
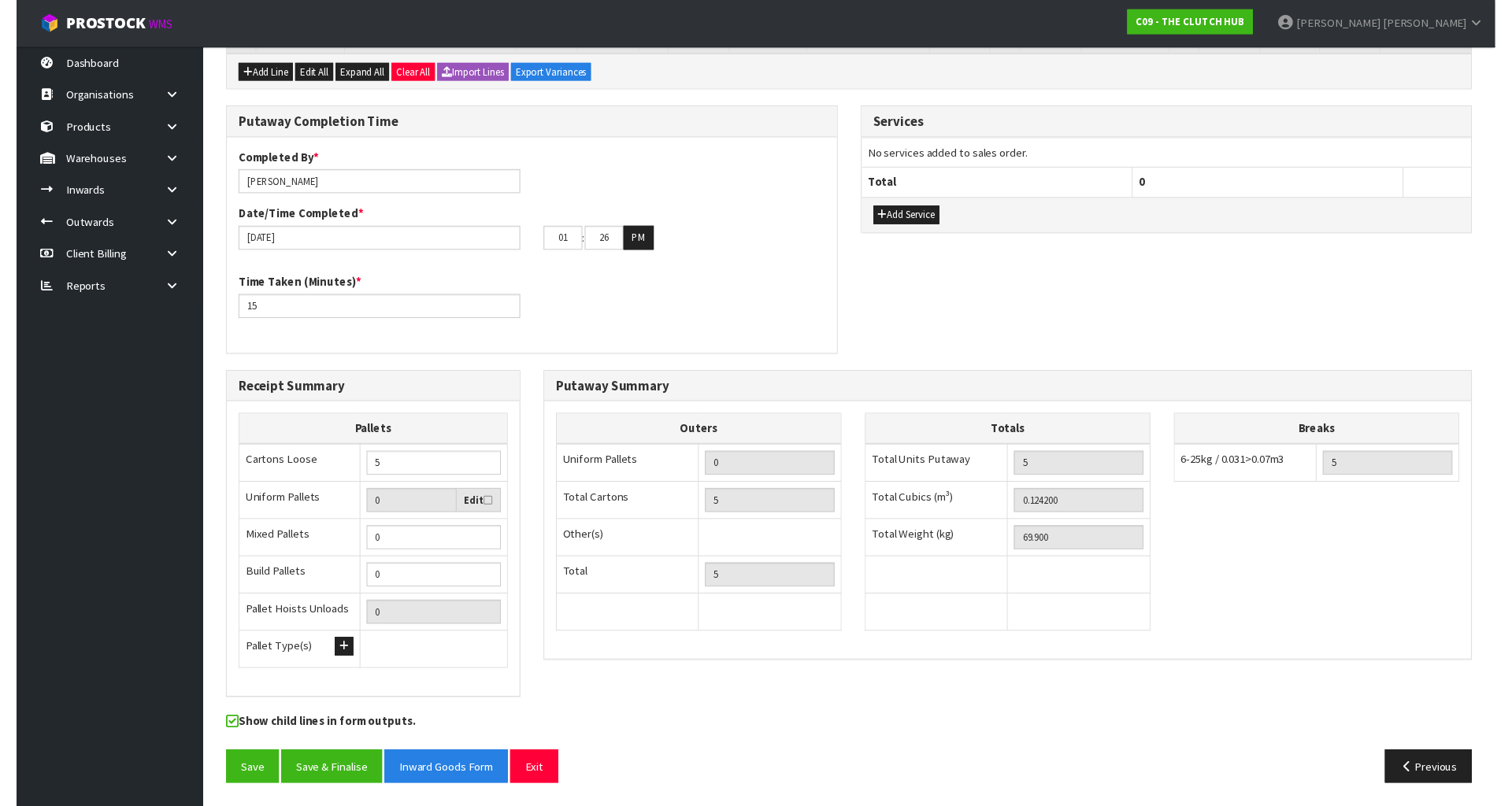
scroll to position [0, 0]
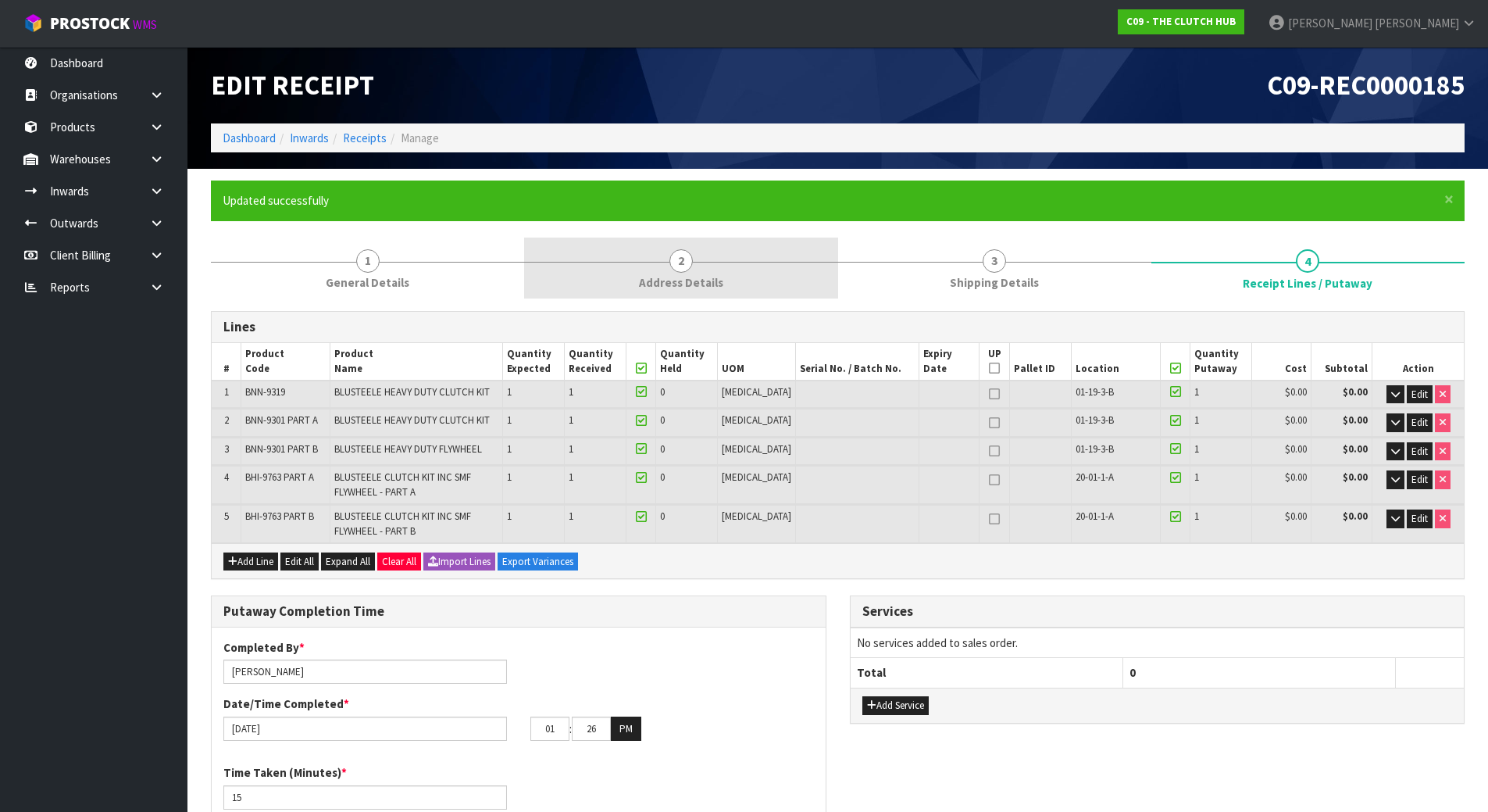
drag, startPoint x: 730, startPoint y: 280, endPoint x: 415, endPoint y: 274, distance: 315.1
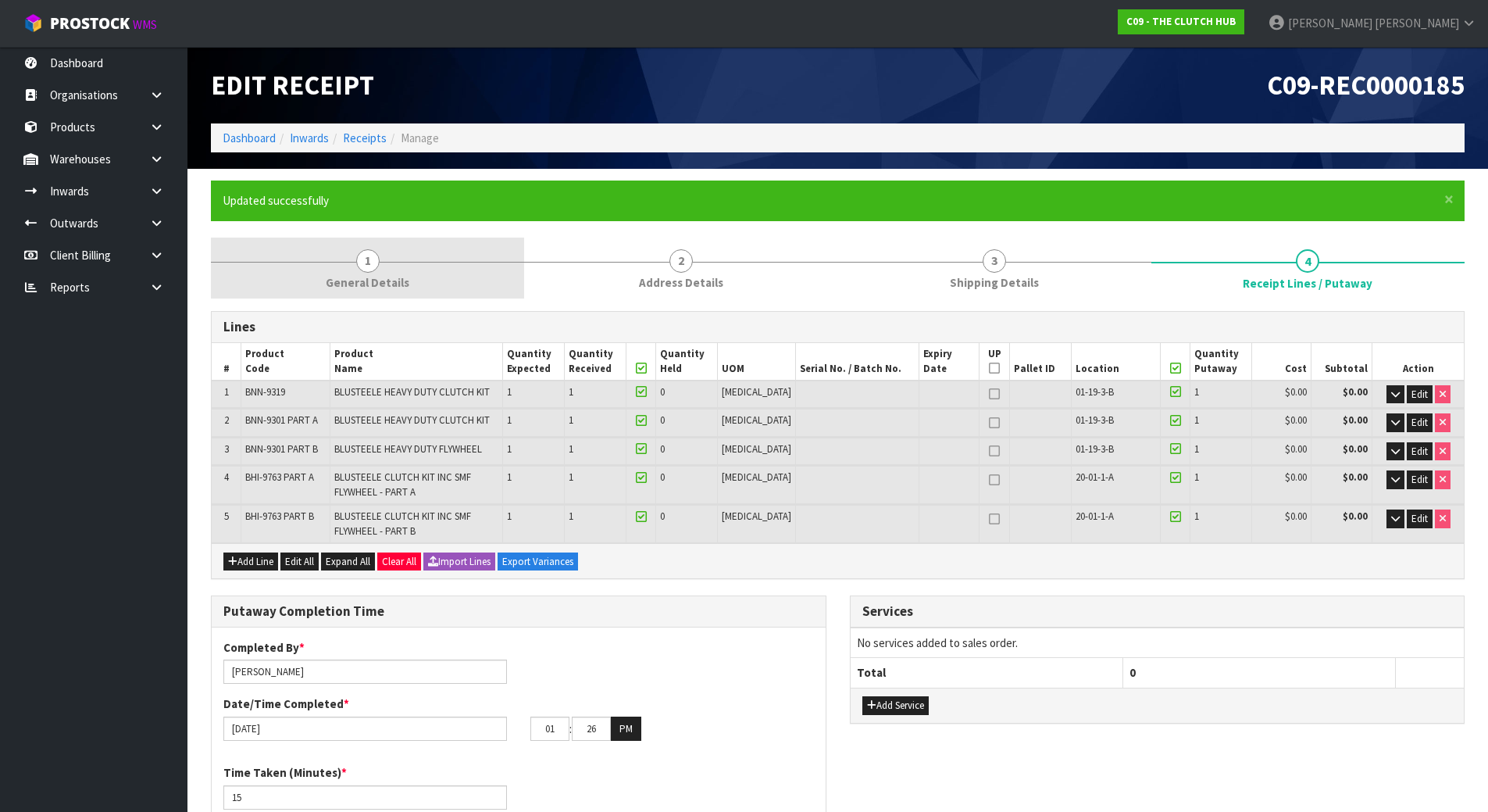
click at [730, 280] on link "2 Address Details" at bounding box center [681, 268] width 314 height 62
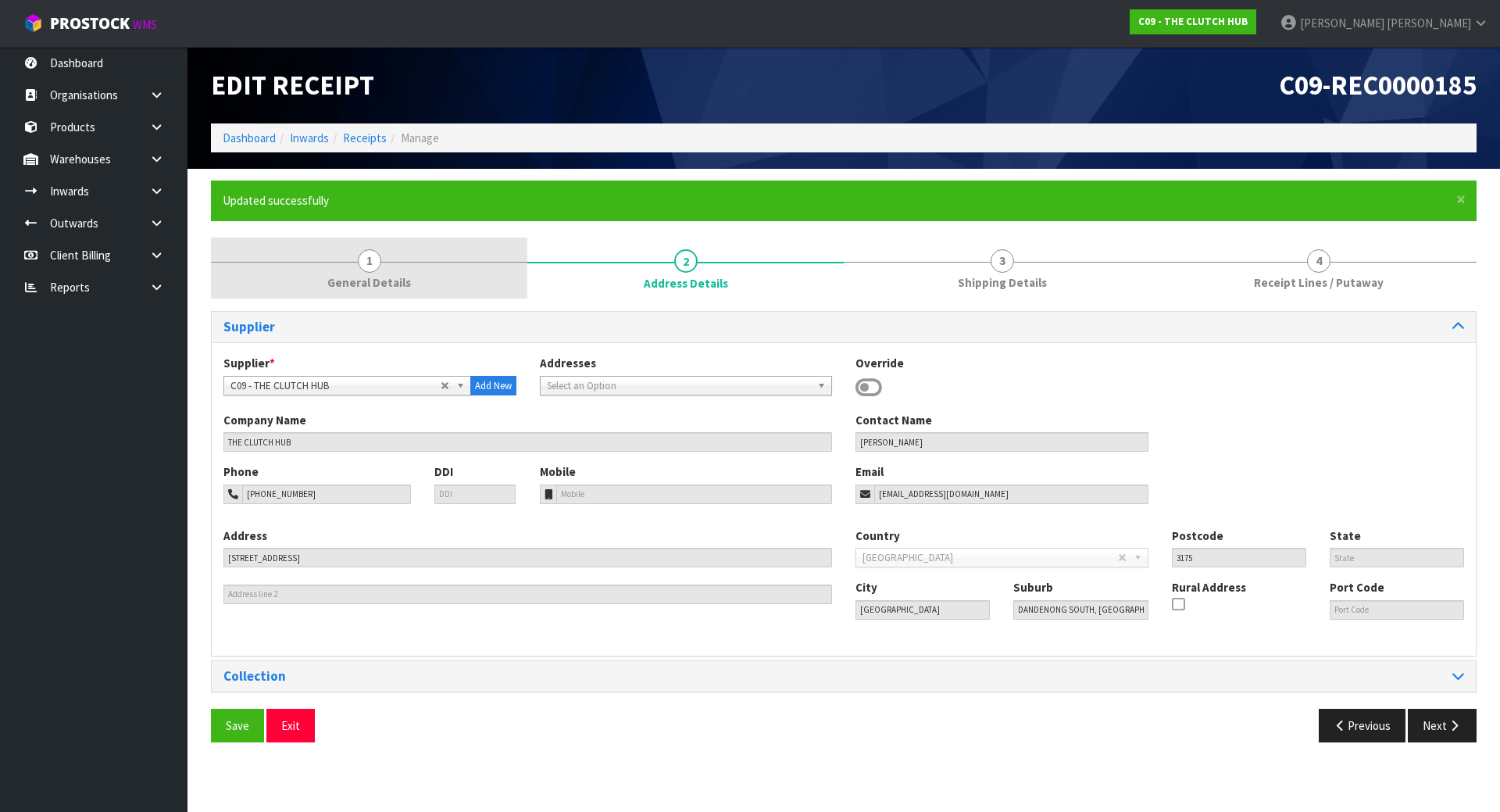
click at [413, 278] on link "1 General Details" at bounding box center [369, 268] width 316 height 62
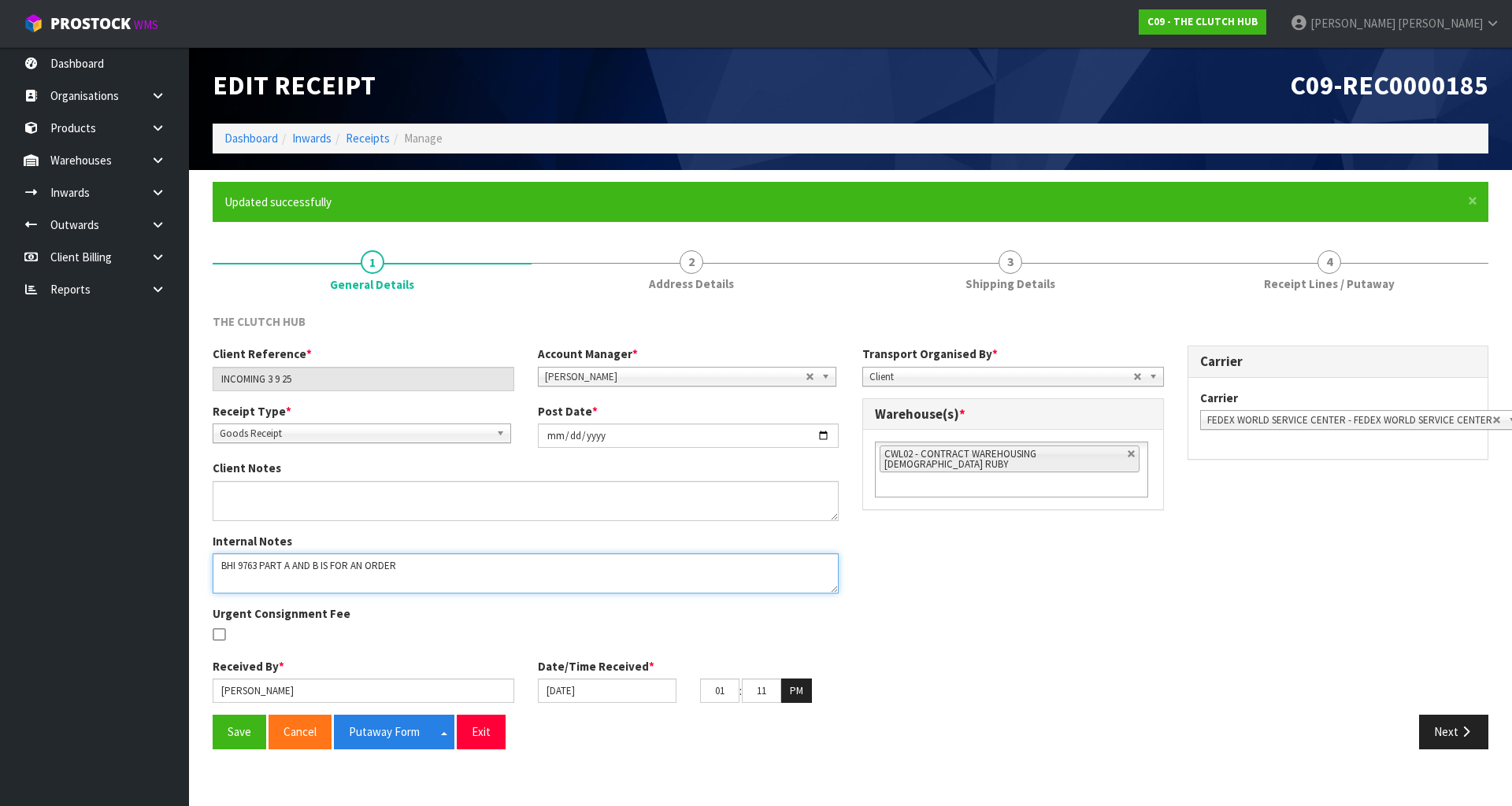
click at [678, 584] on textarea at bounding box center [526, 573] width 626 height 40
type textarea "BHI 9763 PART A AND B IS FOR AN ORDER BNN-9319 BNN-9301 PART A AND B IS FOR STO…"
click at [234, 722] on button "Save" at bounding box center [240, 732] width 53 height 34
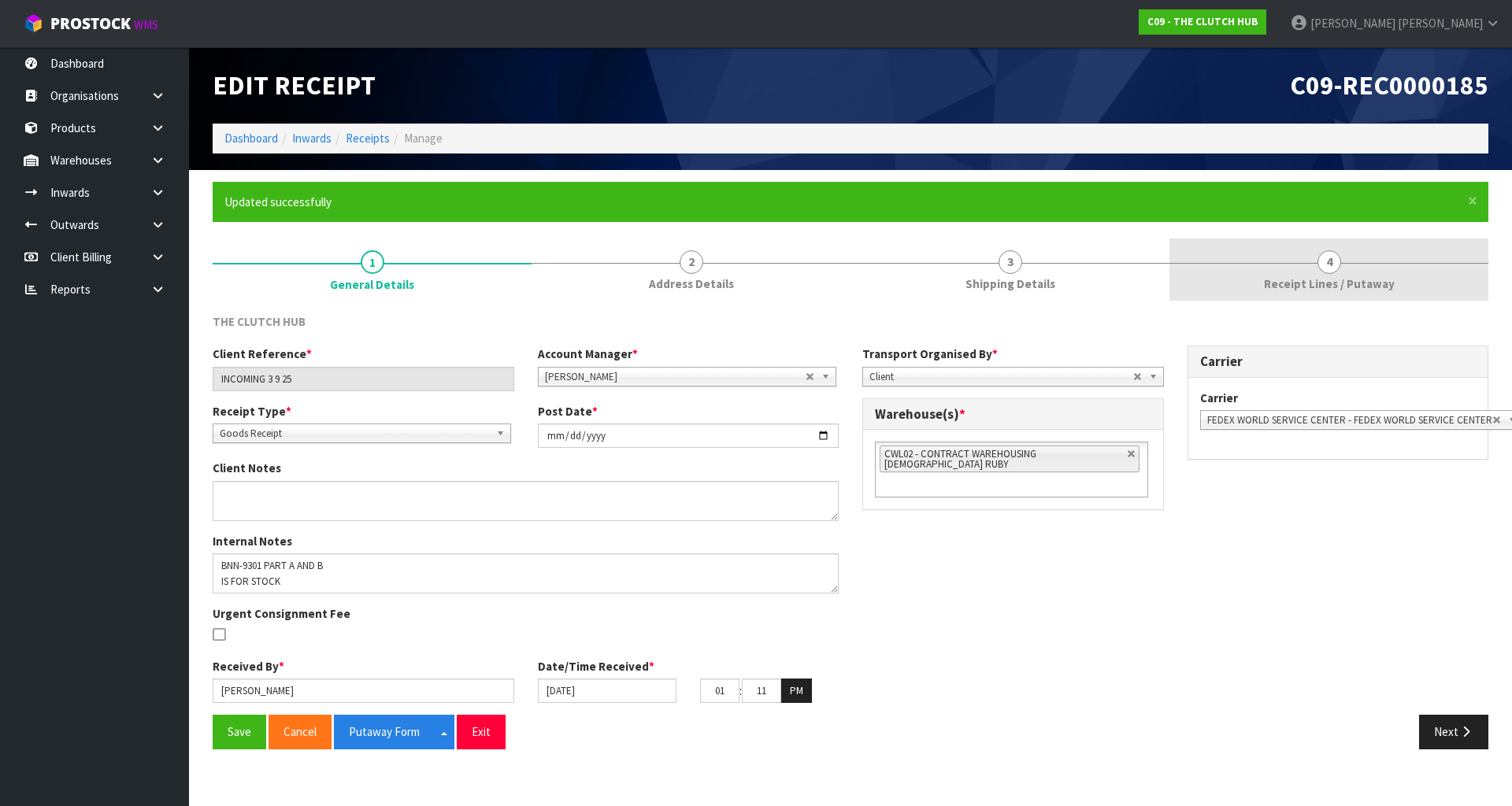
click at [1239, 251] on link "4 Receipt Lines / Putaway" at bounding box center [1328, 269] width 319 height 62
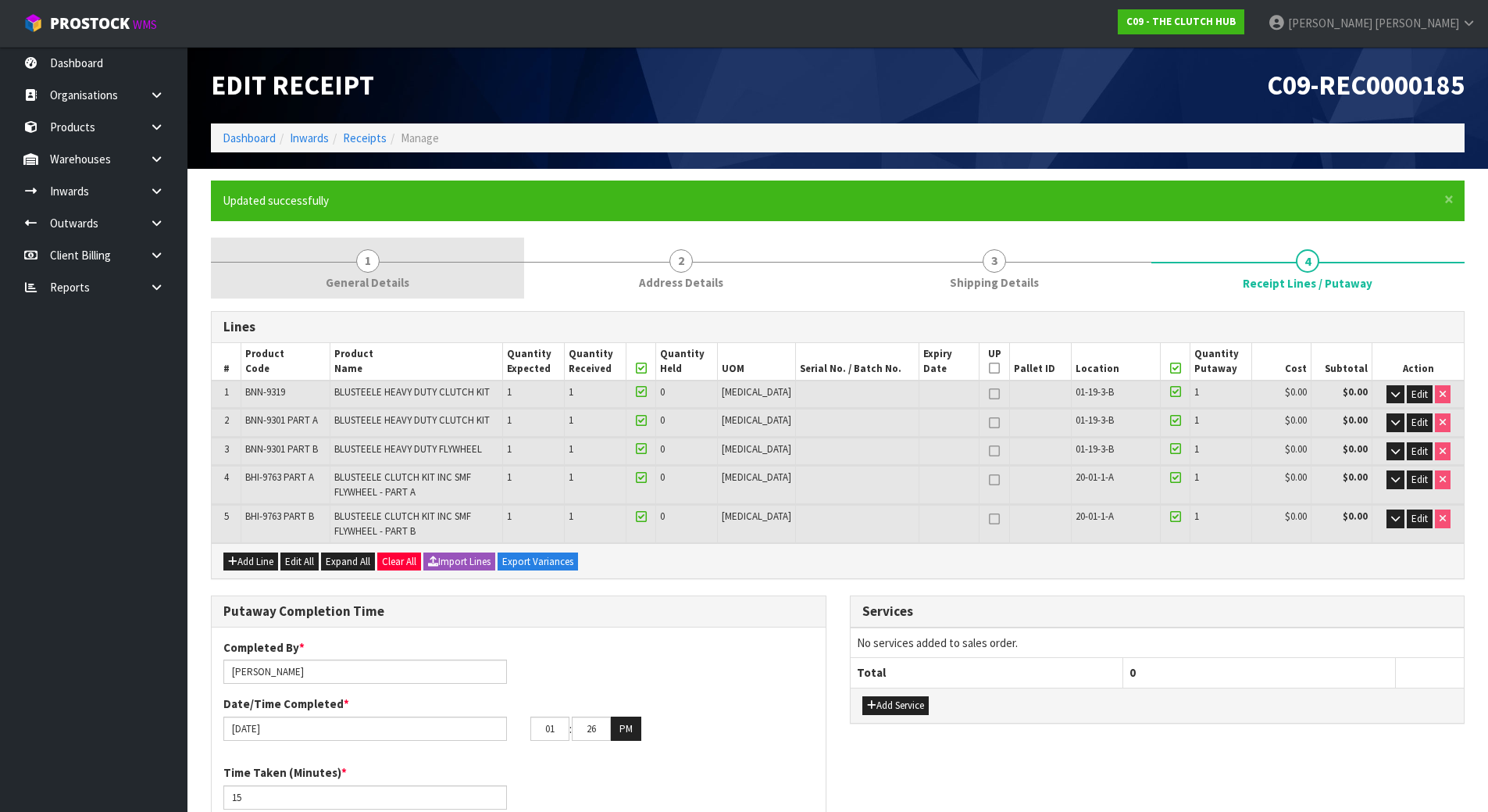
click at [299, 281] on link "1 General Details" at bounding box center [368, 268] width 314 height 62
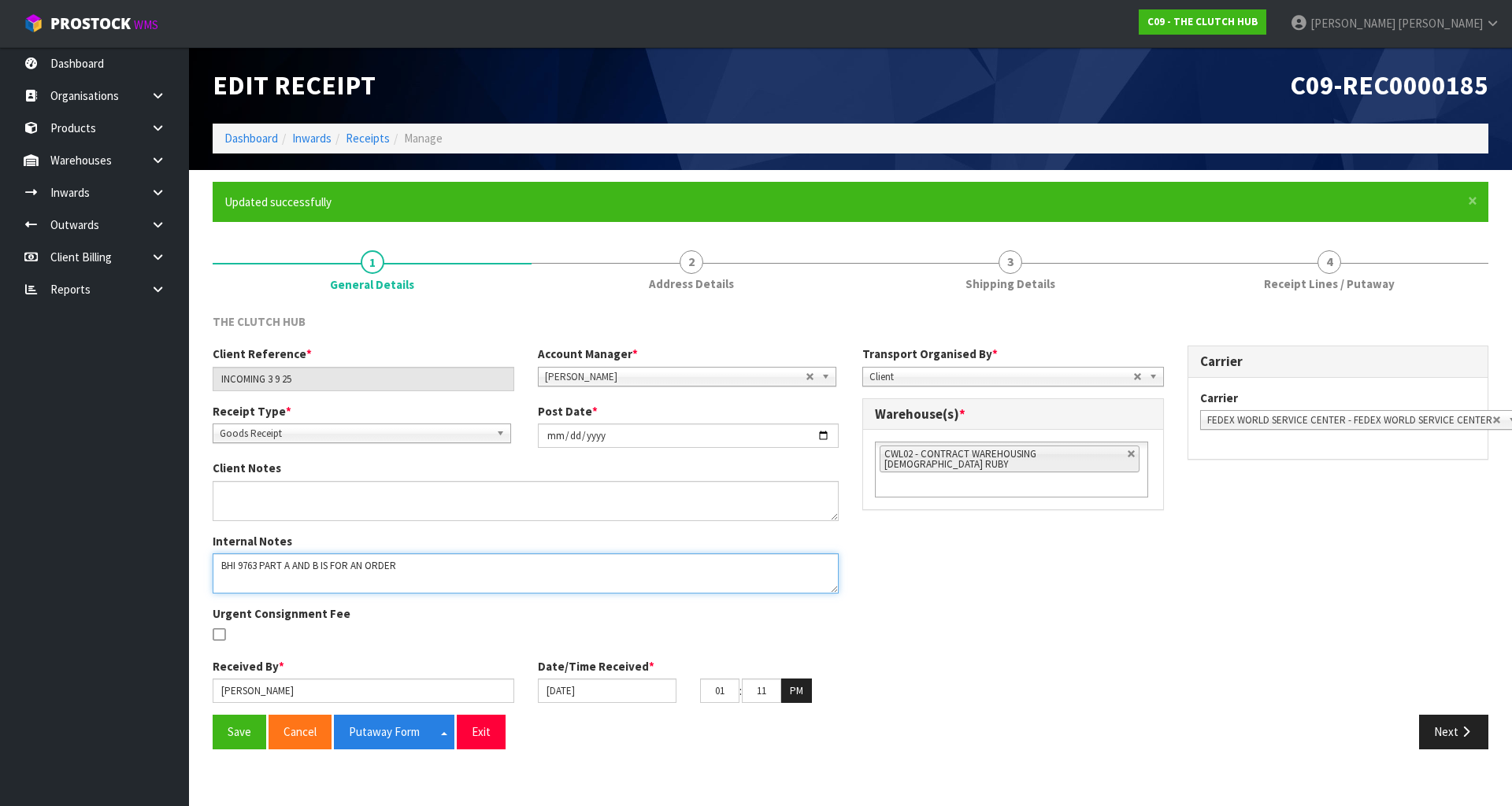
click at [219, 564] on textarea at bounding box center [526, 573] width 626 height 40
click at [231, 563] on textarea at bounding box center [526, 573] width 626 height 40
click at [221, 567] on textarea at bounding box center [526, 573] width 626 height 40
click at [220, 575] on textarea at bounding box center [526, 573] width 626 height 40
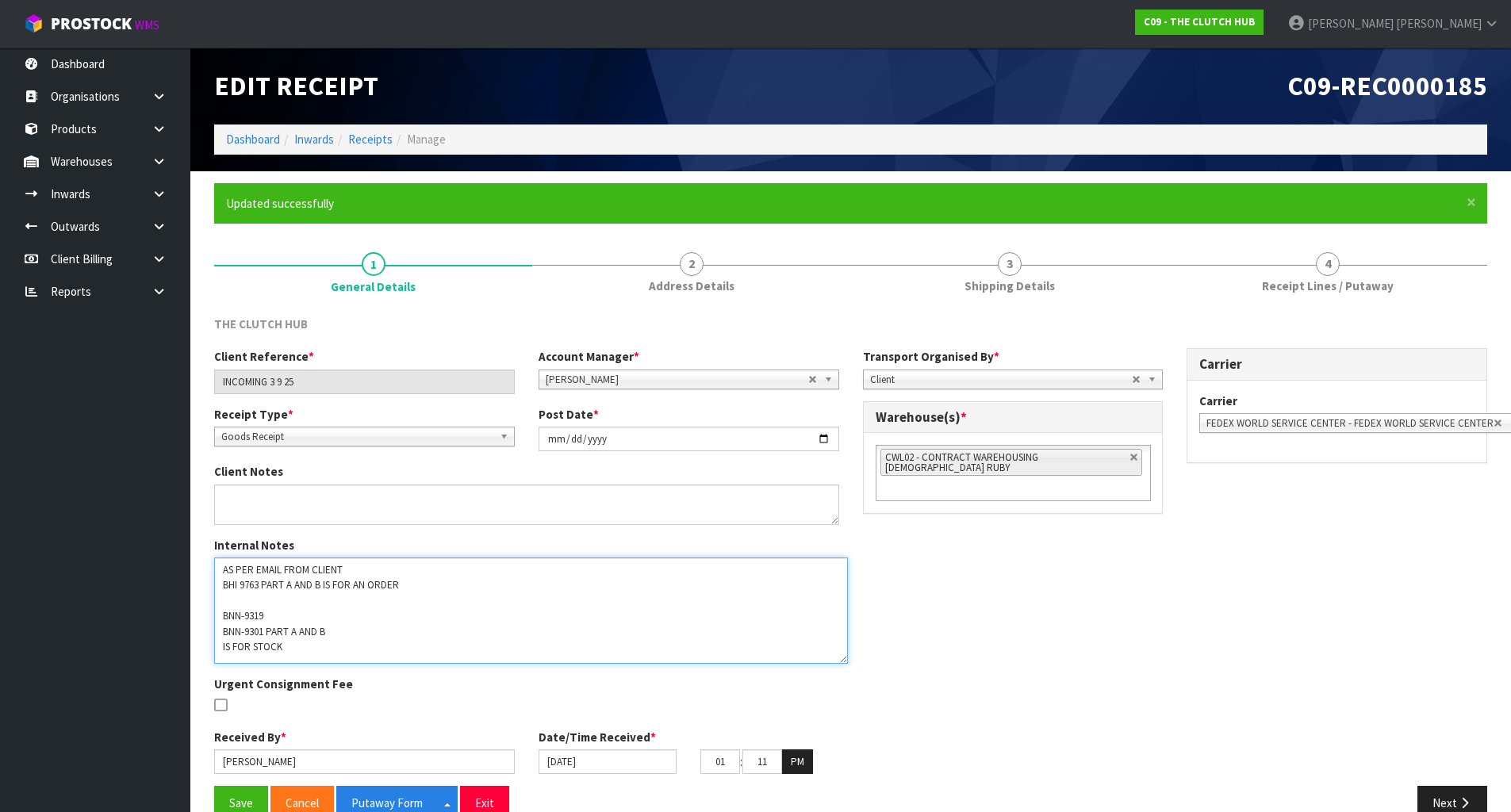
scroll to position [11, 0]
drag, startPoint x: 836, startPoint y: 596, endPoint x: 839, endPoint y: 663, distance: 67.1
click at [839, 663] on textarea at bounding box center [531, 610] width 634 height 106
type textarea "AS PER EMAIL FROM CLIENT BHI 9763 PART A AND B IS FOR AN ORDER BNN-9319 BNN-930…"
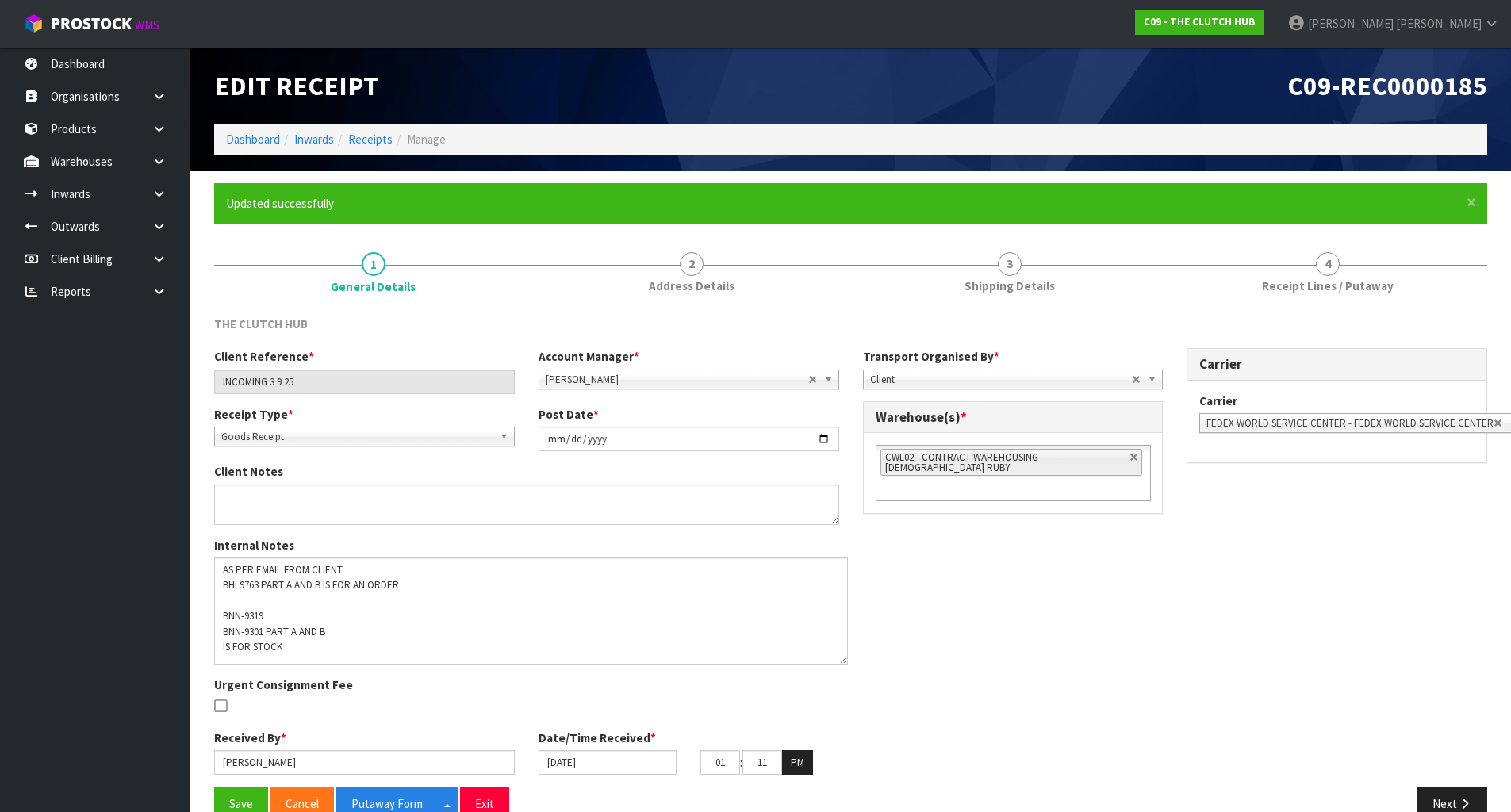
click at [915, 654] on div "Client Reference * INCOMING 3 9 25 Account Manager * [PERSON_NAME] [PERSON_NAME…" at bounding box center [851, 568] width 1297 height 438
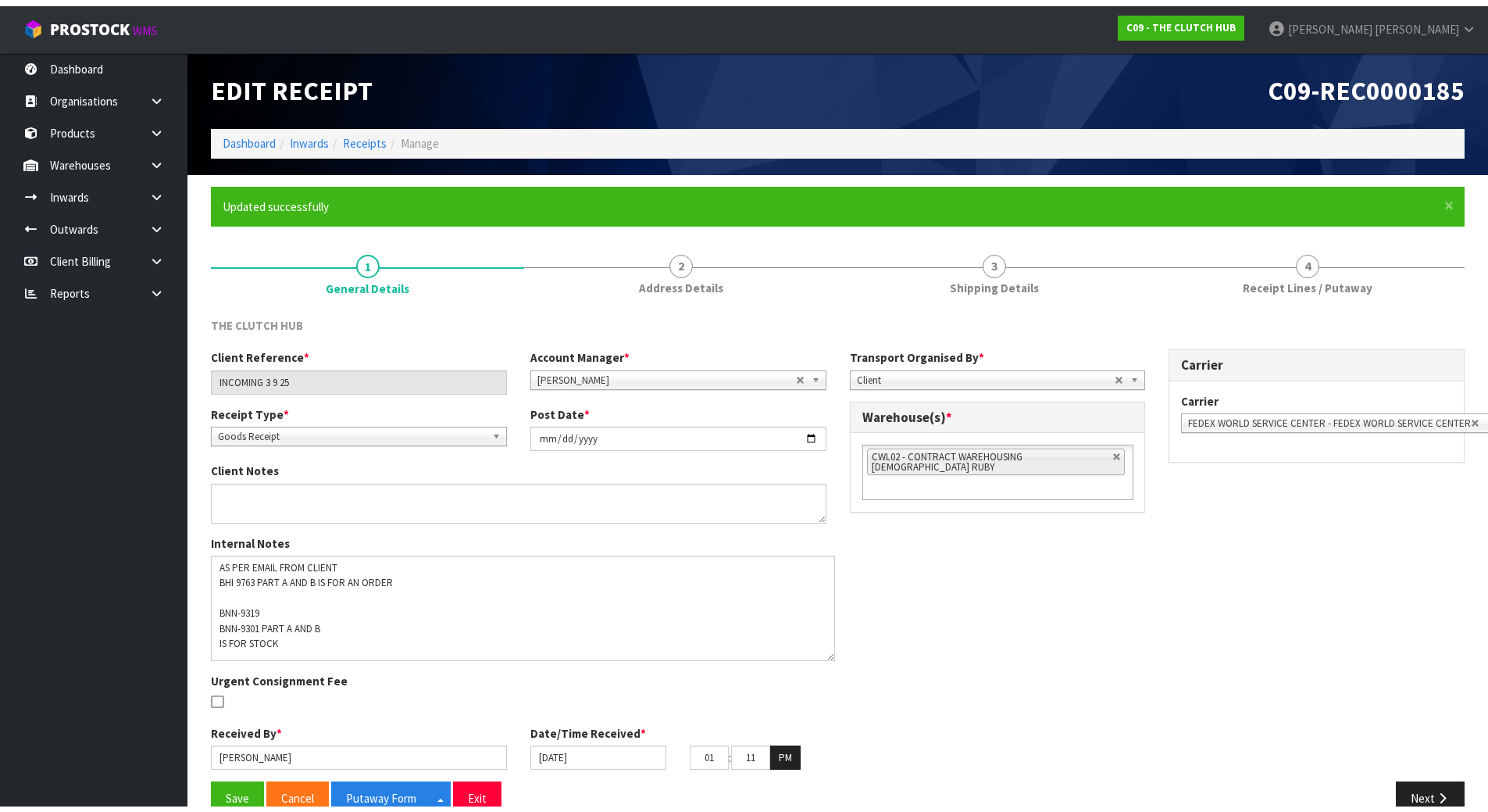
scroll to position [10, 0]
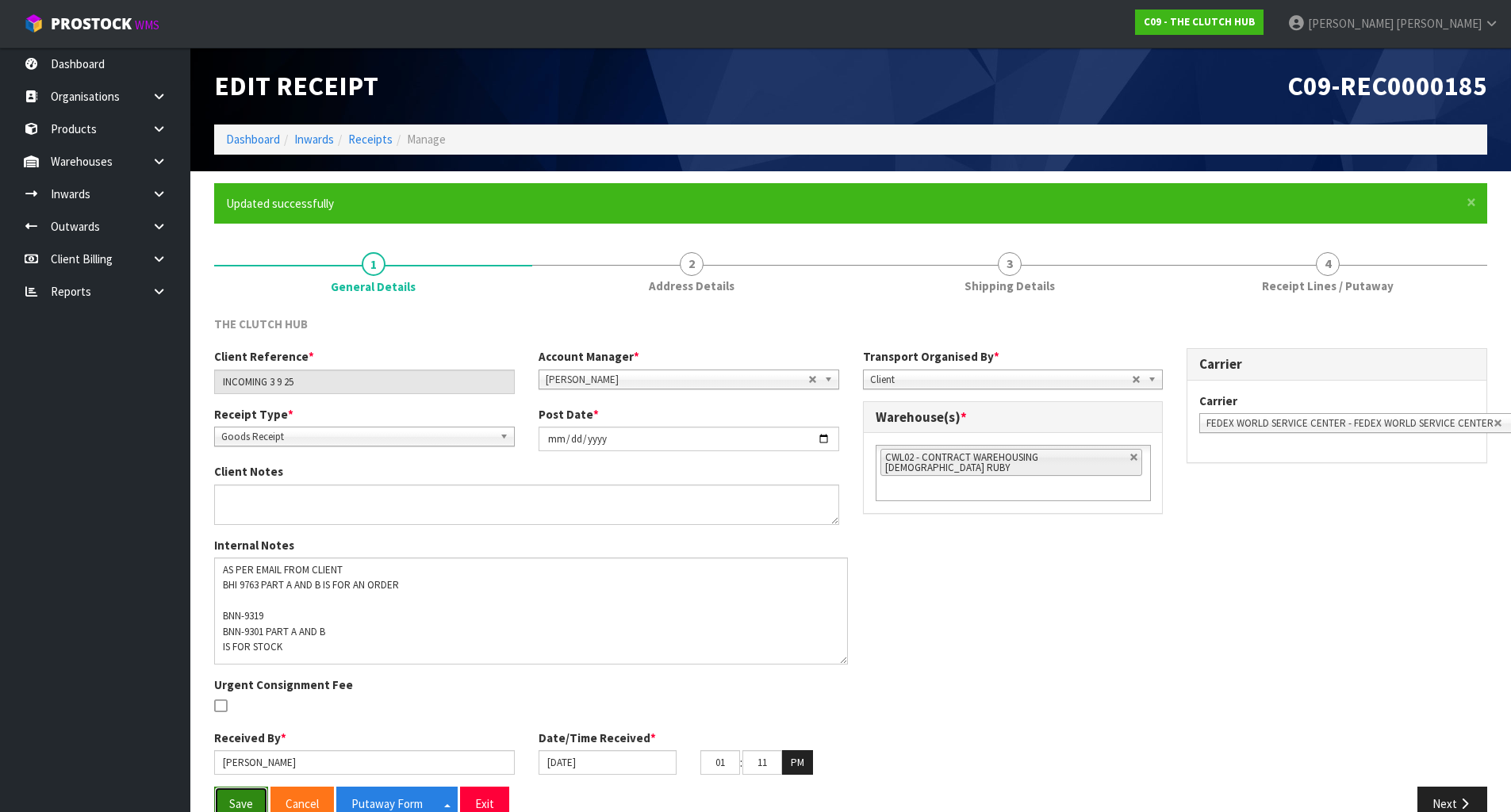
click at [240, 728] on button "Save" at bounding box center [241, 804] width 54 height 34
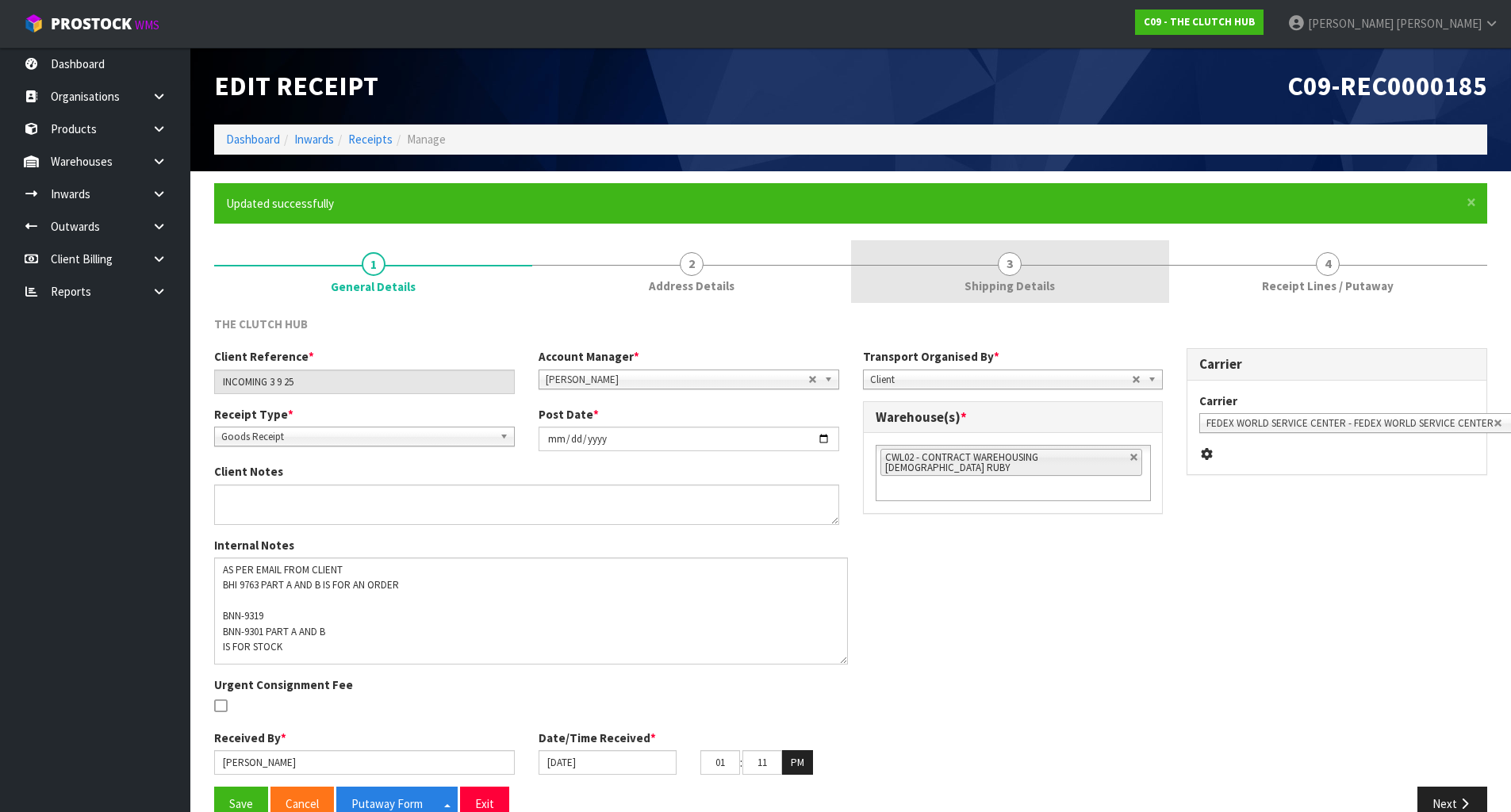
click at [1122, 285] on link "3 Shipping Details" at bounding box center [1011, 271] width 318 height 63
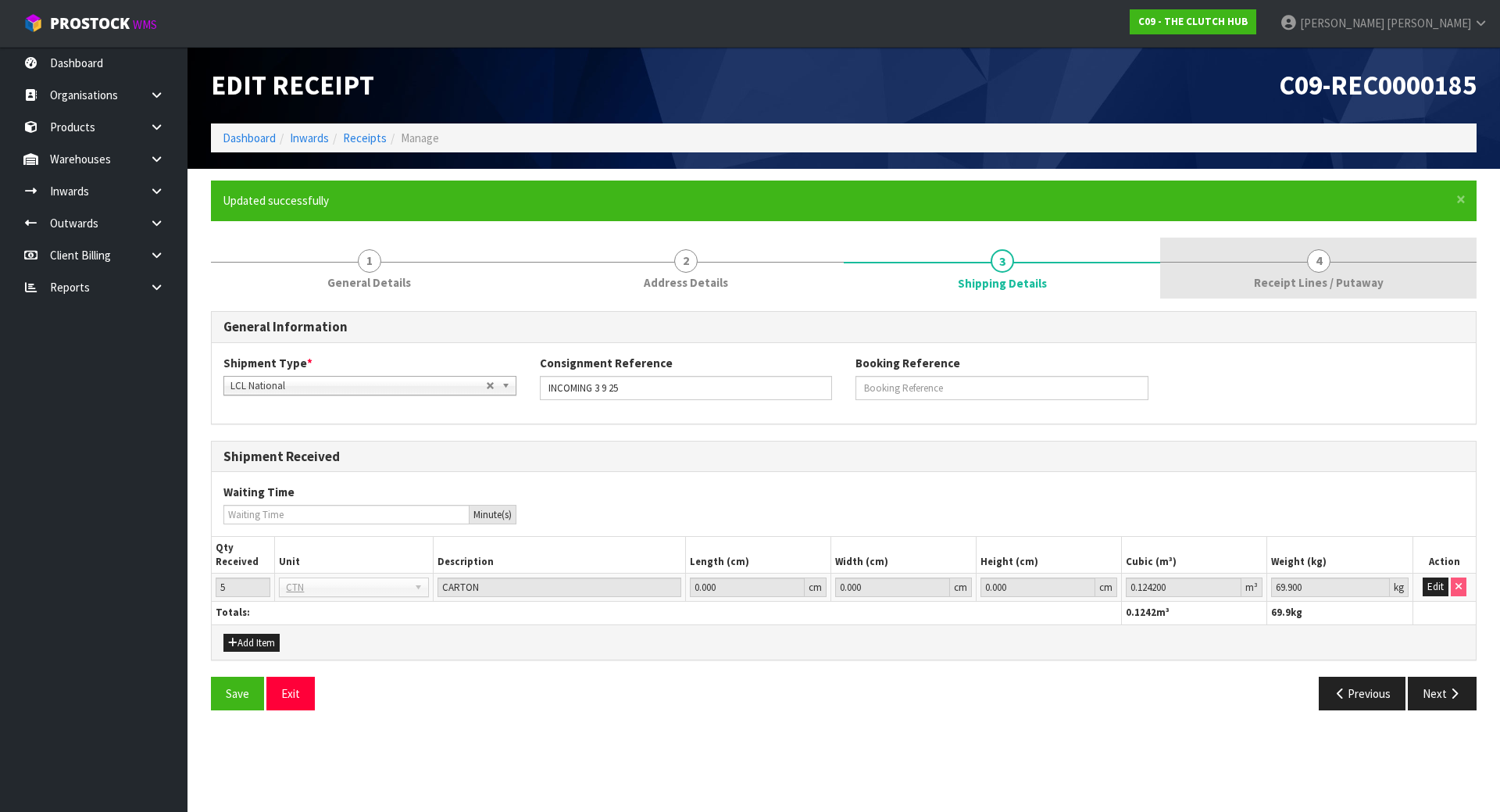
click at [1311, 260] on span "4" at bounding box center [1318, 260] width 23 height 23
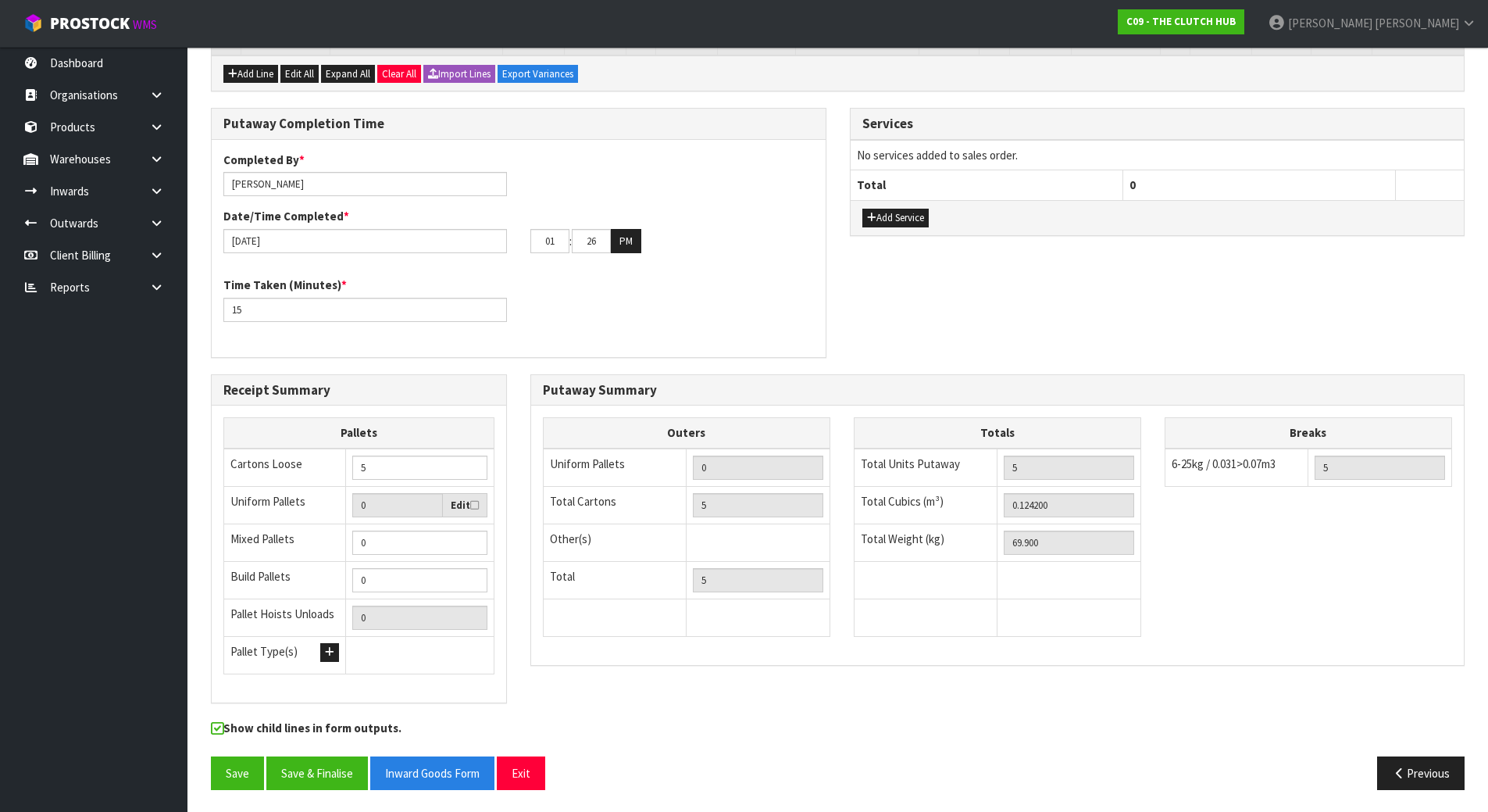
scroll to position [489, 0]
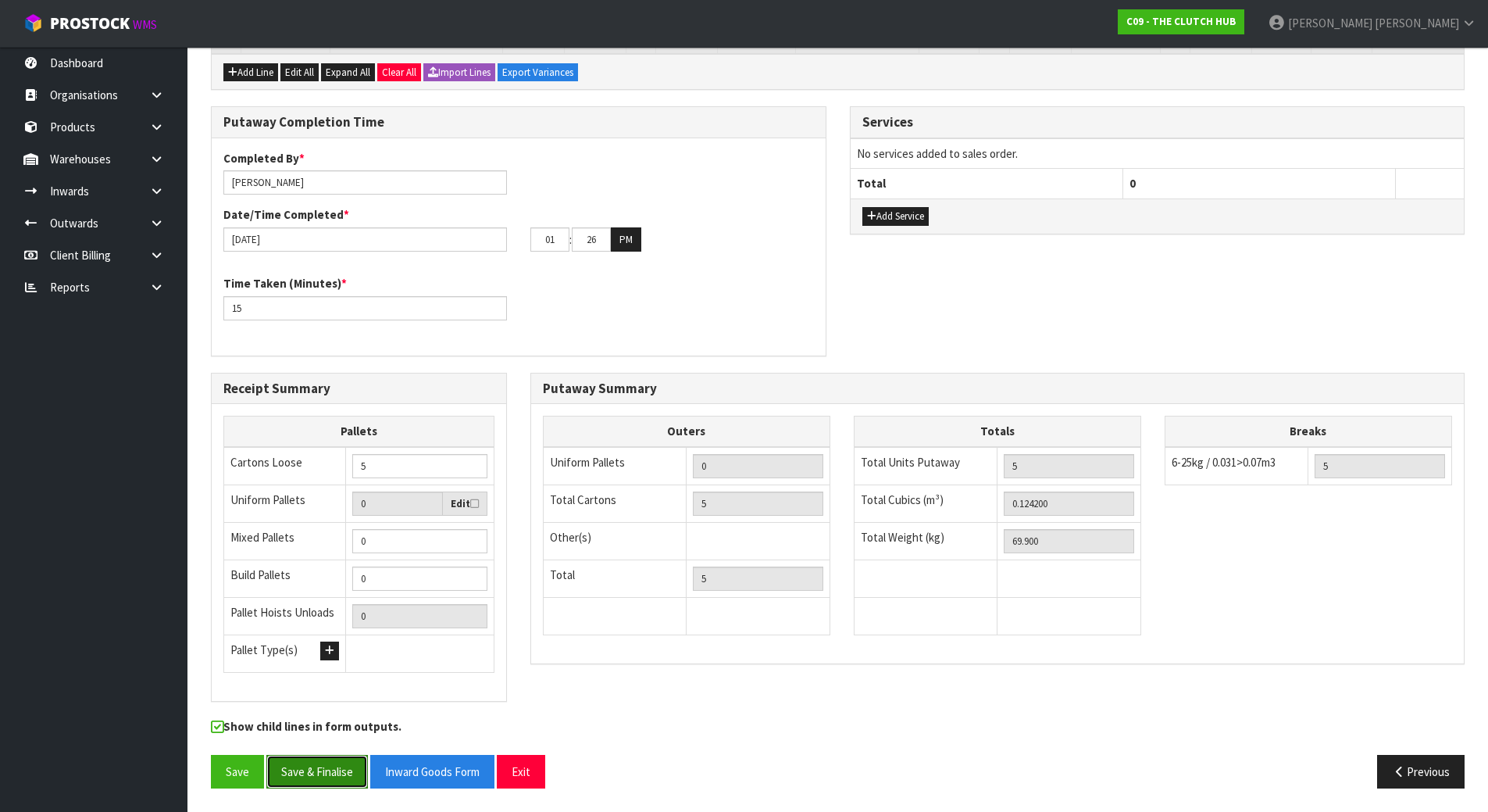
click at [308, 717] on button "Save & Finalise" at bounding box center [317, 771] width 102 height 34
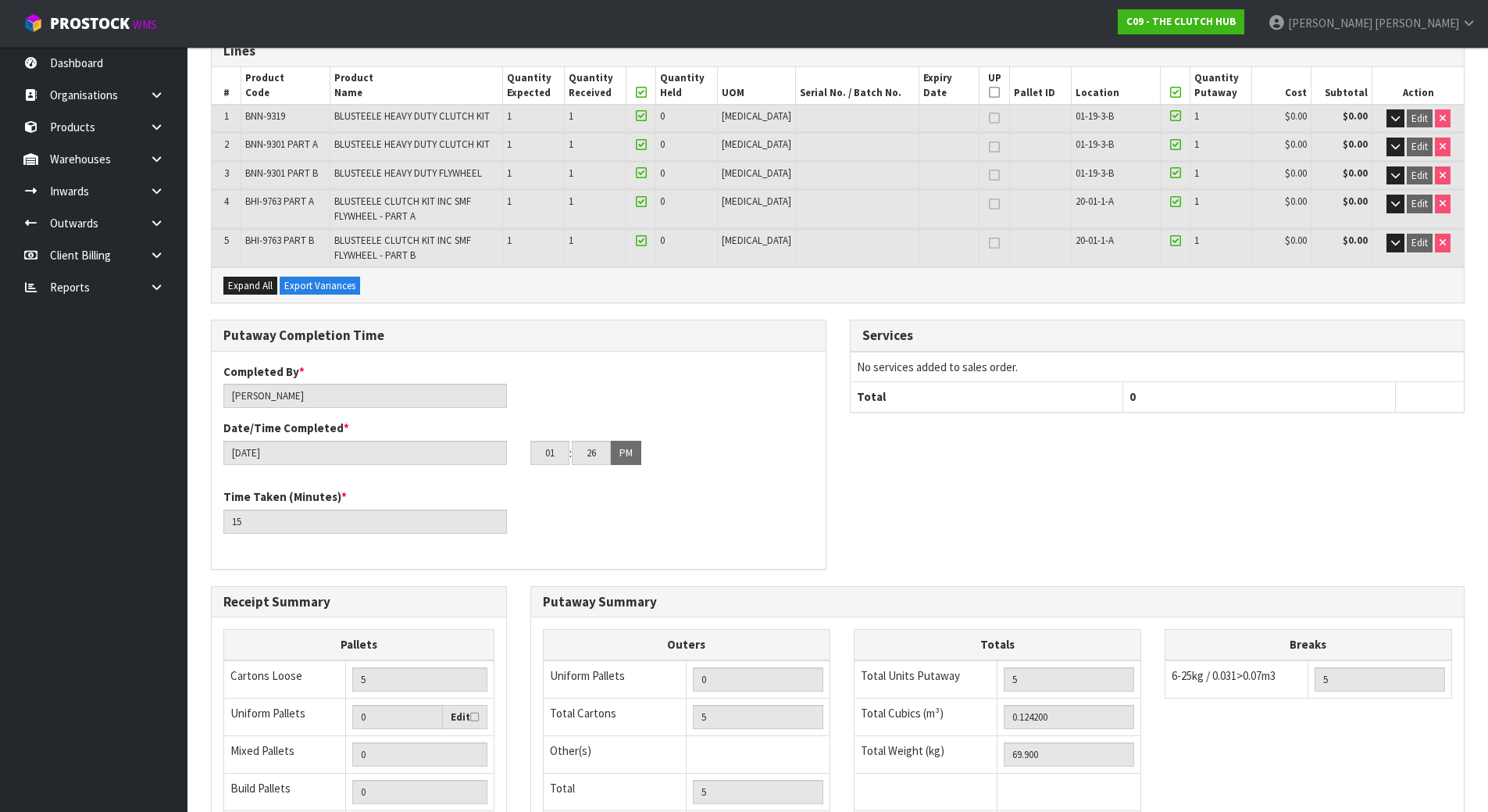
scroll to position [469, 0]
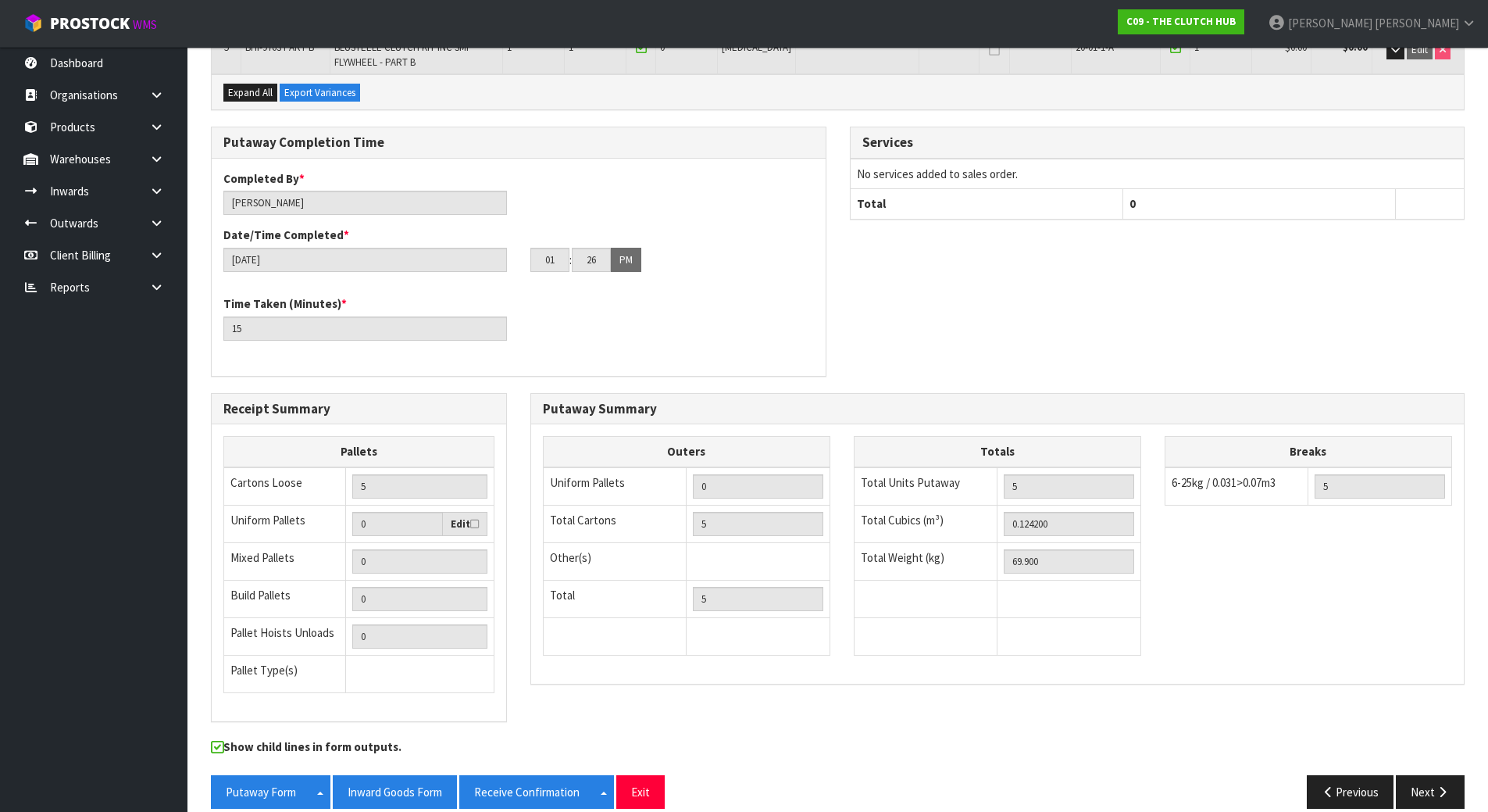
click at [1050, 247] on div "Putaway Completion Time Completed By * [PERSON_NAME] Date/Time Completed * [DAT…" at bounding box center [838, 259] width 1277 height 266
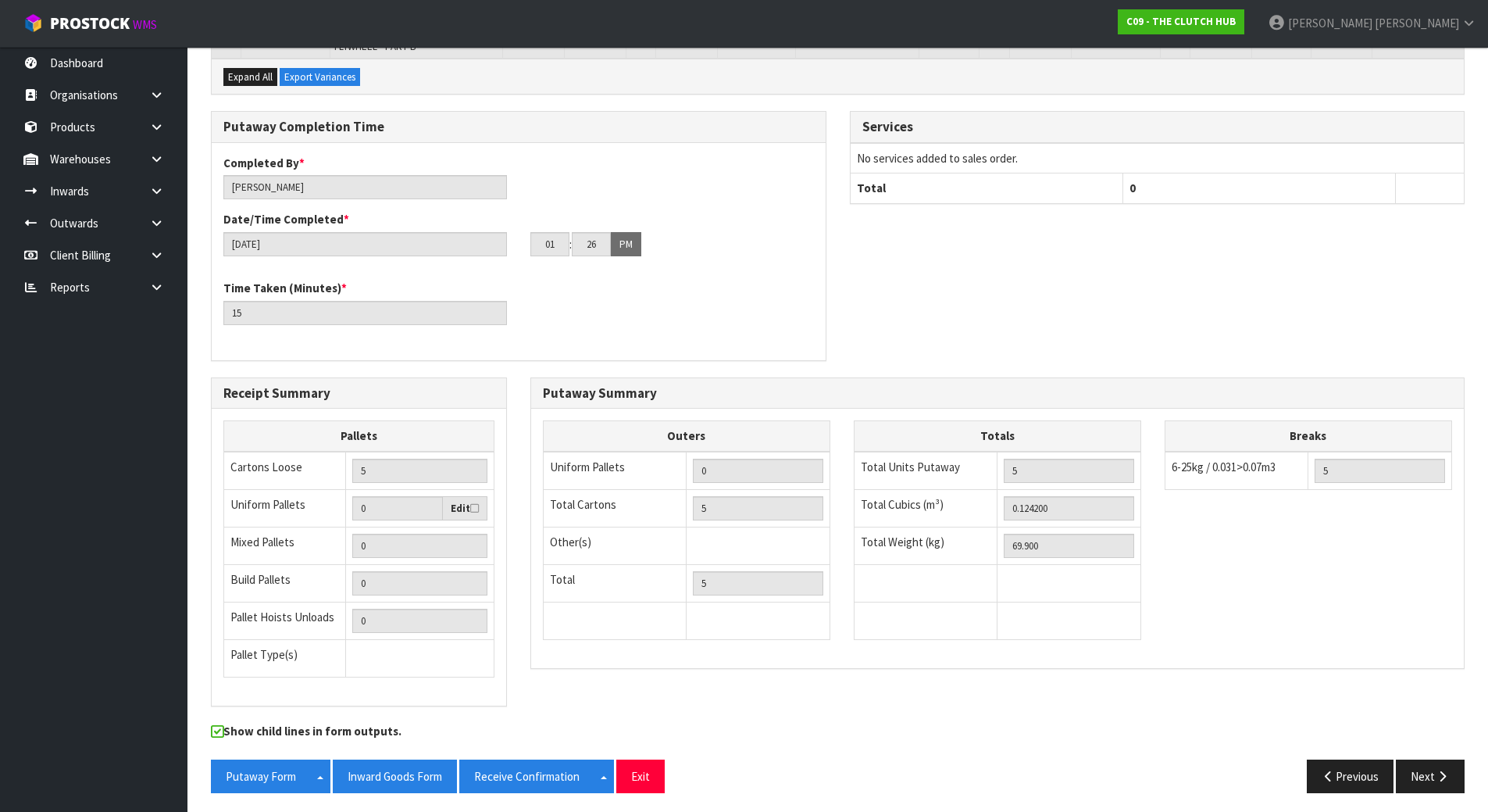
scroll to position [489, 0]
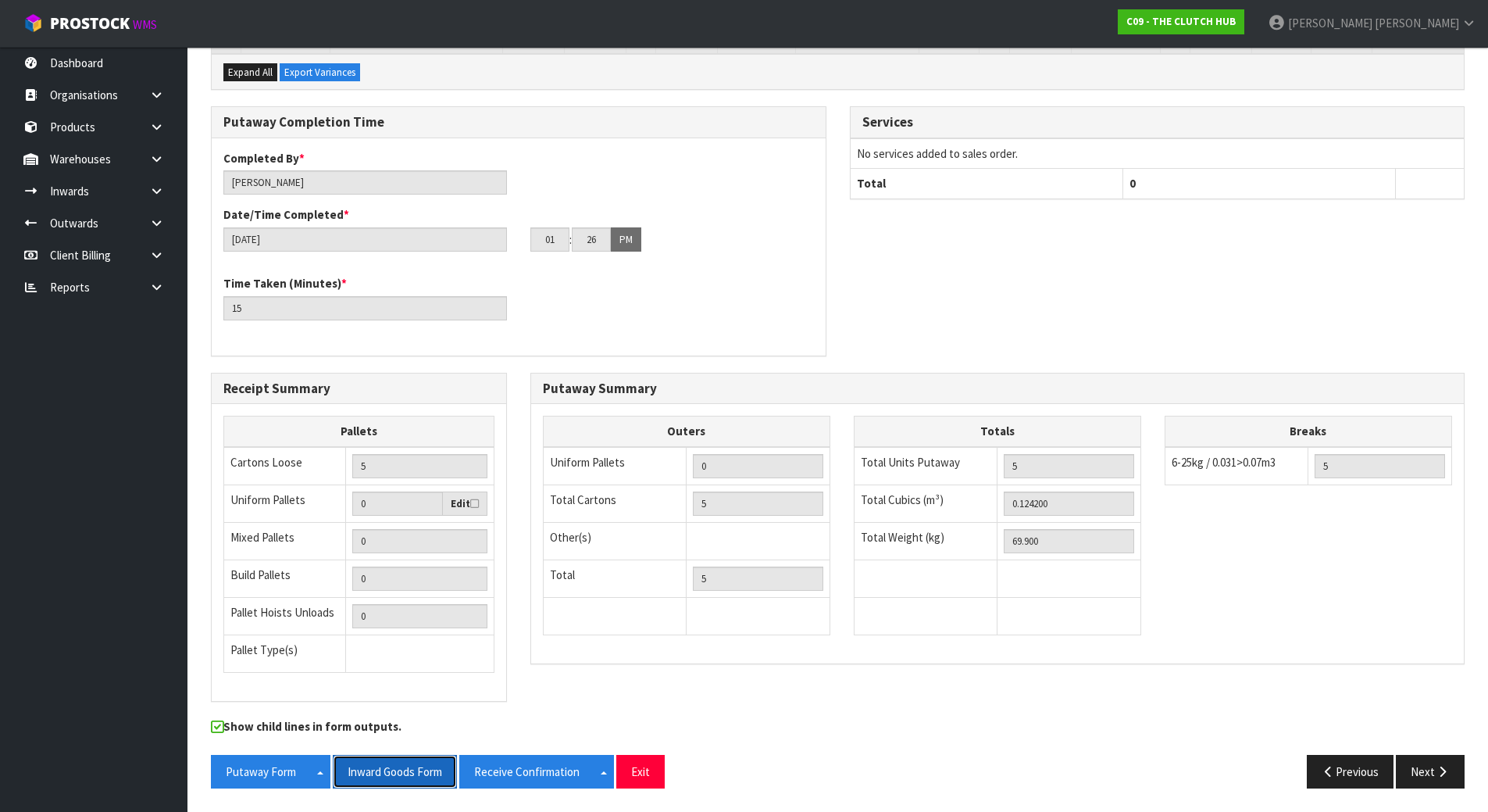
click at [406, 717] on button "Inward Goods Form" at bounding box center [394, 771] width 124 height 34
click at [786, 180] on div "Completed By * [PERSON_NAME] Date/Time Completed * [DATE] 01 : 26 : 00 PM" at bounding box center [518, 206] width 614 height 114
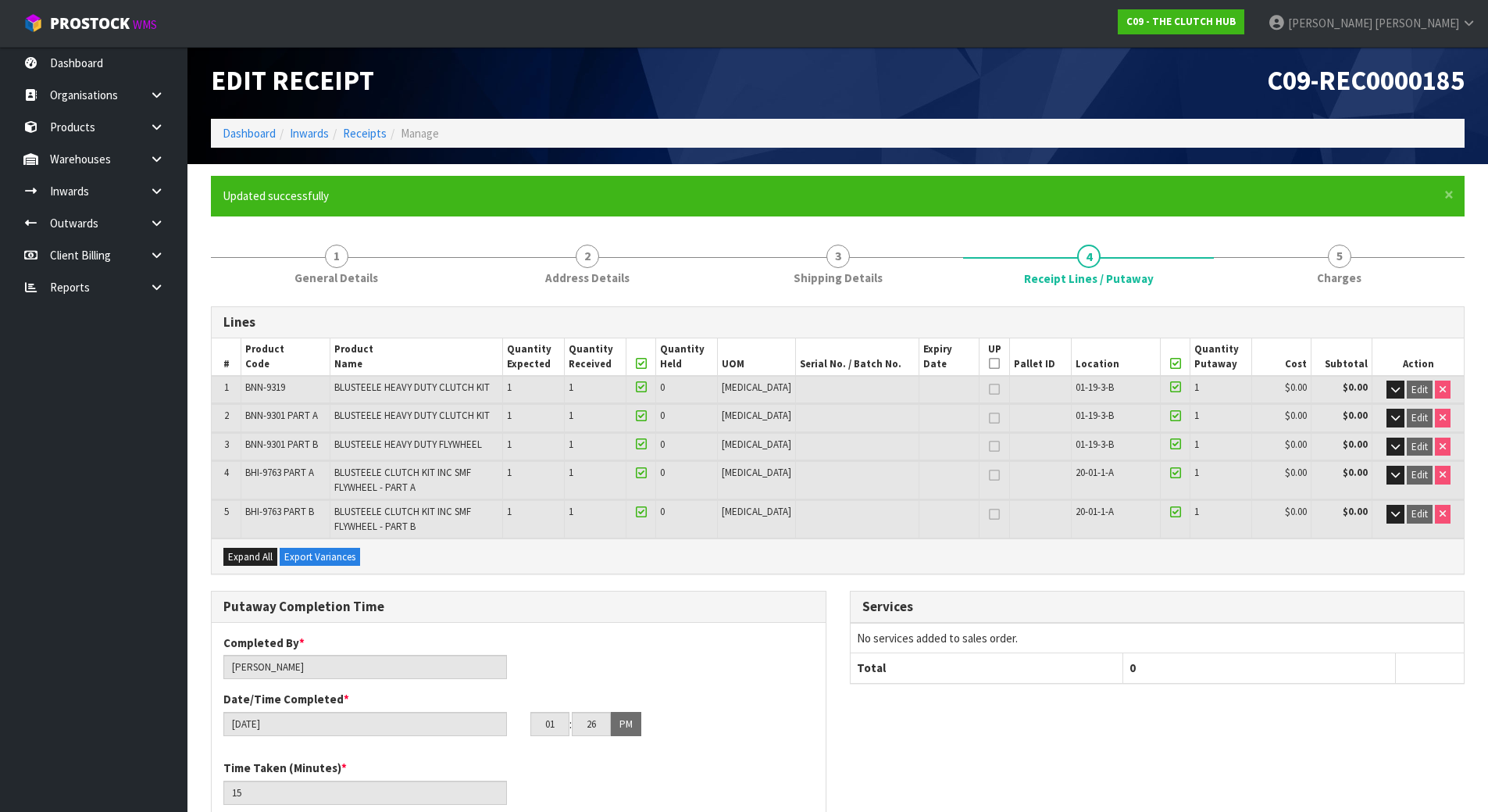
scroll to position [0, 0]
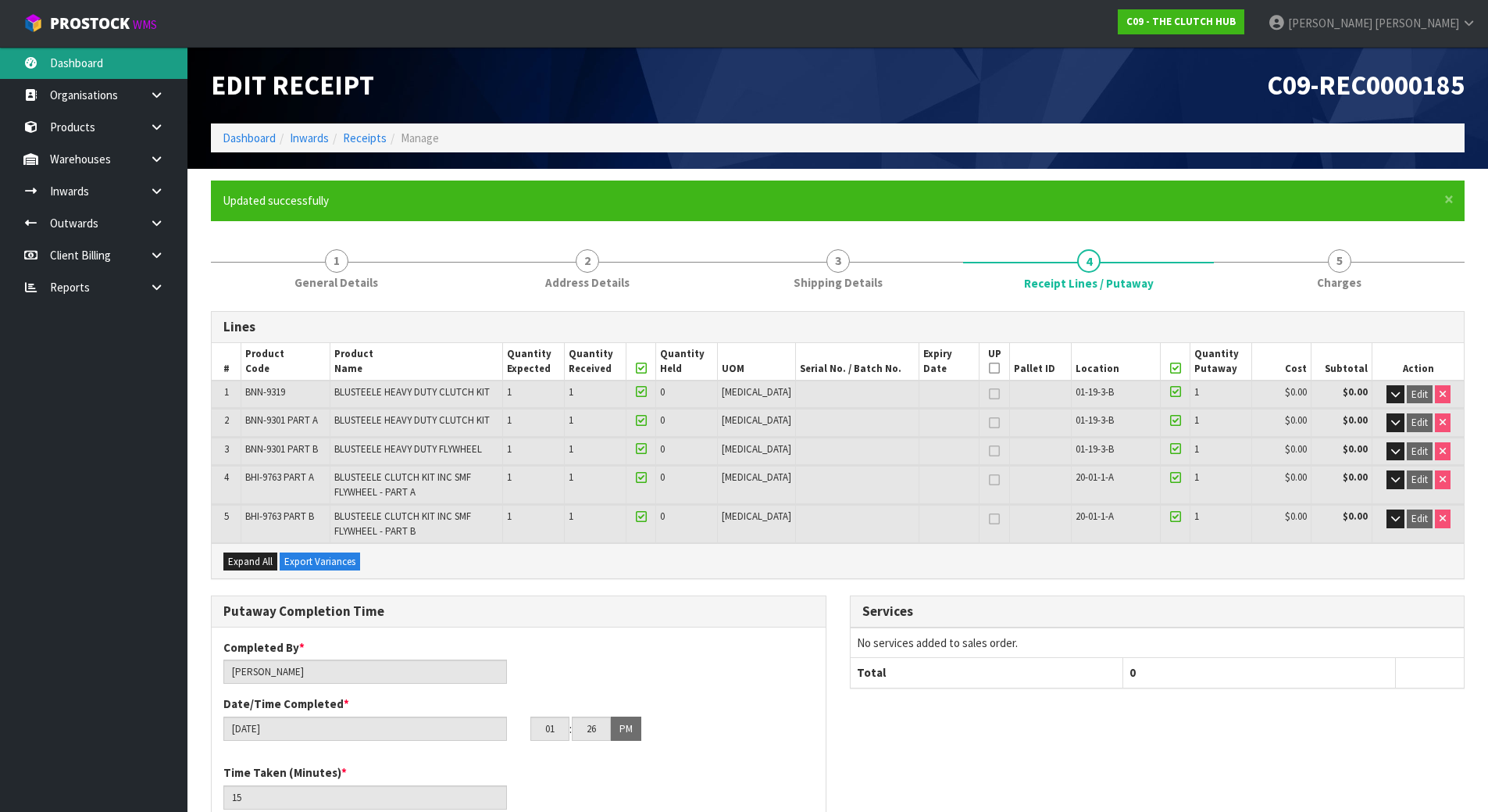
click at [53, 63] on link "Dashboard" at bounding box center [94, 63] width 187 height 32
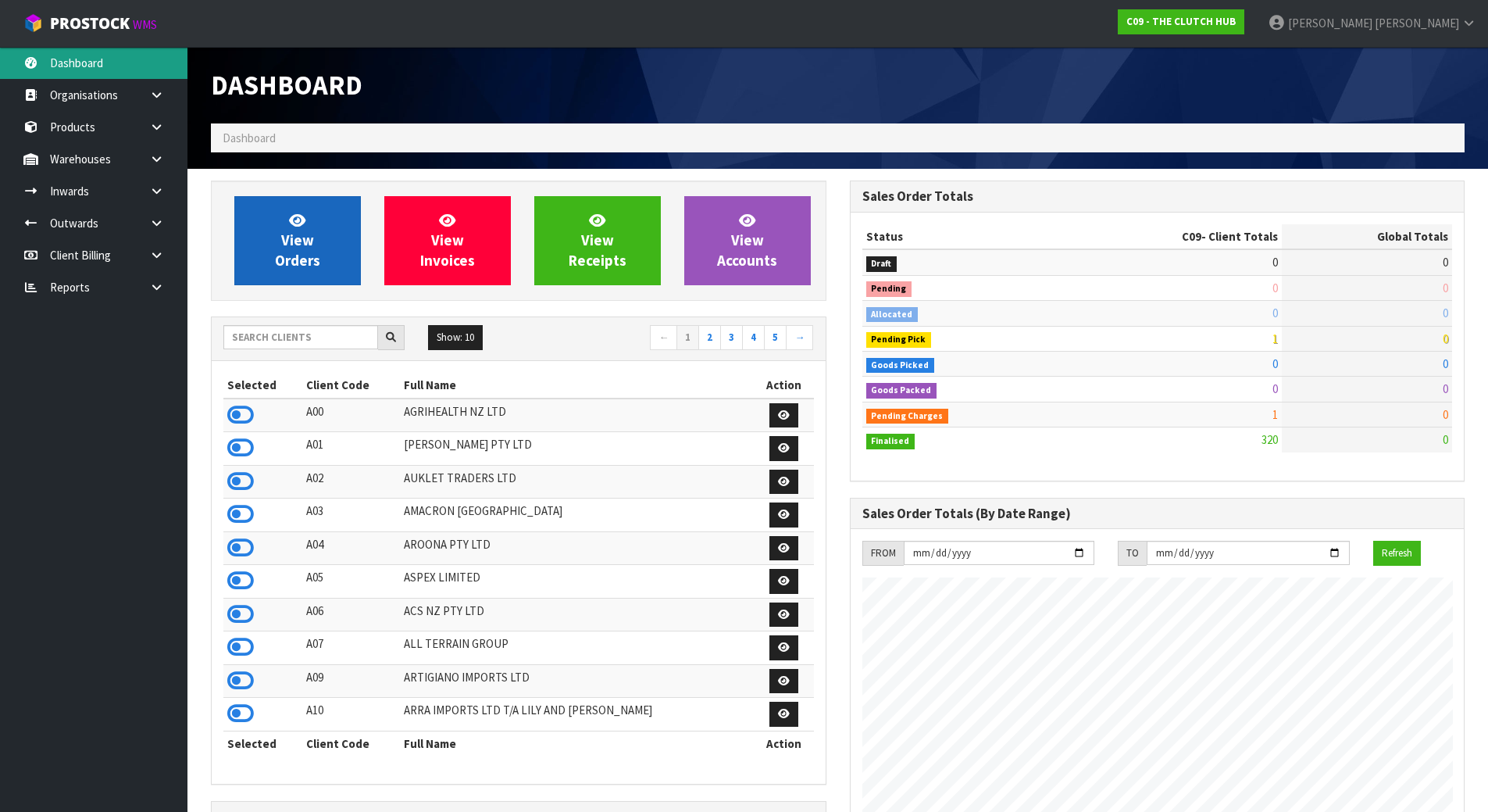
scroll to position [1133, 638]
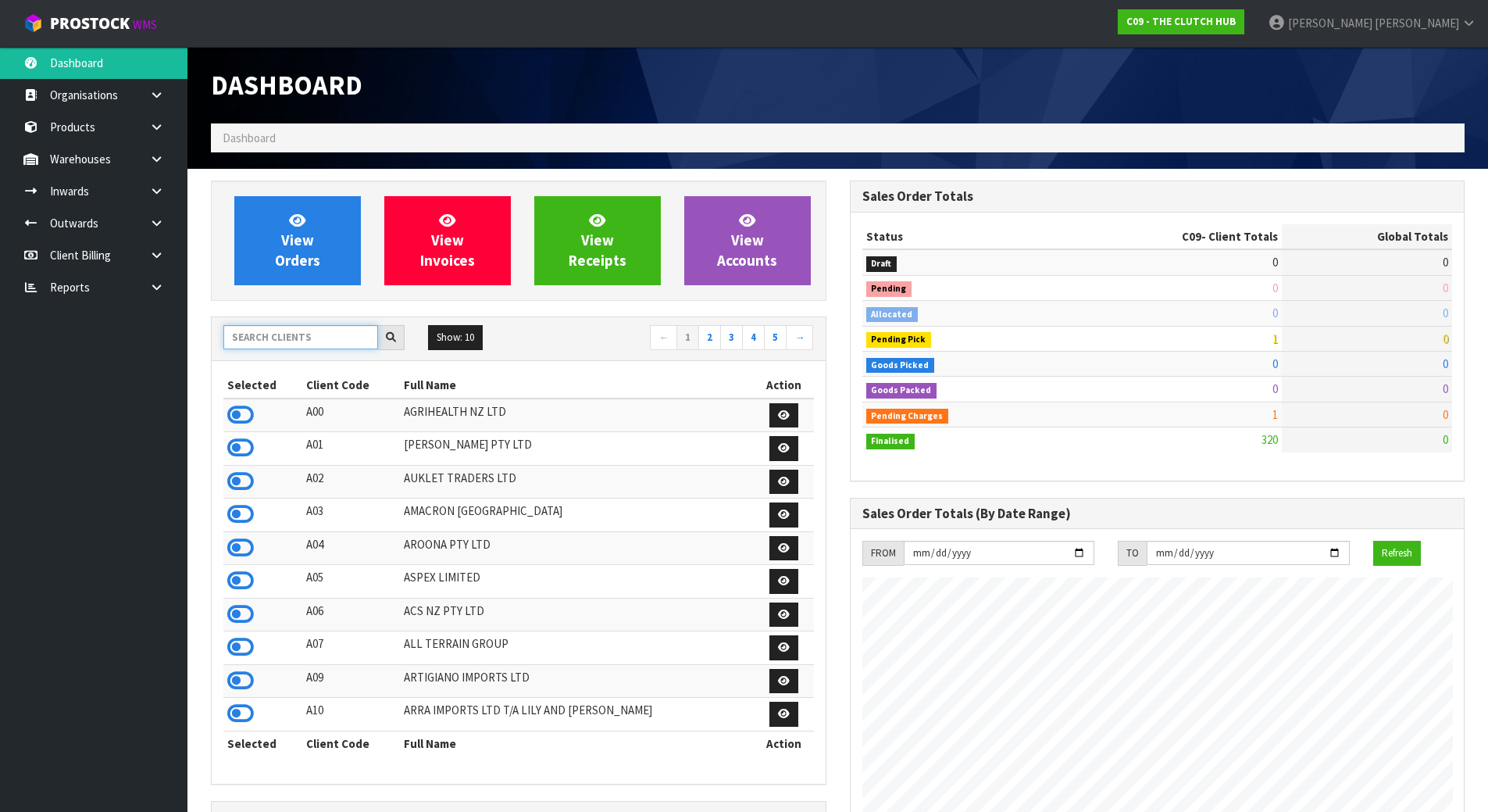
click at [300, 346] on input "text" at bounding box center [300, 337] width 154 height 24
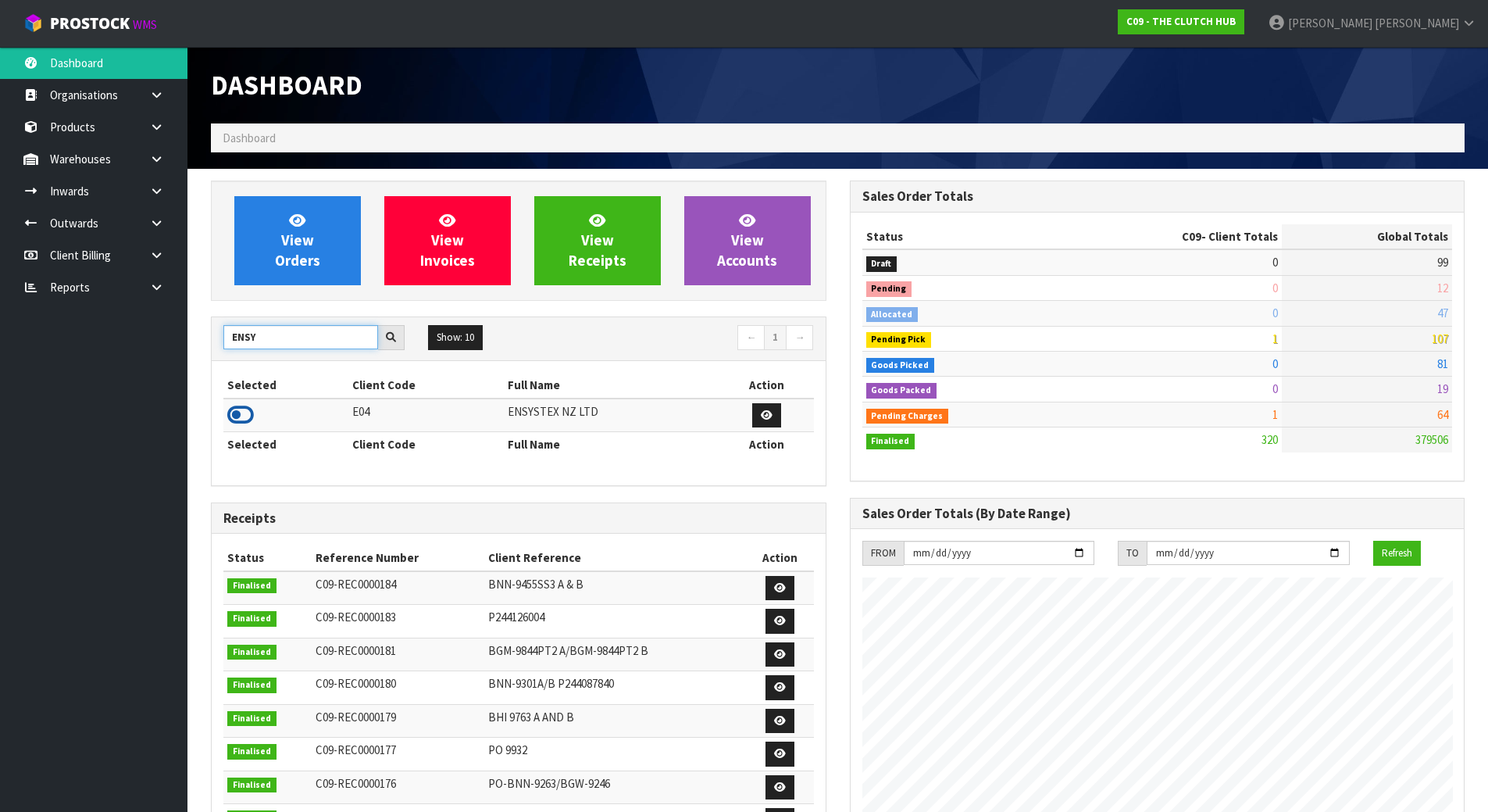
type input "ENSY"
click at [246, 420] on icon at bounding box center [240, 414] width 26 height 23
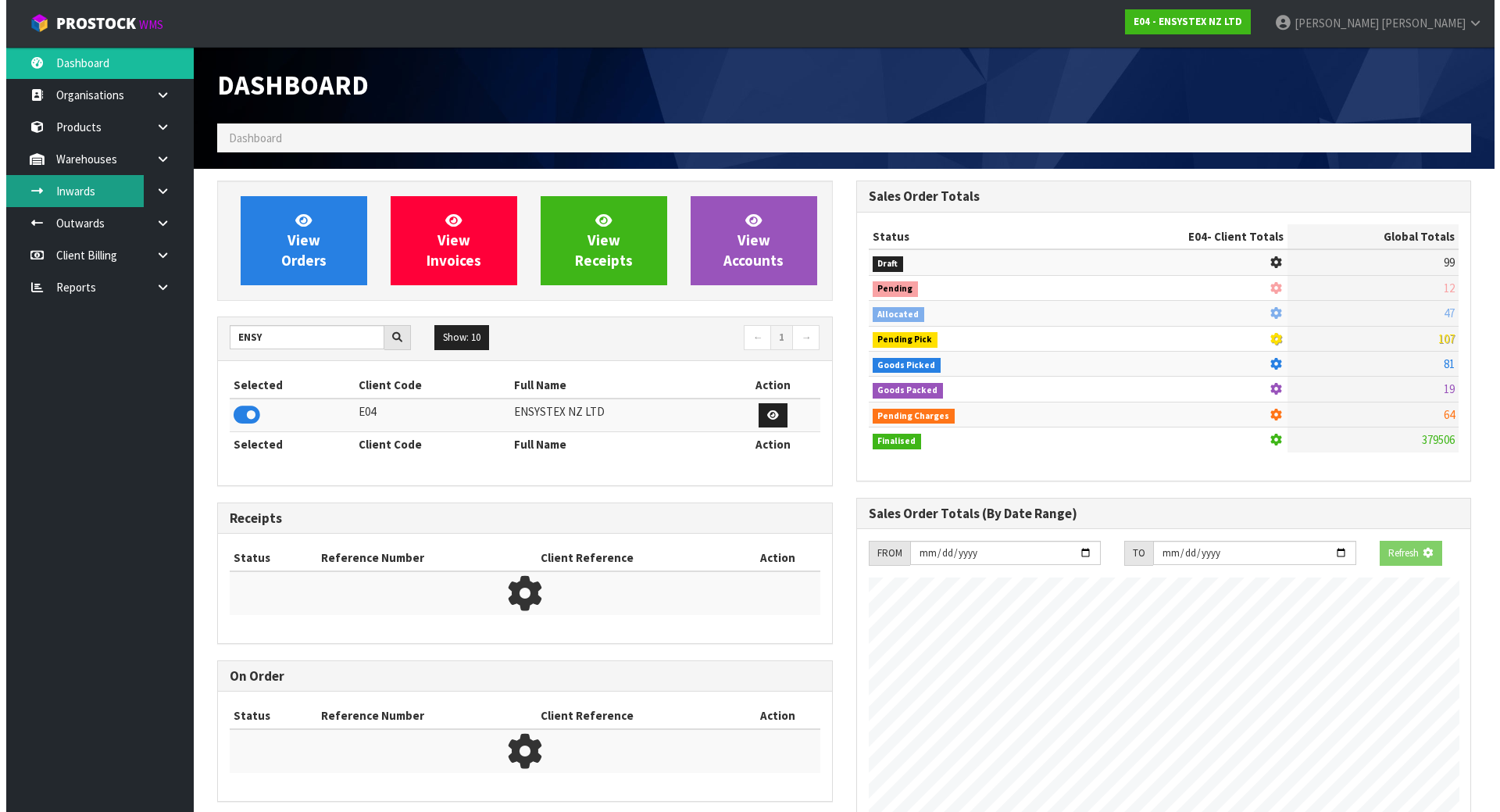
scroll to position [1183, 638]
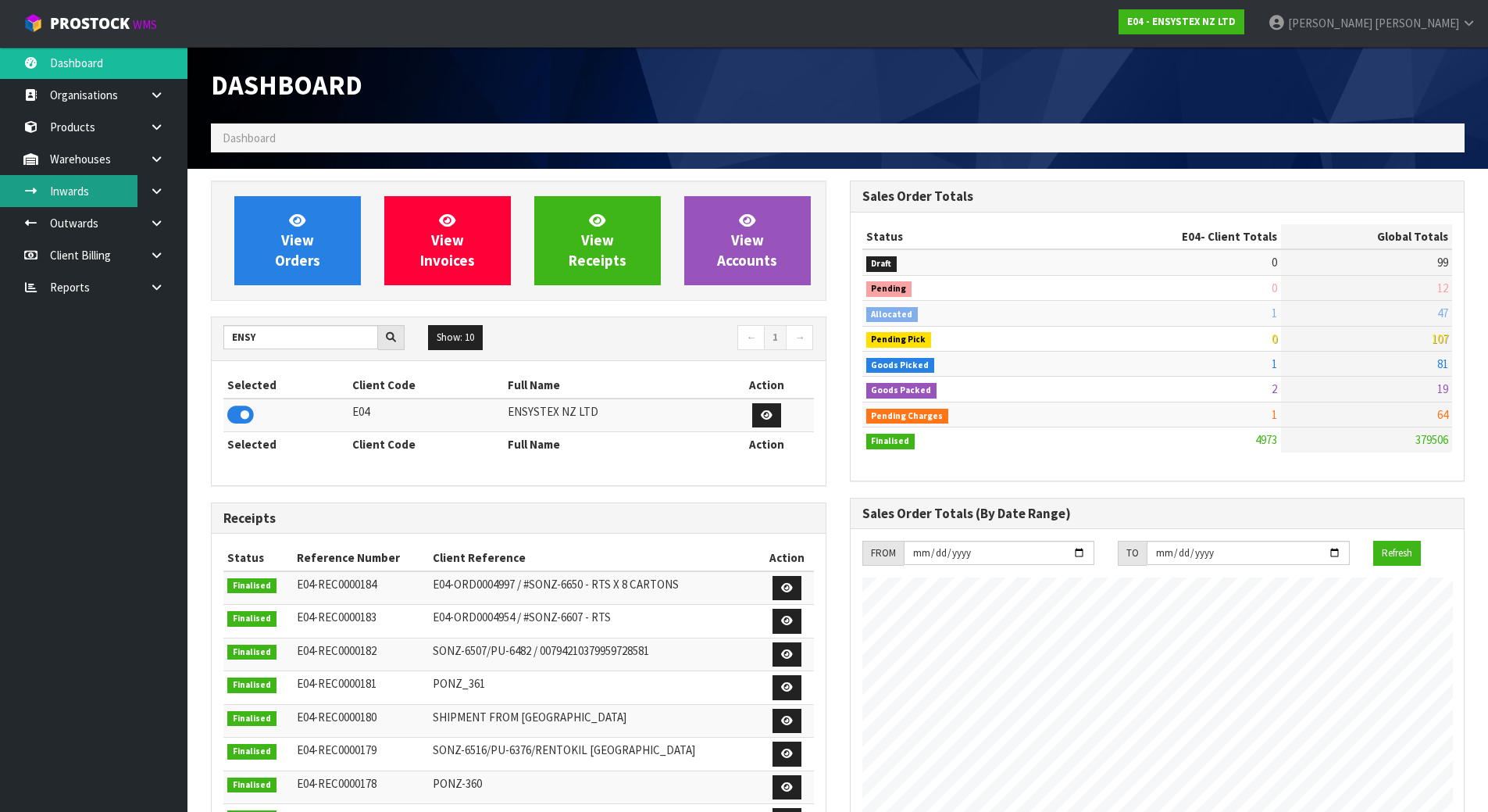
click at [43, 182] on link "Inwards" at bounding box center [94, 191] width 187 height 32
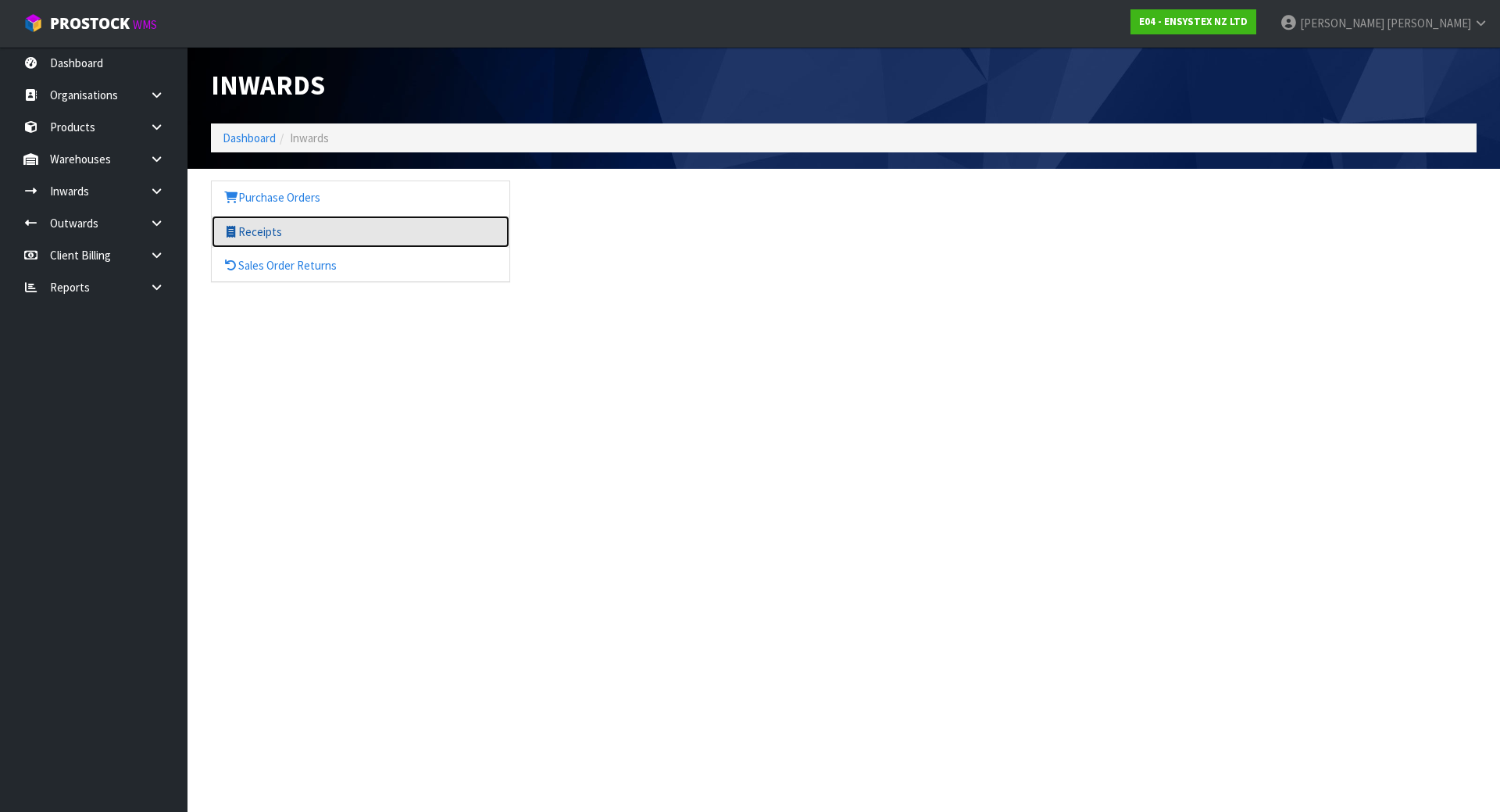
click at [291, 239] on link "Receipts" at bounding box center [361, 231] width 298 height 32
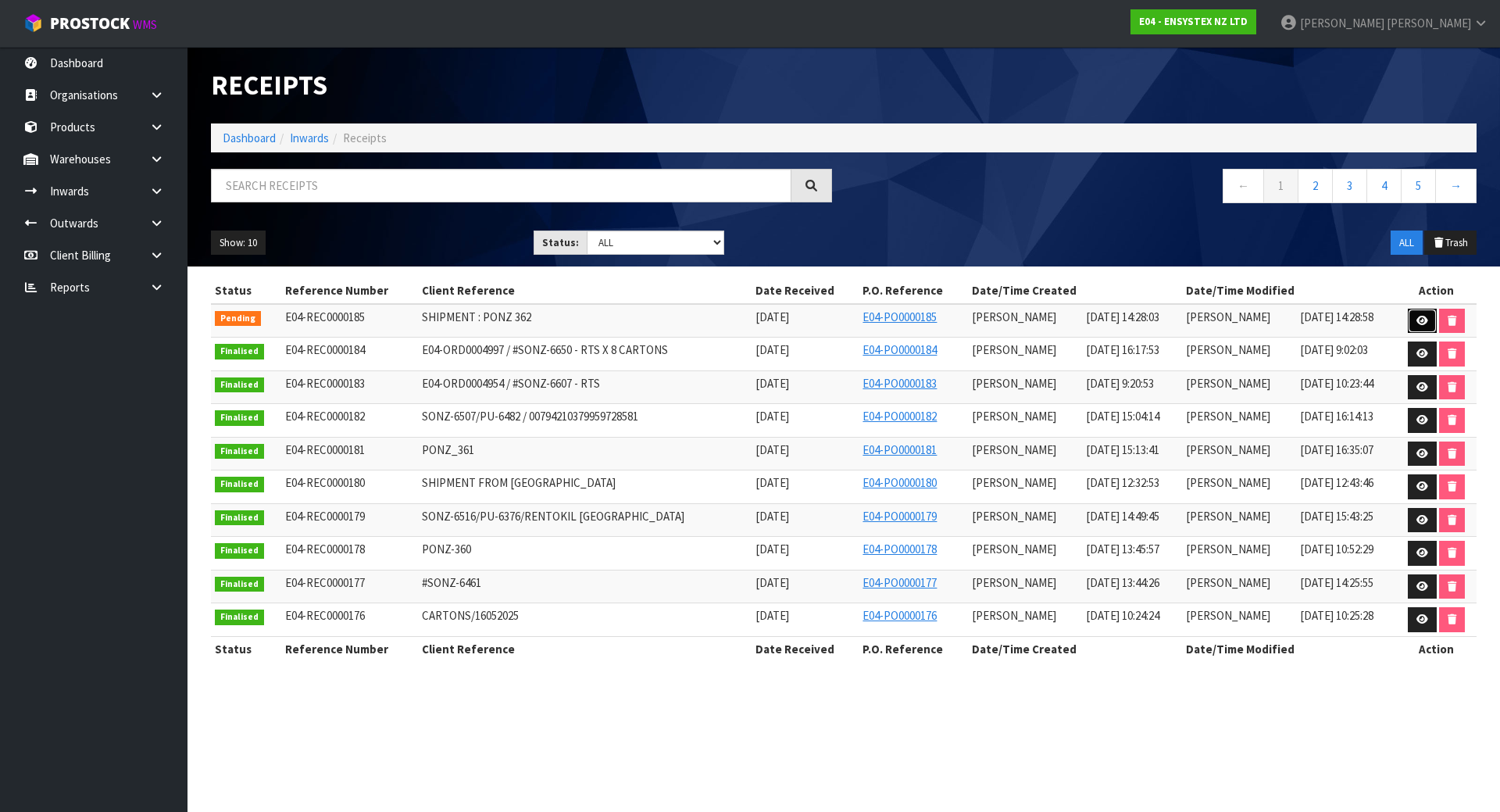
click at [1418, 326] on link at bounding box center [1422, 321] width 29 height 25
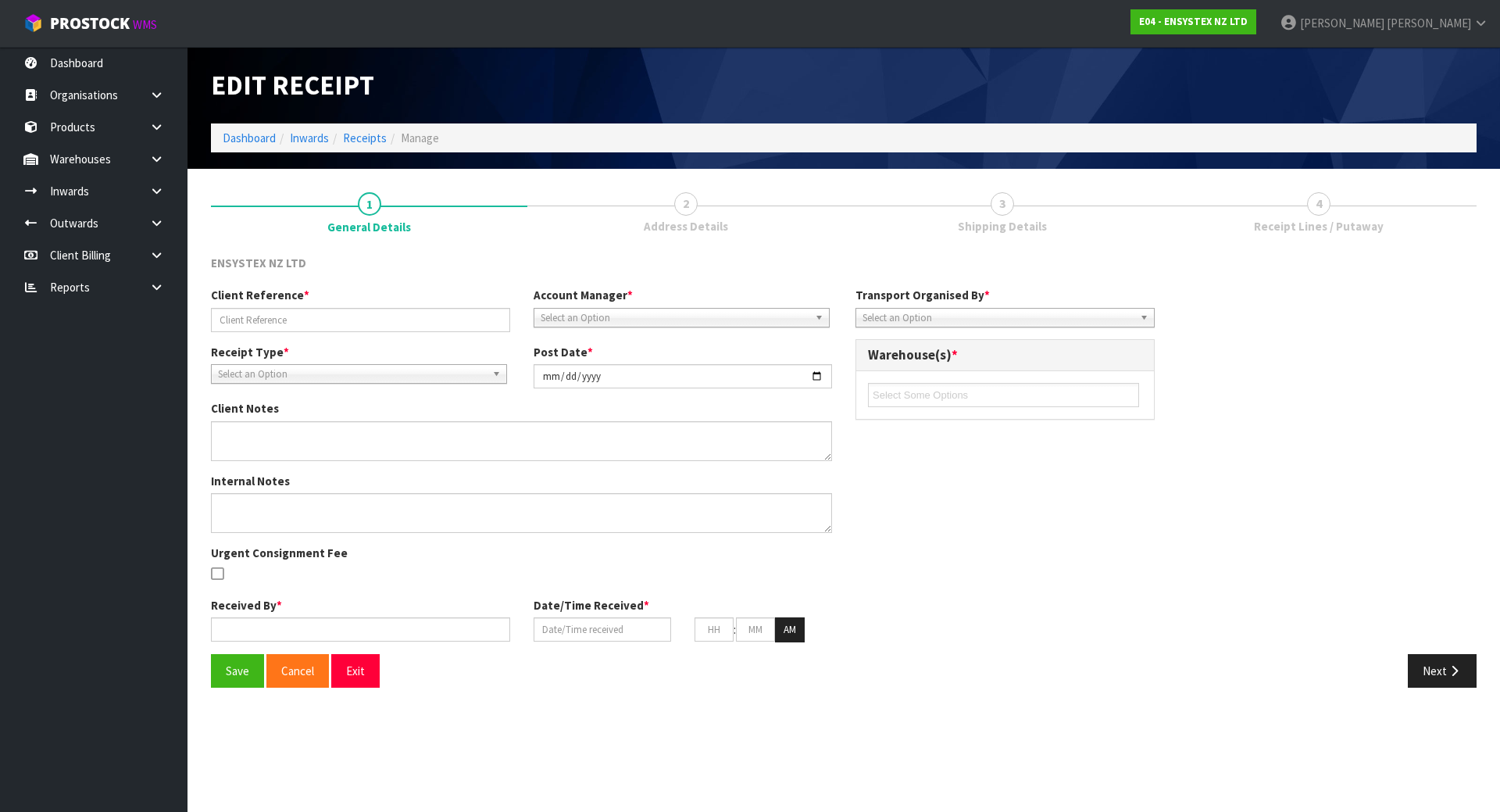
type input "SHIPMENT : PONZ 362"
type input "[DATE]"
type input "[PERSON_NAME]"
type input "[DATE]"
type input "02"
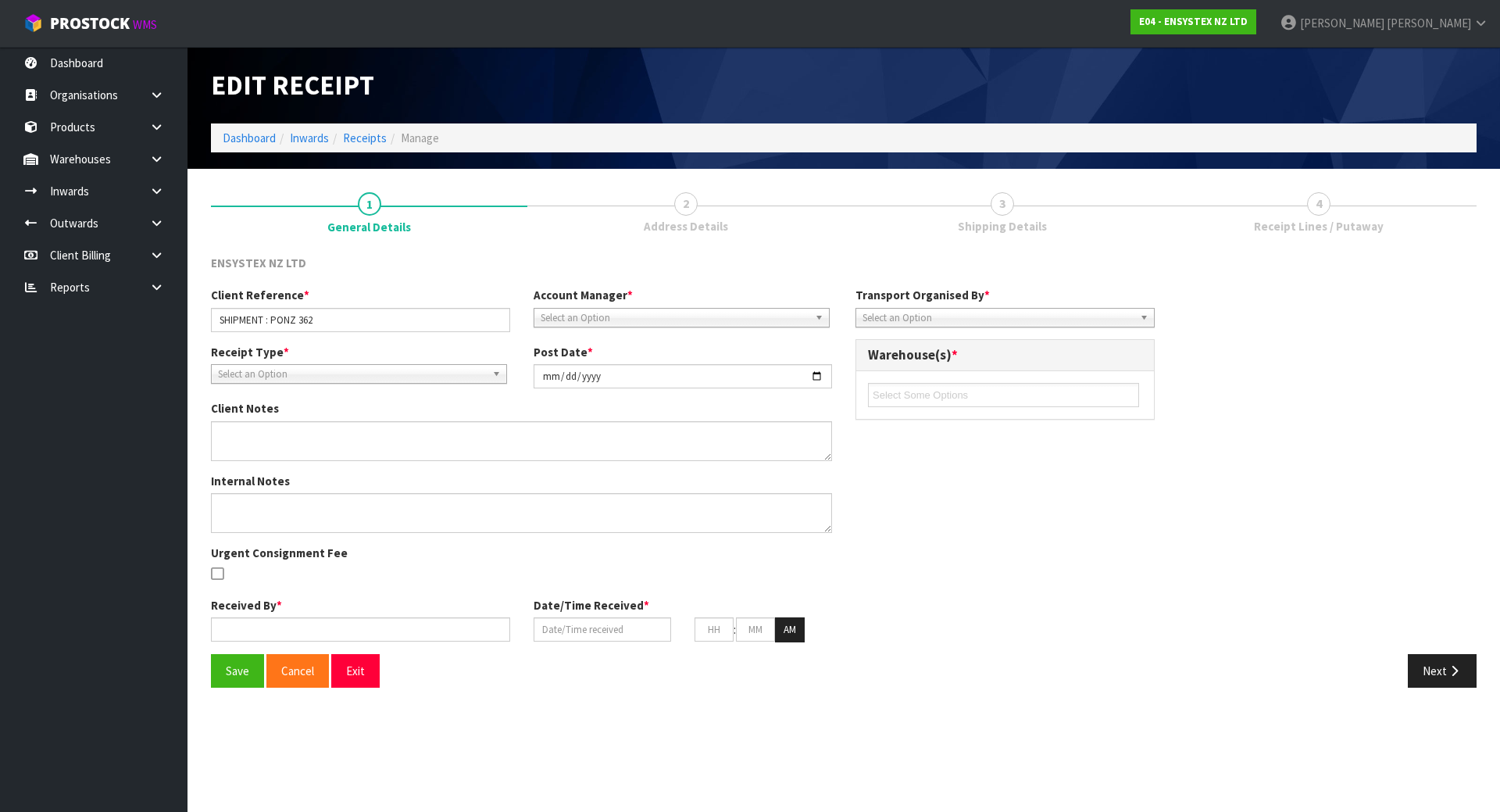
type input "28"
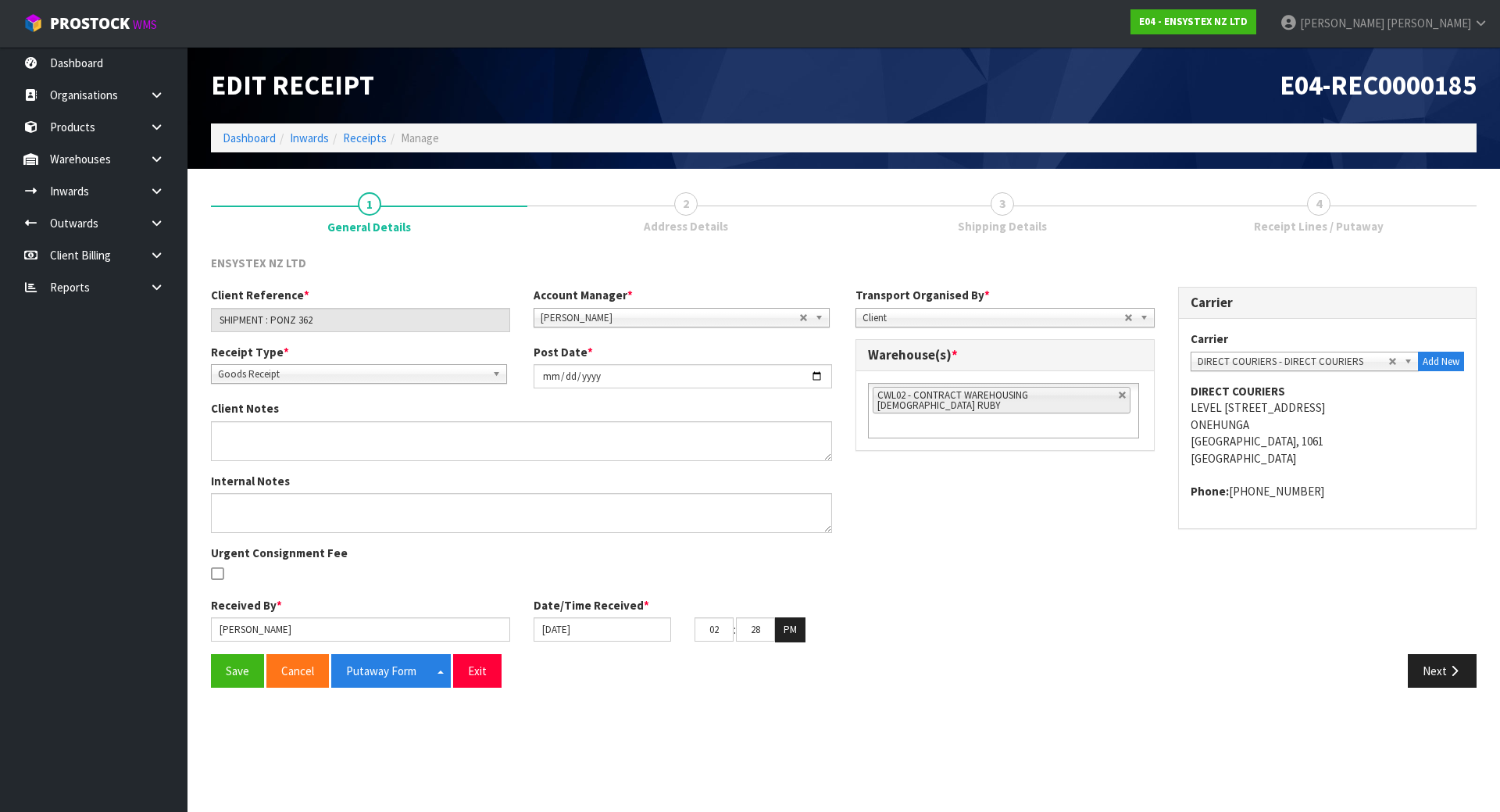
click at [1083, 484] on div "Client Reference * SHIPMENT : PONZ 362 Account Manager * [PERSON_NAME] [PERSON_…" at bounding box center [843, 470] width 1289 height 366
